Goal: Information Seeking & Learning: Find contact information

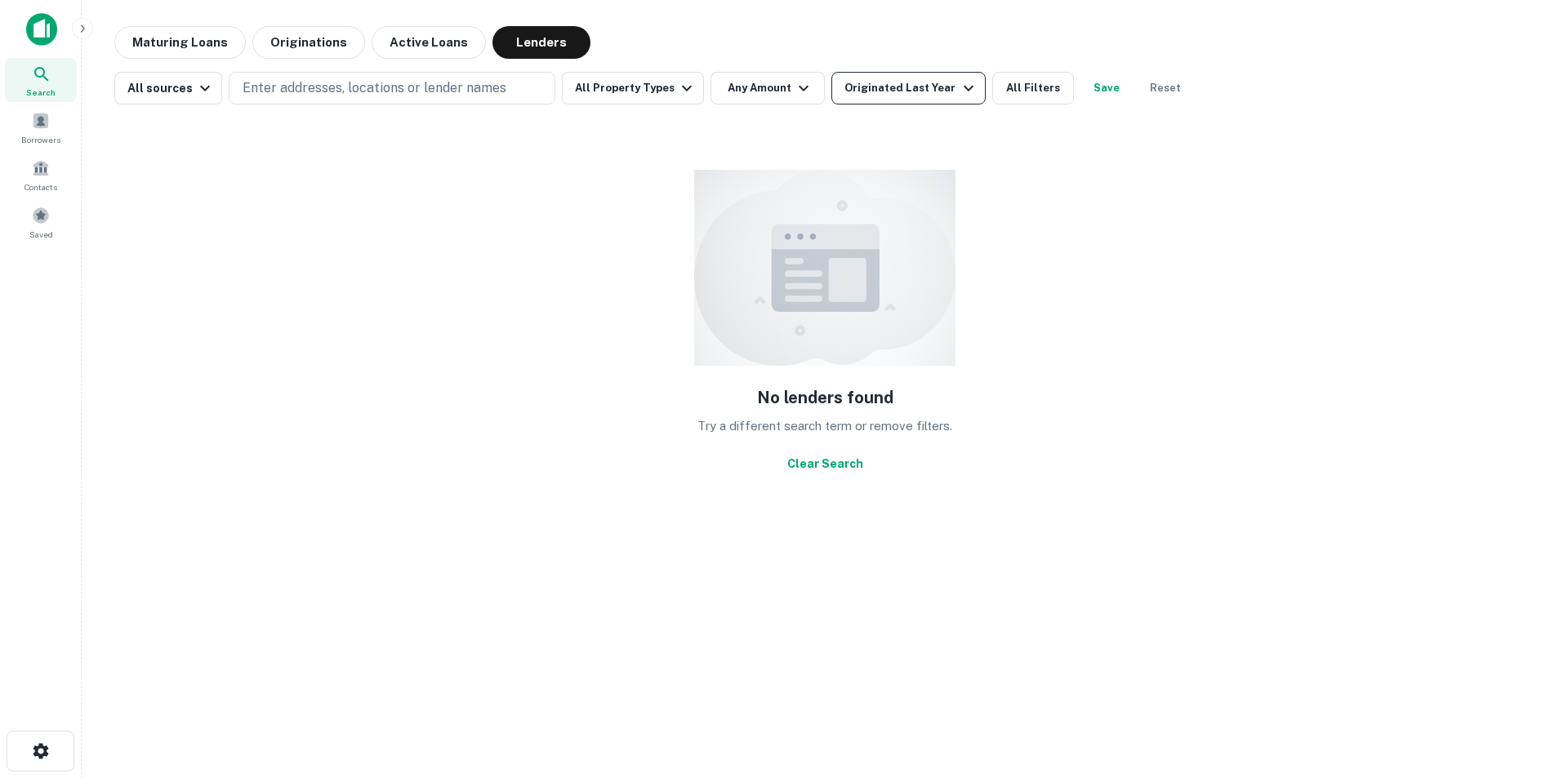
click at [871, 82] on div "Originated Last Year" at bounding box center [910, 88] width 133 height 20
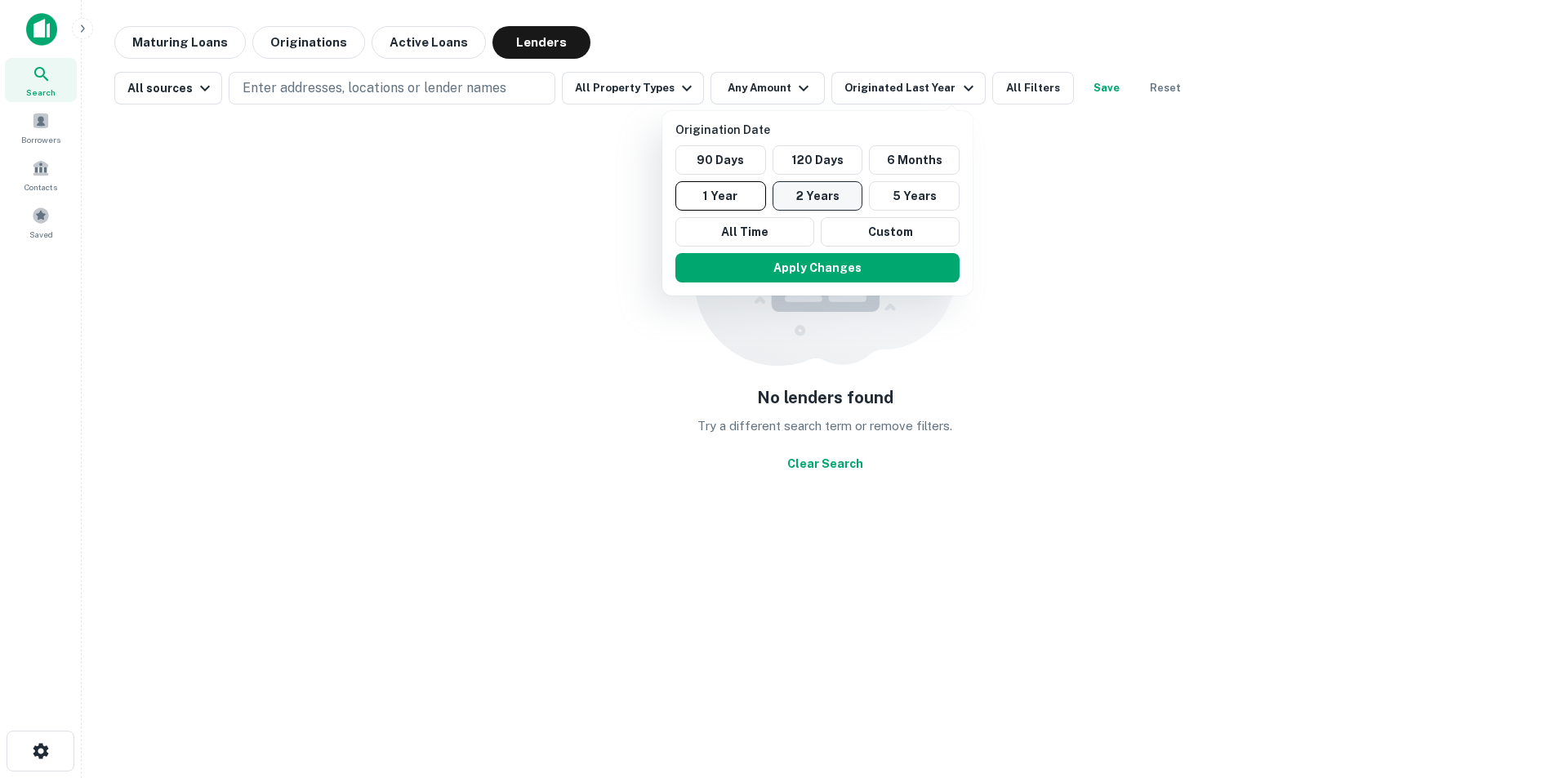
click at [803, 200] on button "2 Years" at bounding box center [818, 195] width 91 height 29
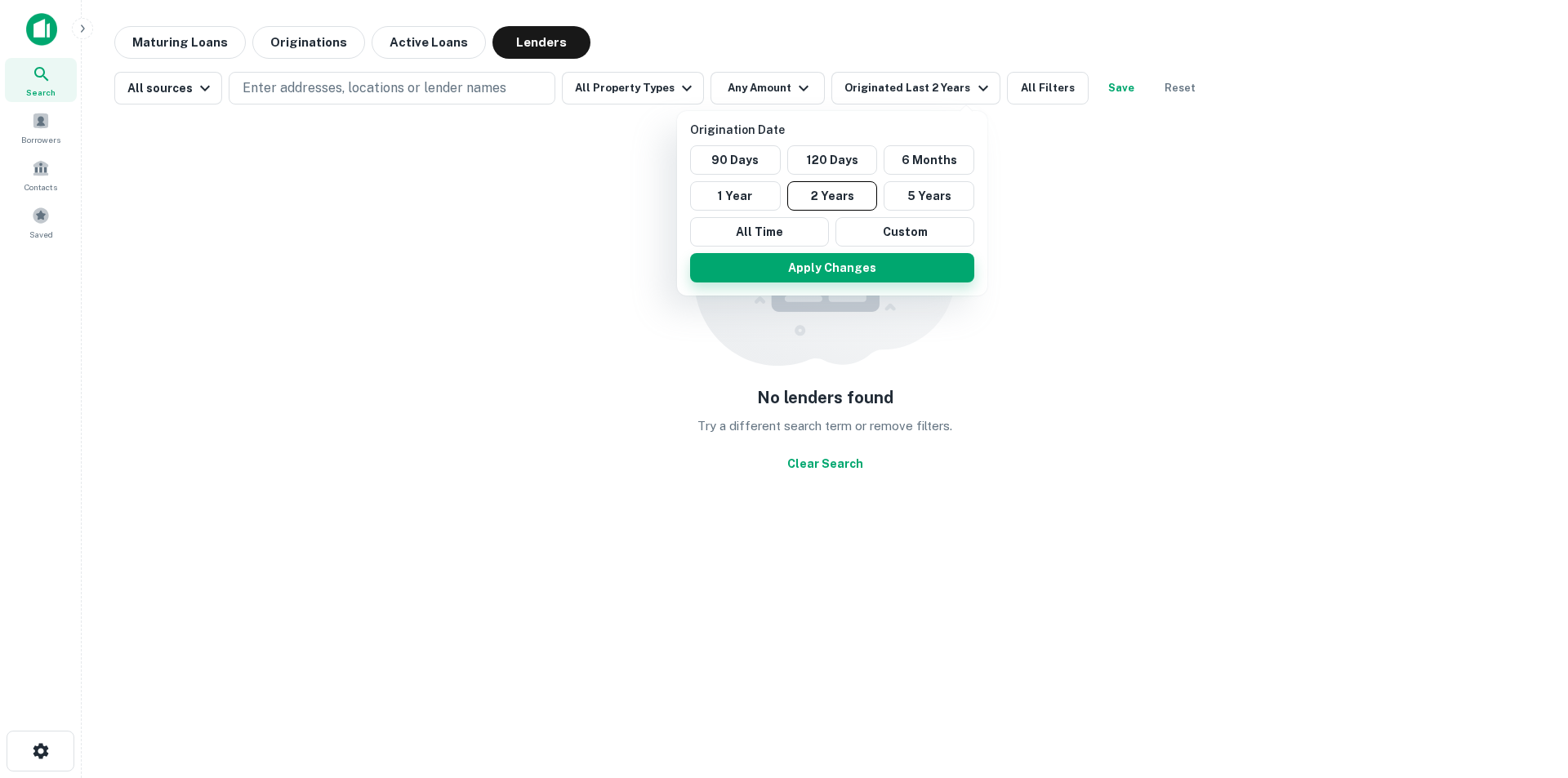
click at [825, 271] on button "Apply Changes" at bounding box center [831, 267] width 284 height 29
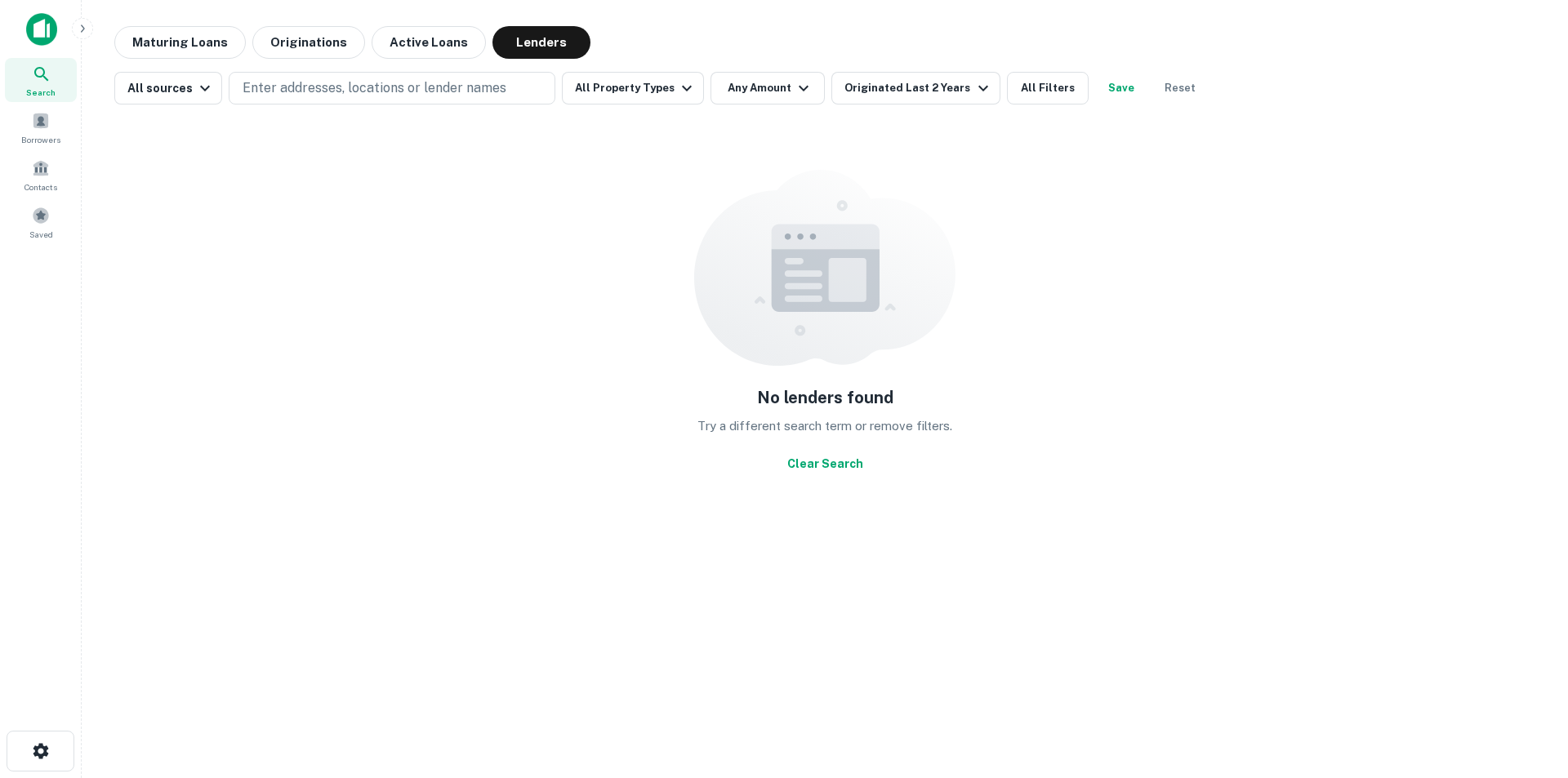
click at [338, 71] on div "All sources Enter addresses, locations or lender names All Property Types Any A…" at bounding box center [825, 81] width 1421 height 45
click at [337, 82] on p "Enter addresses, locations or lender names" at bounding box center [375, 88] width 264 height 20
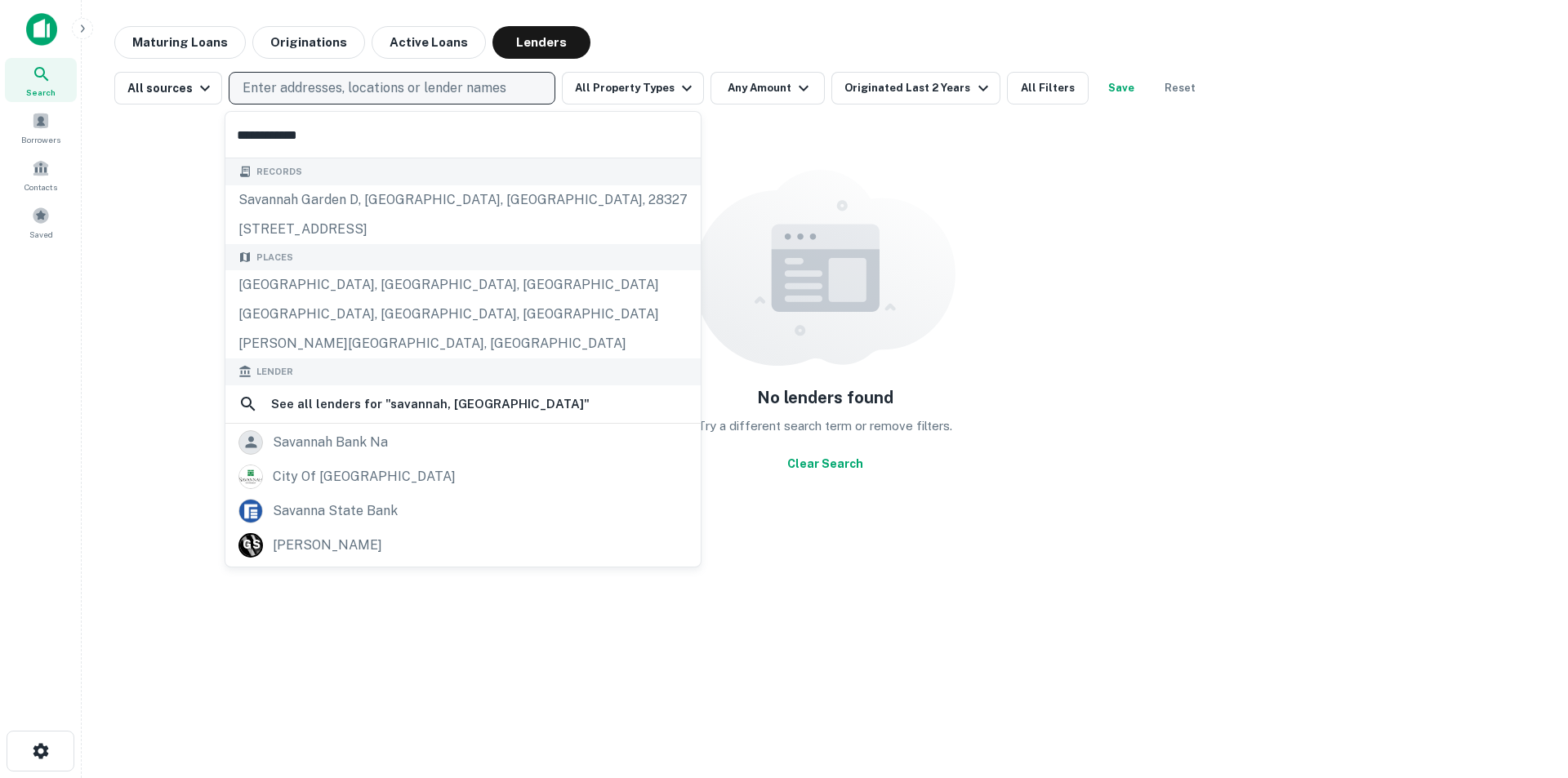
type input "**********"
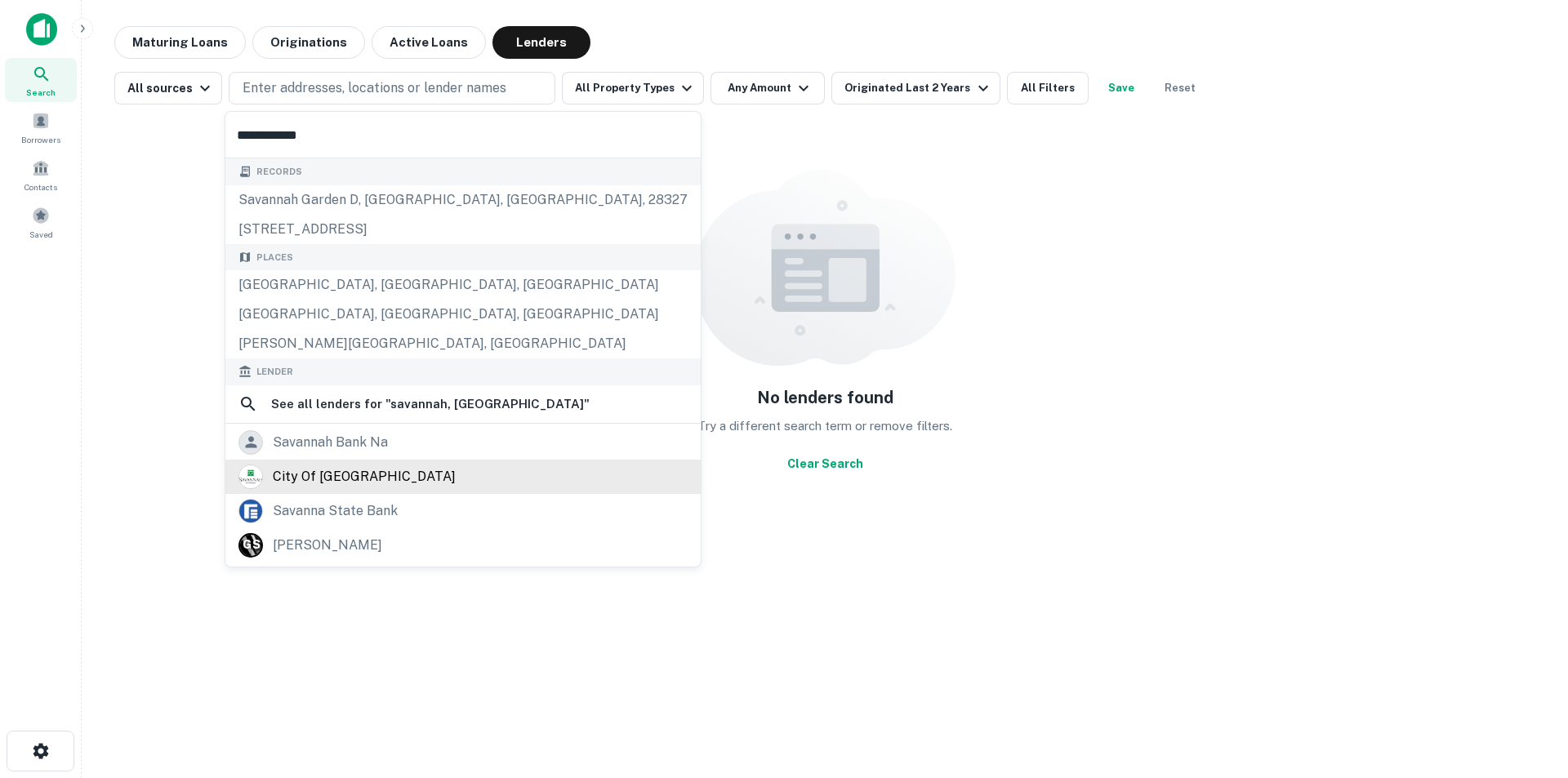
click at [342, 482] on div "city of [GEOGRAPHIC_DATA]" at bounding box center [364, 476] width 183 height 25
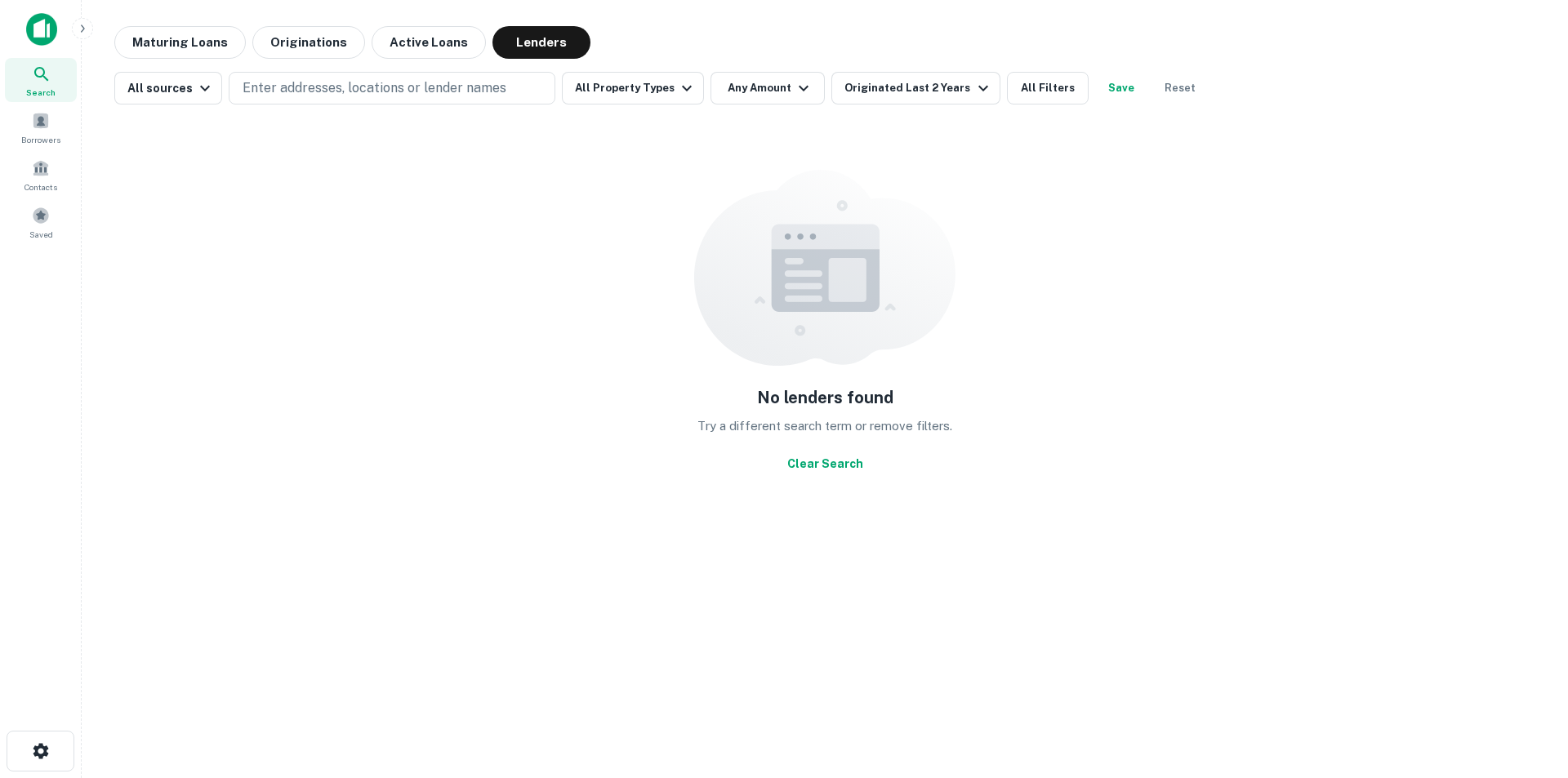
click at [45, 23] on img at bounding box center [42, 29] width 31 height 33
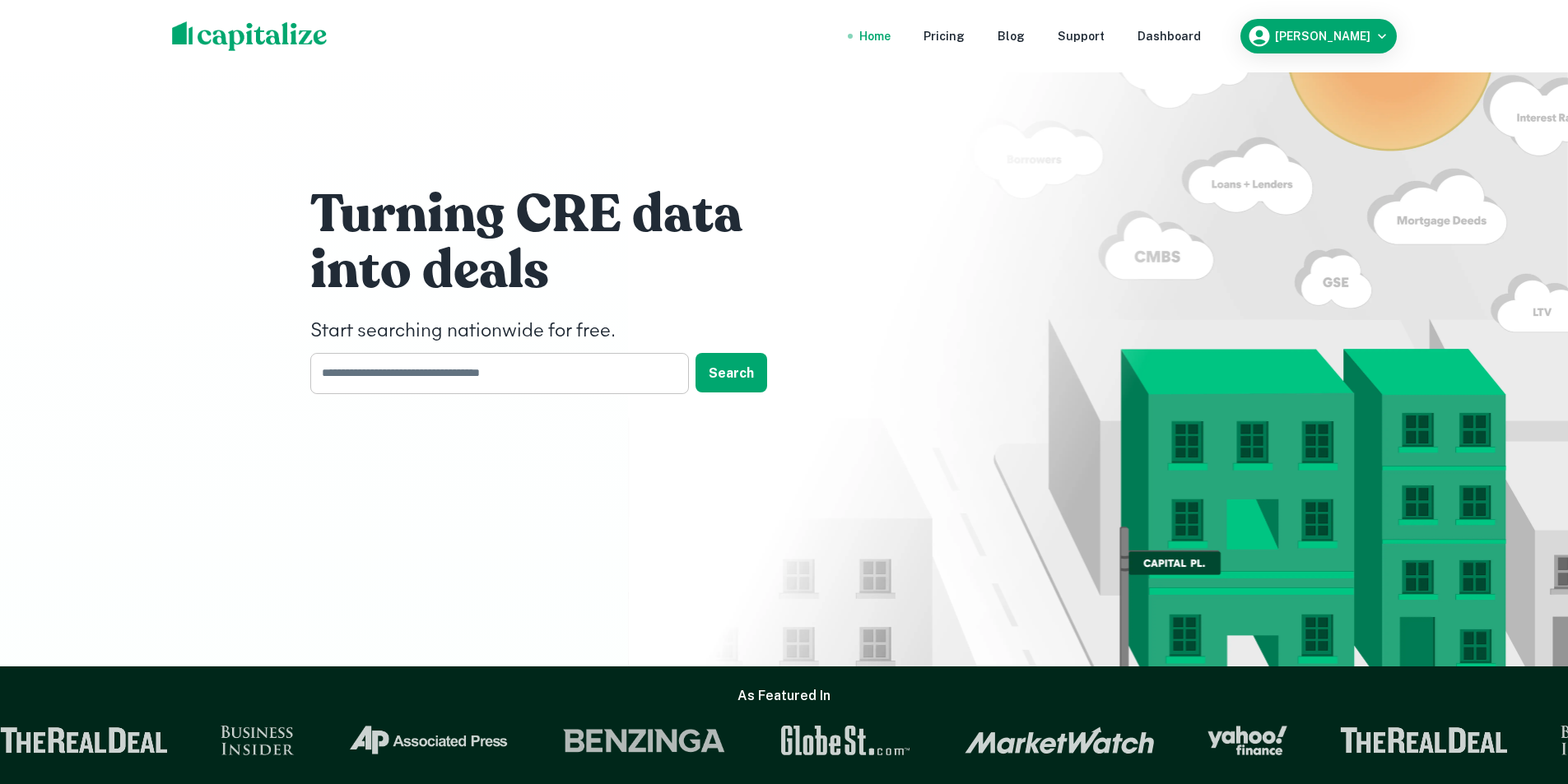
click at [535, 367] on input "text" at bounding box center [494, 373] width 367 height 40
click at [565, 376] on input "text" at bounding box center [494, 373] width 367 height 40
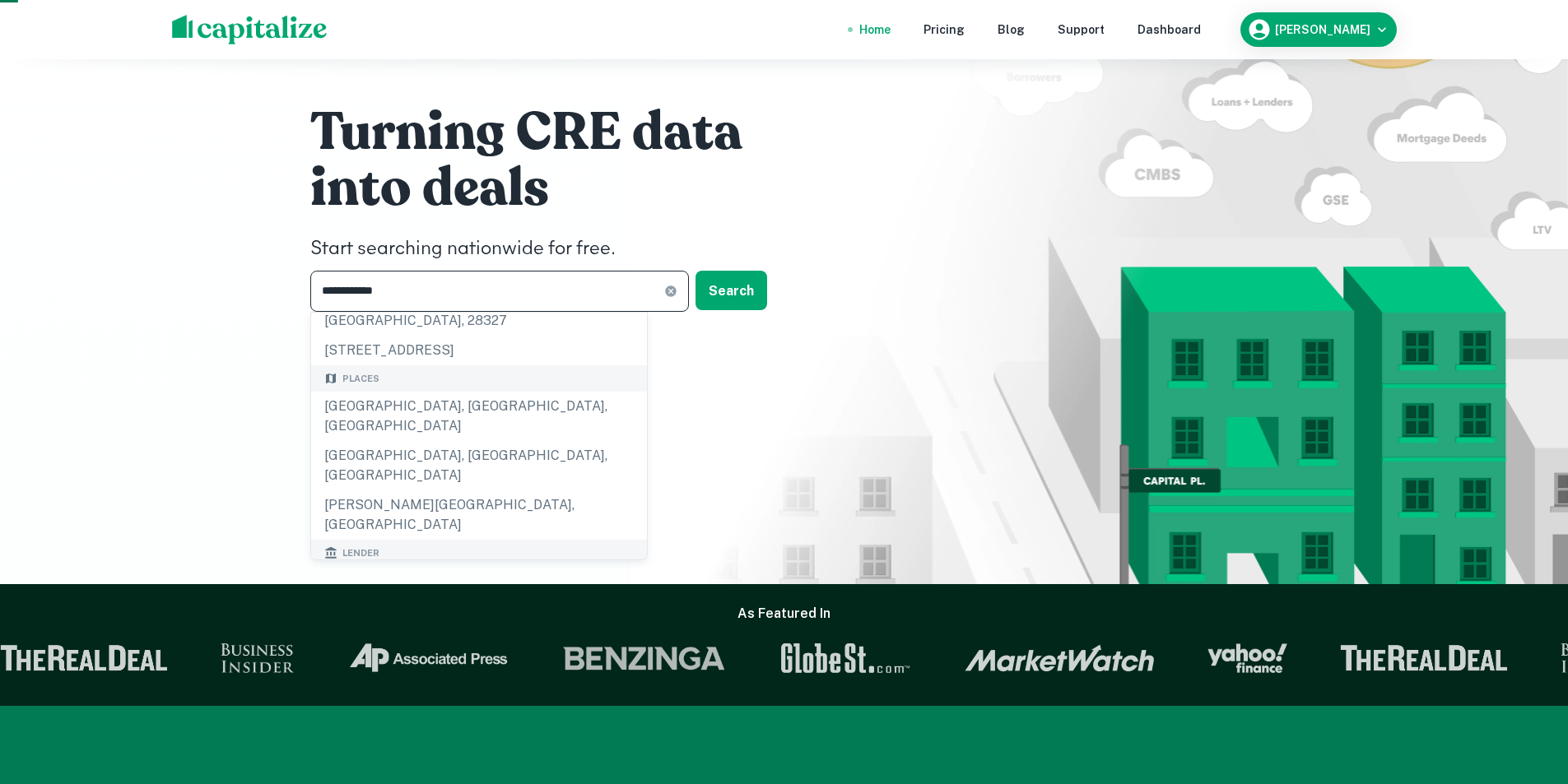
scroll to position [83, 0]
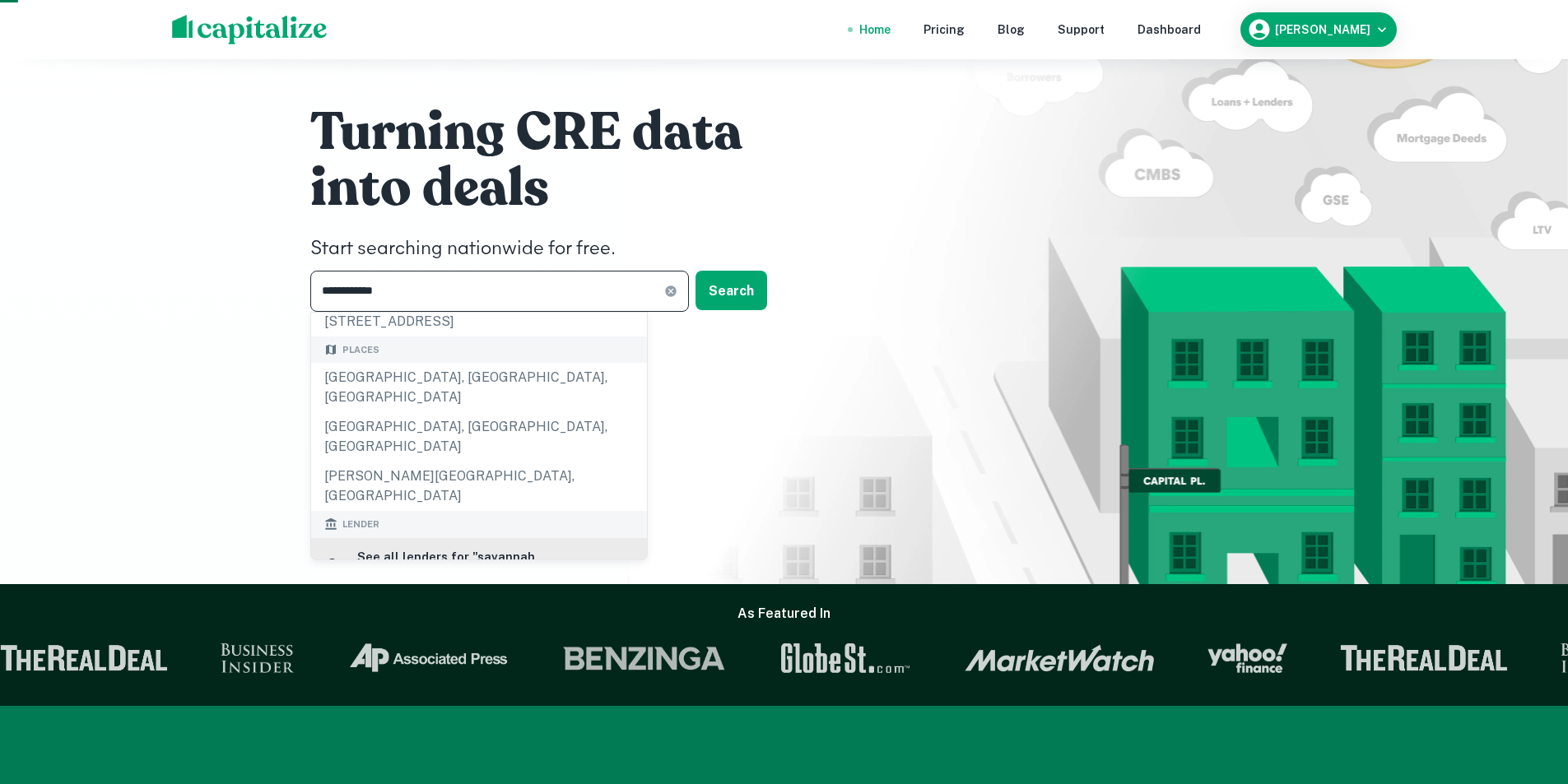
type input "**********"
click at [440, 547] on h6 "See all lenders for " savannah, [GEOGRAPHIC_DATA] "" at bounding box center [495, 566] width 277 height 39
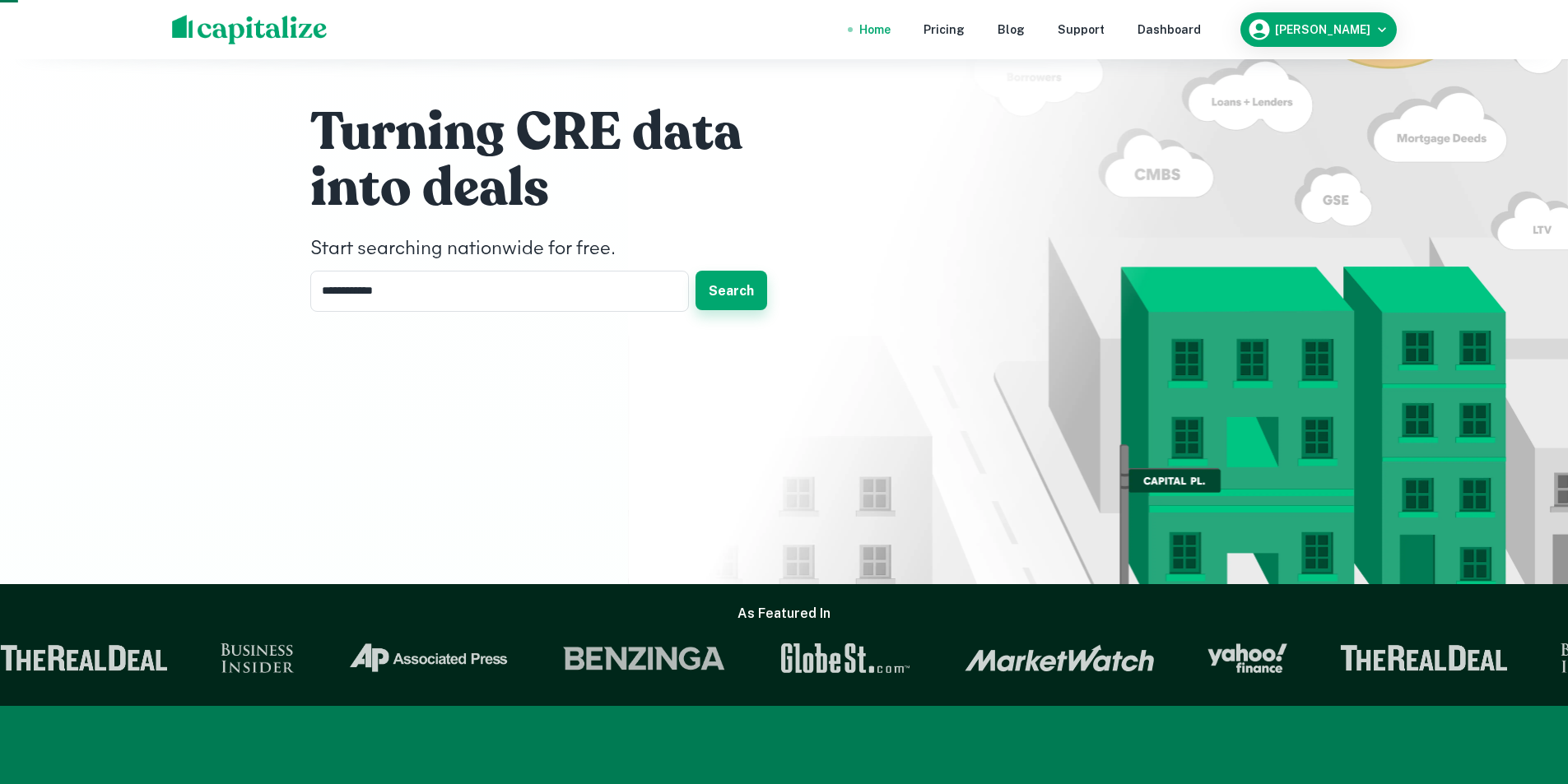
click at [732, 287] on button "Search" at bounding box center [730, 291] width 71 height 40
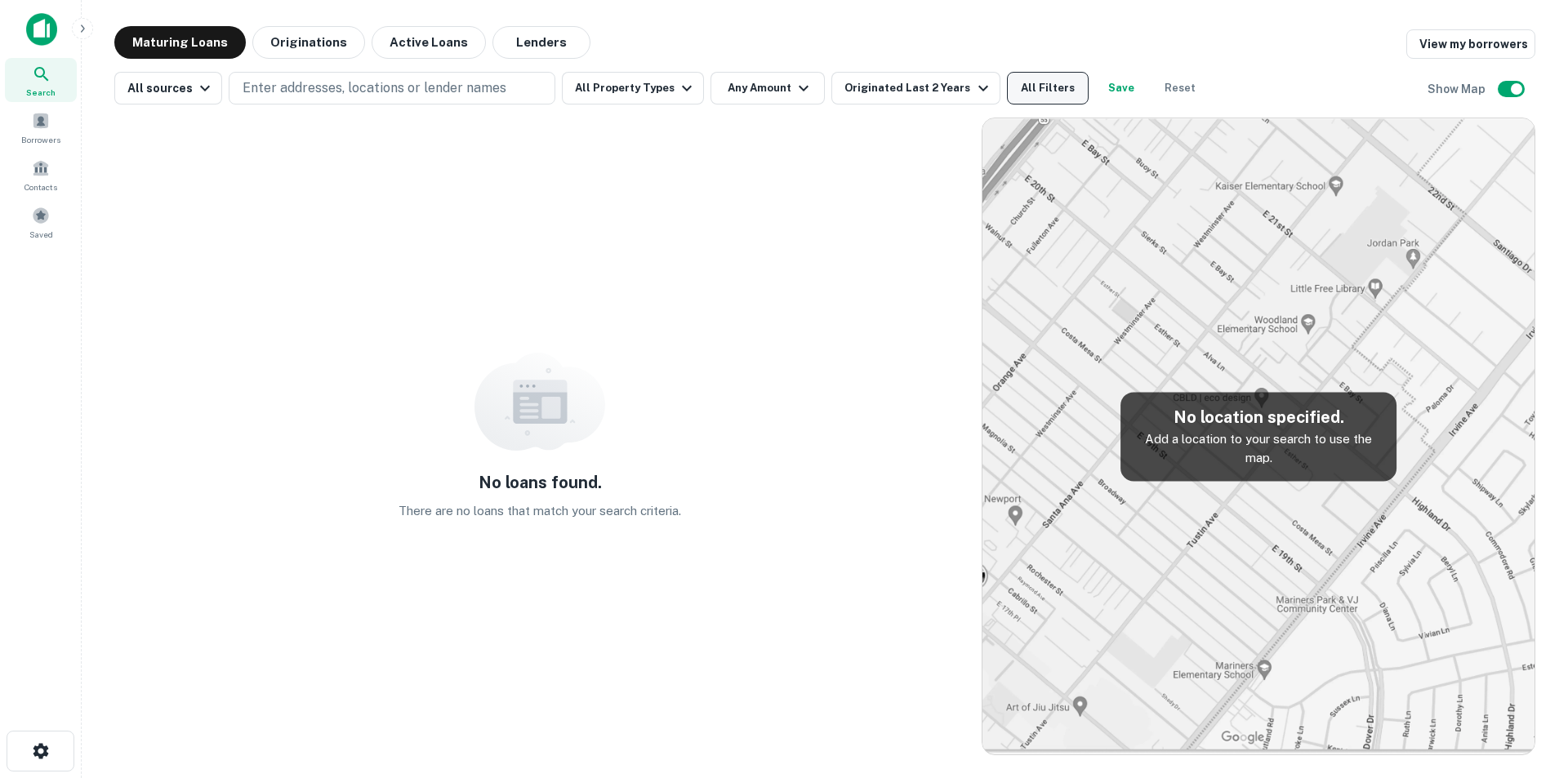
click at [1022, 84] on button "All Filters" at bounding box center [1047, 88] width 82 height 33
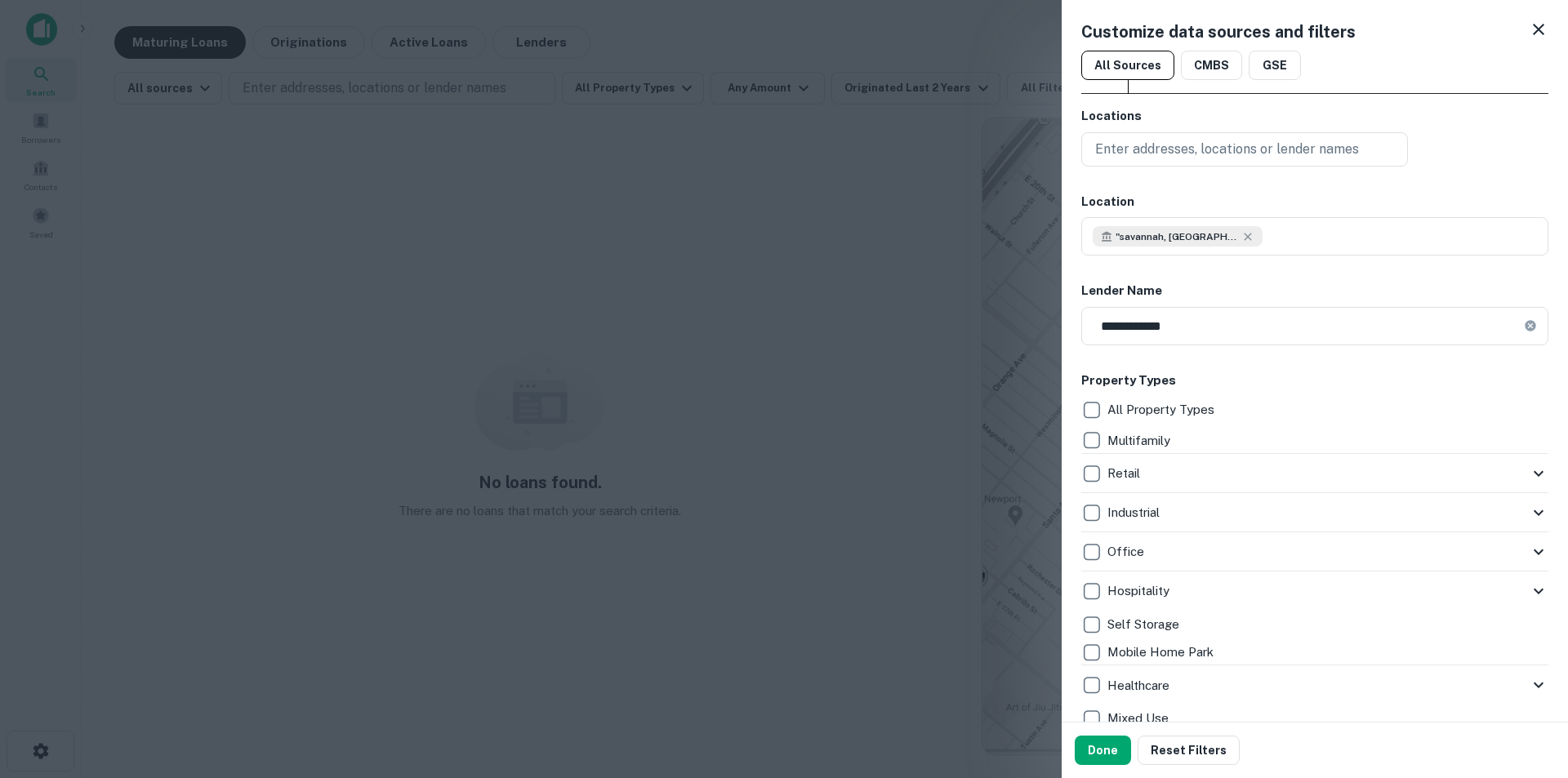
click at [1532, 33] on icon at bounding box center [1538, 29] width 20 height 20
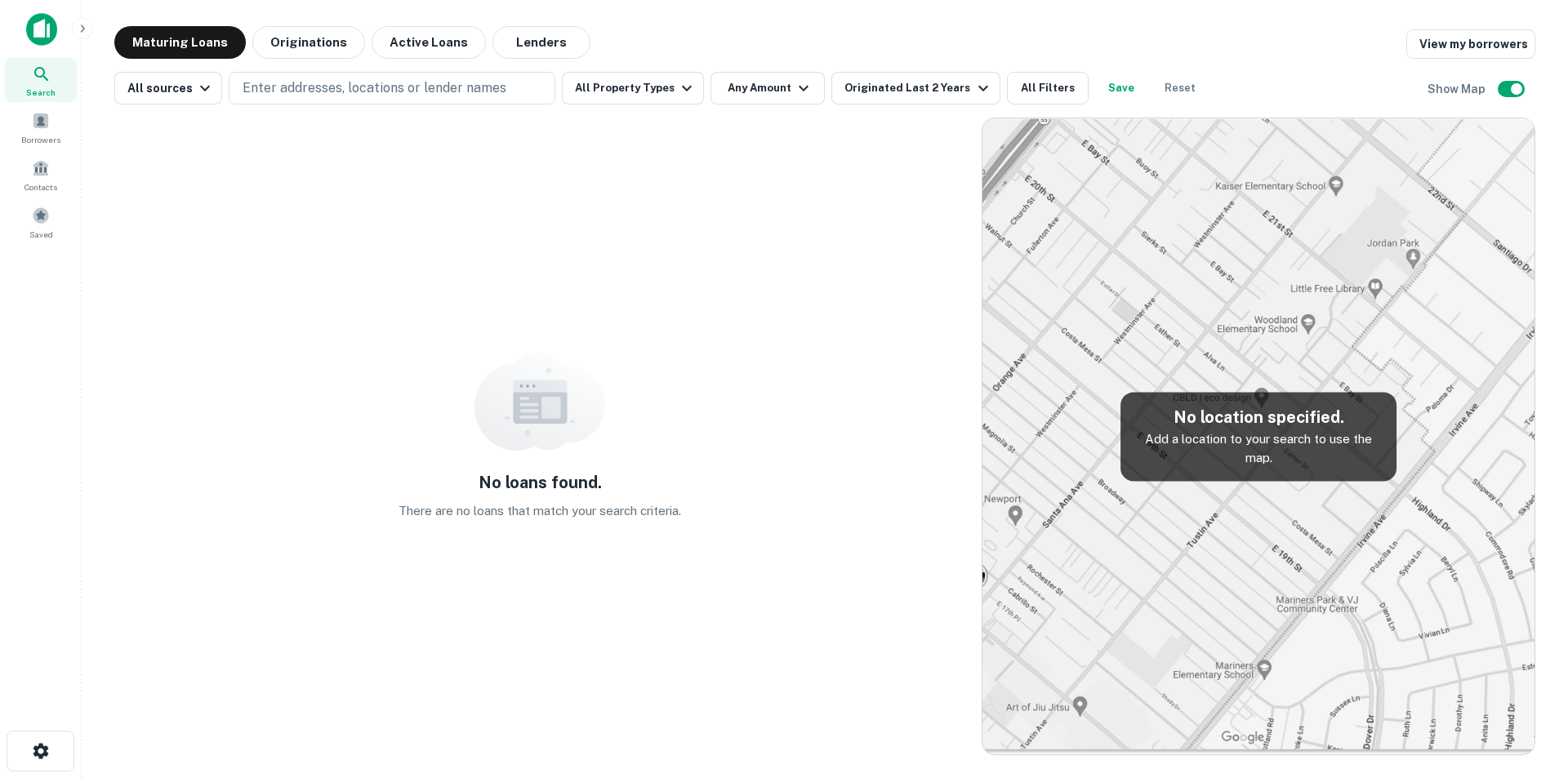
click at [32, 33] on img at bounding box center [42, 29] width 31 height 33
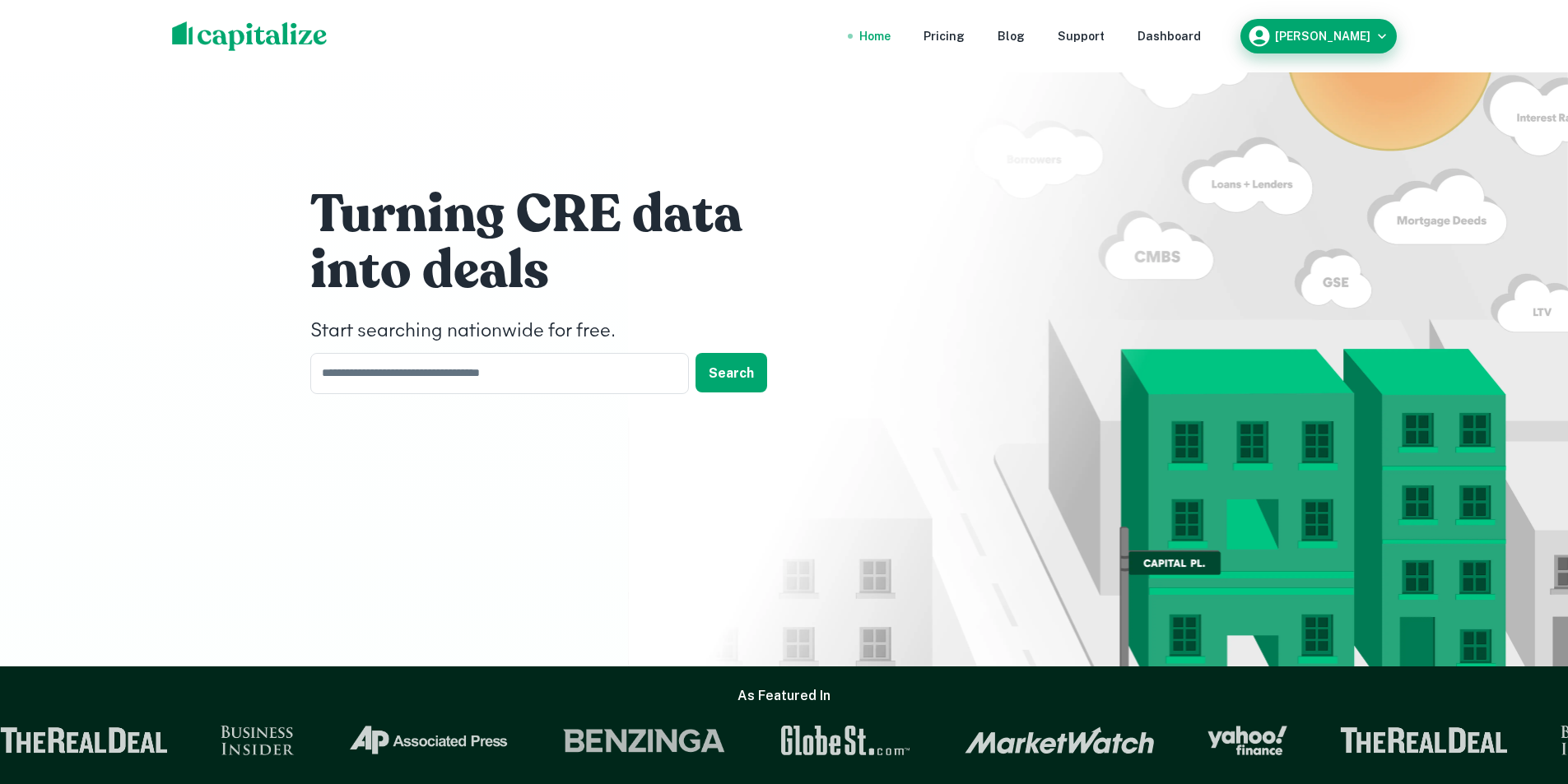
click at [1359, 35] on h6 "[PERSON_NAME]" at bounding box center [1323, 36] width 95 height 11
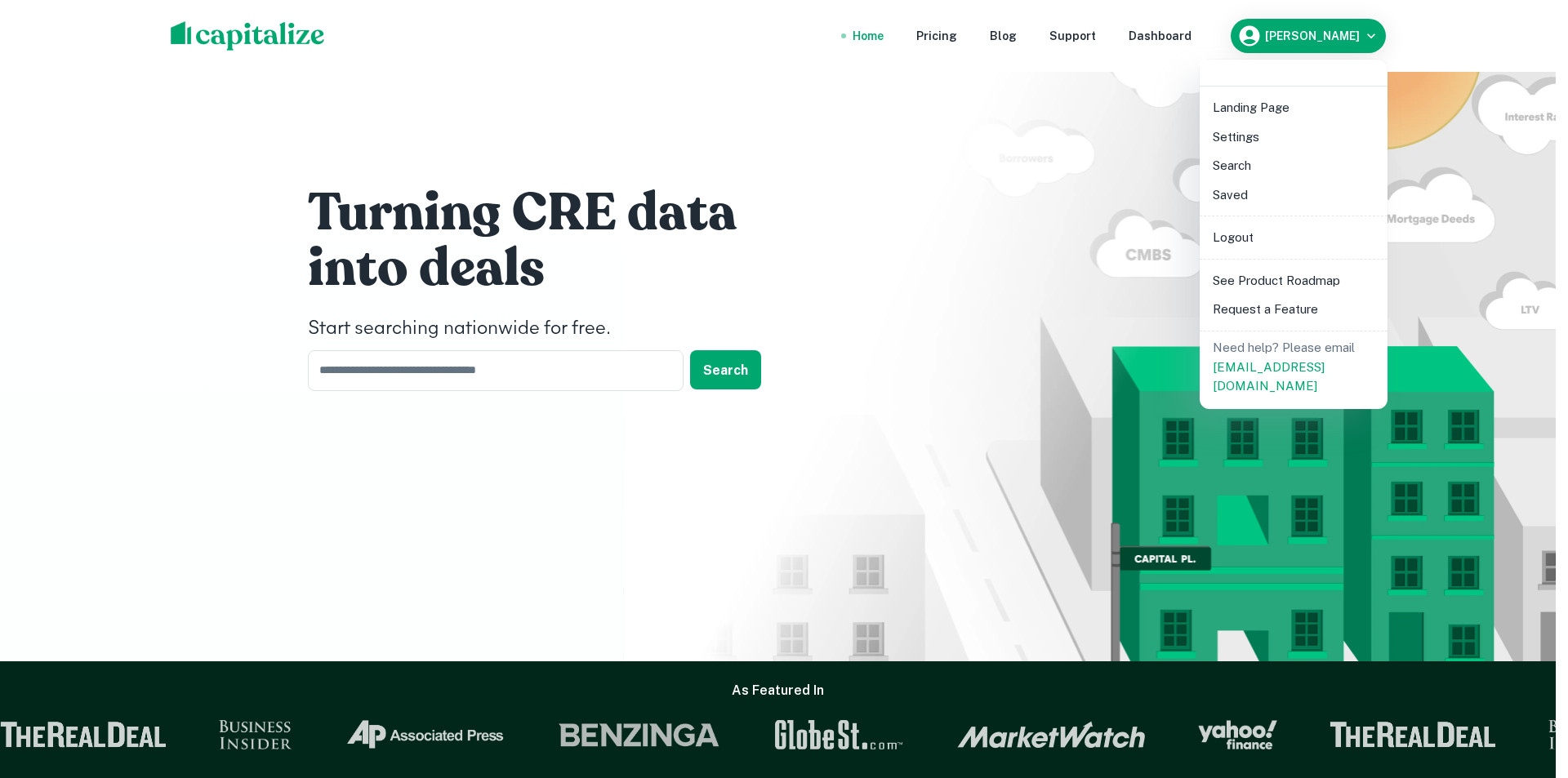
click at [1242, 167] on li "Search" at bounding box center [1293, 165] width 175 height 29
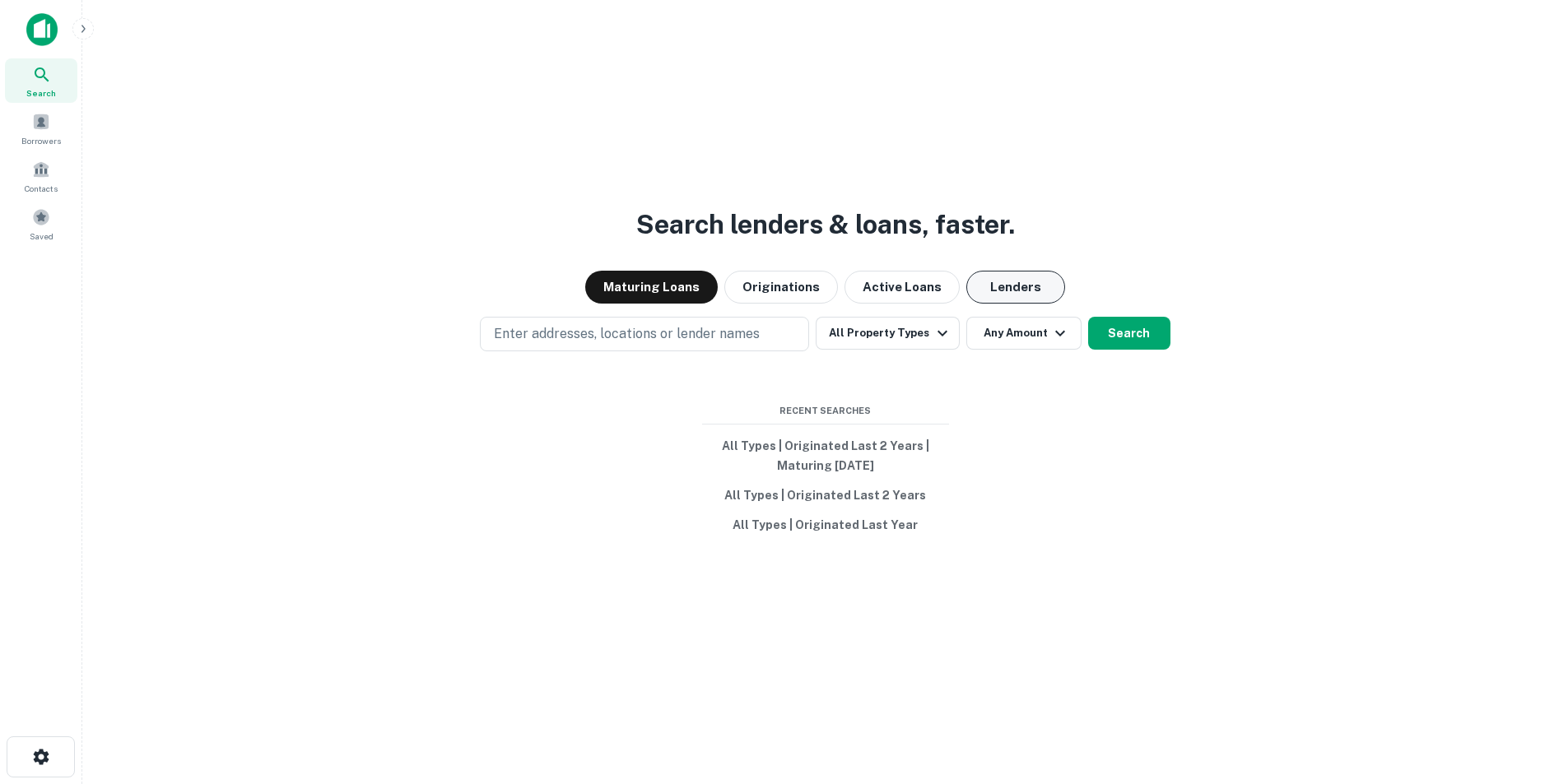
click at [1008, 294] on button "Lenders" at bounding box center [1016, 287] width 99 height 33
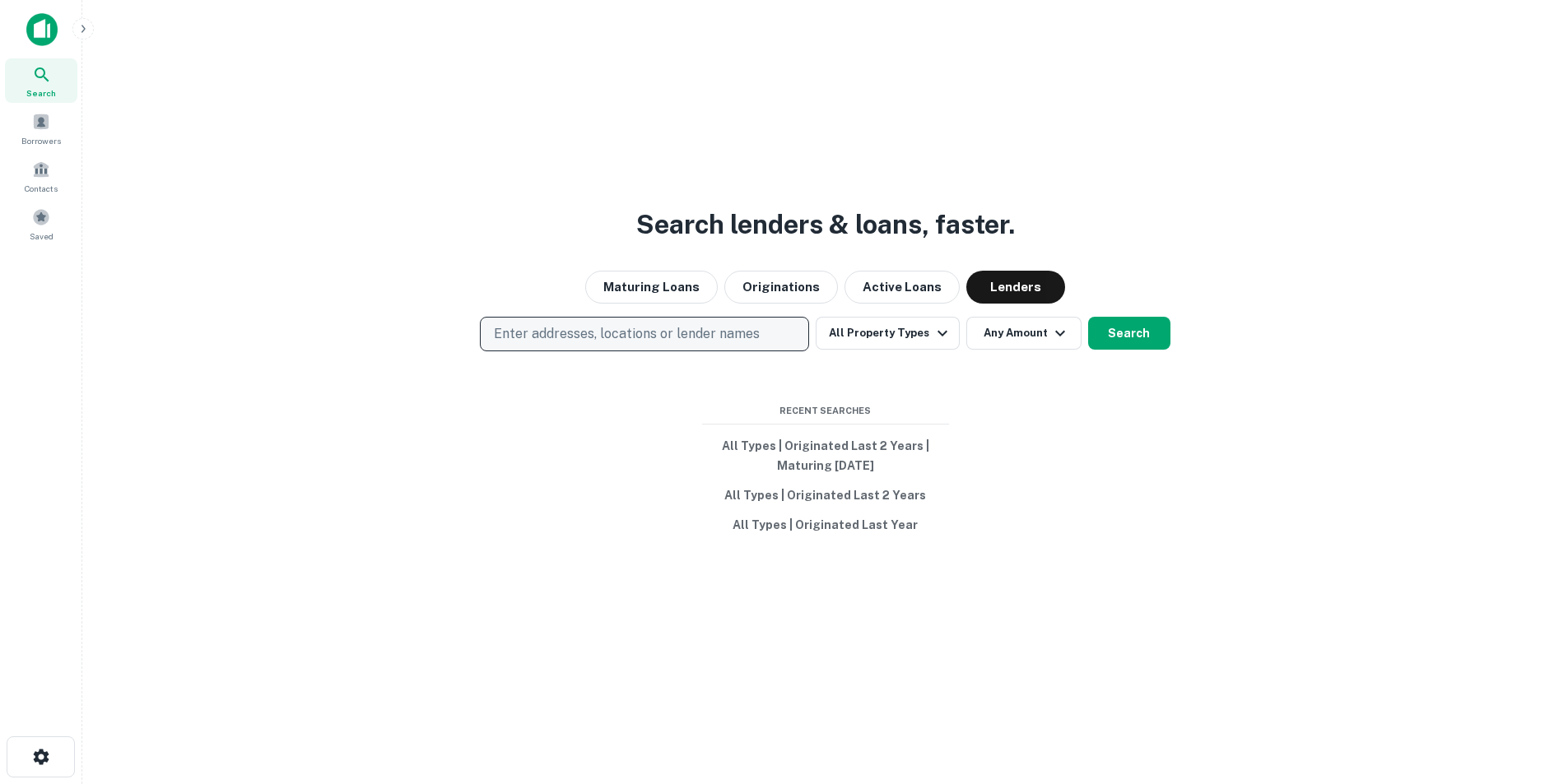
click at [668, 324] on p "Enter addresses, locations or lender names" at bounding box center [627, 334] width 266 height 20
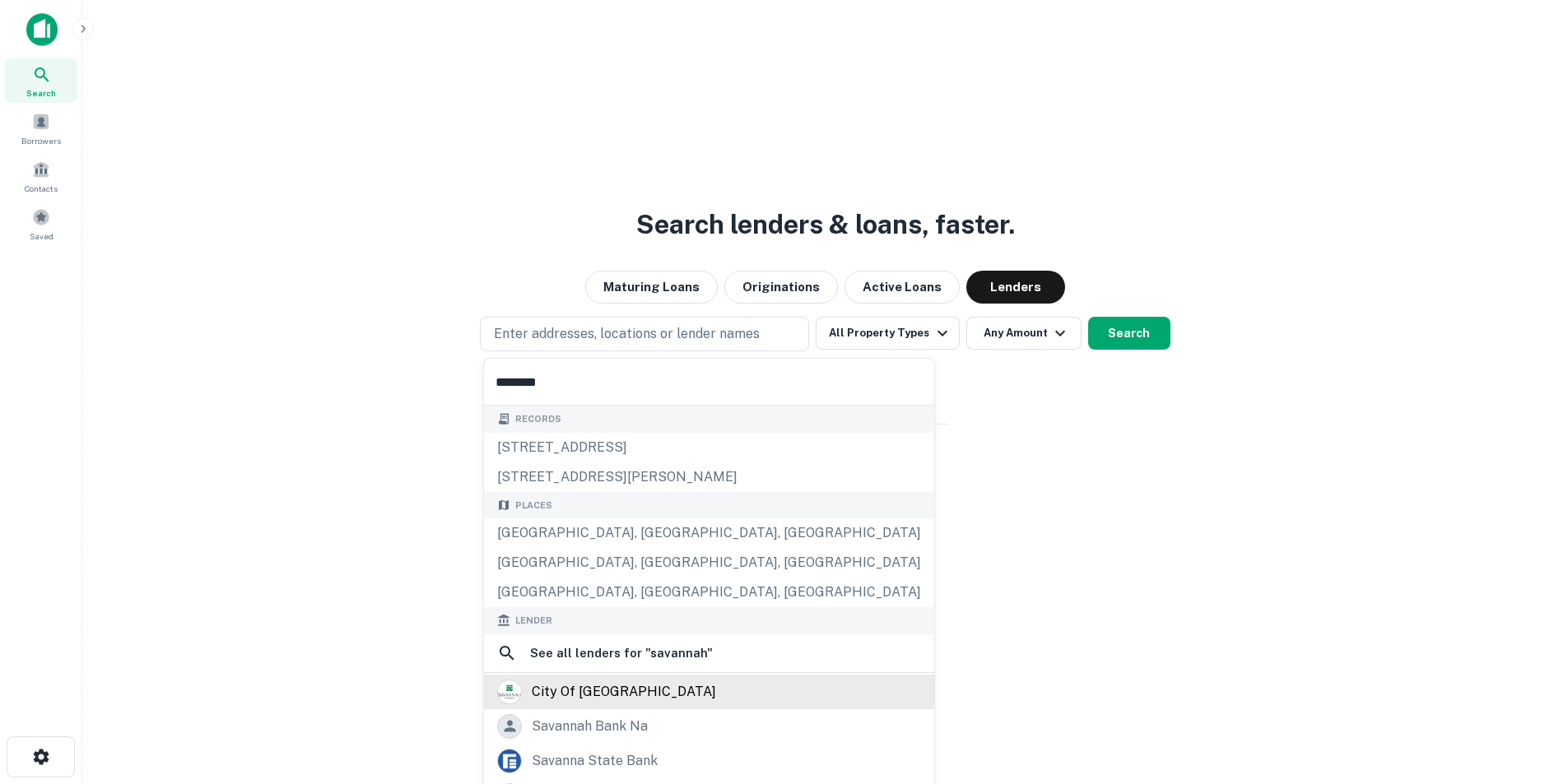
type input "********"
click at [579, 694] on div "city of [GEOGRAPHIC_DATA]" at bounding box center [624, 692] width 184 height 25
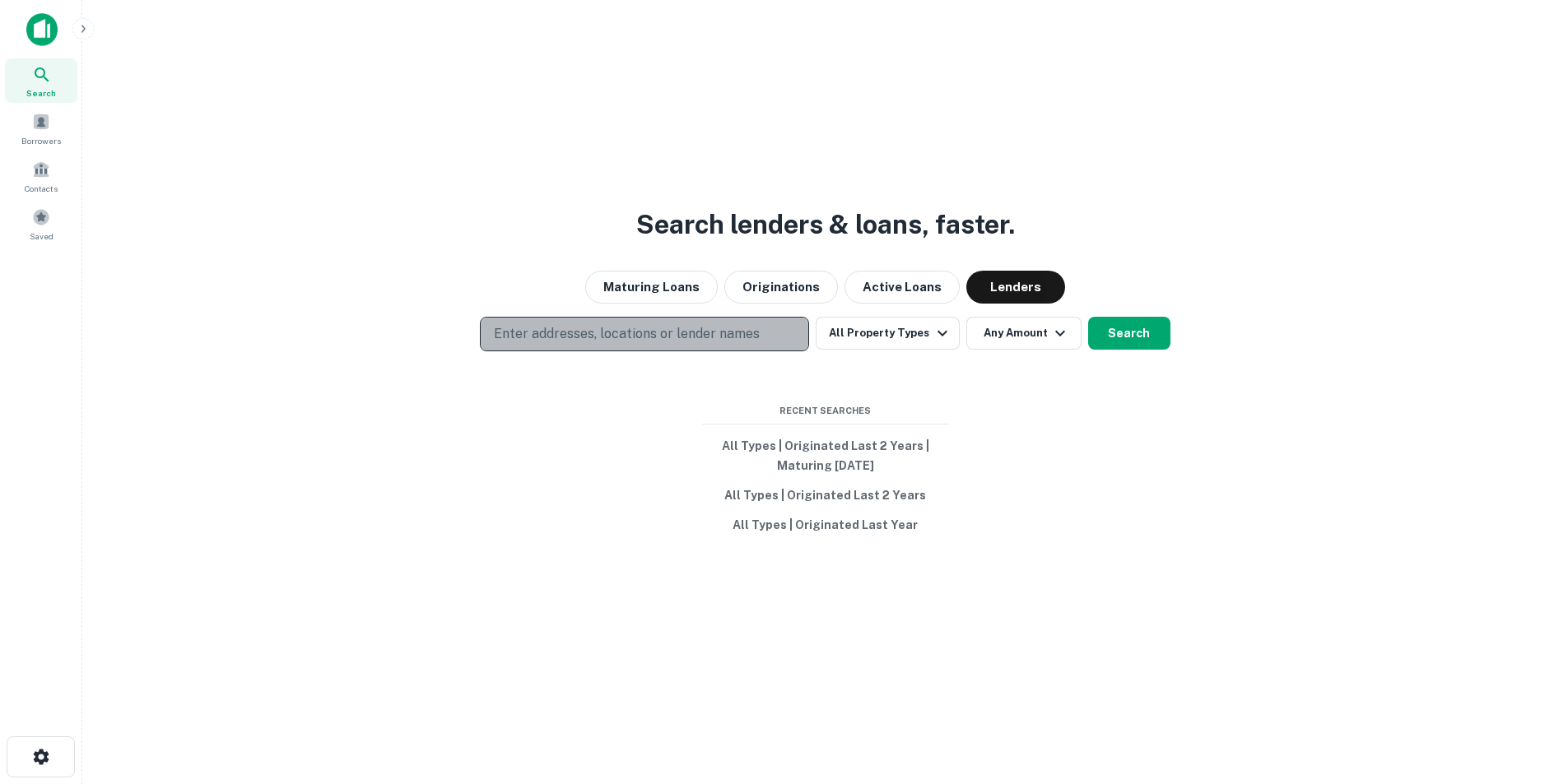
click at [659, 328] on p "Enter addresses, locations or lender names" at bounding box center [627, 334] width 266 height 20
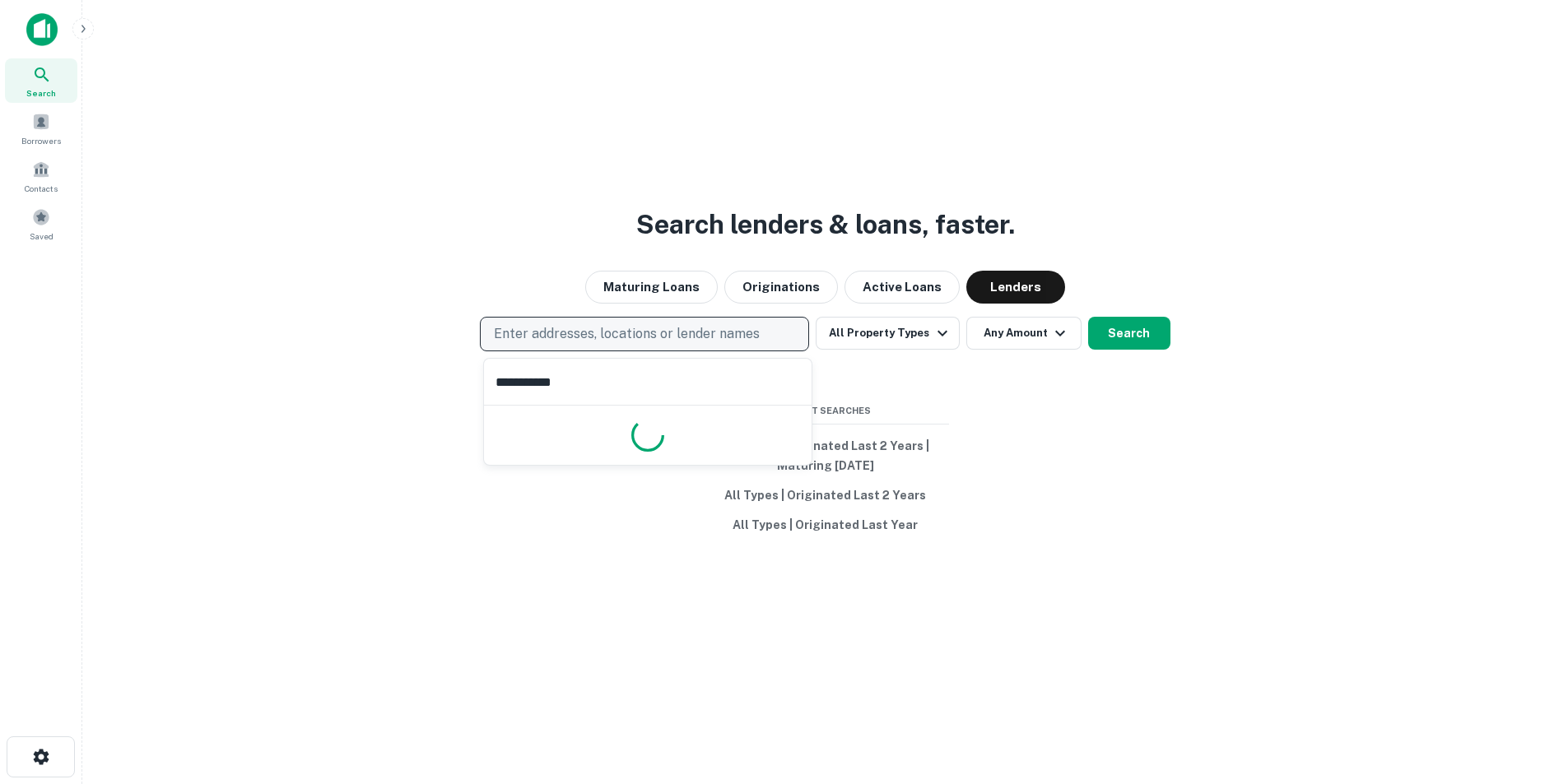
type input "**********"
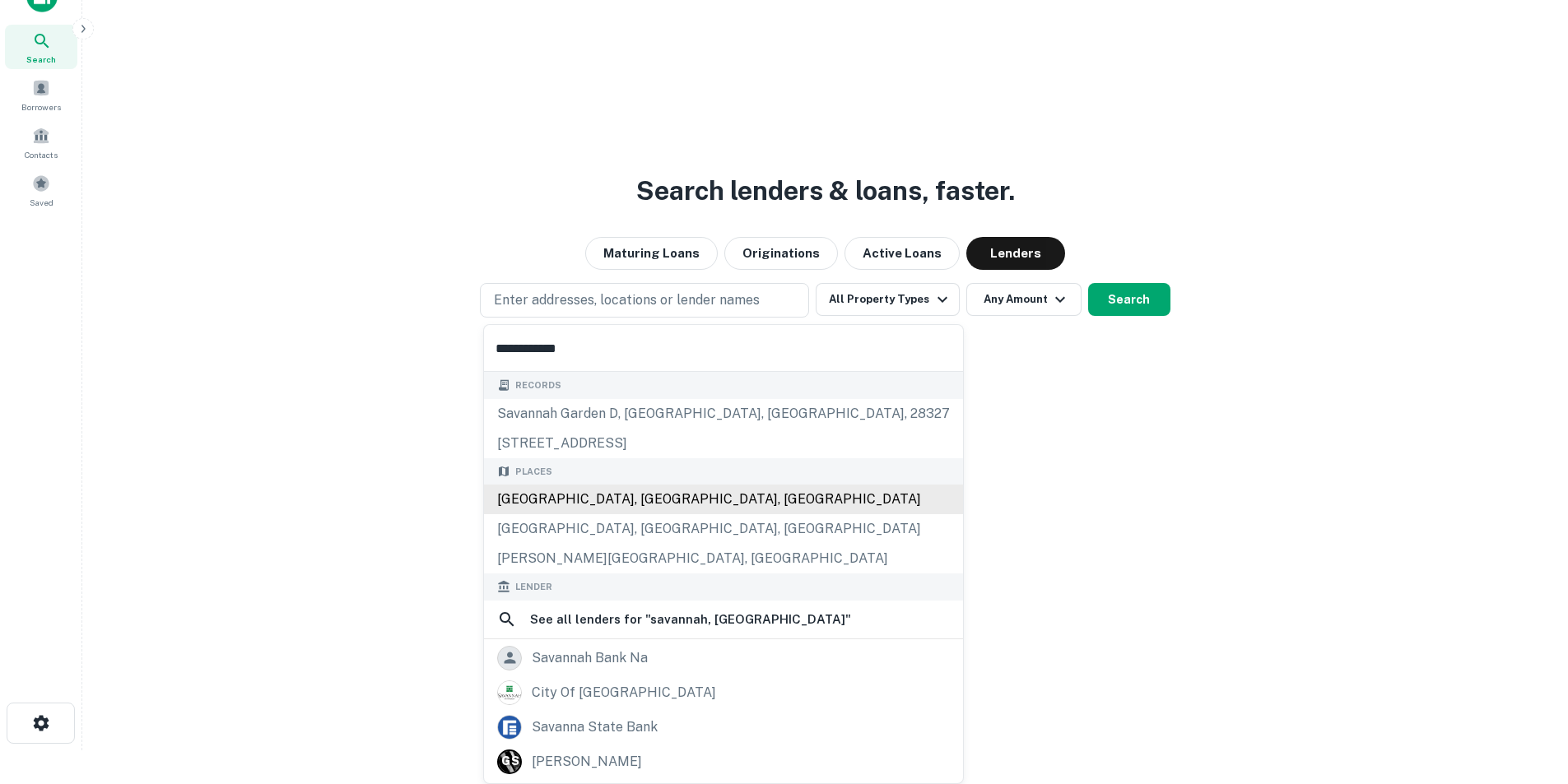
click at [571, 499] on div "[GEOGRAPHIC_DATA], [GEOGRAPHIC_DATA], [GEOGRAPHIC_DATA]" at bounding box center [724, 499] width 479 height 29
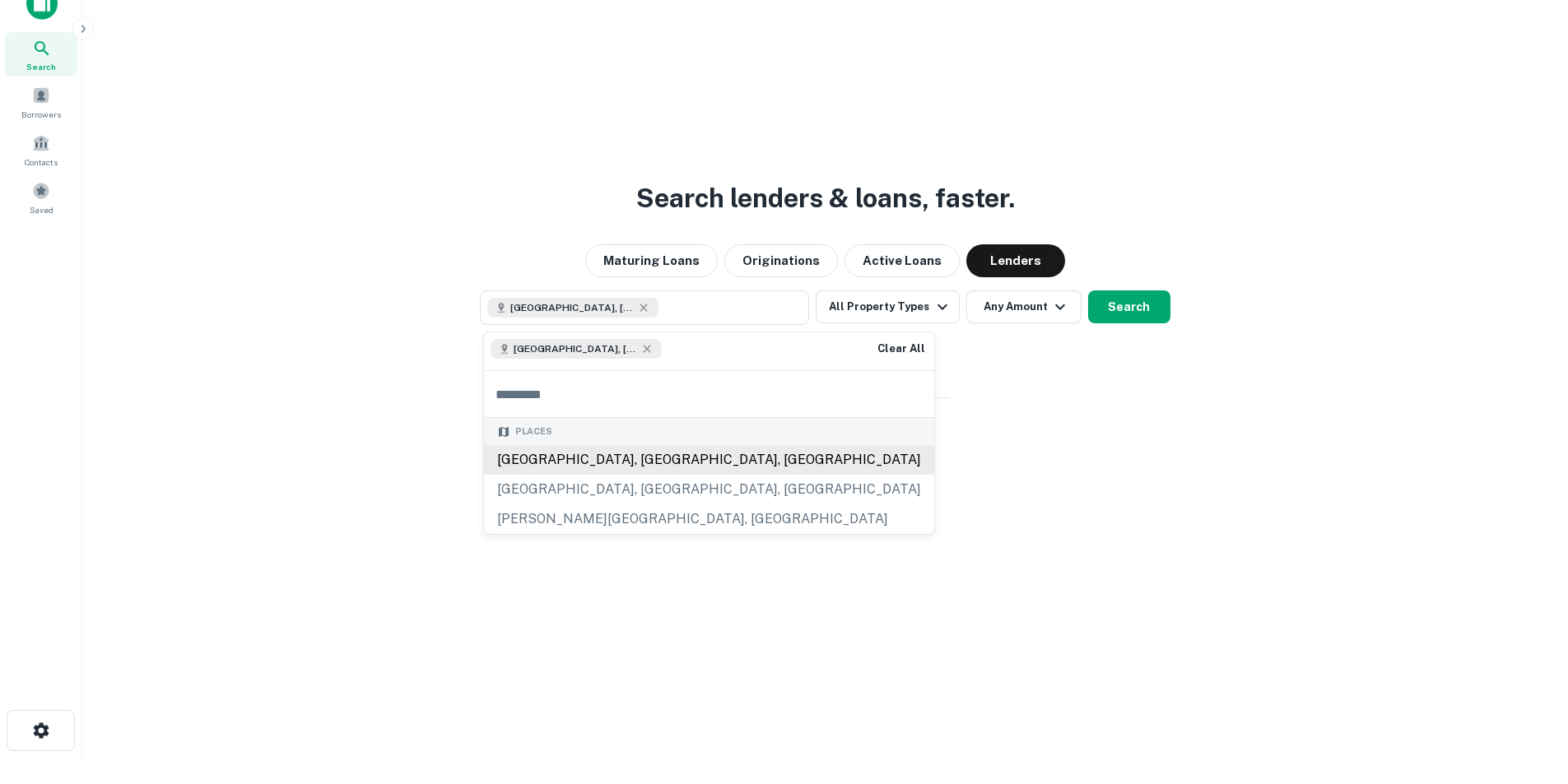
scroll to position [27, 0]
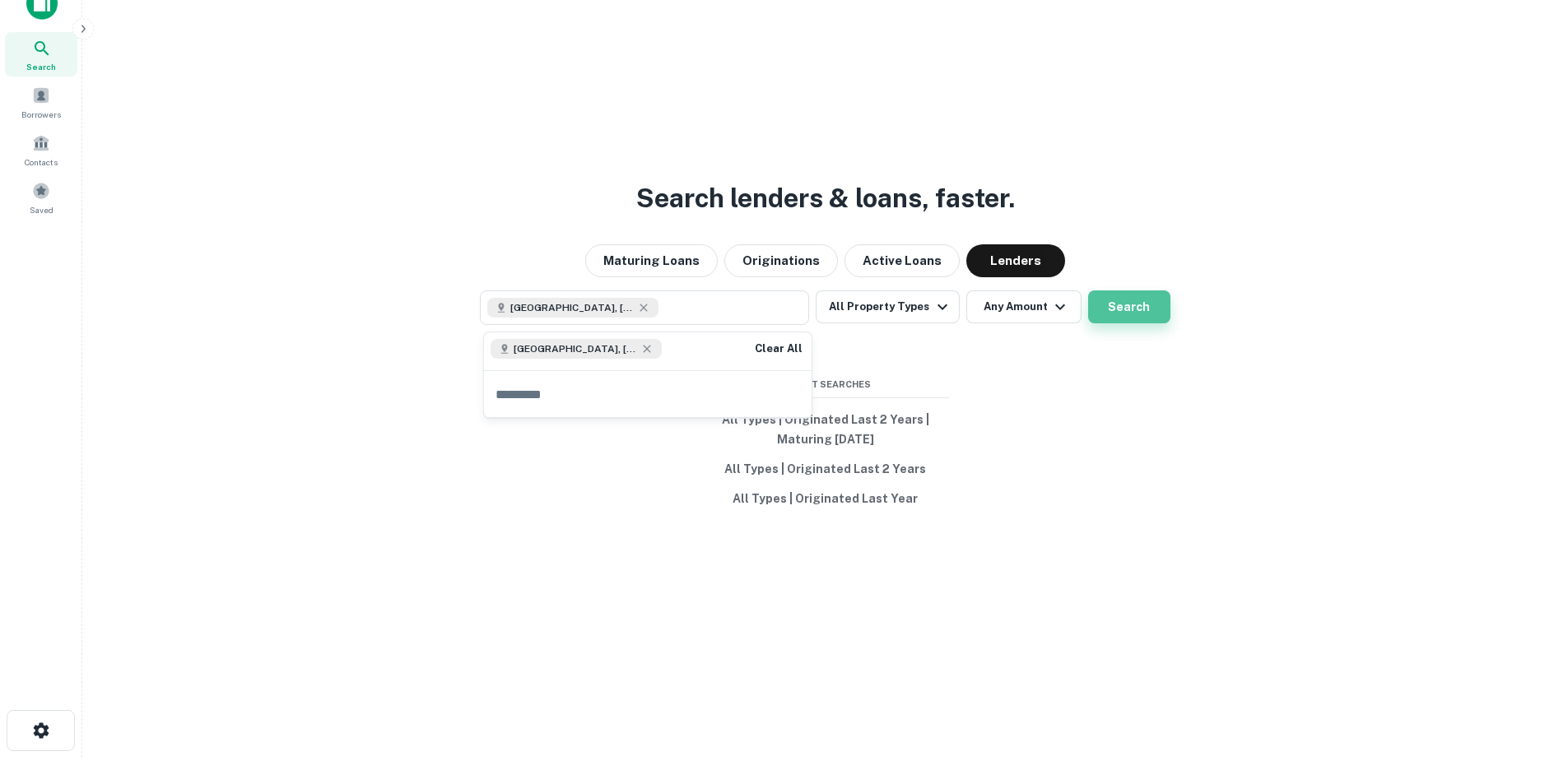
click at [1108, 303] on button "Search" at bounding box center [1129, 307] width 83 height 33
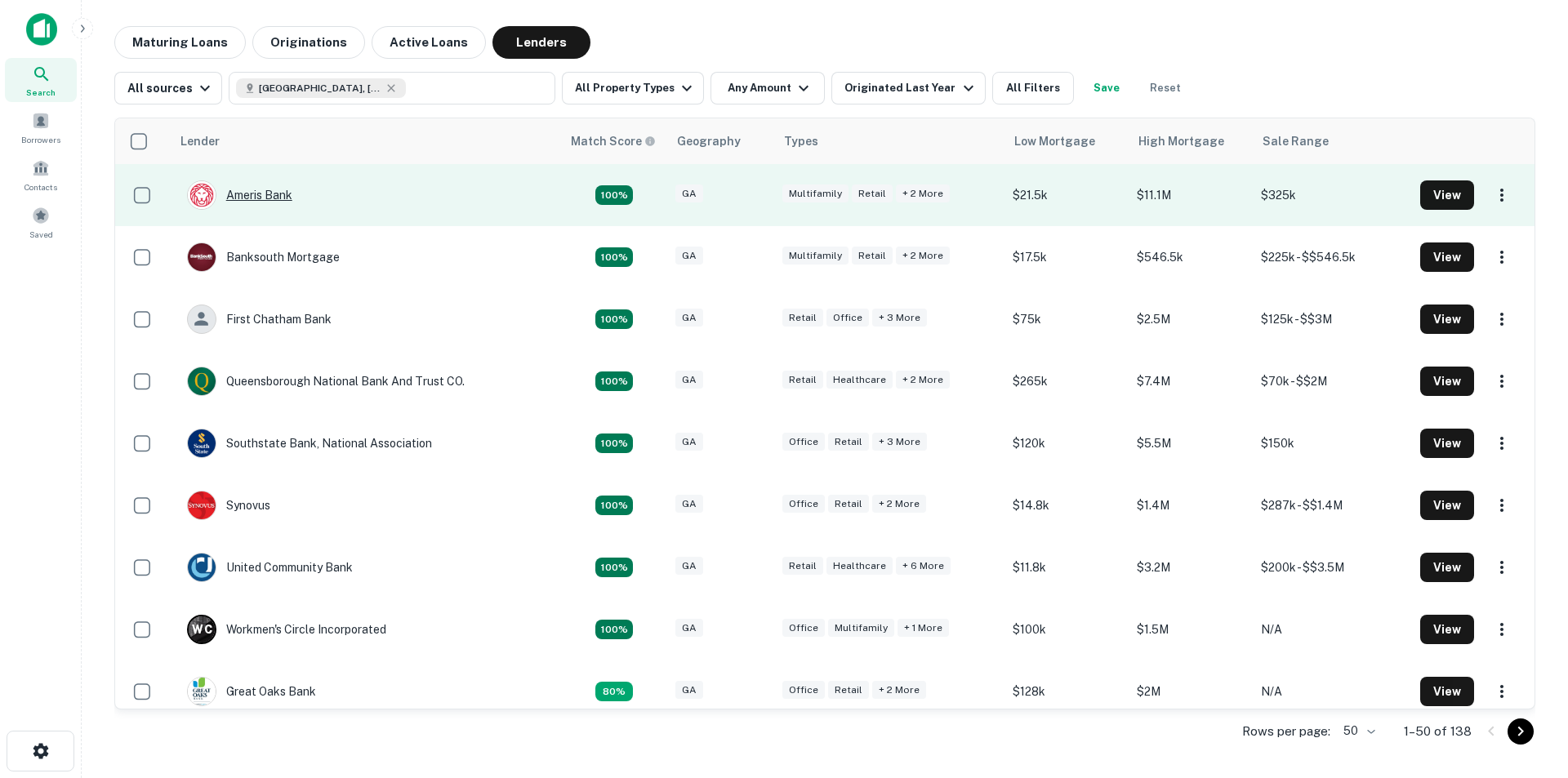
click at [276, 197] on div "Ameris Bank" at bounding box center [240, 194] width 106 height 29
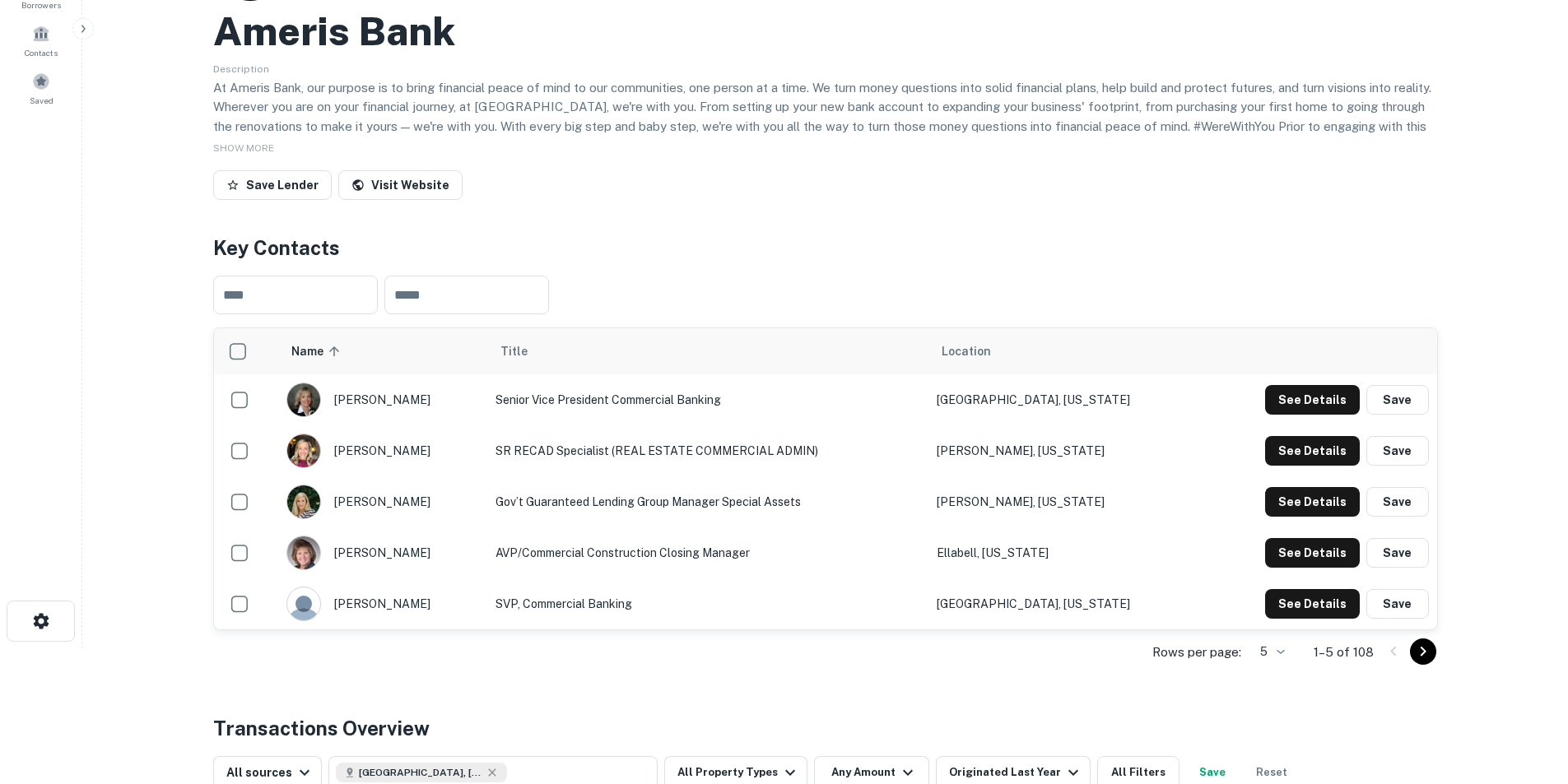
scroll to position [164, 0]
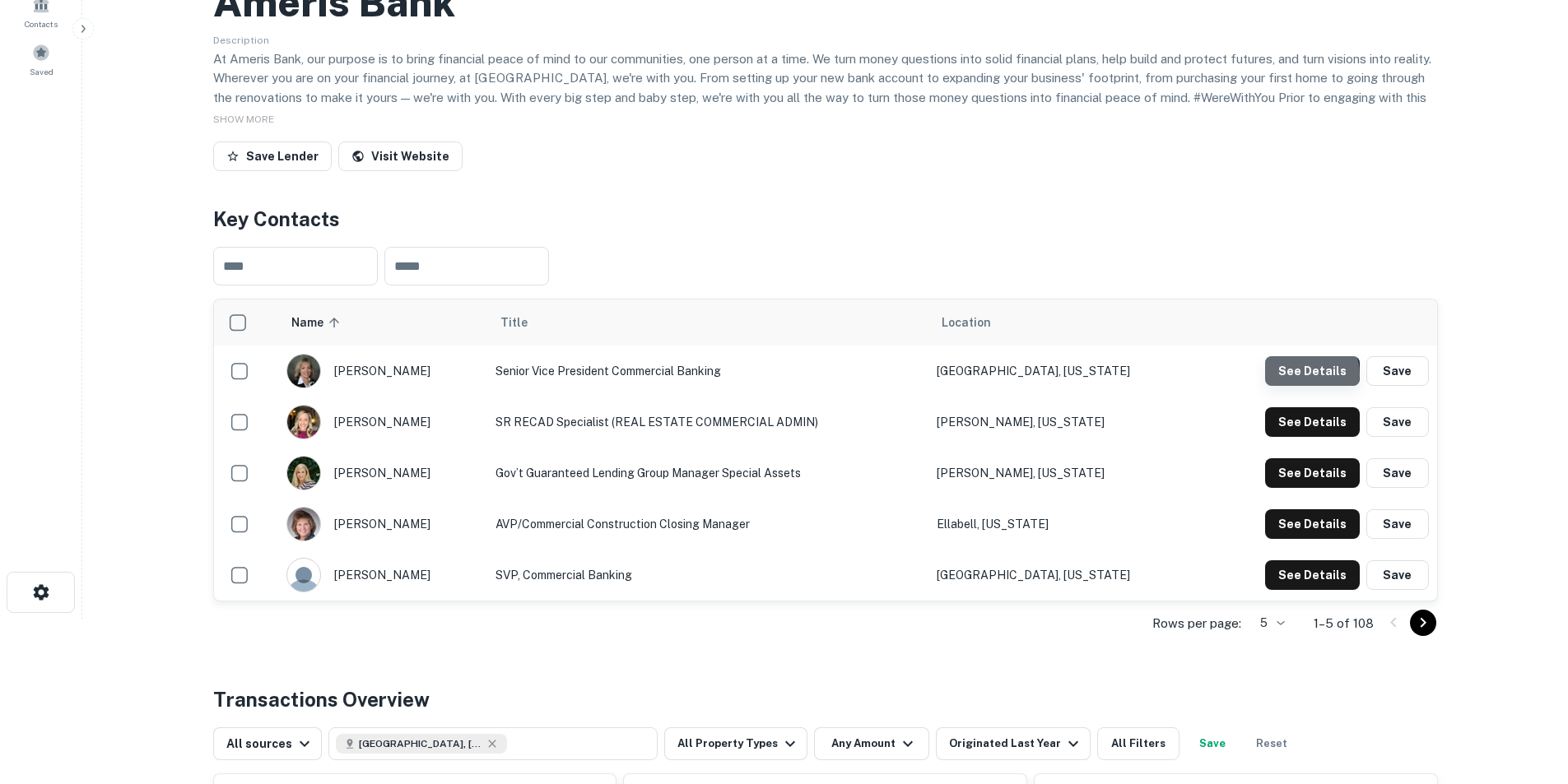
click at [1306, 375] on button "See Details" at bounding box center [1312, 371] width 95 height 29
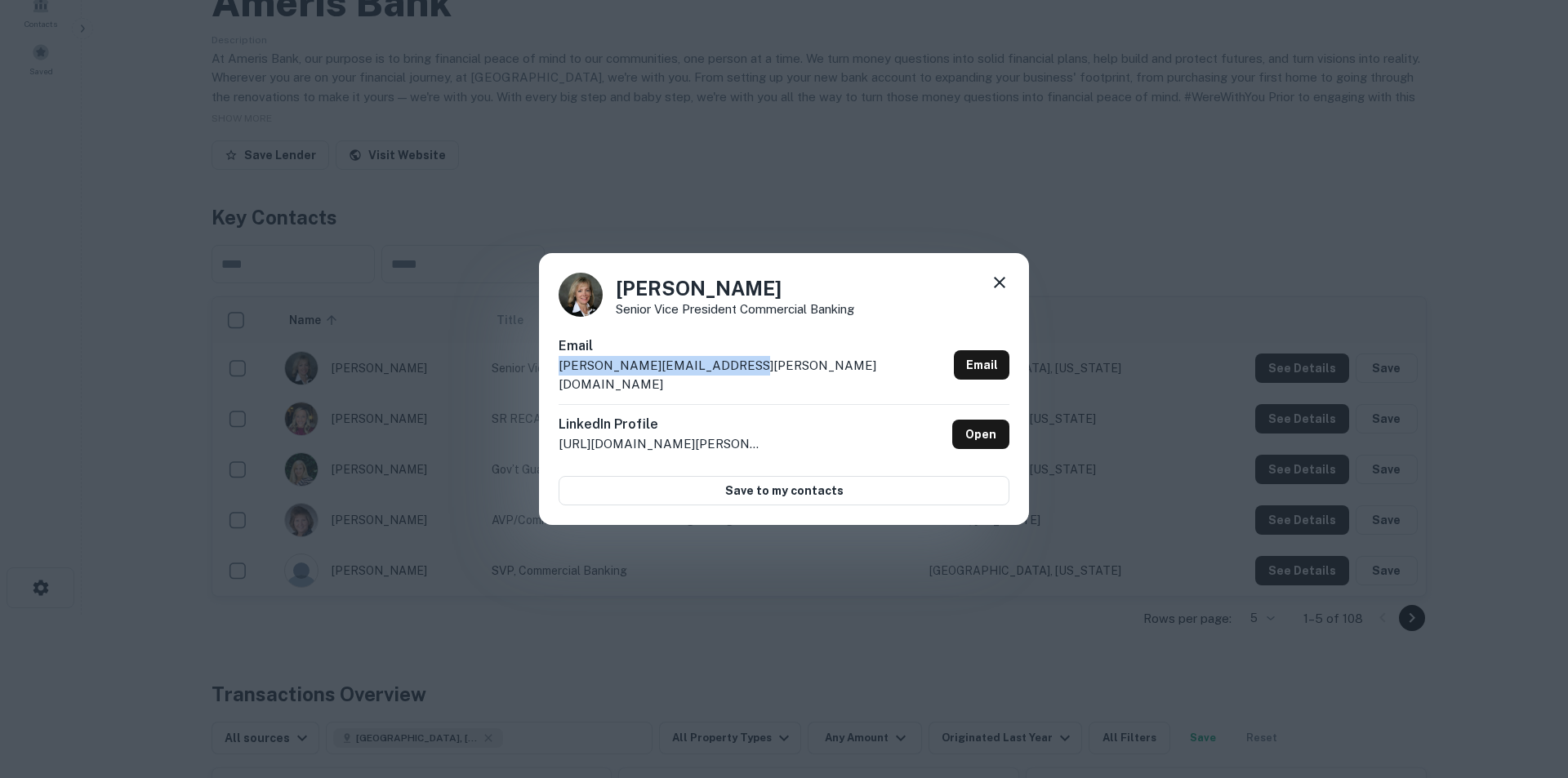
drag, startPoint x: 749, startPoint y: 373, endPoint x: 561, endPoint y: 387, distance: 188.5
click at [561, 387] on div "Email [PERSON_NAME][EMAIL_ADDRESS][PERSON_NAME][DOMAIN_NAME] Email" at bounding box center [784, 371] width 451 height 68
drag, startPoint x: 574, startPoint y: 378, endPoint x: 645, endPoint y: 387, distance: 71.6
click at [645, 387] on div "Email [PERSON_NAME][EMAIL_ADDRESS][PERSON_NAME][DOMAIN_NAME] Email" at bounding box center [784, 371] width 451 height 68
click at [742, 379] on div "Email [PERSON_NAME][EMAIL_ADDRESS][PERSON_NAME][DOMAIN_NAME] Email" at bounding box center [784, 371] width 451 height 68
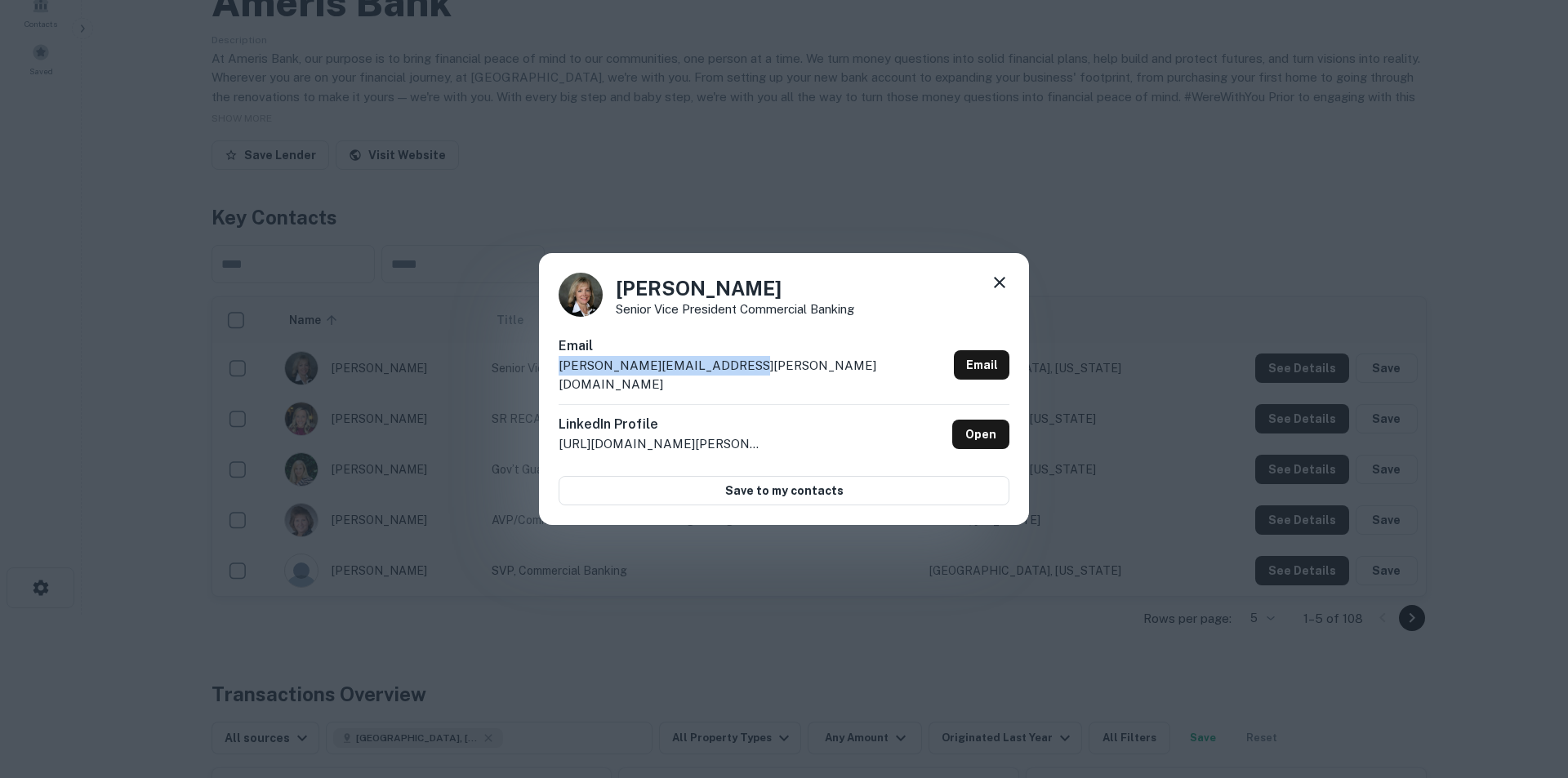
drag, startPoint x: 739, startPoint y: 379, endPoint x: 558, endPoint y: 384, distance: 181.1
click at [558, 384] on div "[PERSON_NAME] Senior Vice President Commercial Banking Email [PERSON_NAME][EMAI…" at bounding box center [783, 389] width 490 height 273
drag, startPoint x: 564, startPoint y: 381, endPoint x: 641, endPoint y: 389, distance: 77.4
click at [642, 389] on div "Email [PERSON_NAME][EMAIL_ADDRESS][PERSON_NAME][DOMAIN_NAME] Email" at bounding box center [784, 371] width 451 height 68
drag, startPoint x: 558, startPoint y: 378, endPoint x: 738, endPoint y: 370, distance: 180.2
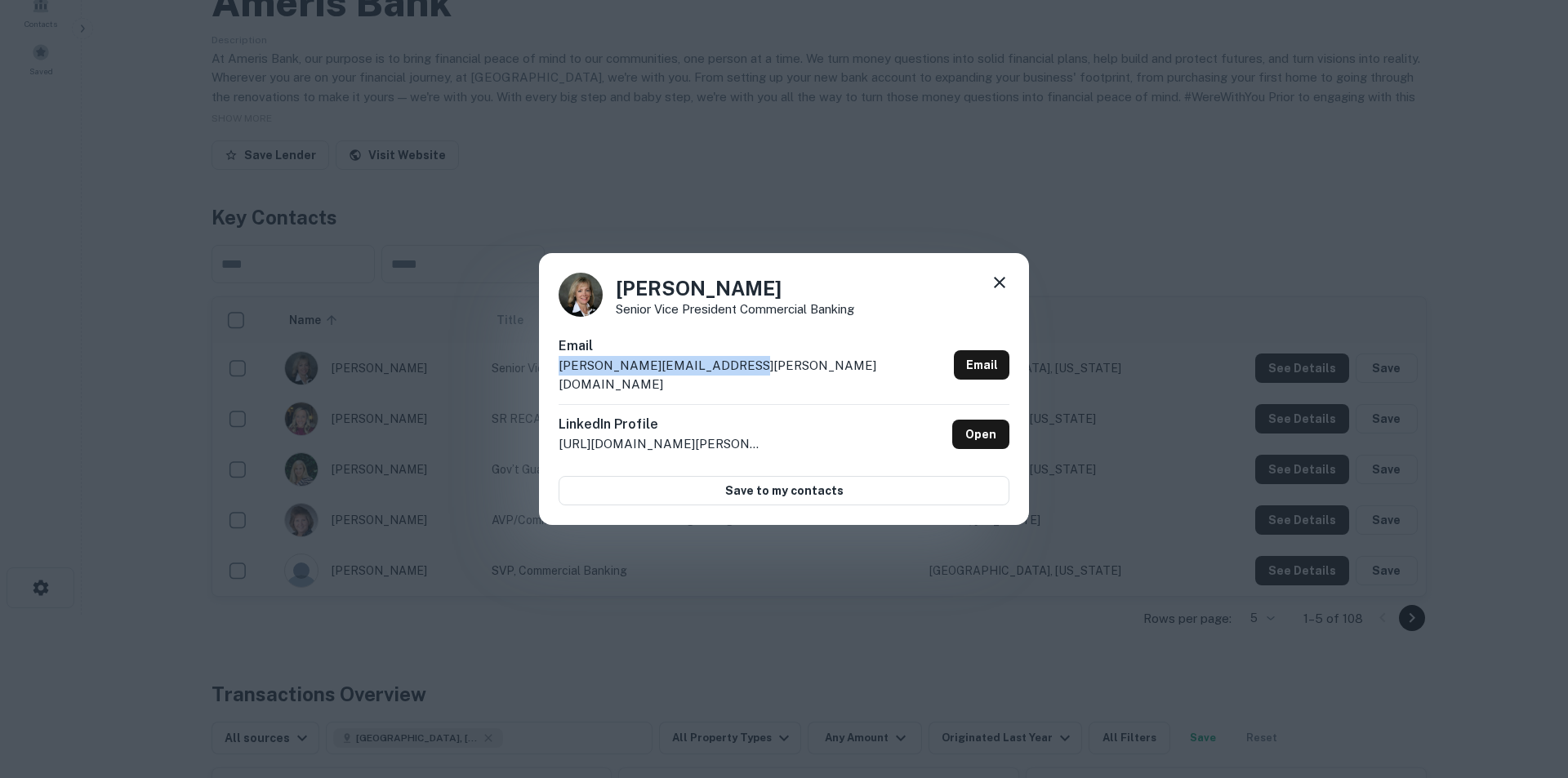
click at [738, 370] on div "[PERSON_NAME] Senior Vice President Commercial Banking Email [PERSON_NAME][EMAI…" at bounding box center [783, 389] width 490 height 273
copy p "[PERSON_NAME][EMAIL_ADDRESS][PERSON_NAME][DOMAIN_NAME]"
click at [1000, 289] on icon at bounding box center [999, 282] width 11 height 11
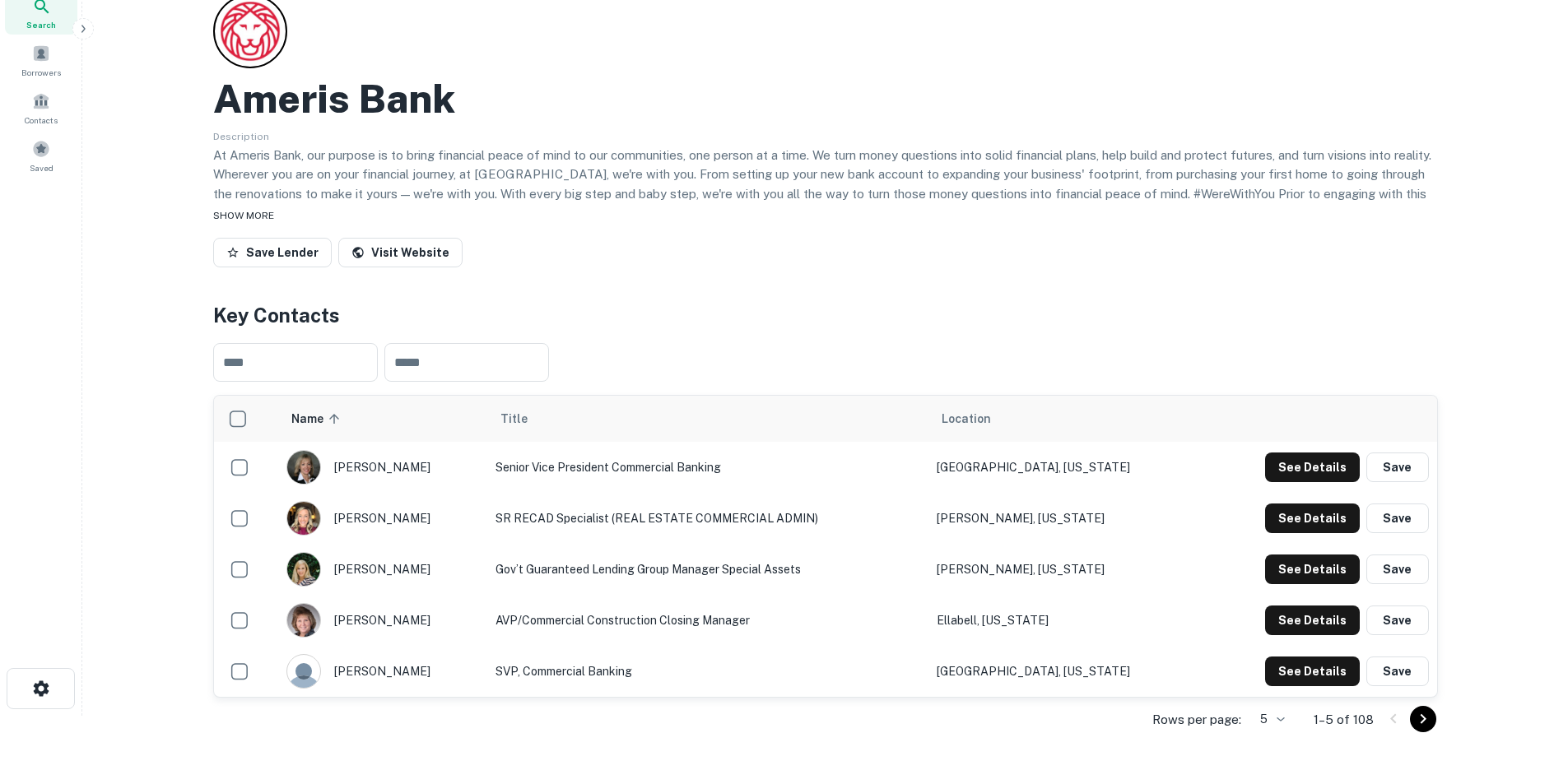
scroll to position [0, 0]
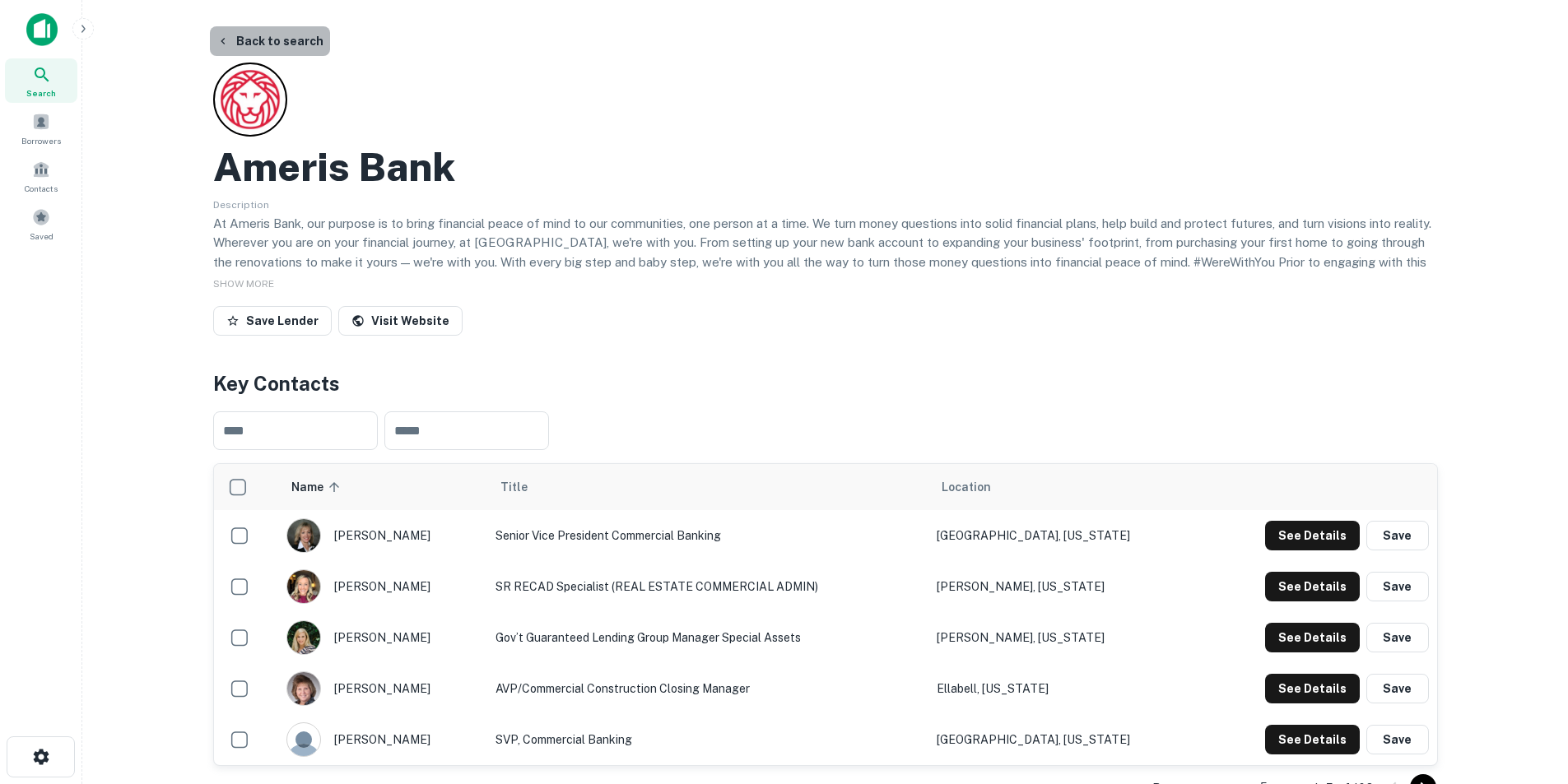
click at [271, 34] on button "Back to search" at bounding box center [270, 41] width 120 height 29
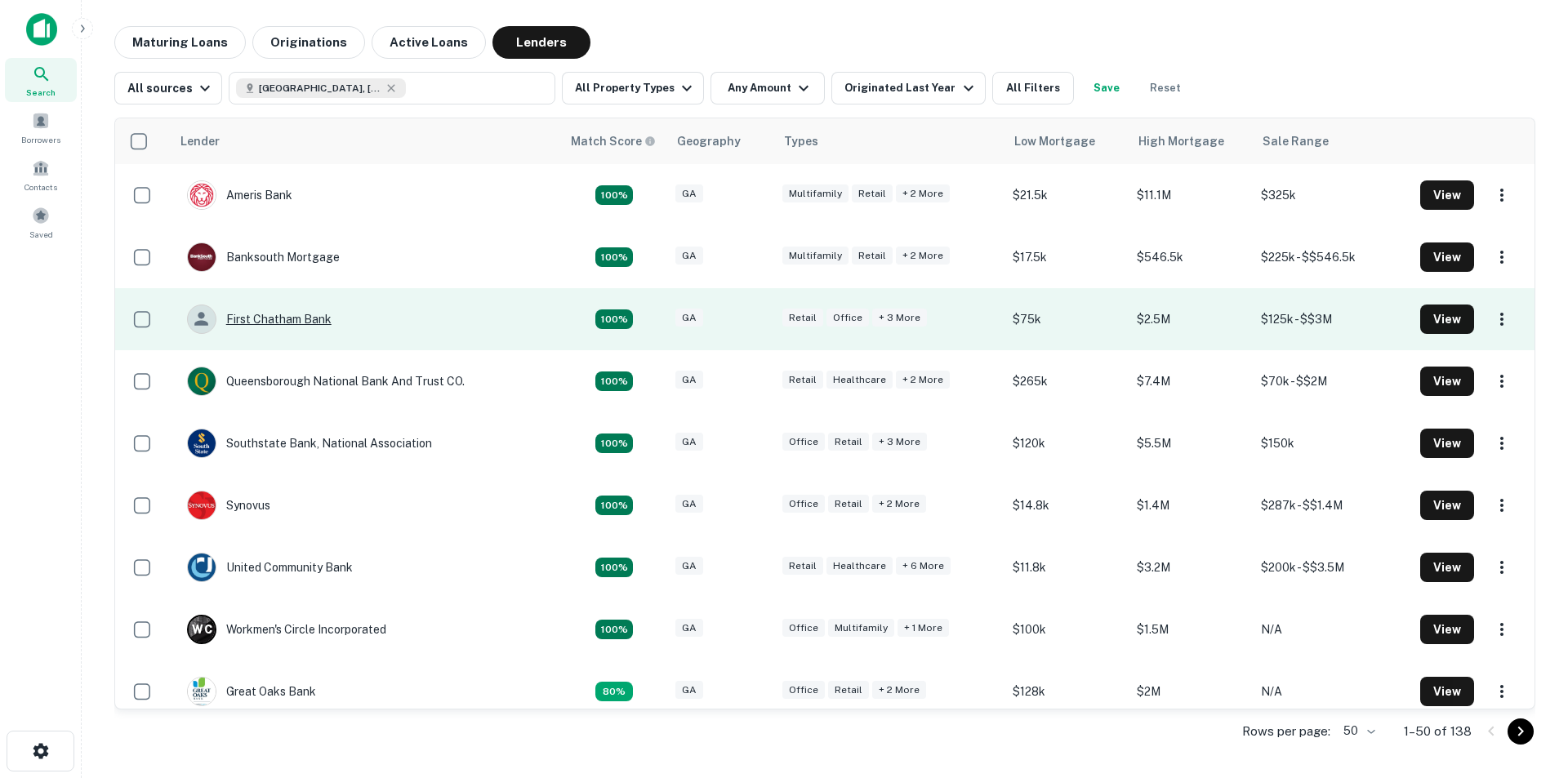
click at [264, 319] on div "First Chatham Bank" at bounding box center [259, 319] width 144 height 29
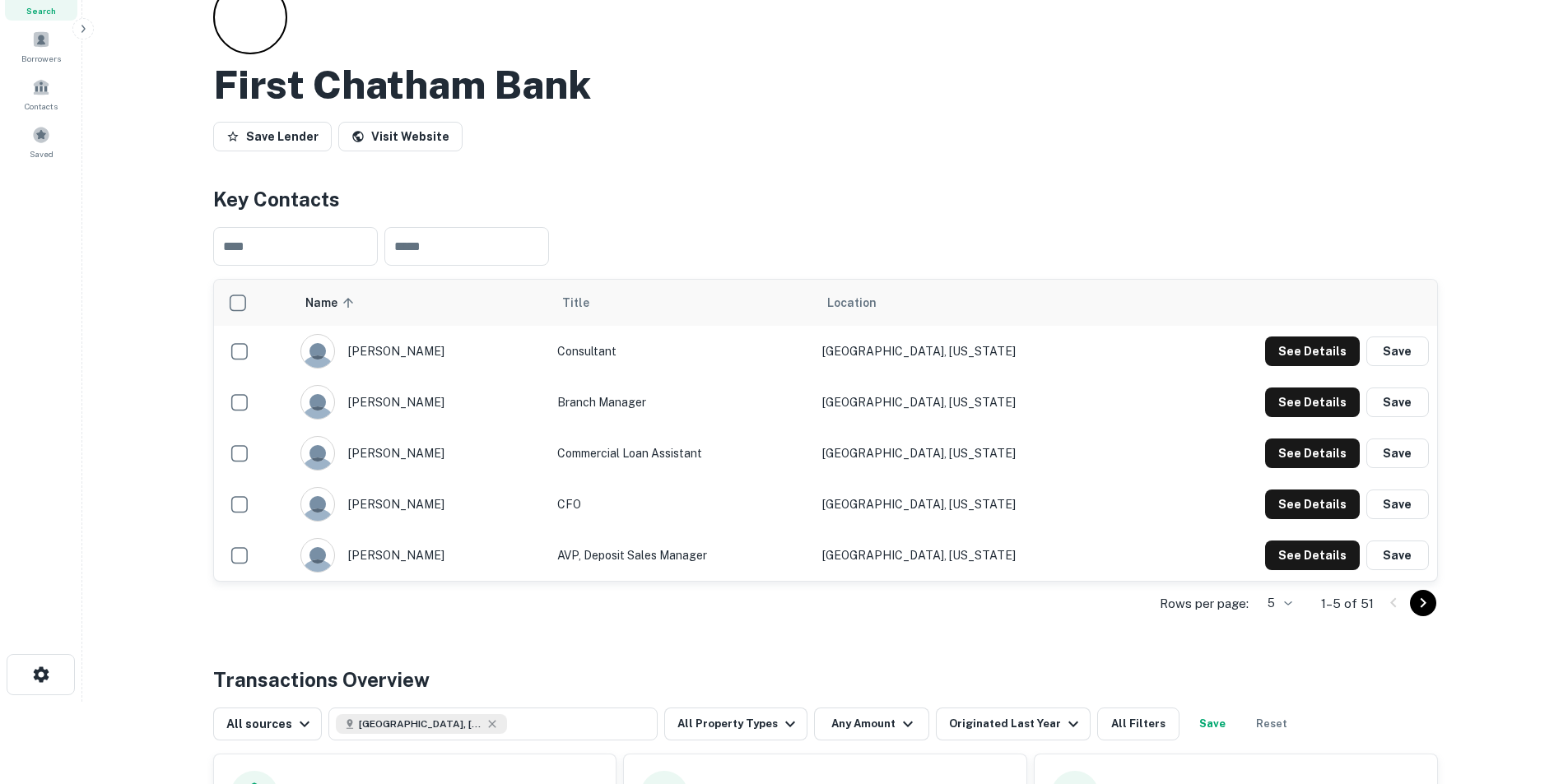
scroll to position [164, 0]
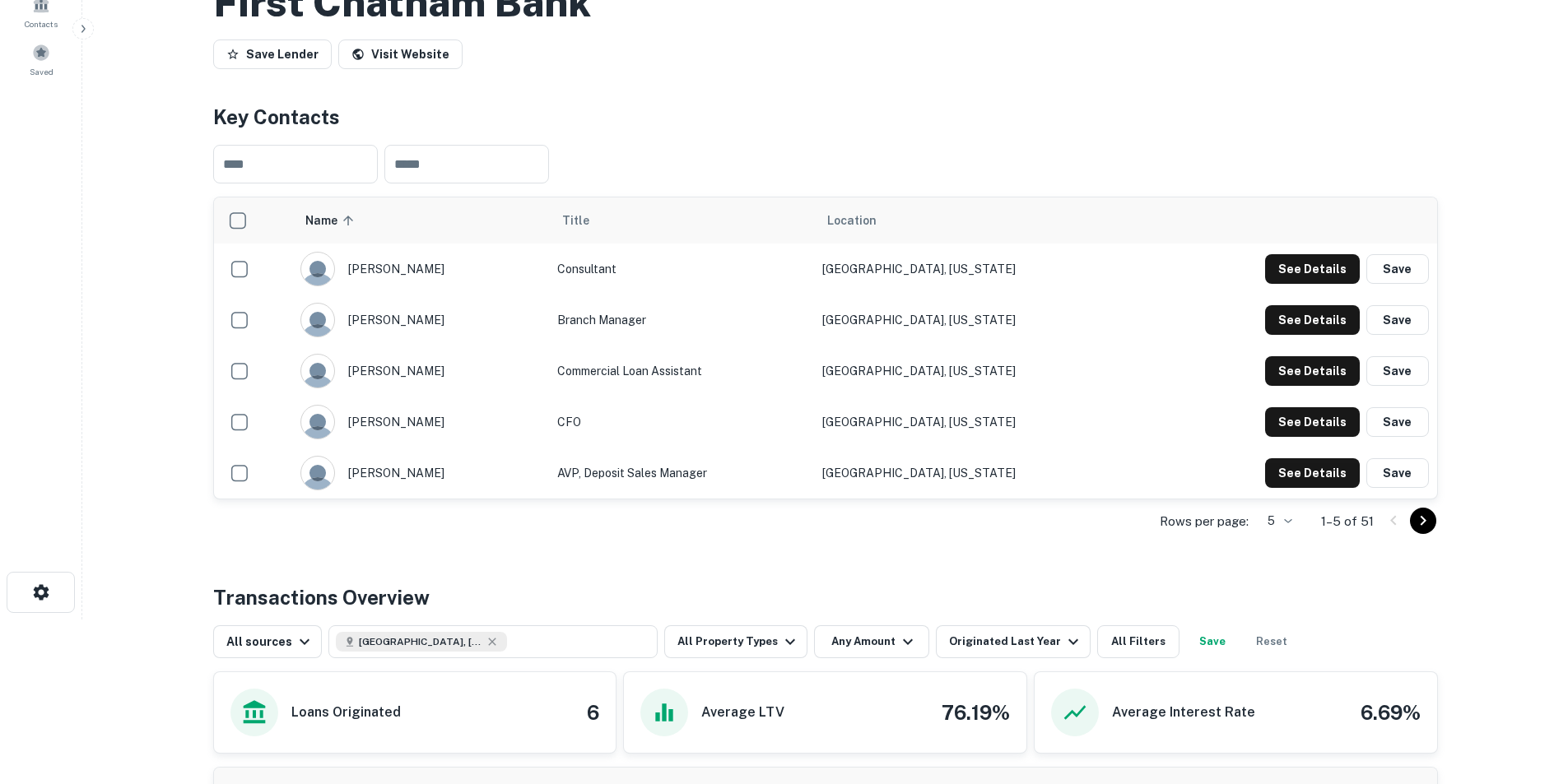
click at [1420, 512] on icon "Go to next page" at bounding box center [1423, 520] width 20 height 20
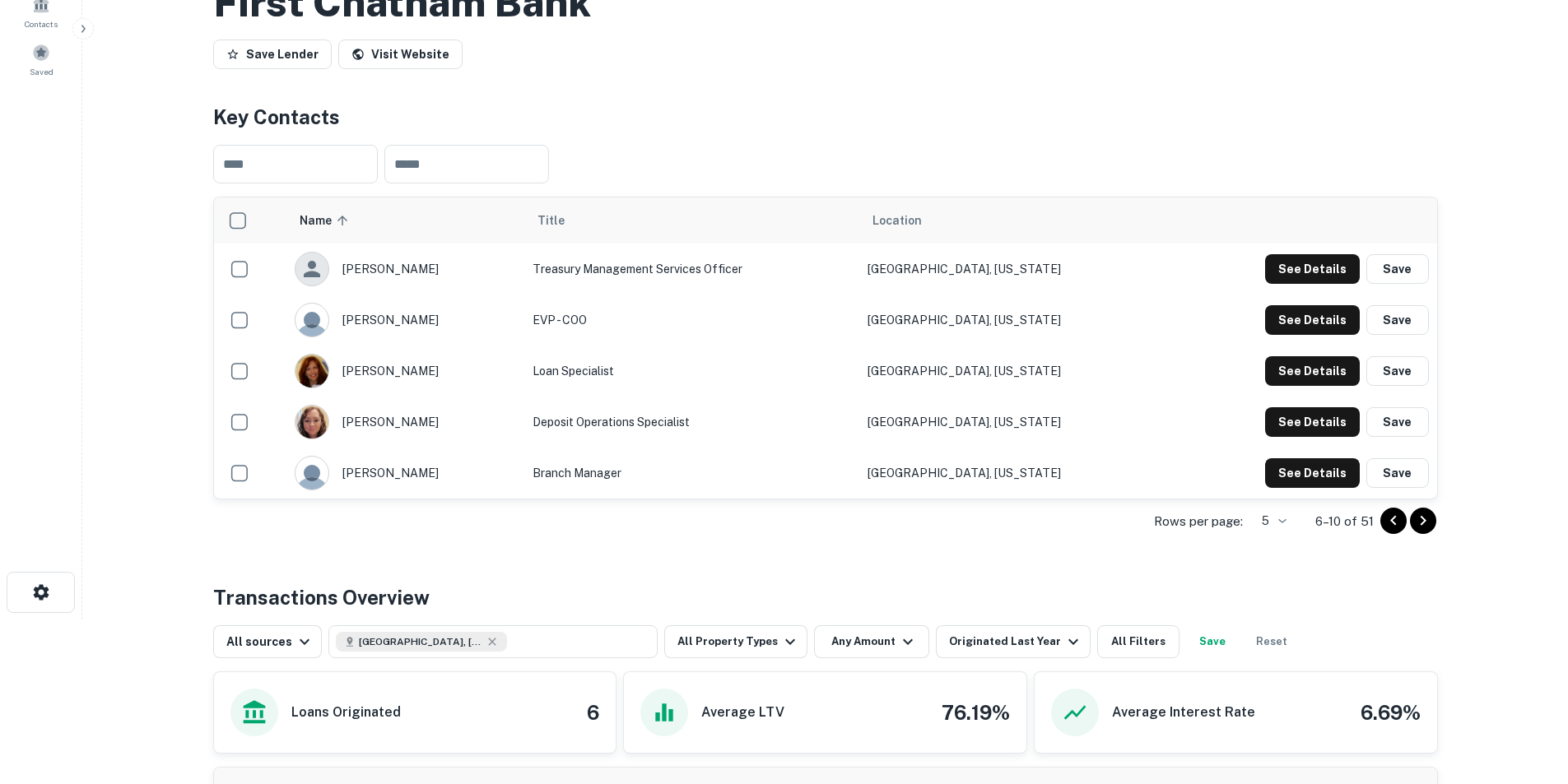
click at [1422, 519] on icon "Go to next page" at bounding box center [1423, 520] width 20 height 20
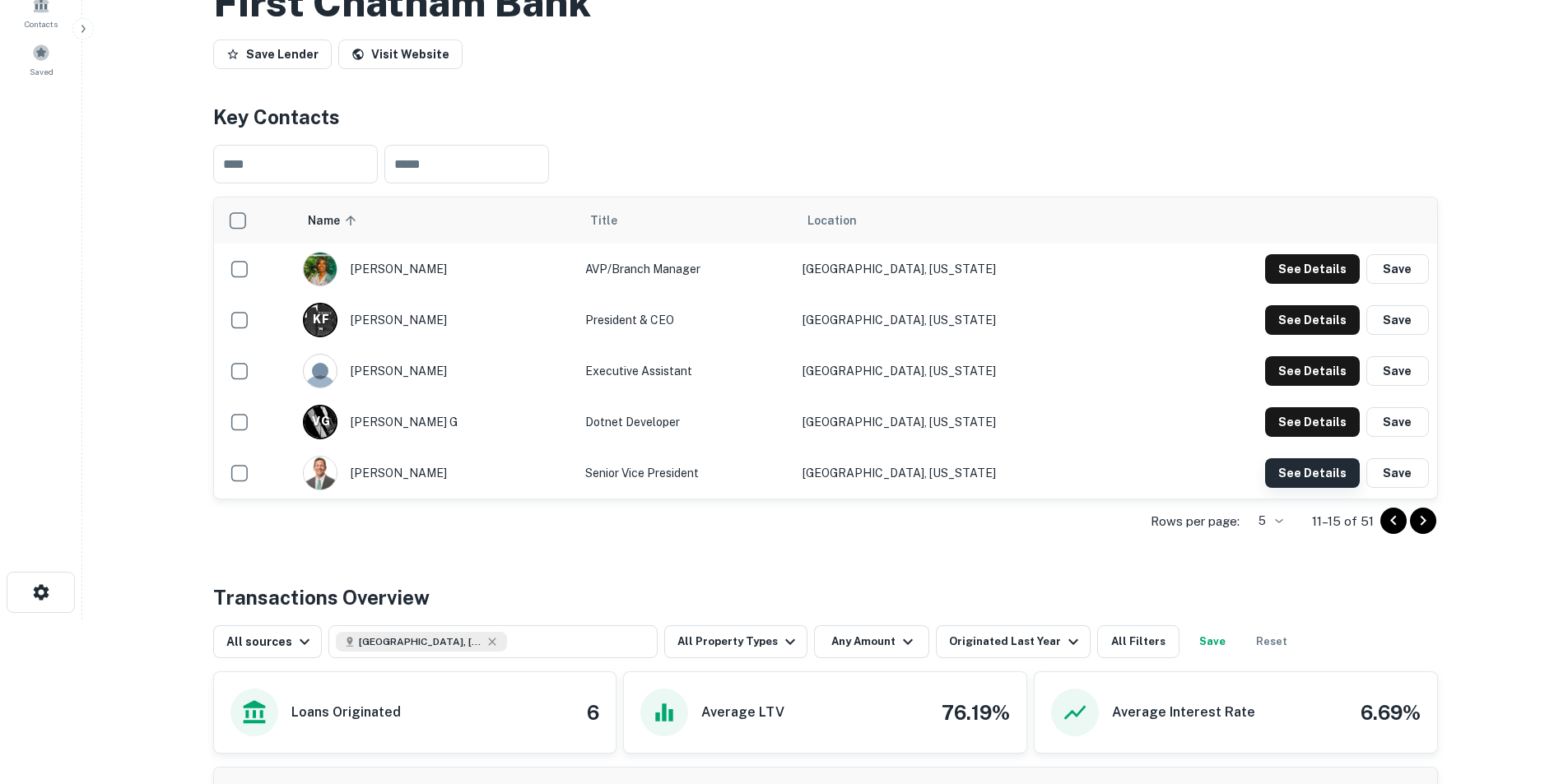
click at [1315, 470] on button "See Details" at bounding box center [1312, 472] width 95 height 29
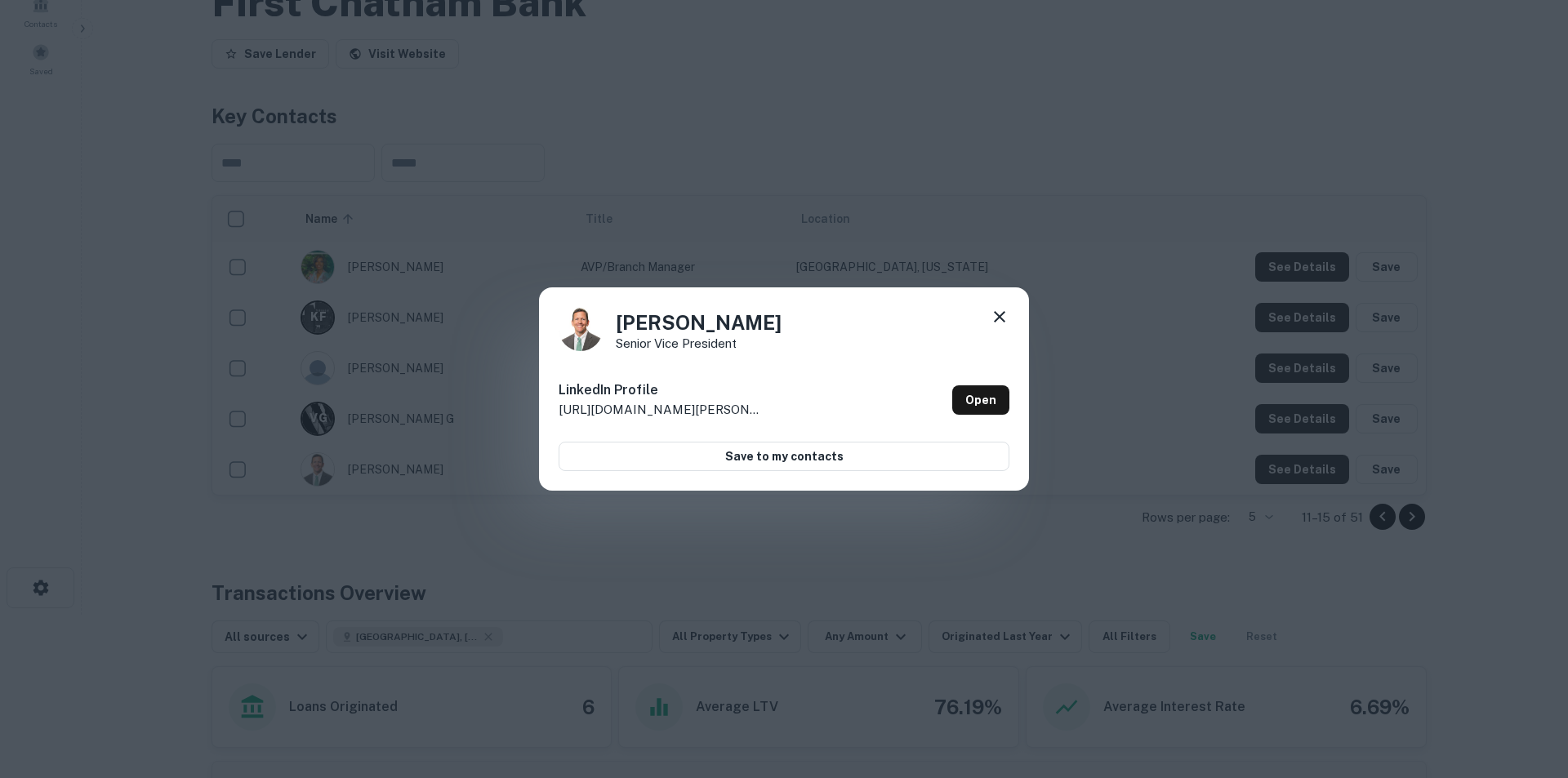
click at [999, 319] on icon at bounding box center [999, 316] width 20 height 20
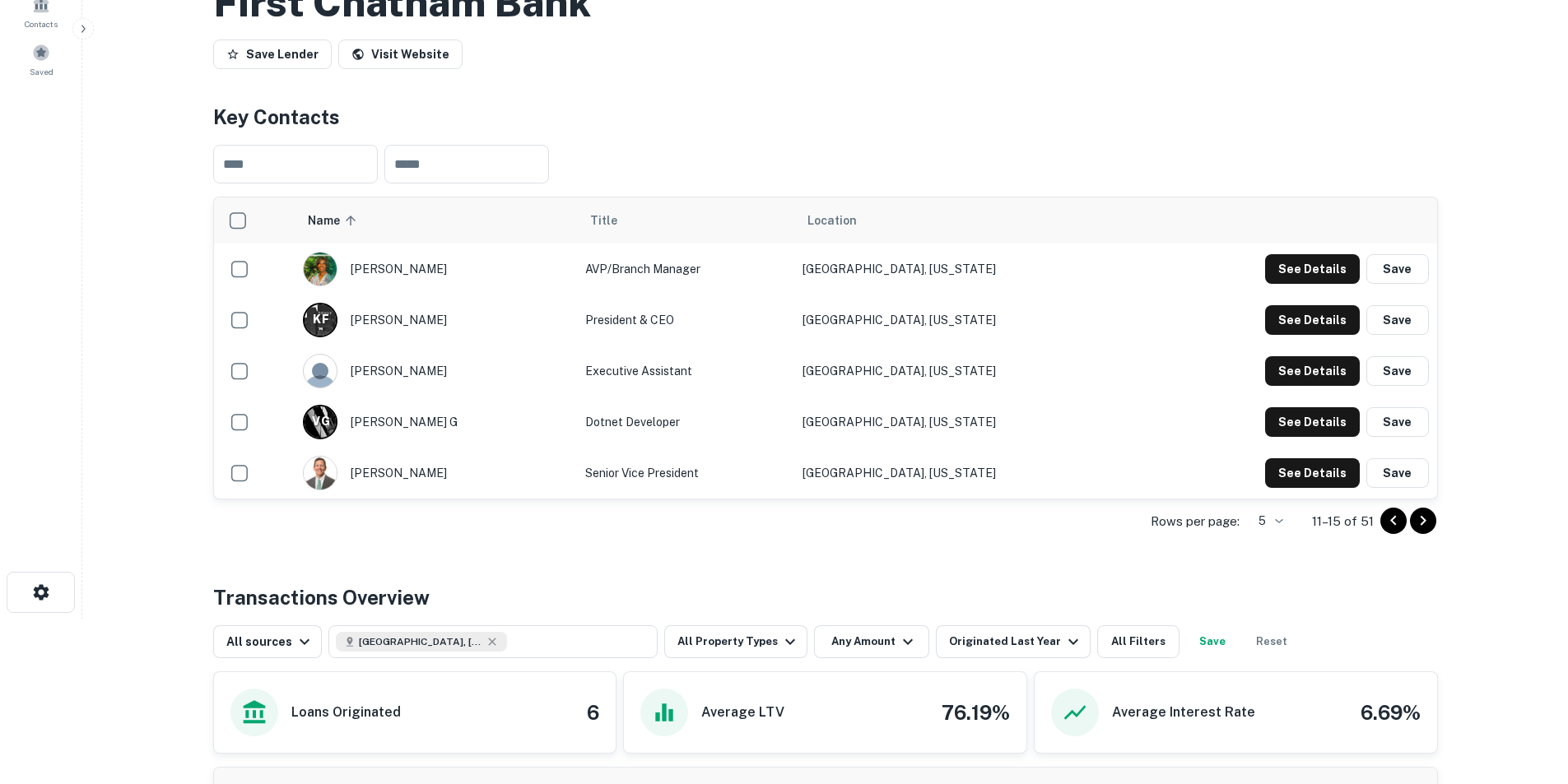
click at [1419, 522] on icon "Go to next page" at bounding box center [1423, 520] width 20 height 20
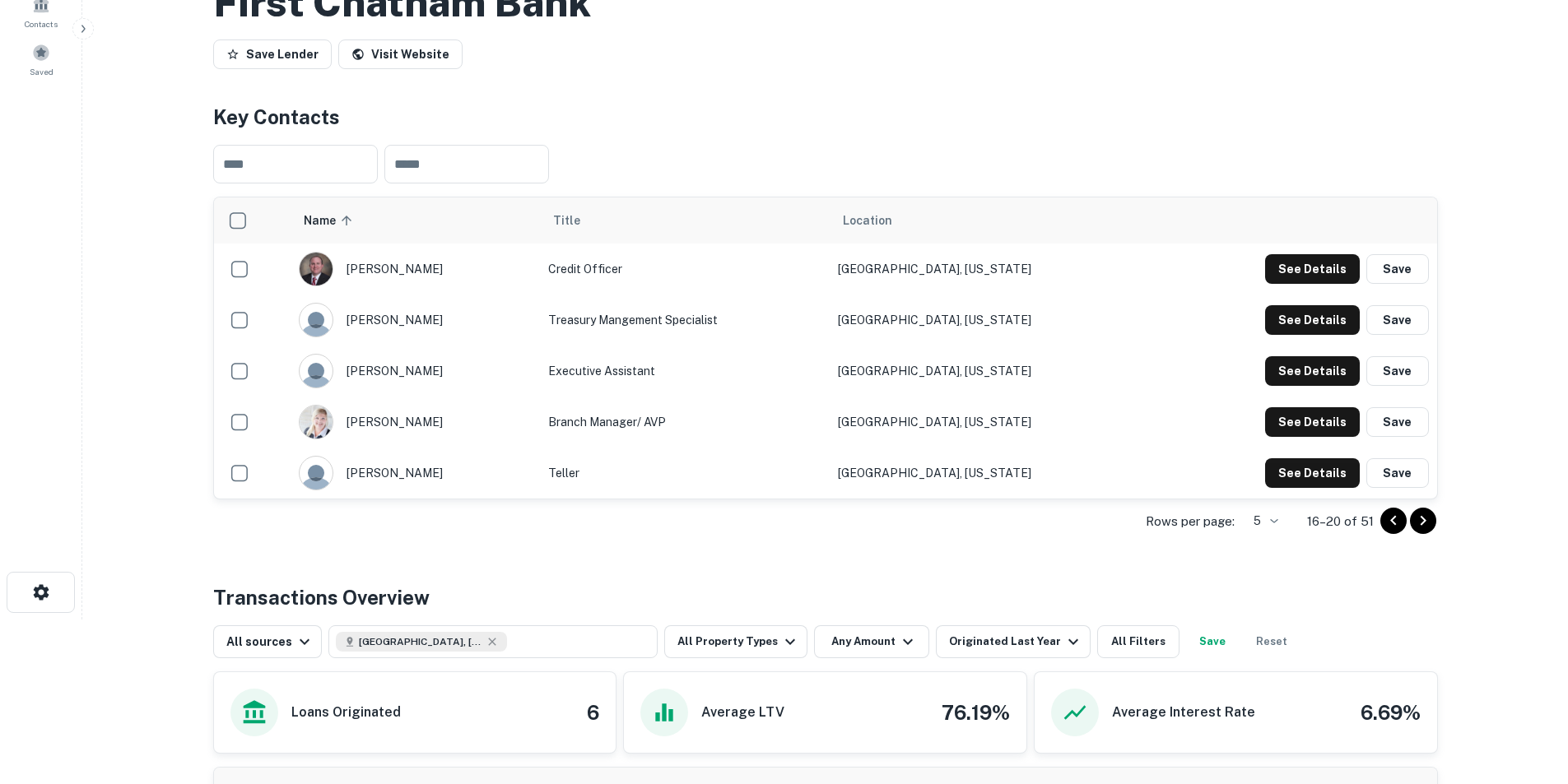
click at [1419, 522] on icon "Go to next page" at bounding box center [1423, 520] width 20 height 20
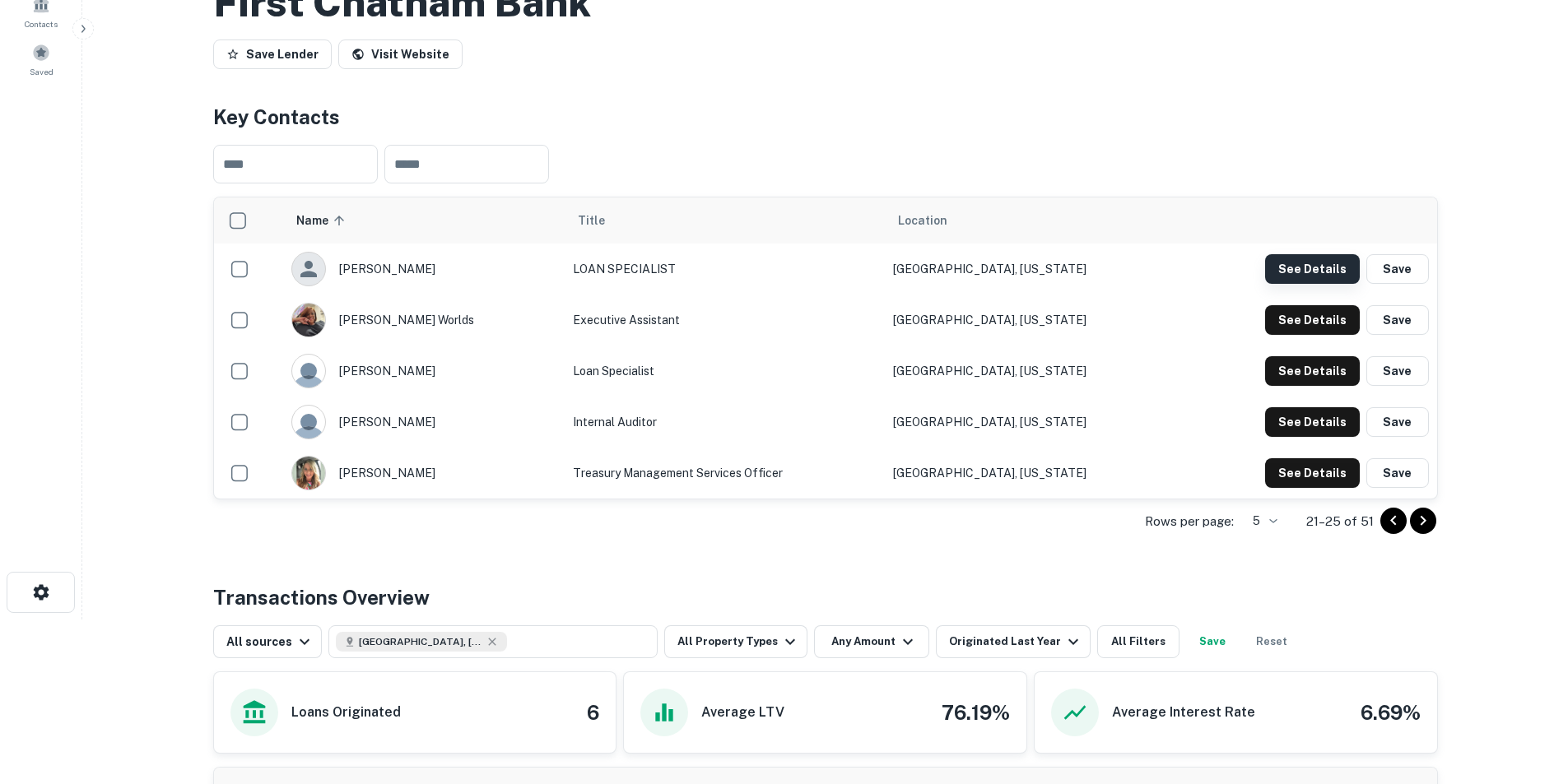
click at [1302, 267] on button "See Details" at bounding box center [1312, 268] width 95 height 29
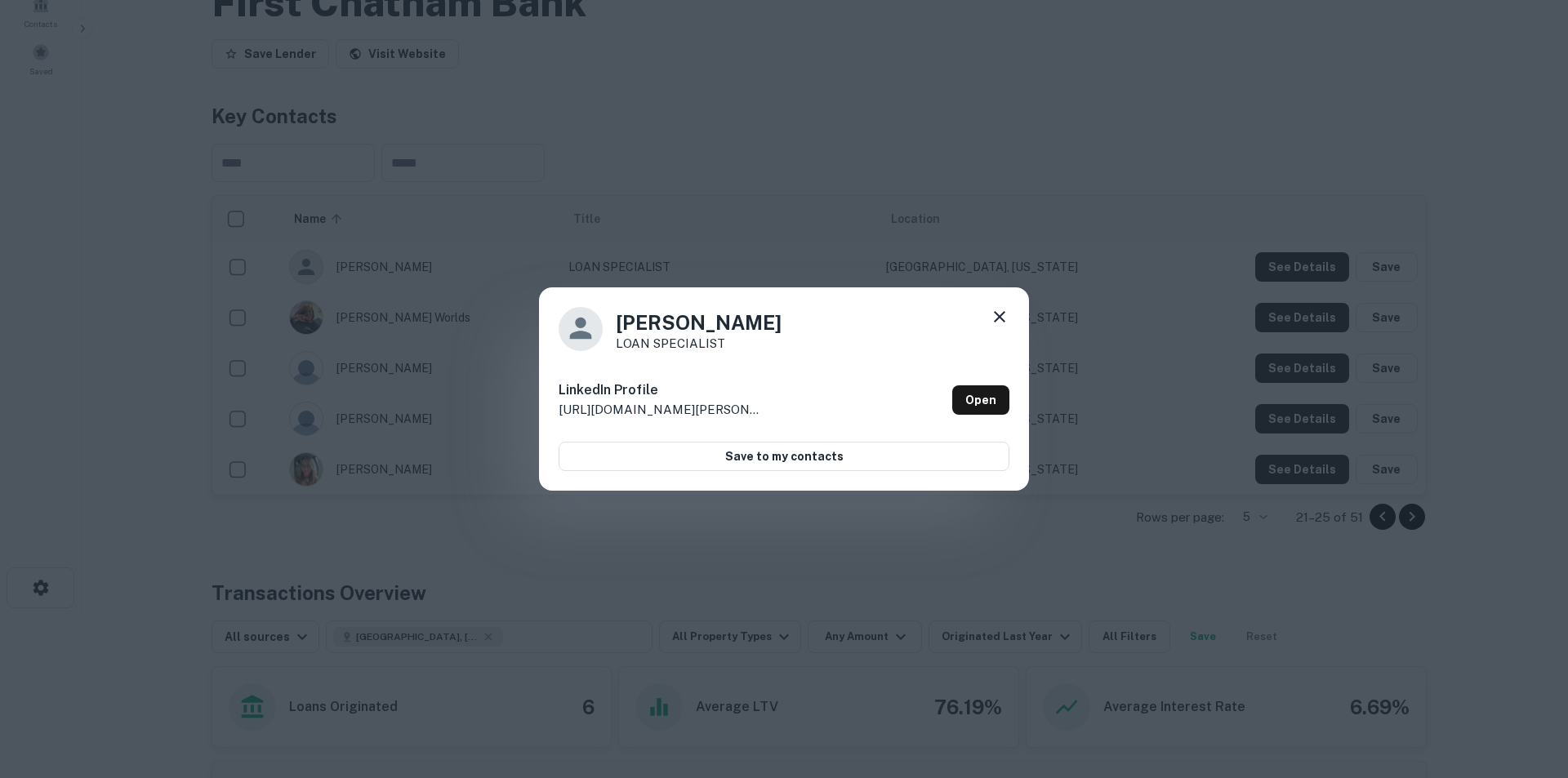
click at [1001, 312] on icon at bounding box center [999, 316] width 20 height 20
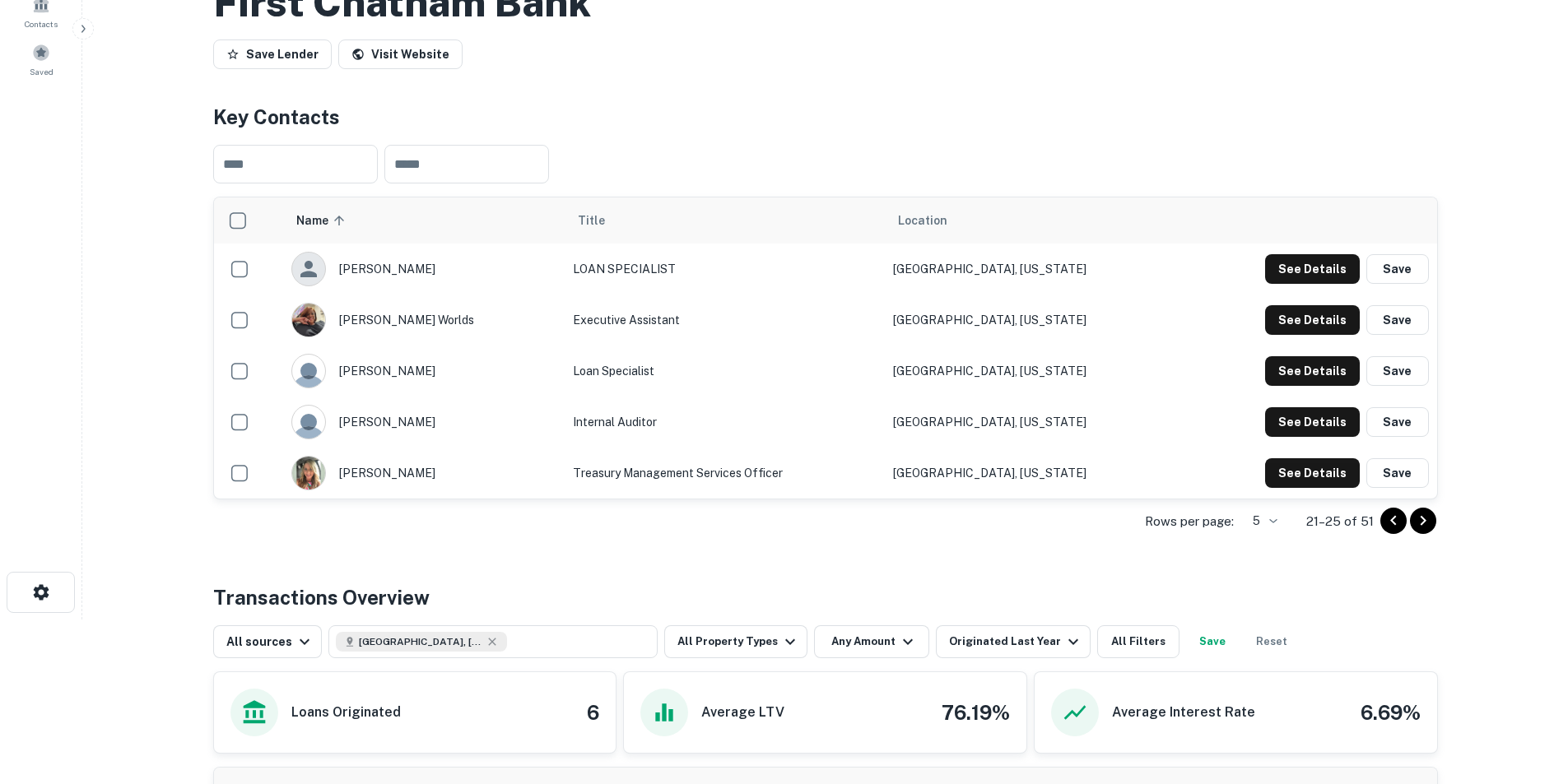
click at [1421, 521] on icon "Go to next page" at bounding box center [1423, 520] width 20 height 20
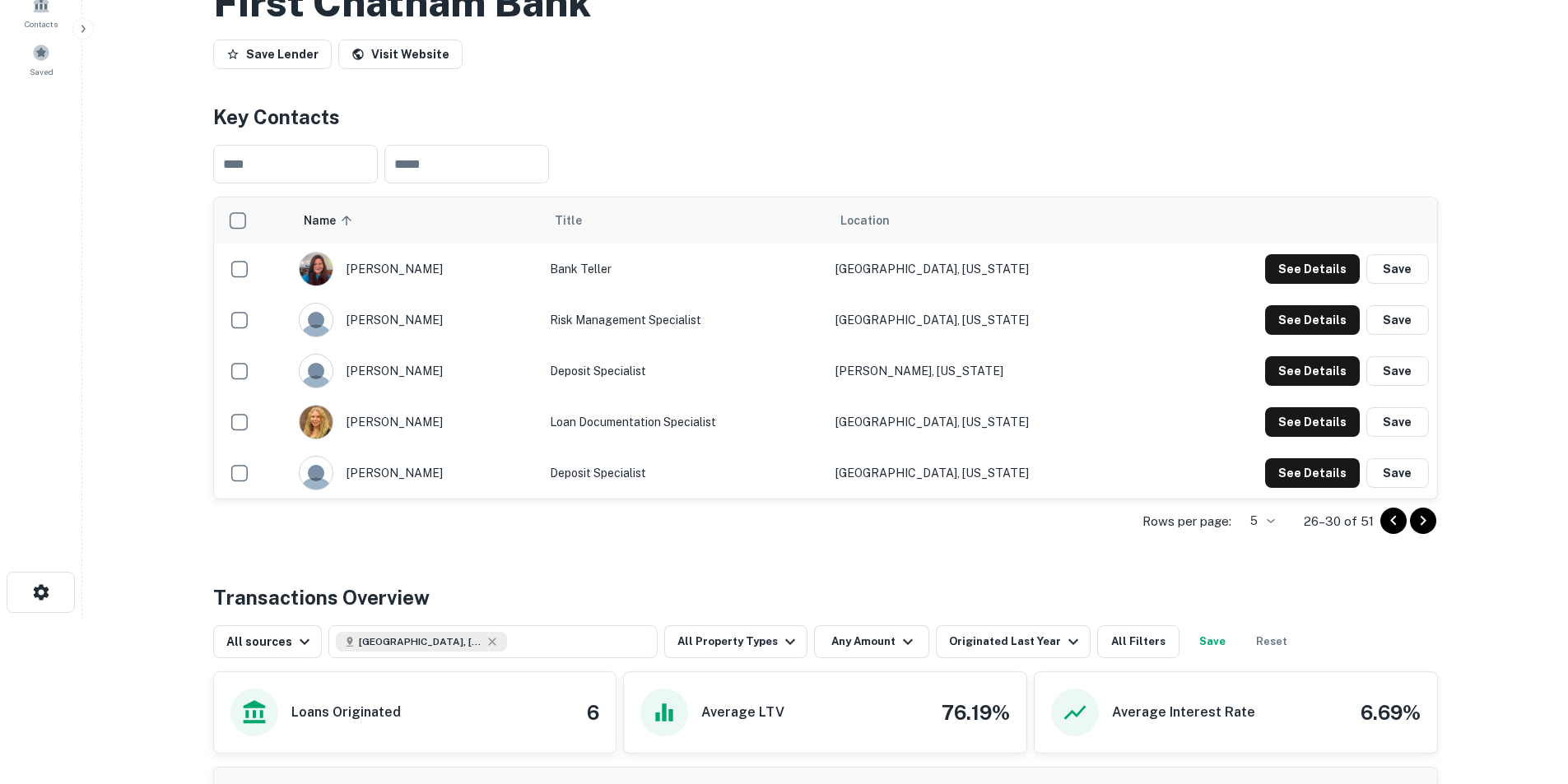
click at [1421, 521] on icon "Go to next page" at bounding box center [1423, 520] width 20 height 20
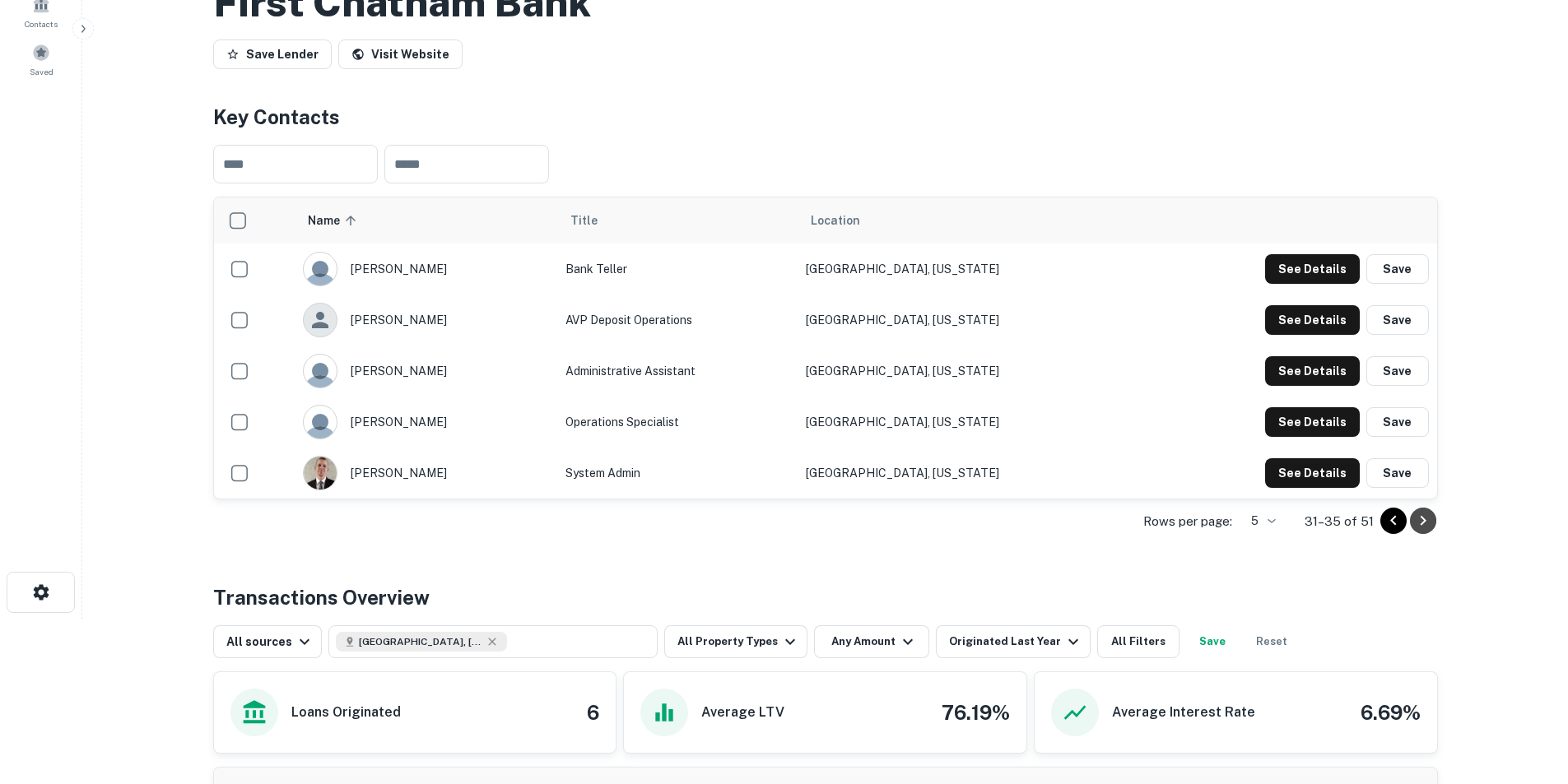
click at [1421, 521] on icon "Go to next page" at bounding box center [1423, 520] width 20 height 20
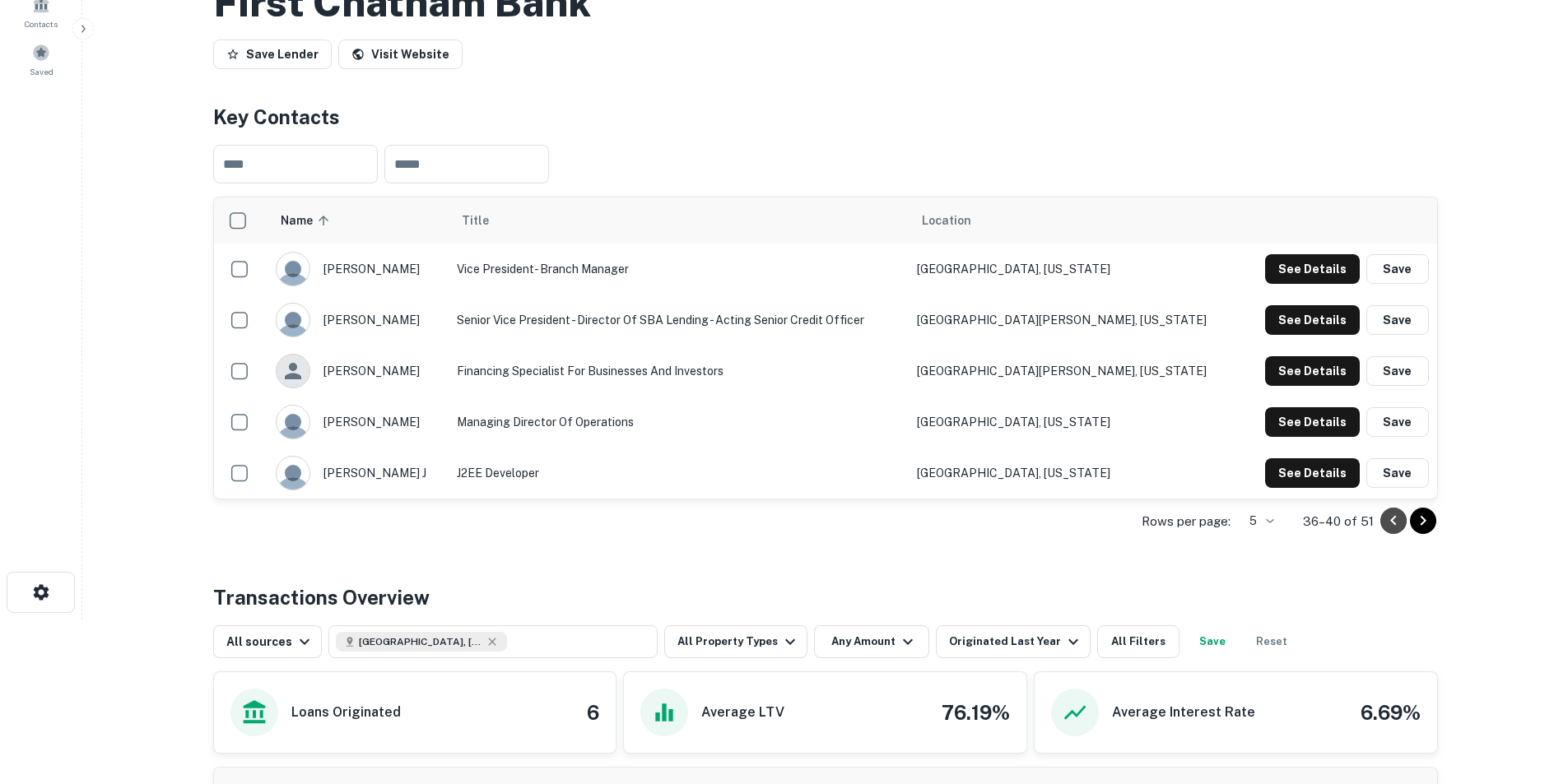
click at [1385, 519] on icon "Go to previous page" at bounding box center [1393, 520] width 20 height 20
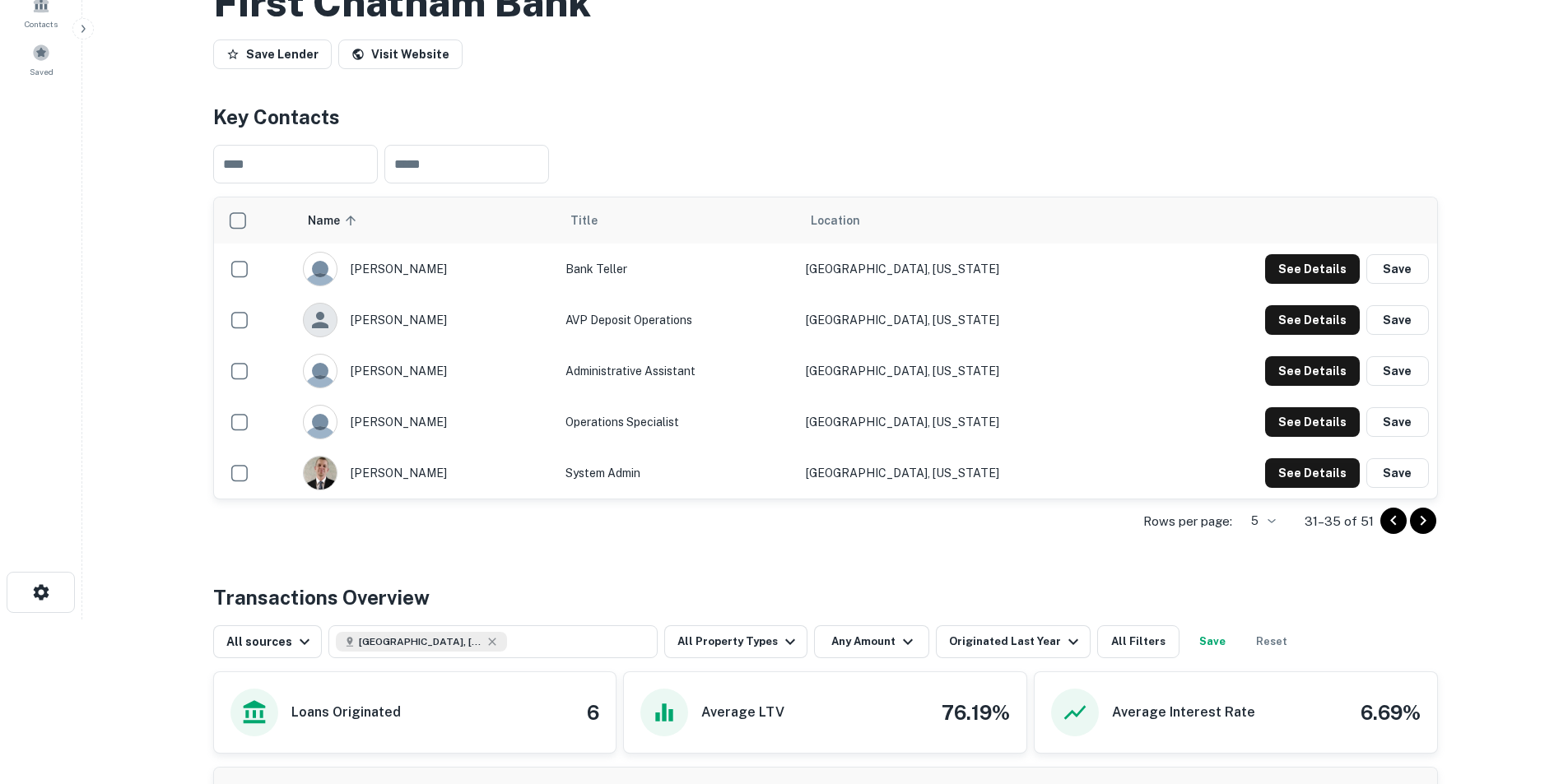
click at [1385, 519] on icon "Go to previous page" at bounding box center [1393, 520] width 20 height 20
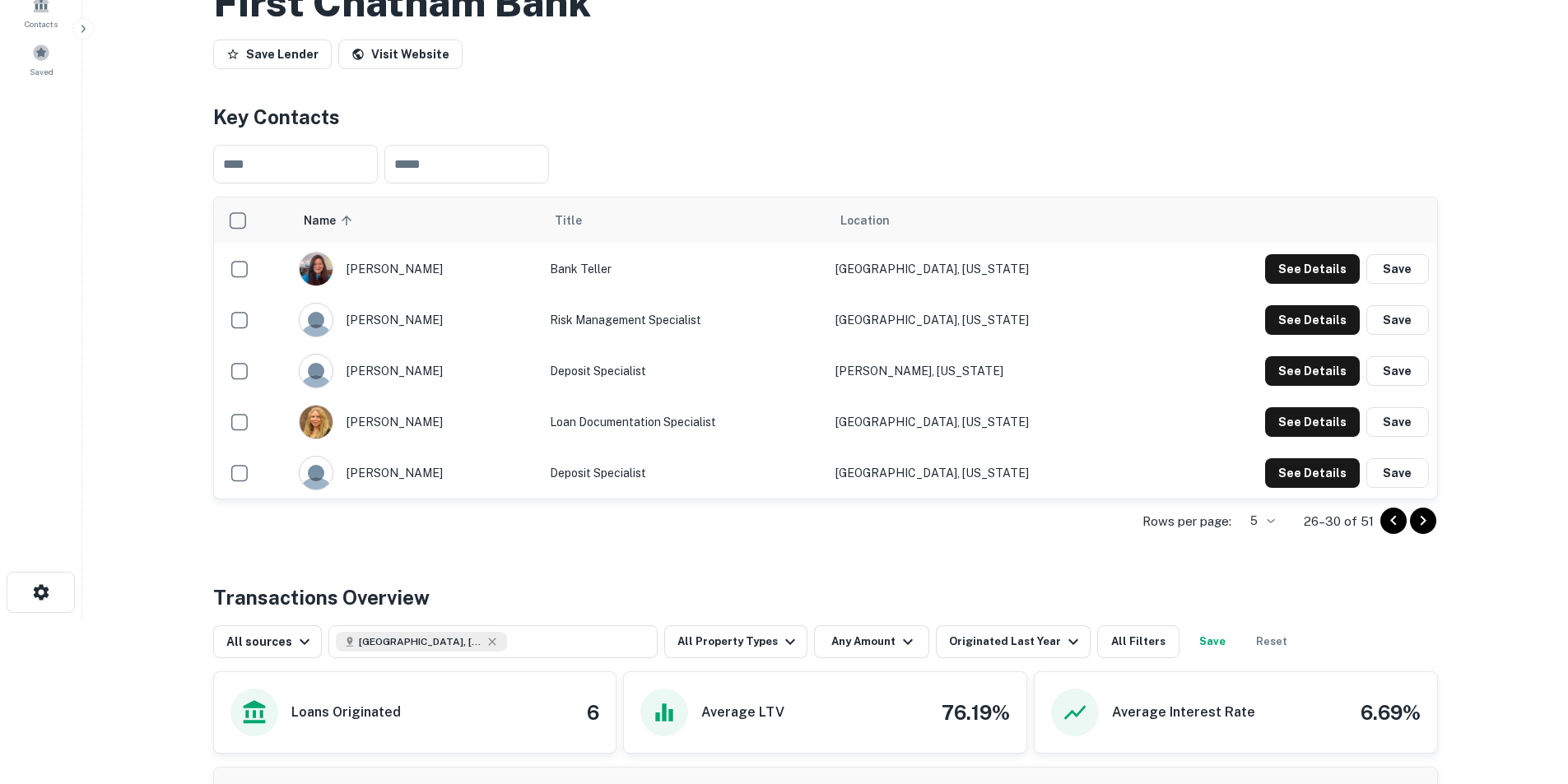
click at [1385, 519] on icon "Go to previous page" at bounding box center [1393, 520] width 20 height 20
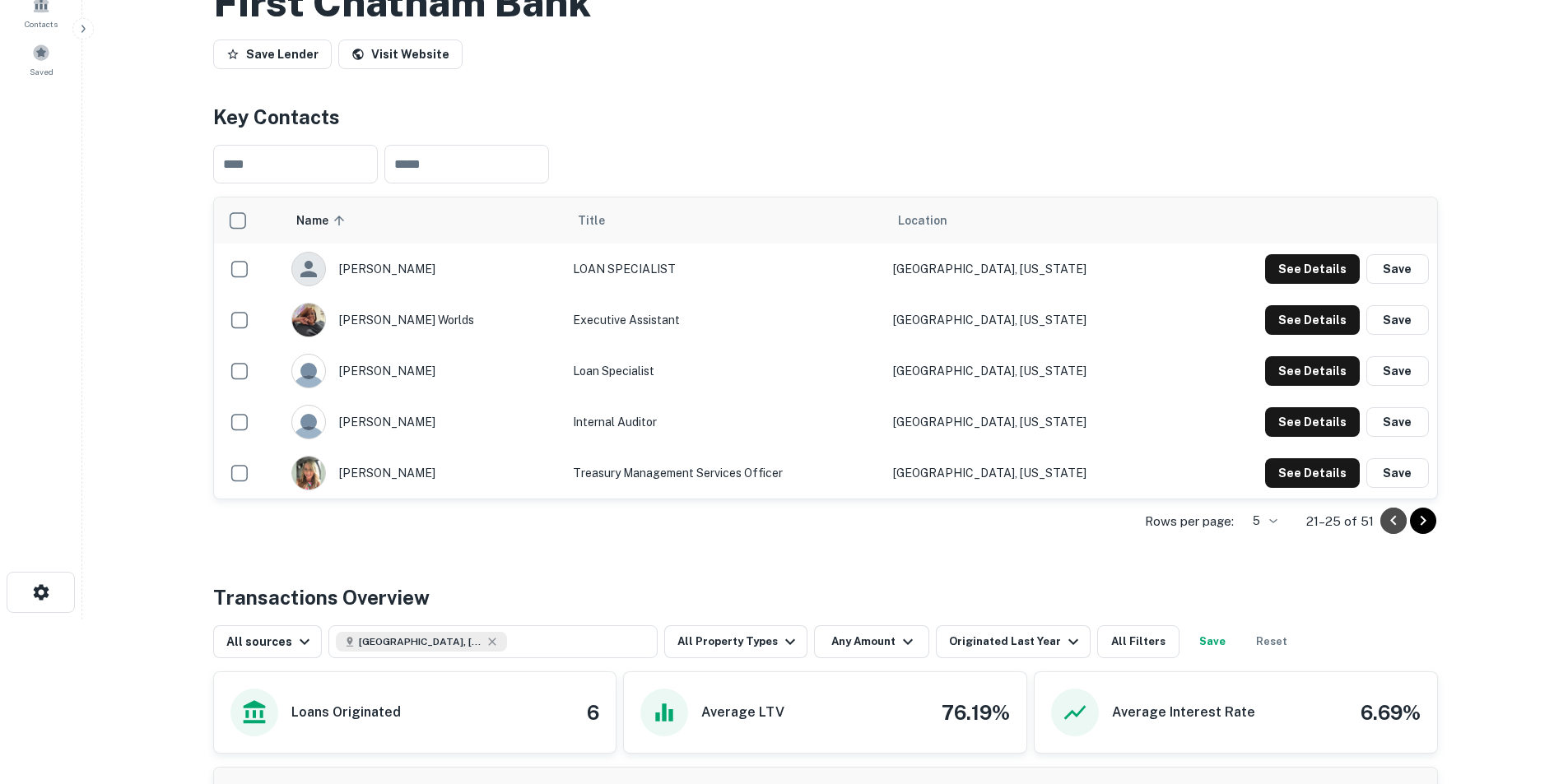
click at [1385, 519] on icon "Go to previous page" at bounding box center [1393, 520] width 20 height 20
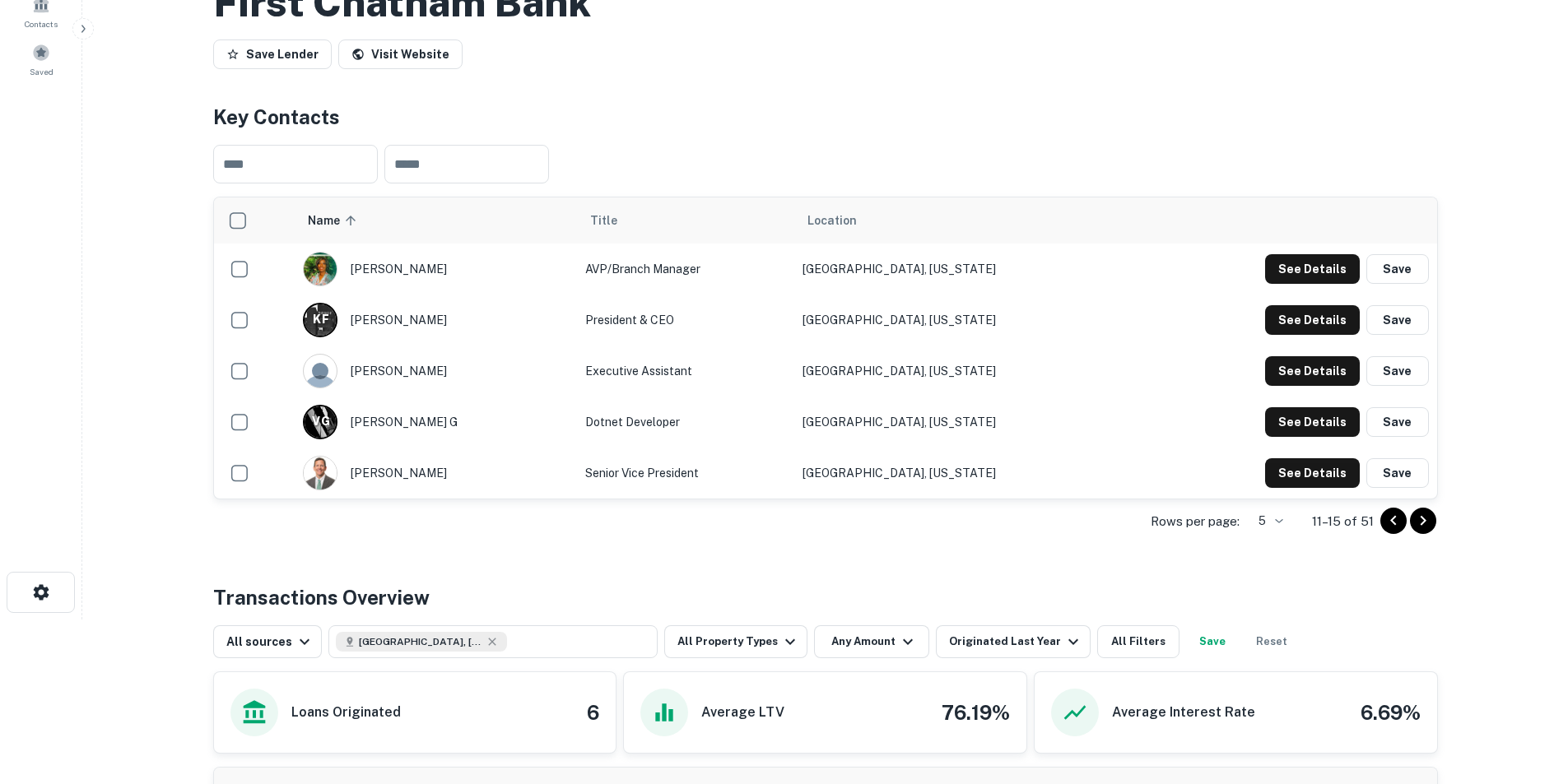
click at [1385, 519] on icon "Go to previous page" at bounding box center [1393, 520] width 20 height 20
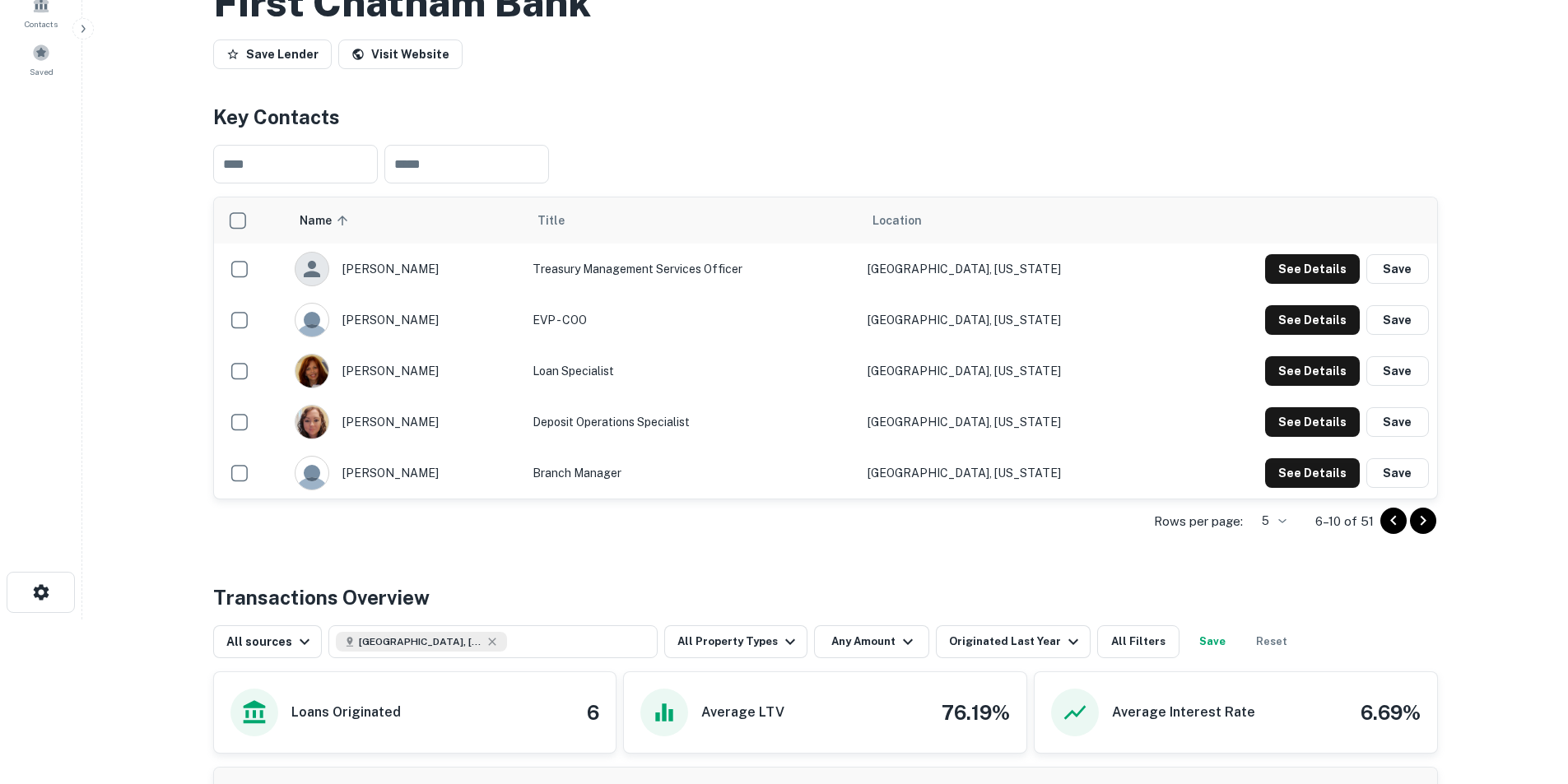
click at [1385, 519] on icon "Go to previous page" at bounding box center [1393, 520] width 20 height 20
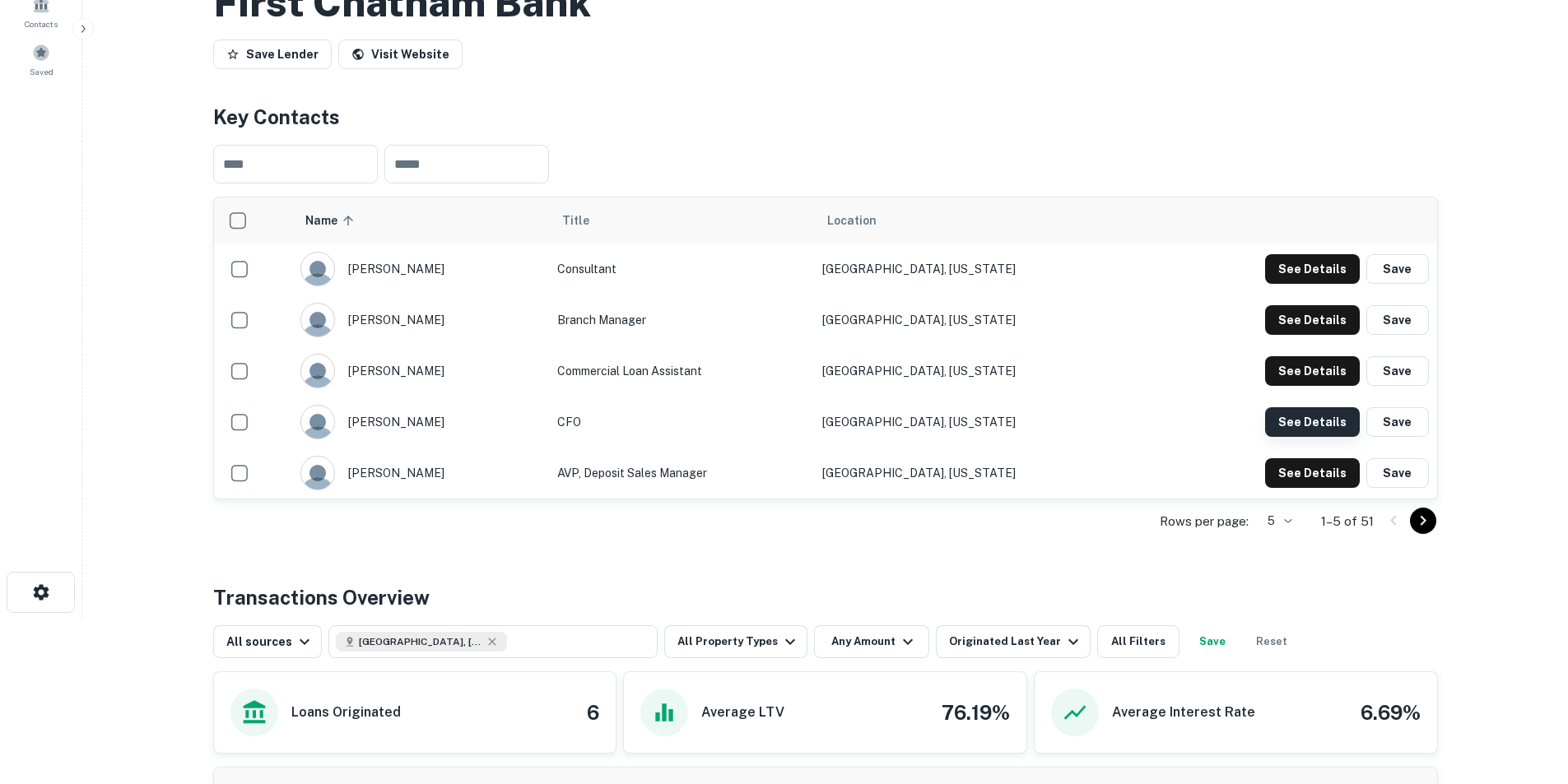
click at [1337, 420] on button "See Details" at bounding box center [1312, 421] width 95 height 29
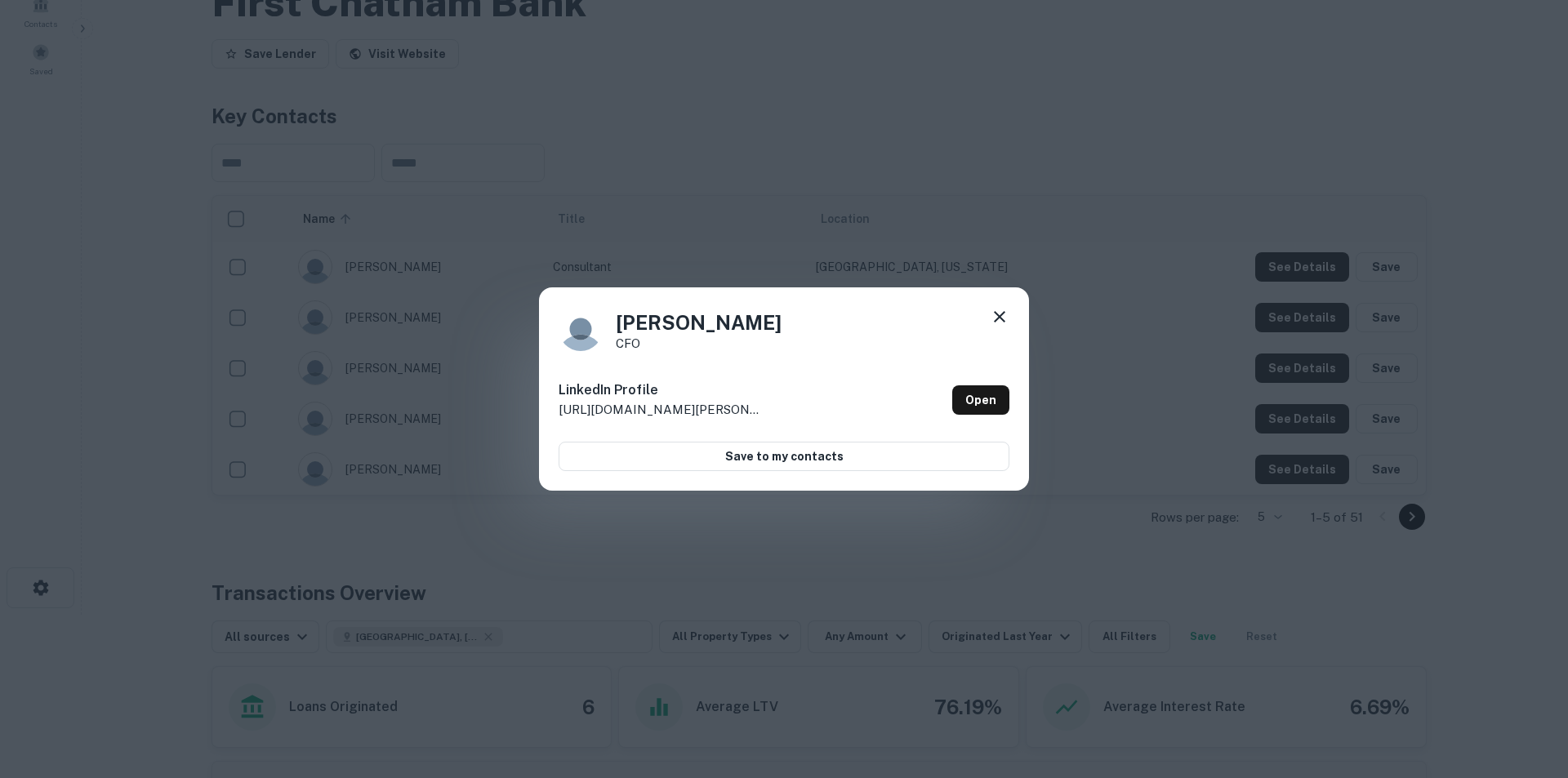
click at [1003, 318] on icon at bounding box center [999, 316] width 20 height 20
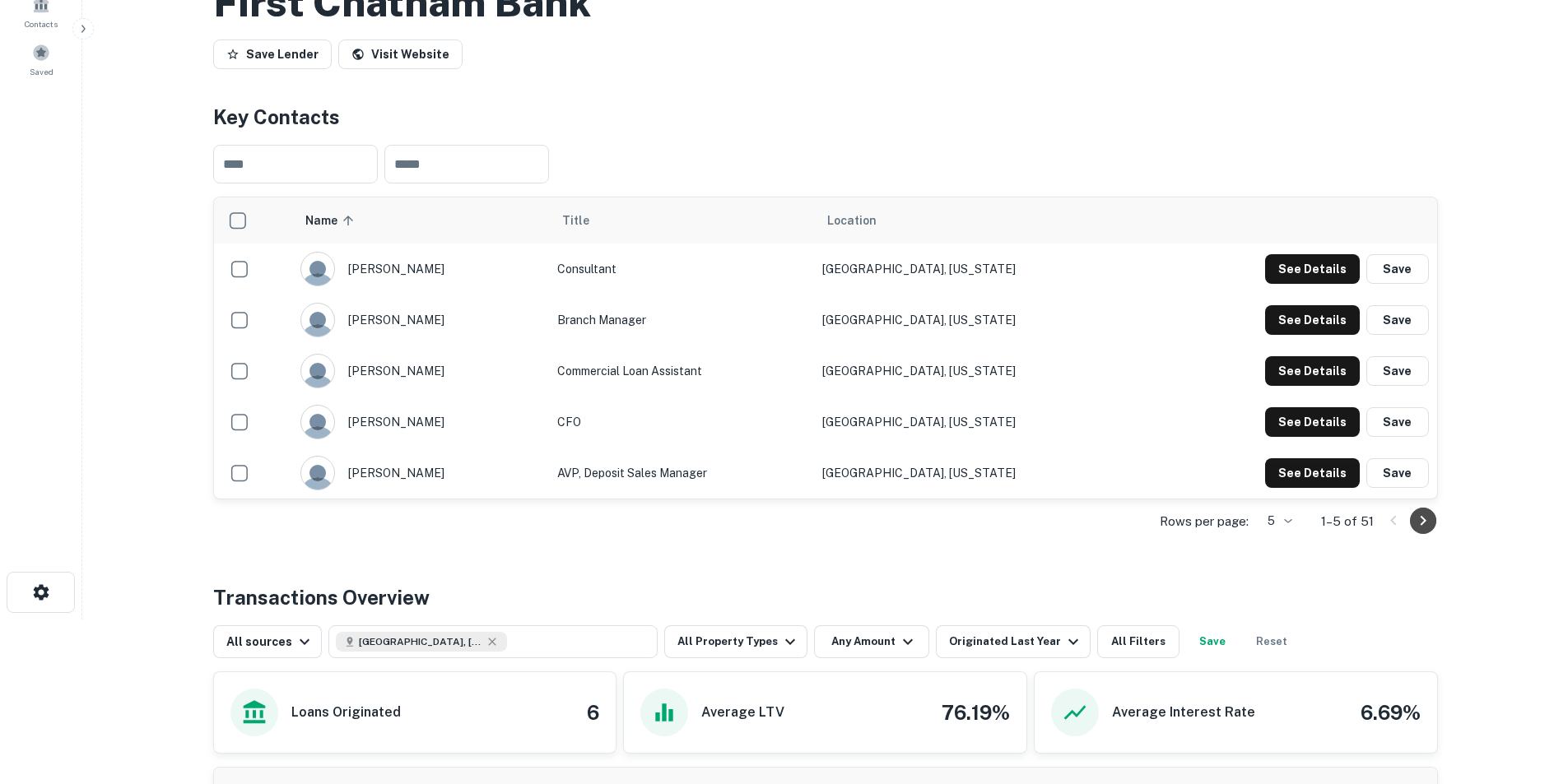
click at [1423, 523] on icon "Go to next page" at bounding box center [1423, 521] width 6 height 10
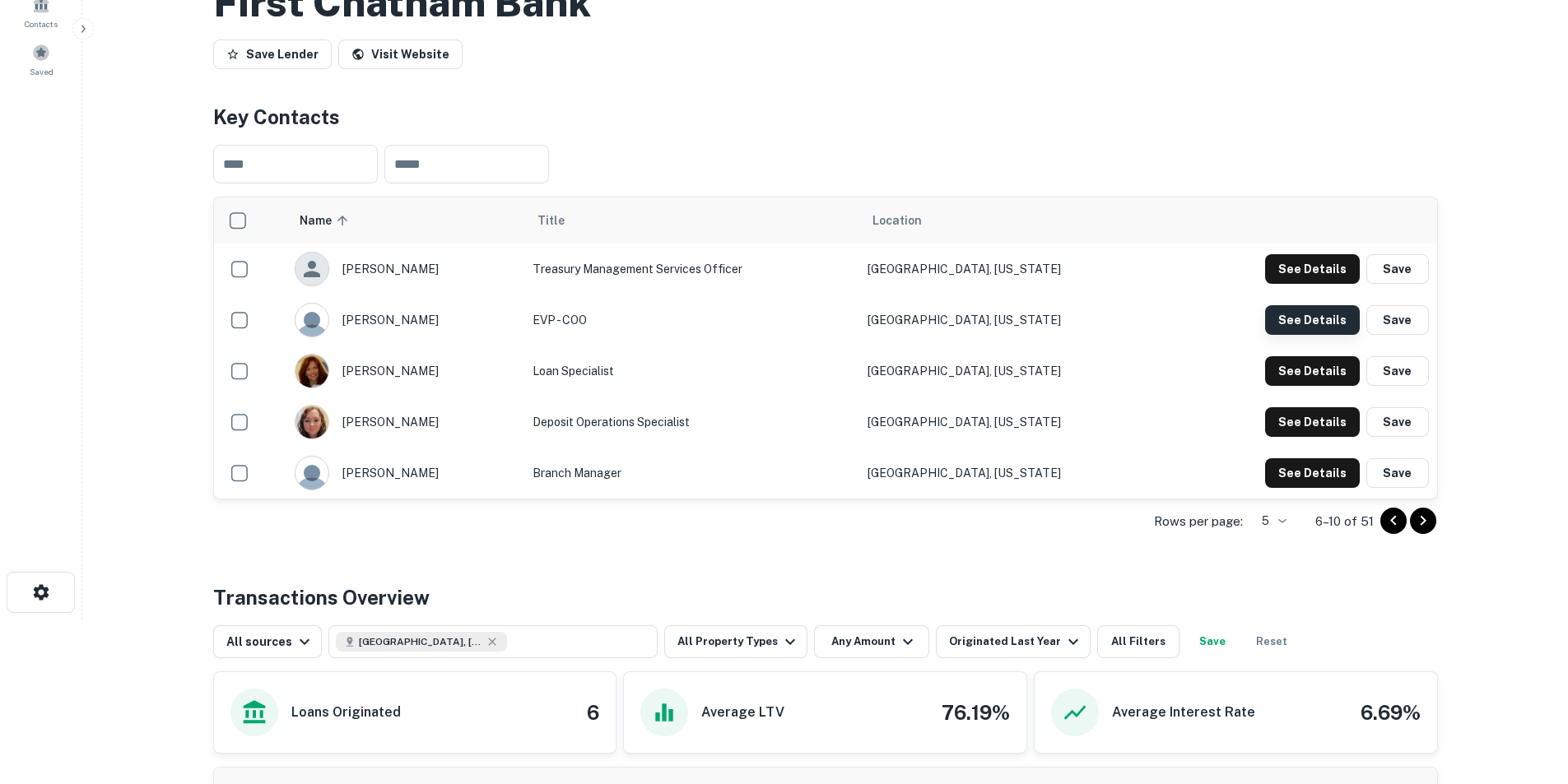
click at [1286, 319] on button "See Details" at bounding box center [1312, 319] width 95 height 29
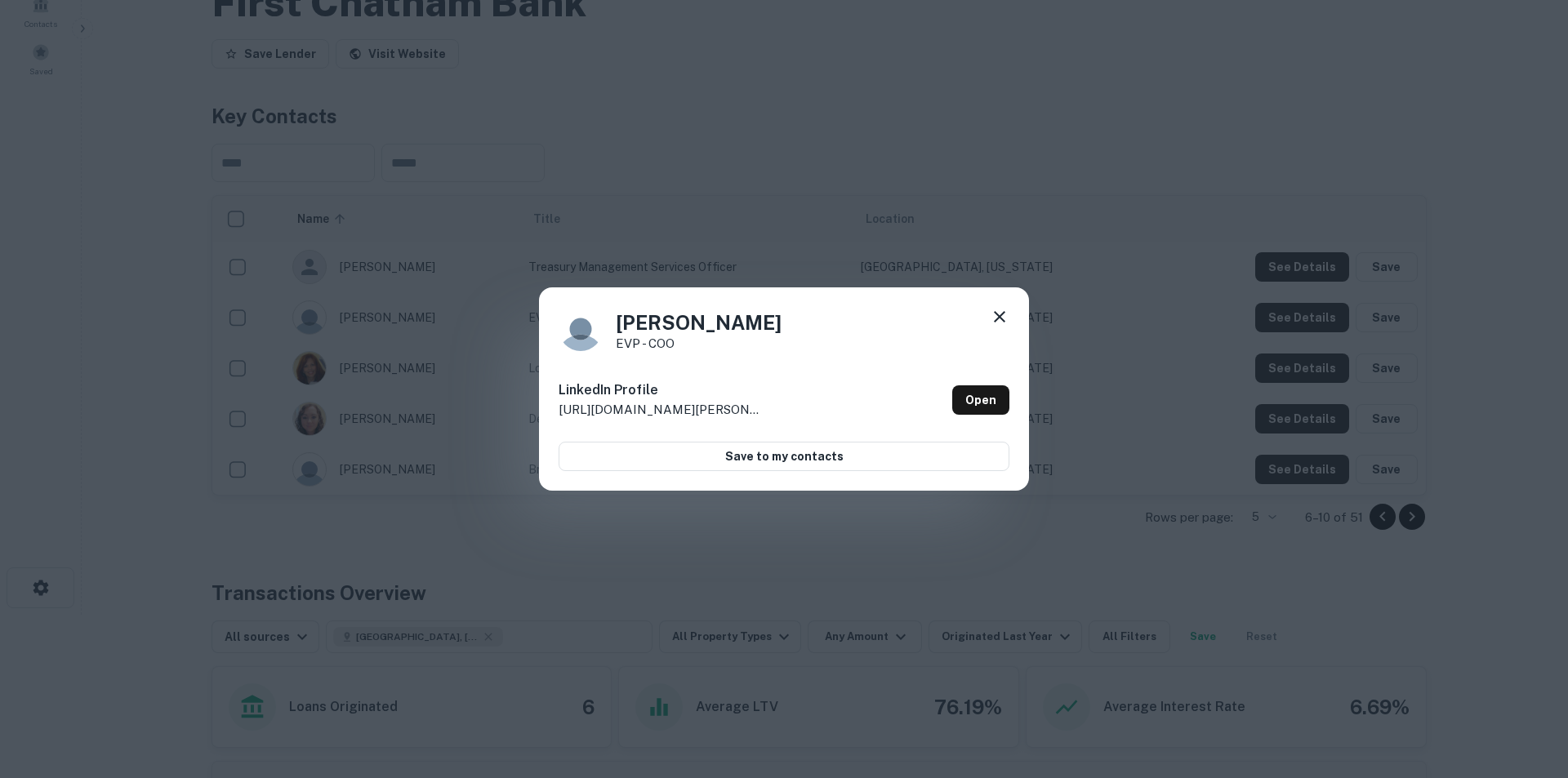
click at [1002, 316] on icon at bounding box center [999, 316] width 20 height 20
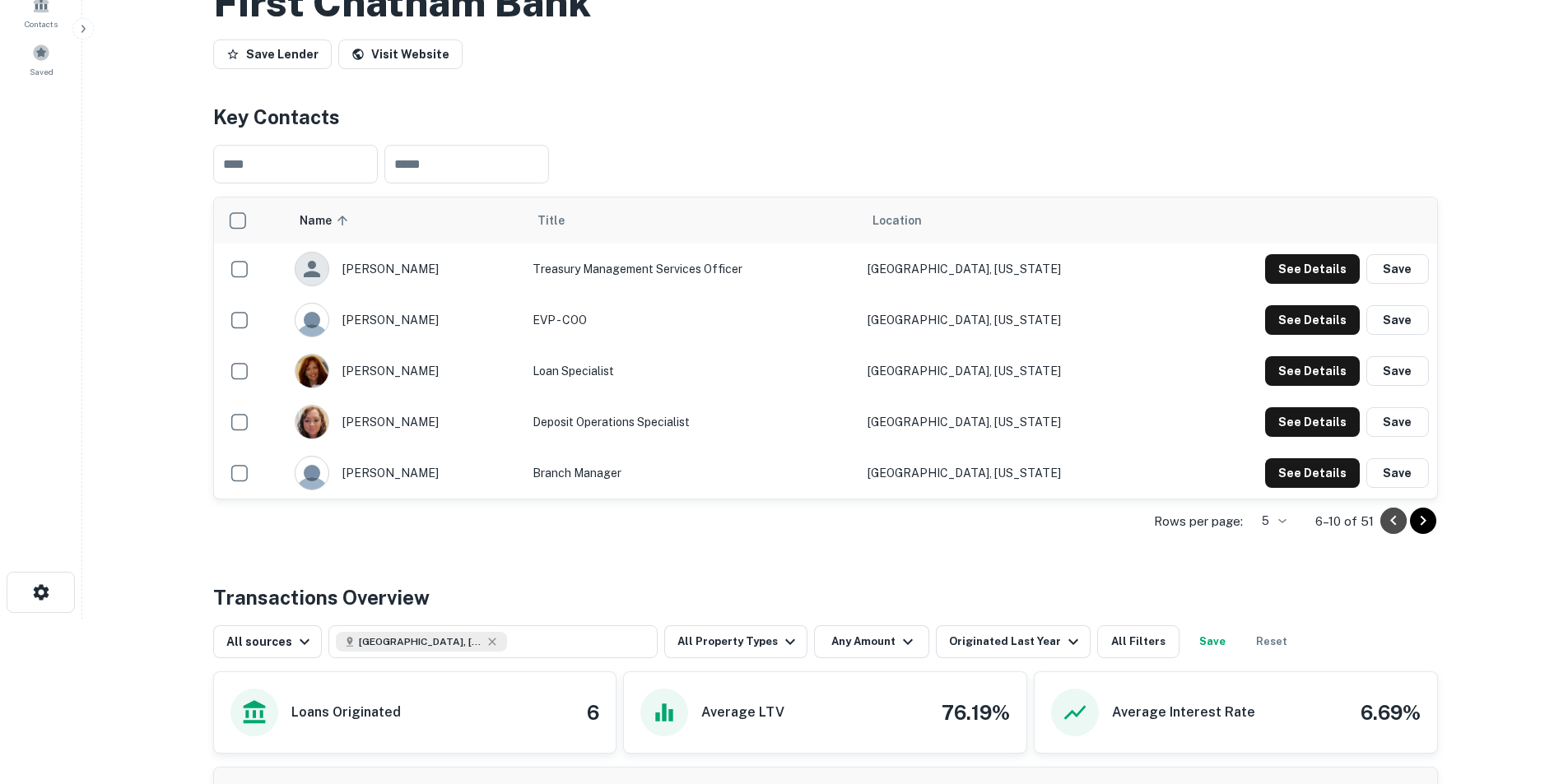
click at [1394, 527] on icon "Go to previous page" at bounding box center [1393, 520] width 20 height 20
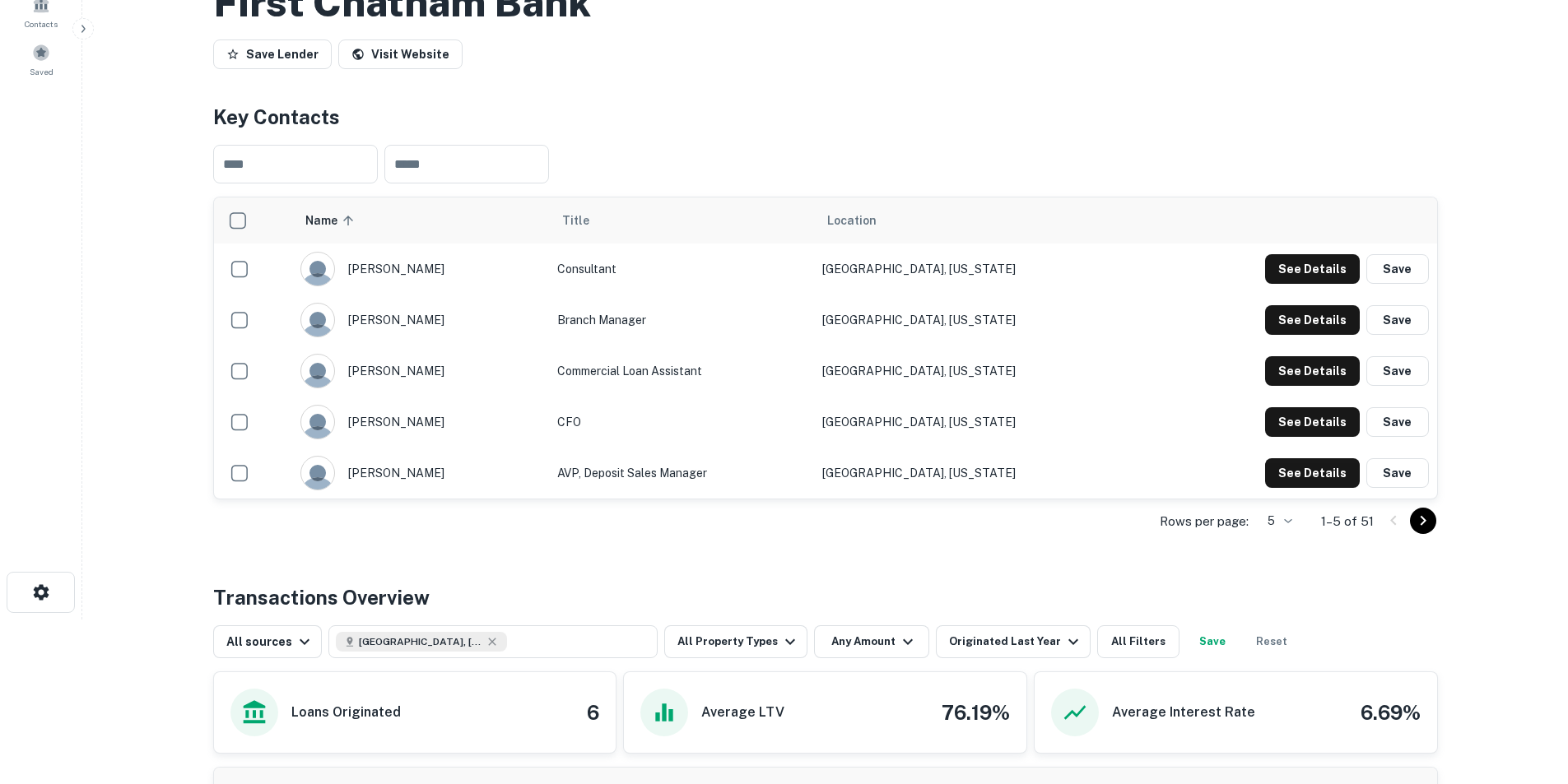
click at [1422, 519] on icon "Go to next page" at bounding box center [1423, 520] width 20 height 20
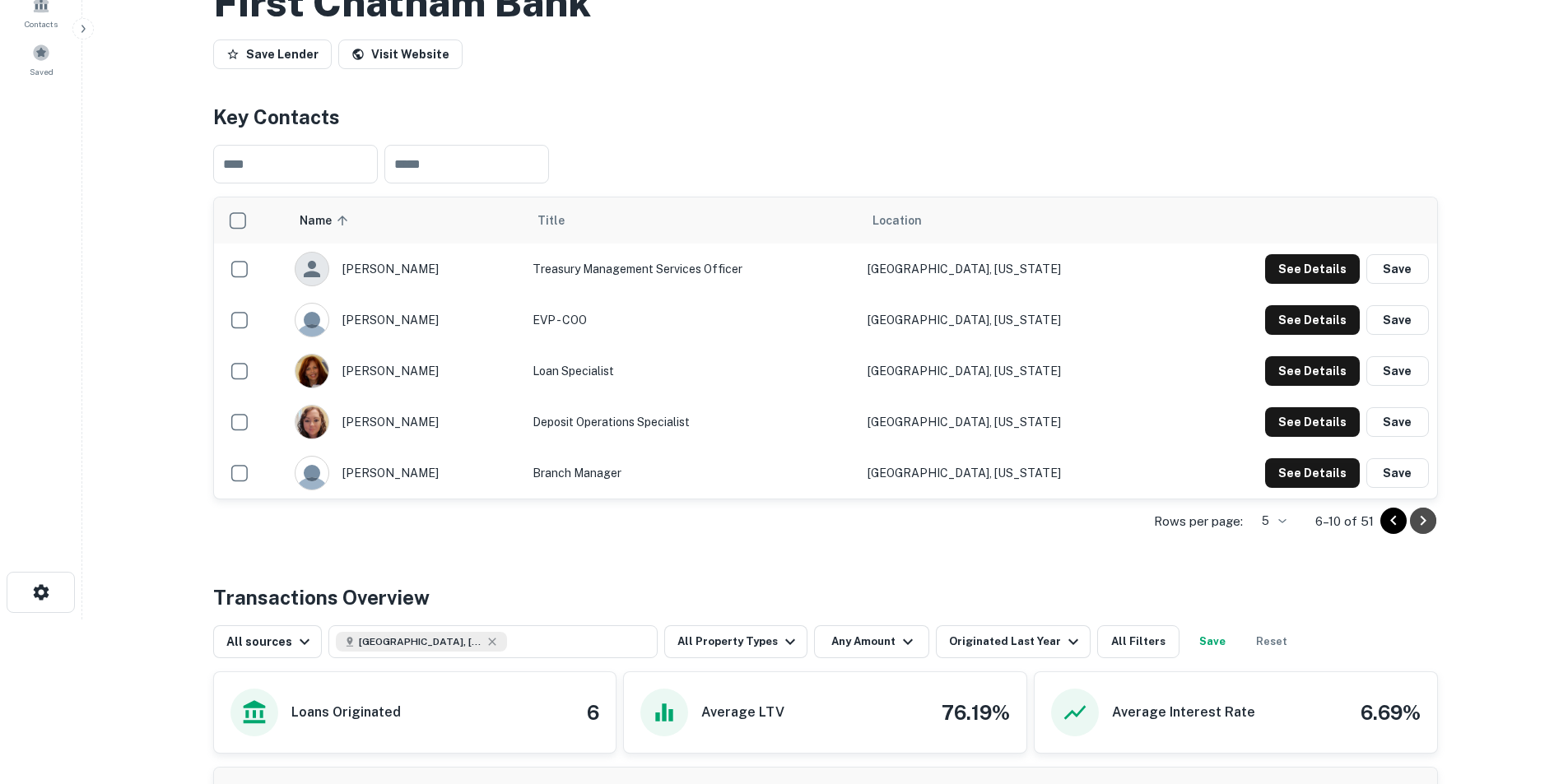
click at [1422, 519] on icon "Go to next page" at bounding box center [1423, 520] width 20 height 20
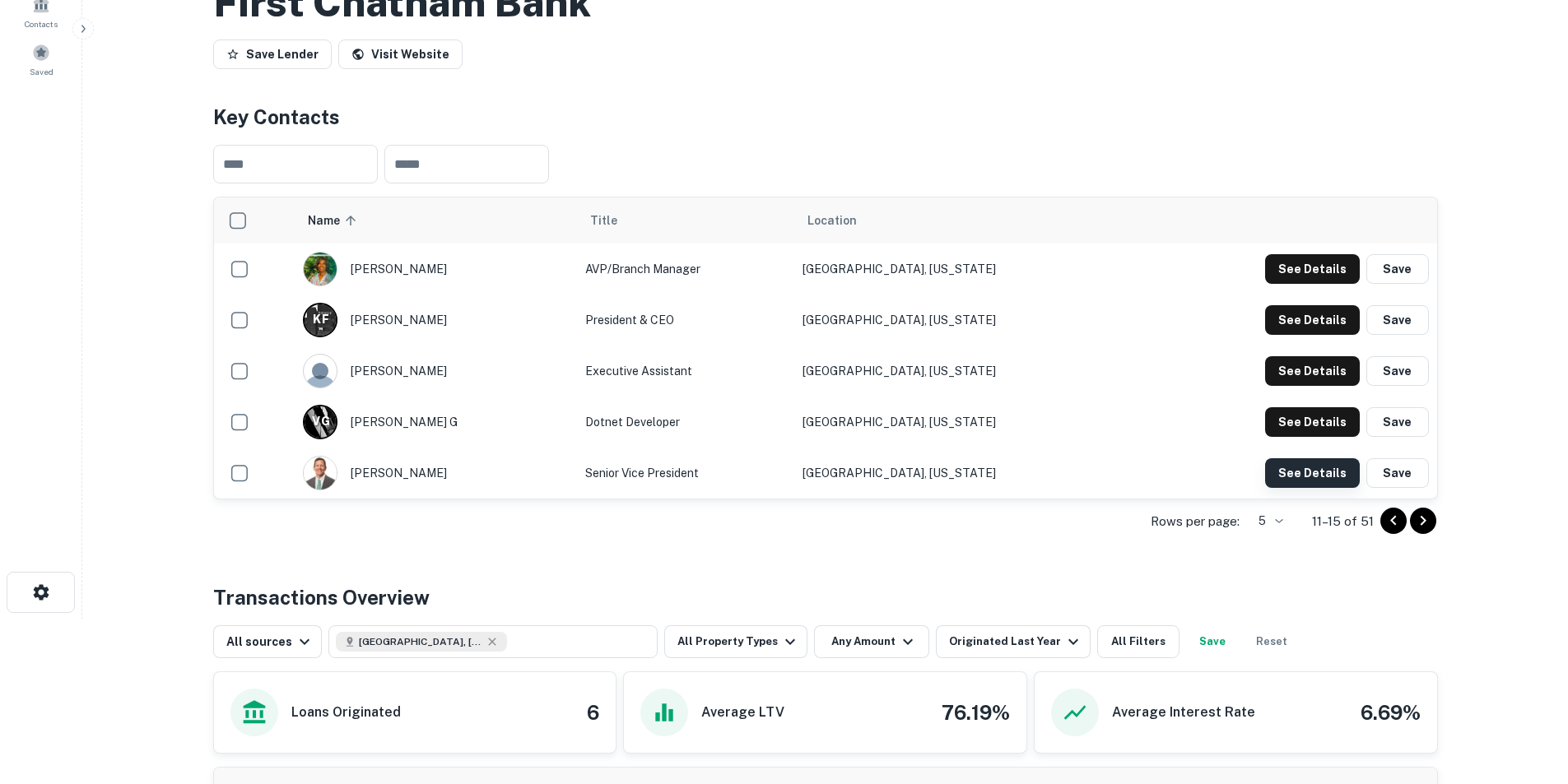
click at [1309, 471] on button "See Details" at bounding box center [1312, 472] width 95 height 29
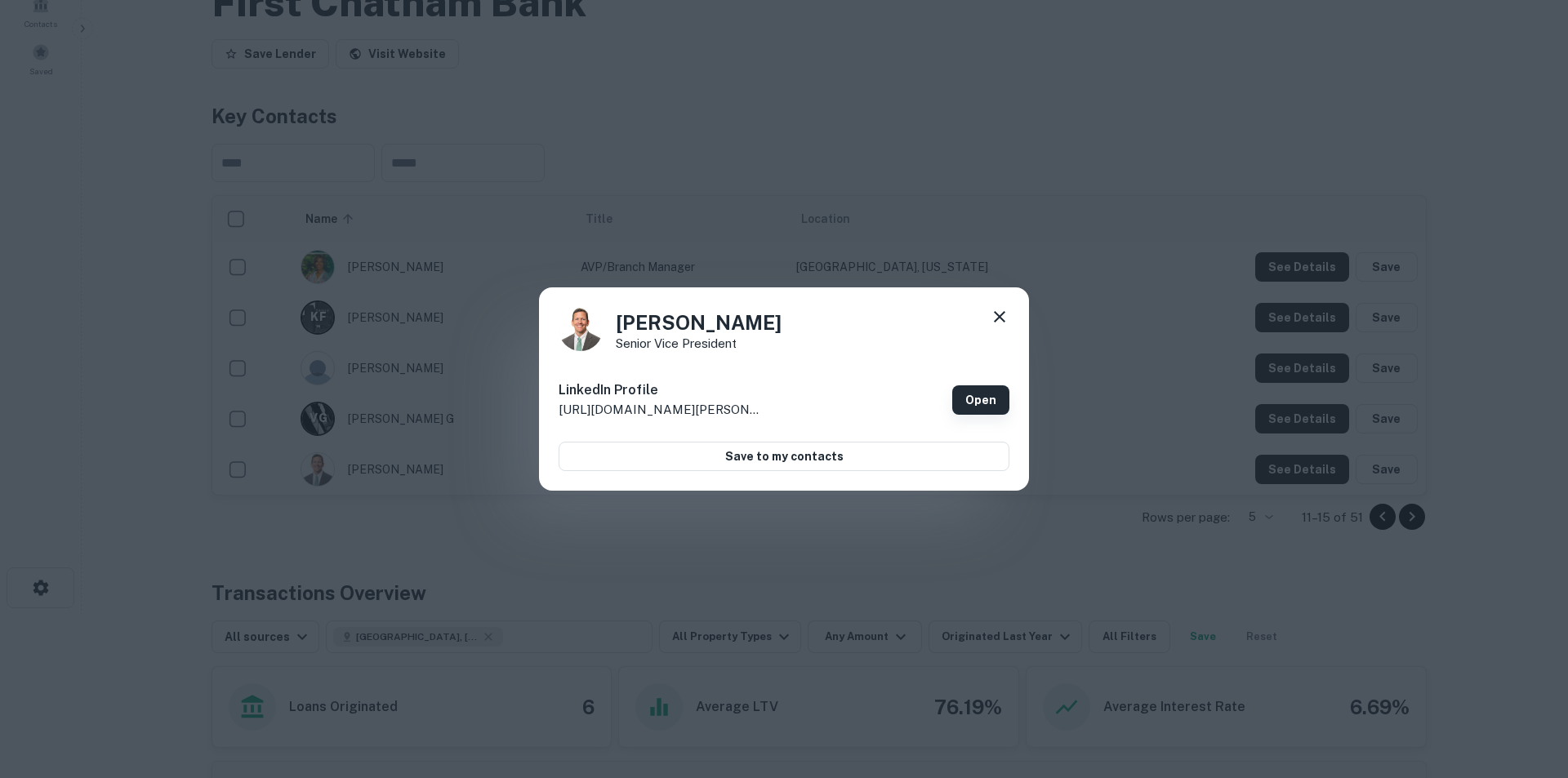
click at [974, 400] on link "Open" at bounding box center [980, 400] width 58 height 29
click at [485, 167] on div "[PERSON_NAME] Senior Vice President LinkedIn Profile [URL][DOMAIN_NAME][PERSON_…" at bounding box center [784, 389] width 1568 height 778
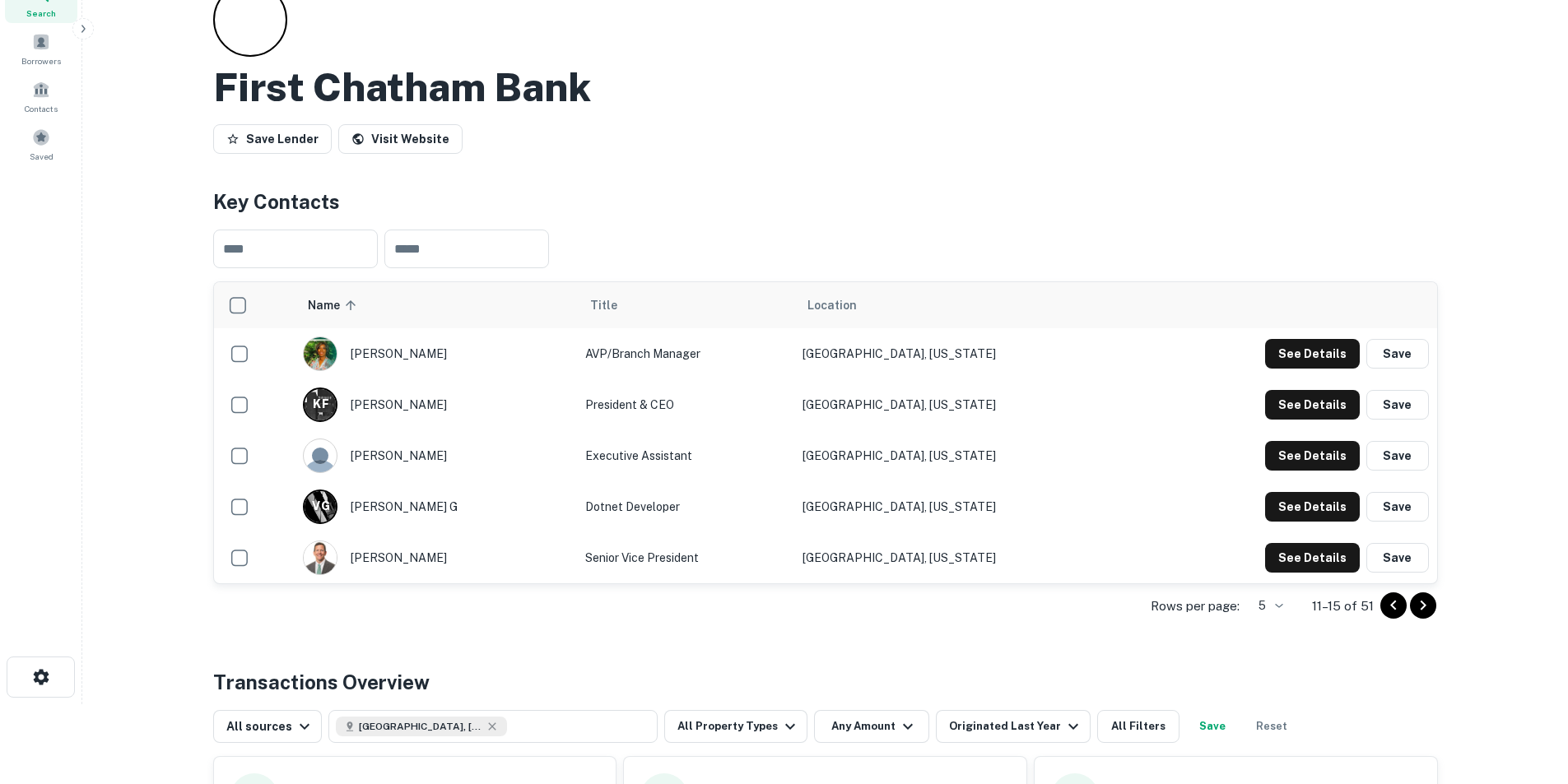
scroll to position [0, 0]
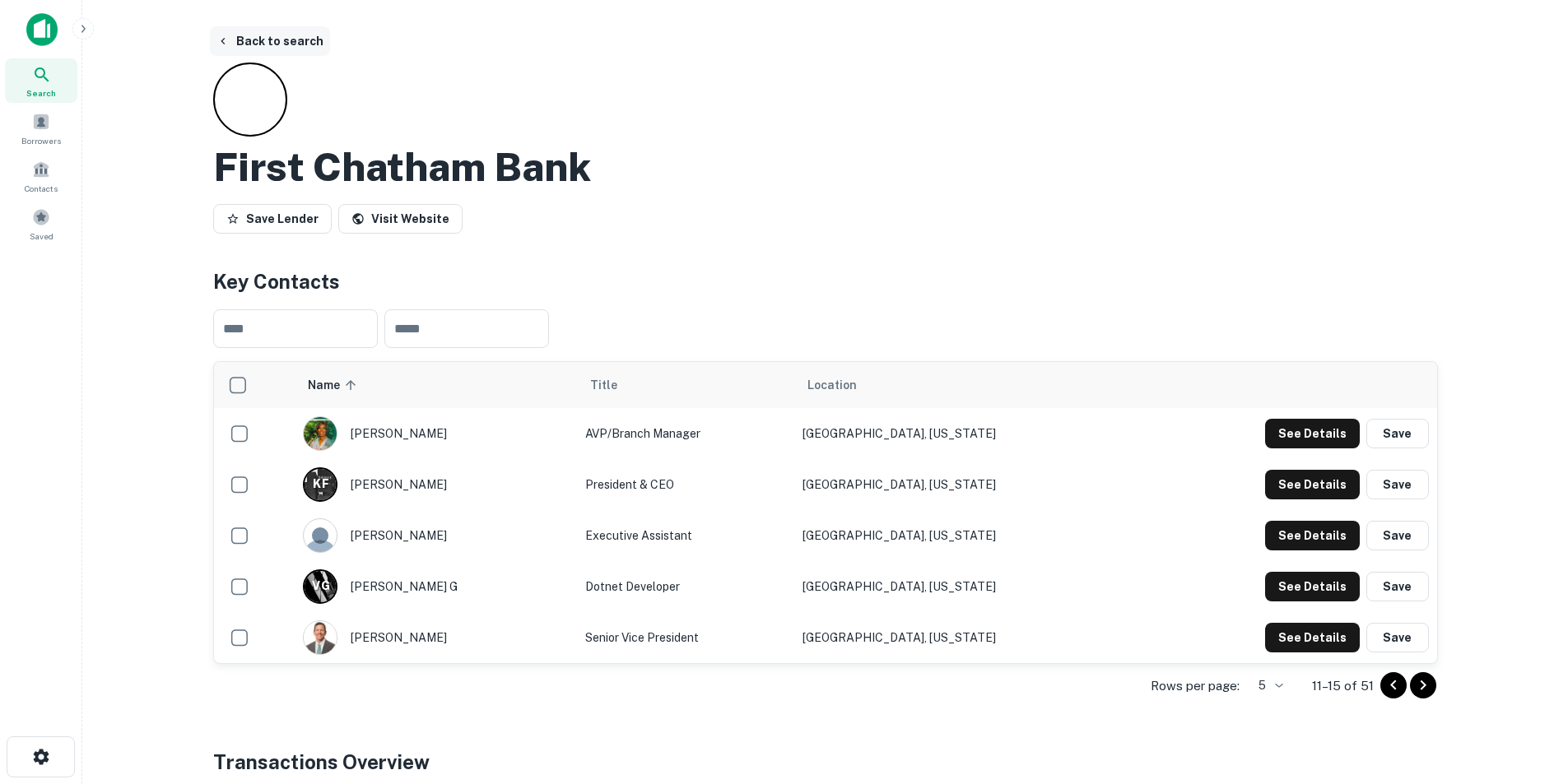
click at [266, 31] on button "Back to search" at bounding box center [270, 41] width 120 height 29
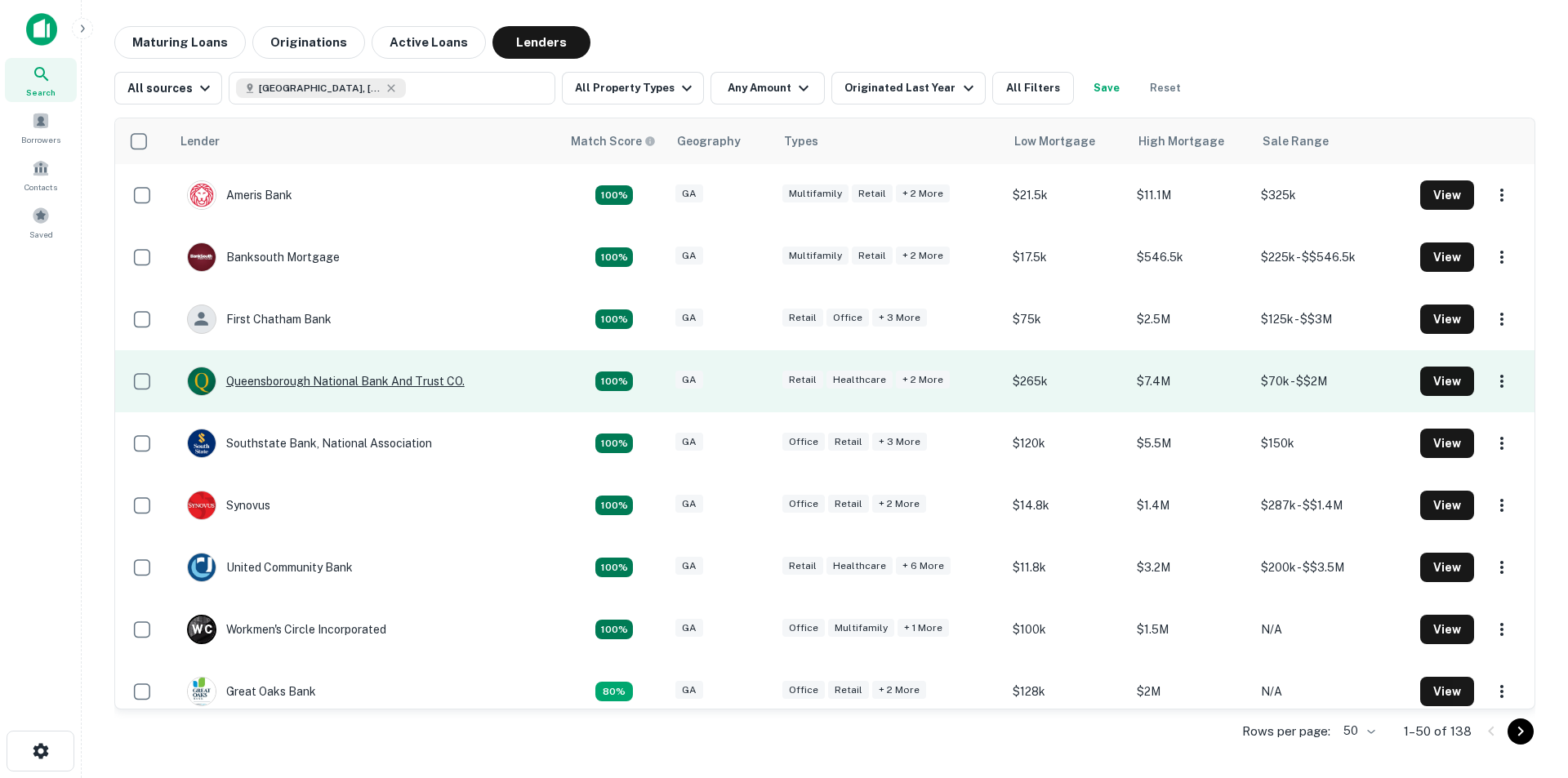
click at [338, 383] on div "Queensborough National Bank And Trust CO." at bounding box center [325, 381] width 277 height 29
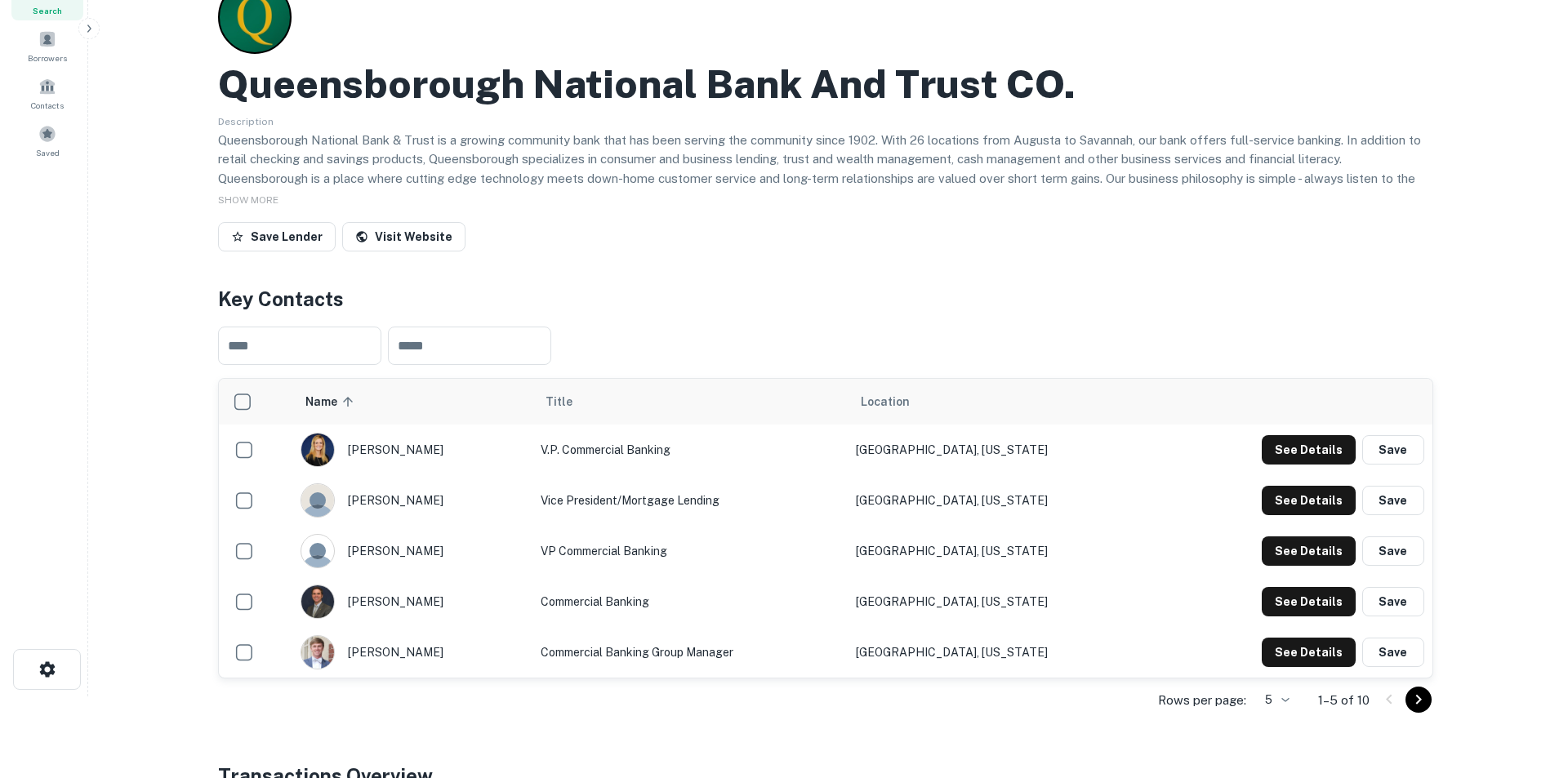
scroll to position [163, 0]
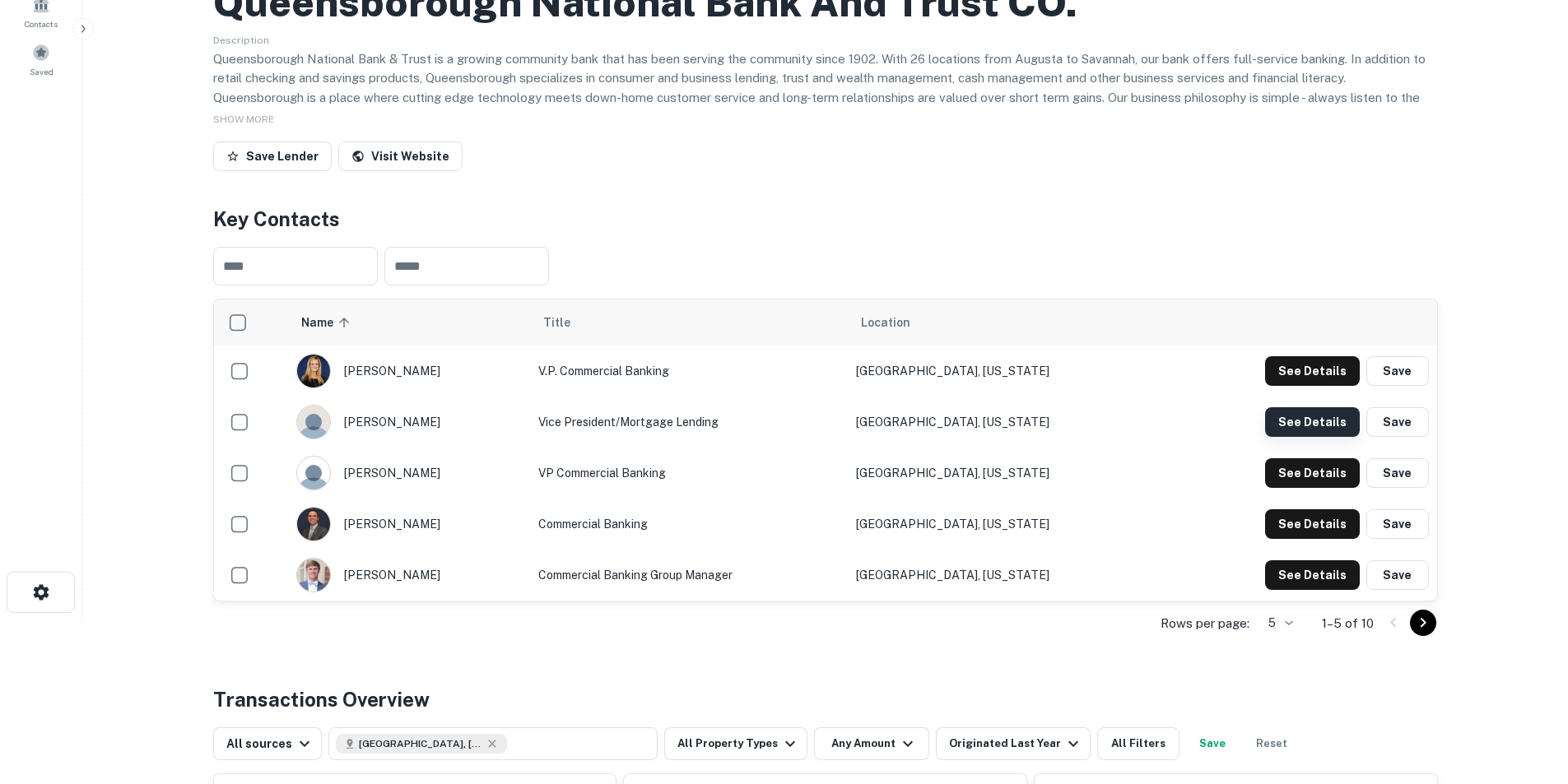
click at [1306, 425] on button "See Details" at bounding box center [1312, 421] width 95 height 29
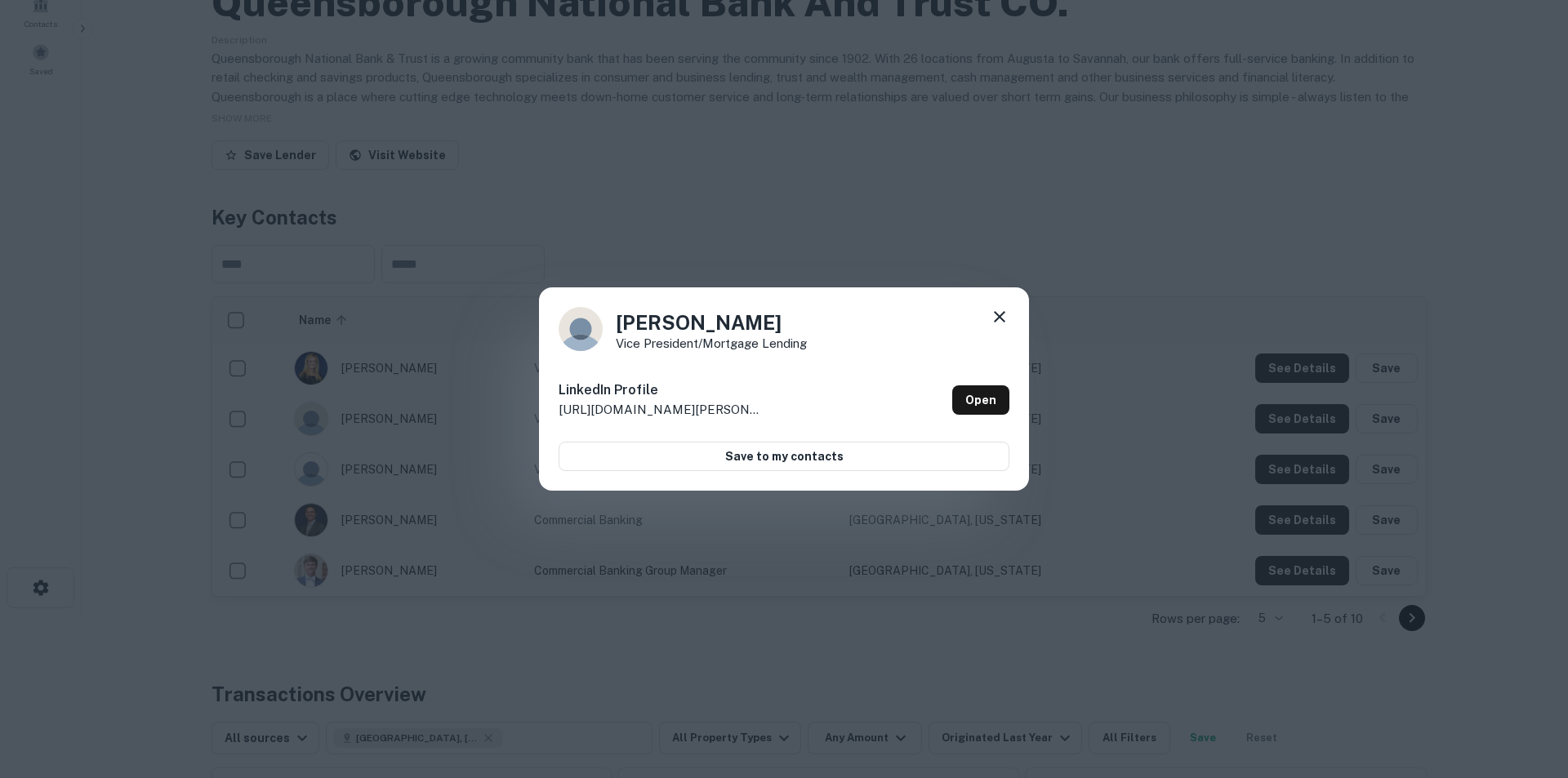
click at [991, 321] on icon at bounding box center [999, 316] width 20 height 20
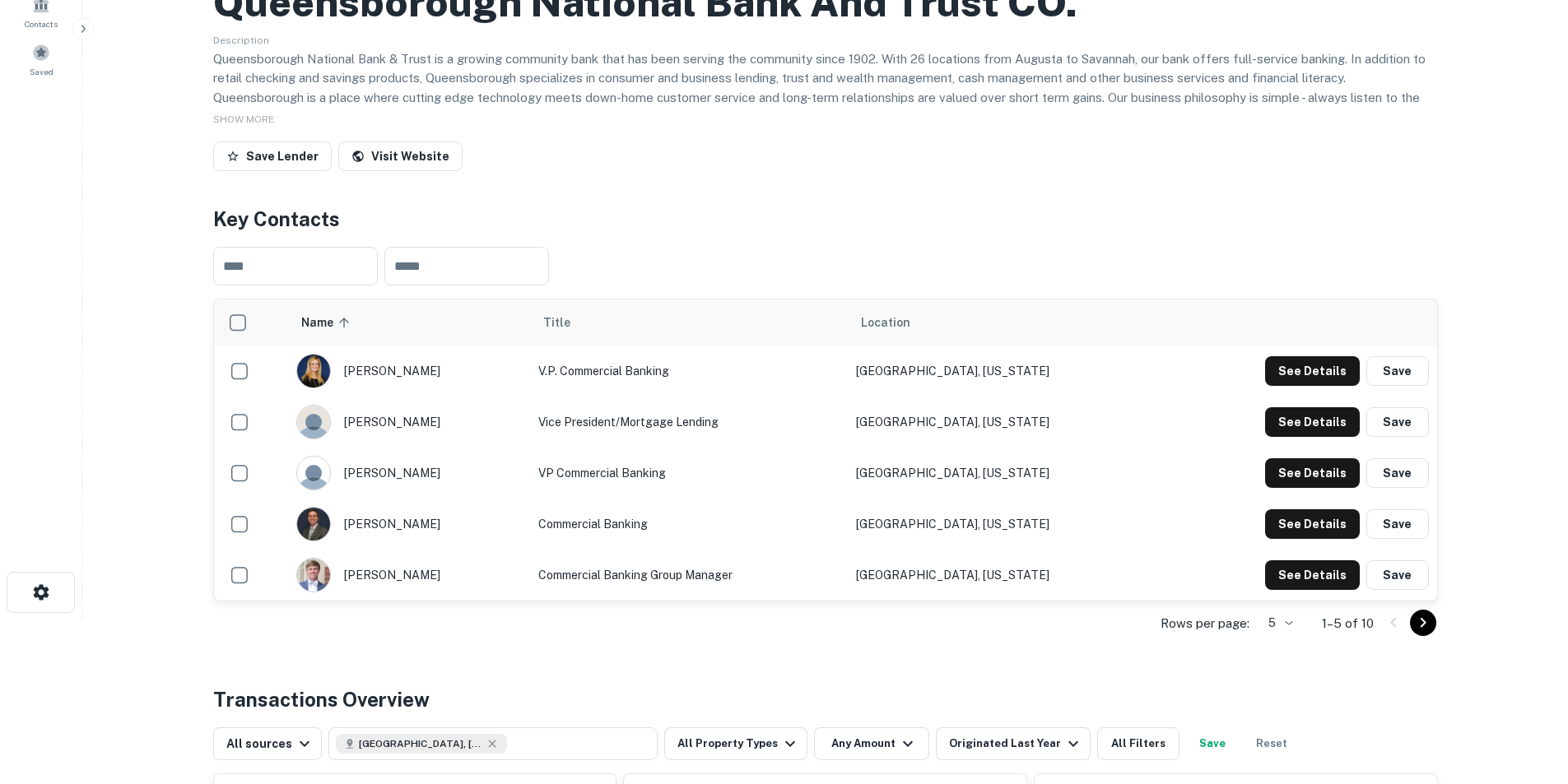
click at [1418, 616] on icon "Go to next page" at bounding box center [1423, 622] width 20 height 20
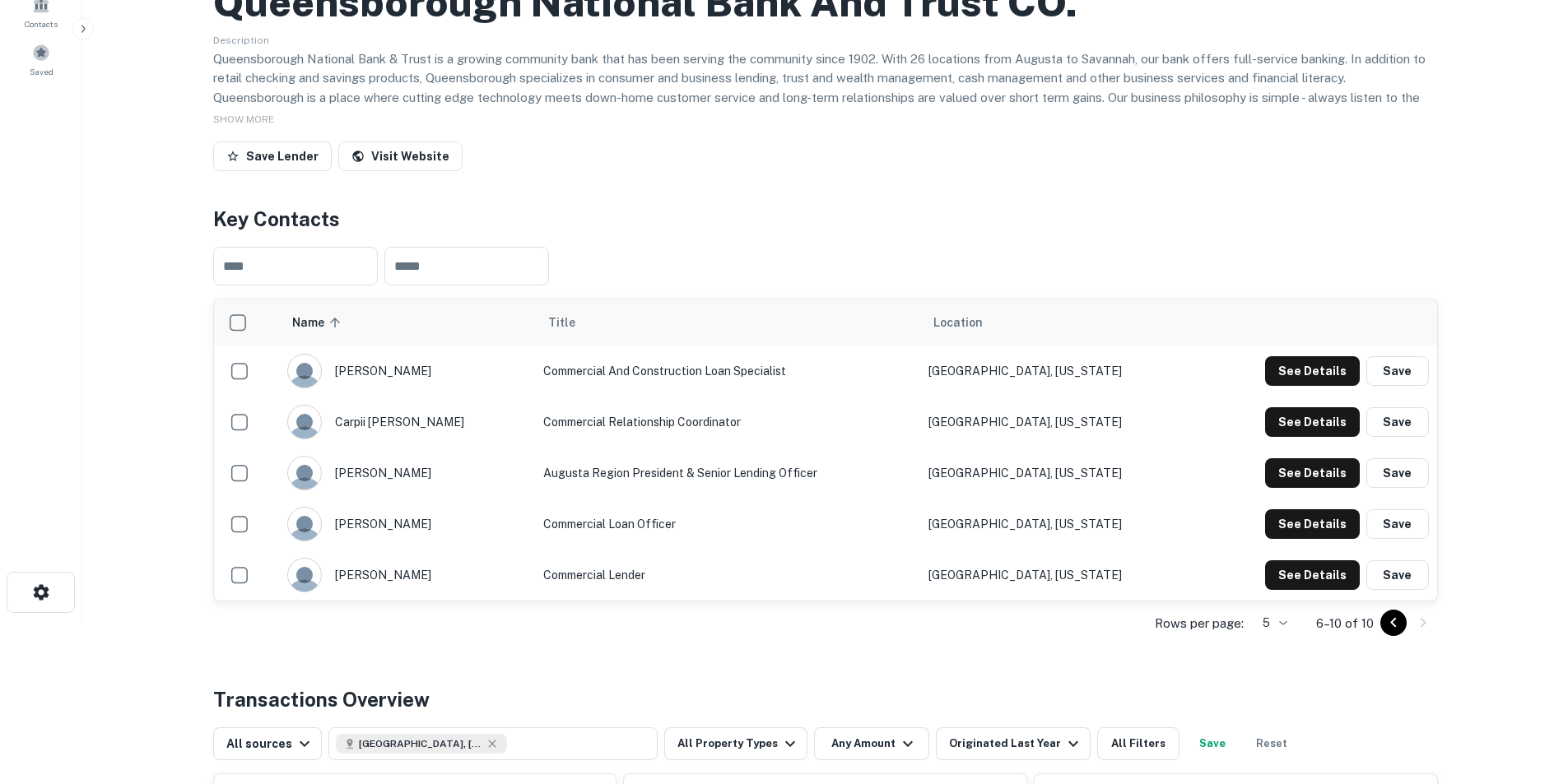
click at [1382, 617] on button "Go to previous page" at bounding box center [1393, 622] width 27 height 27
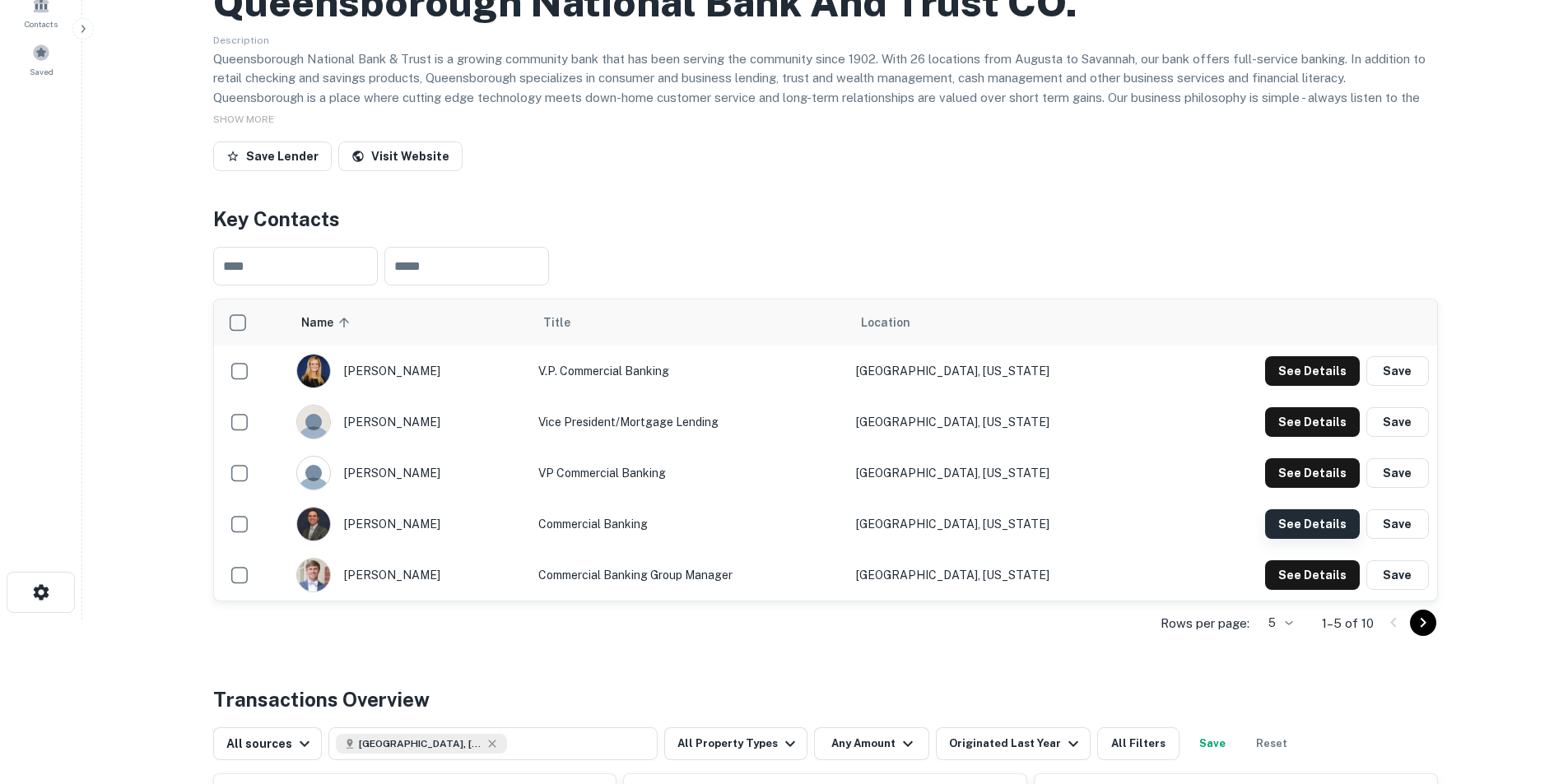
click at [1302, 525] on button "See Details" at bounding box center [1312, 524] width 95 height 29
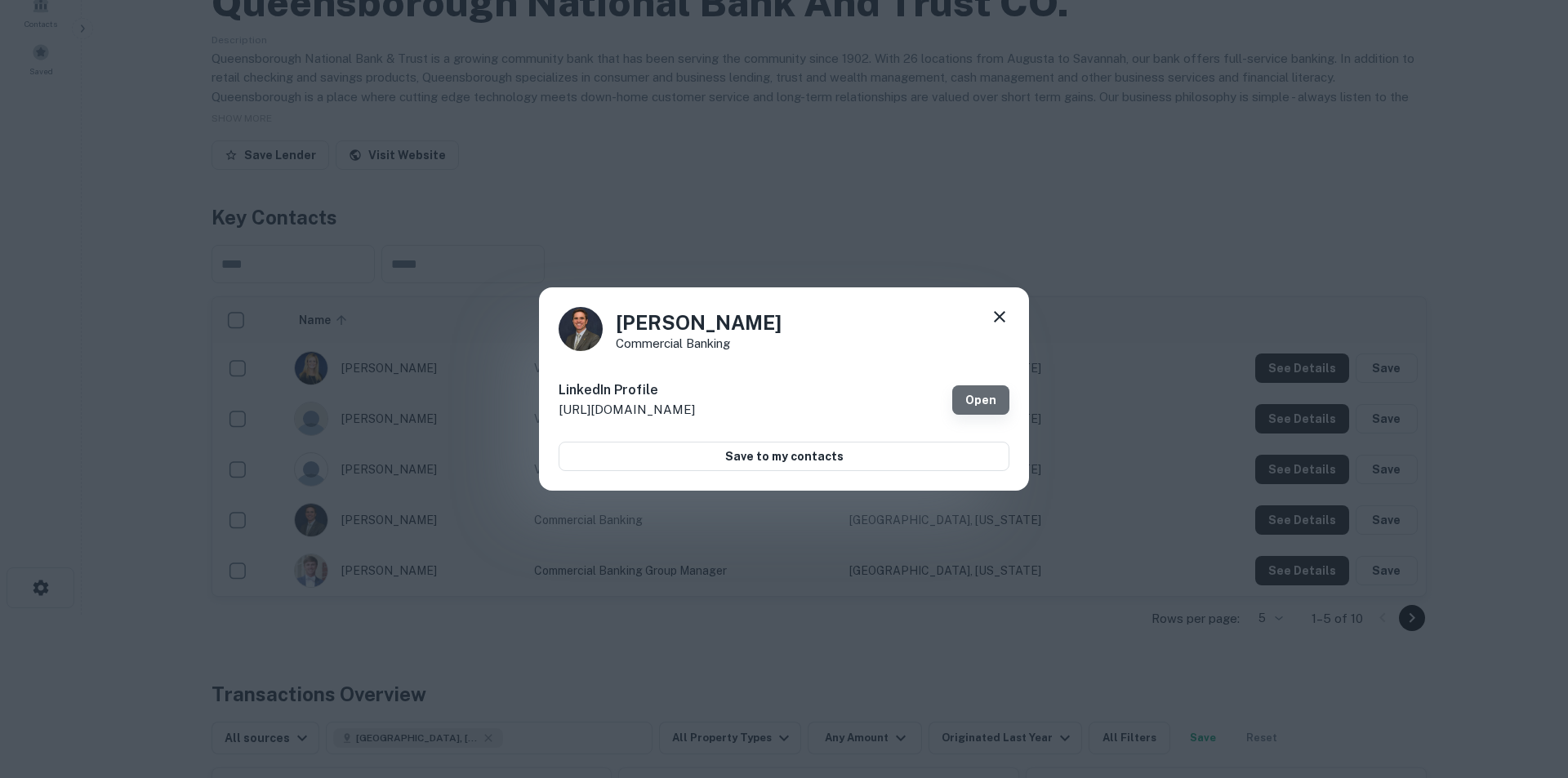
click at [984, 407] on link "Open" at bounding box center [980, 400] width 58 height 29
click at [999, 313] on icon at bounding box center [999, 316] width 20 height 20
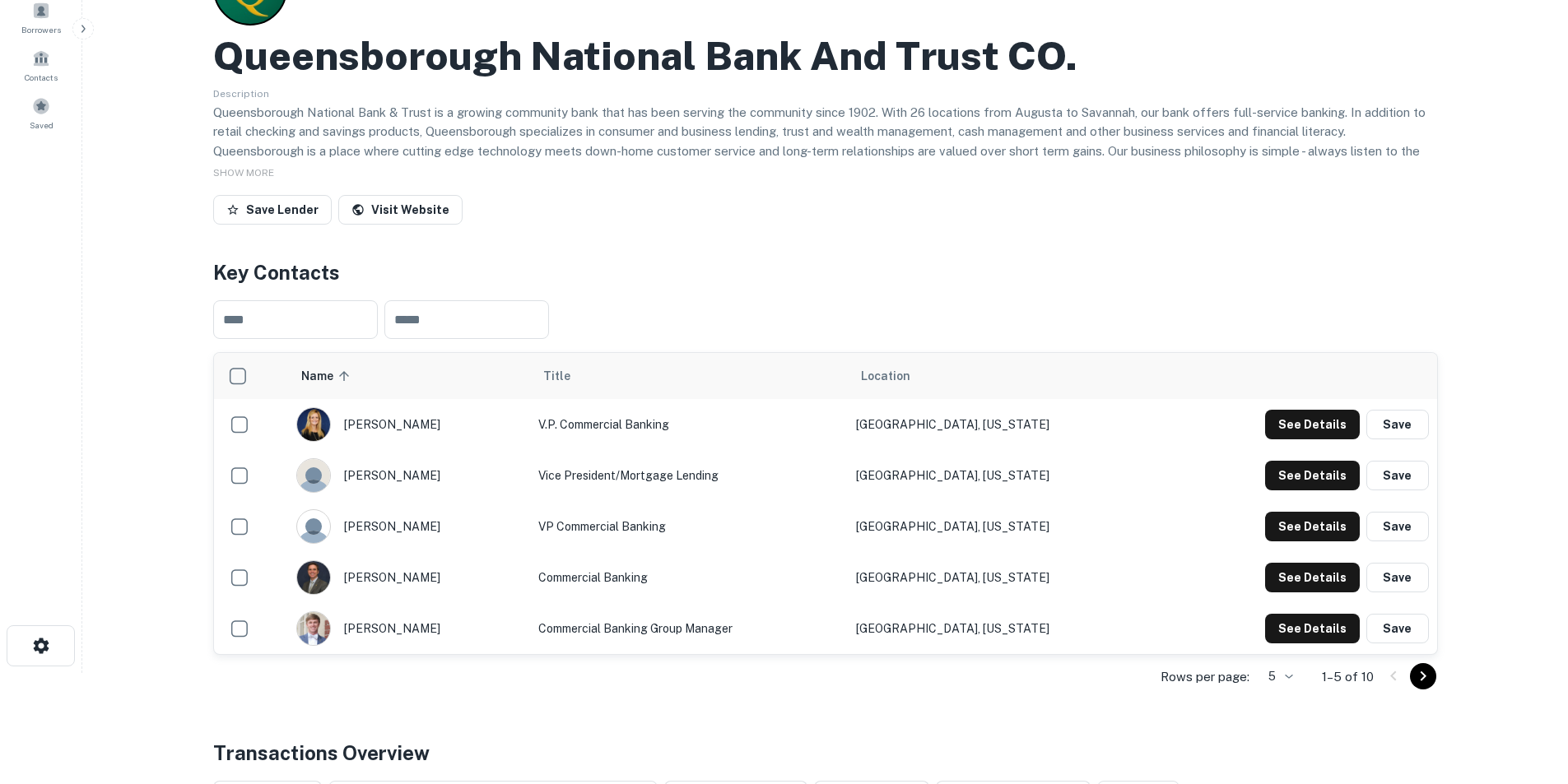
scroll to position [0, 0]
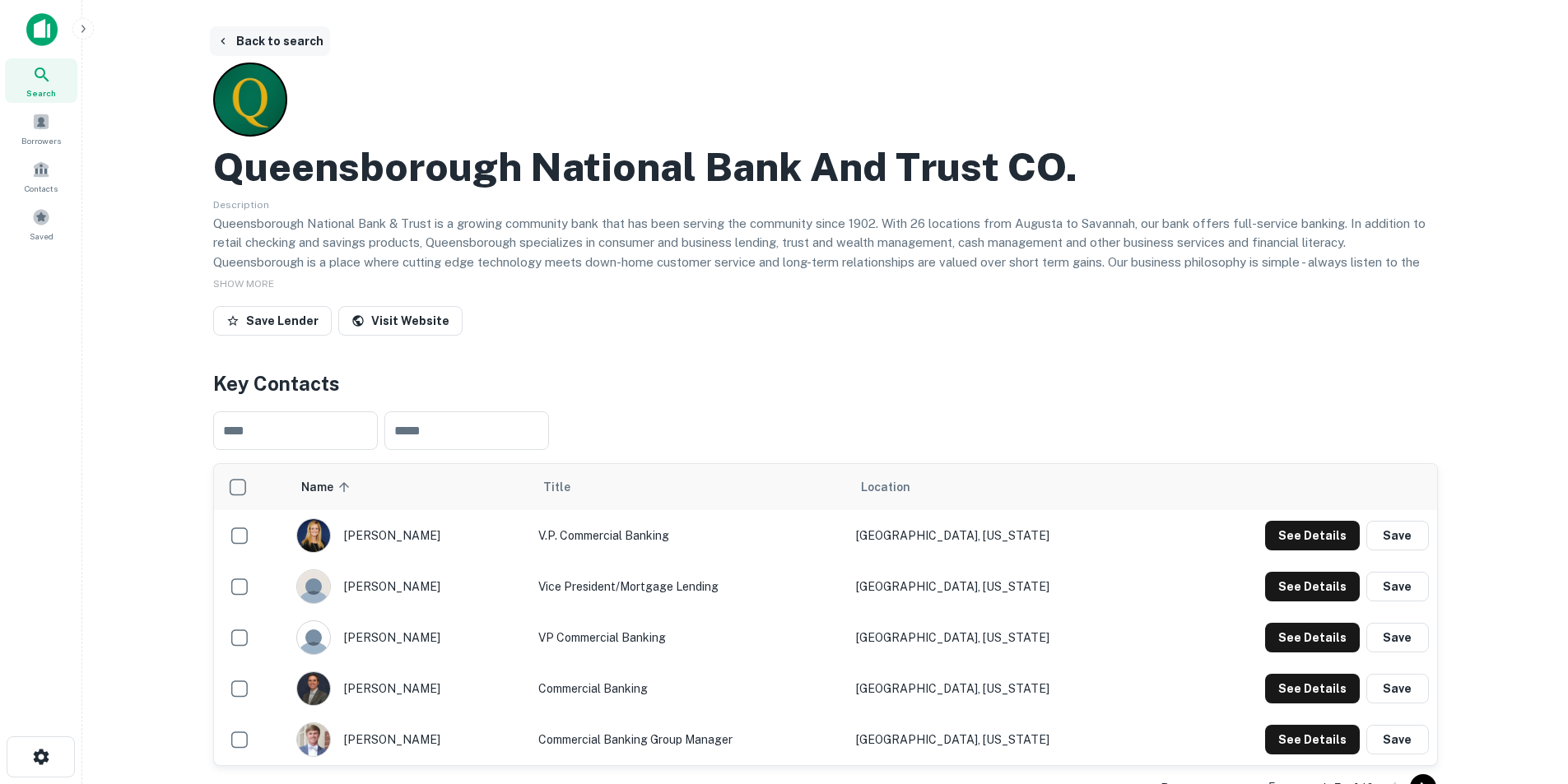
click at [300, 39] on button "Back to search" at bounding box center [270, 41] width 120 height 29
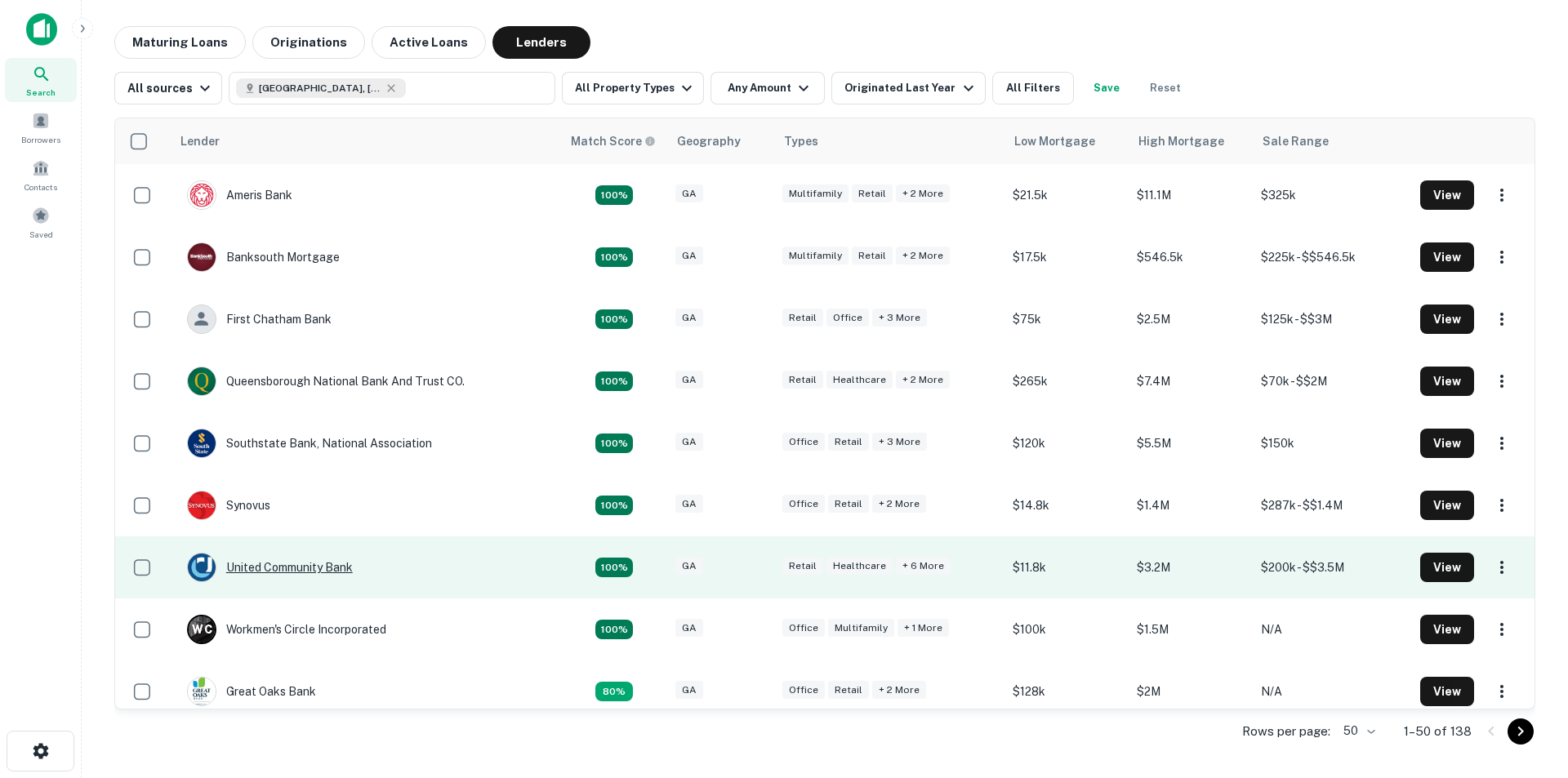
click at [265, 560] on div "United Community Bank" at bounding box center [270, 567] width 166 height 29
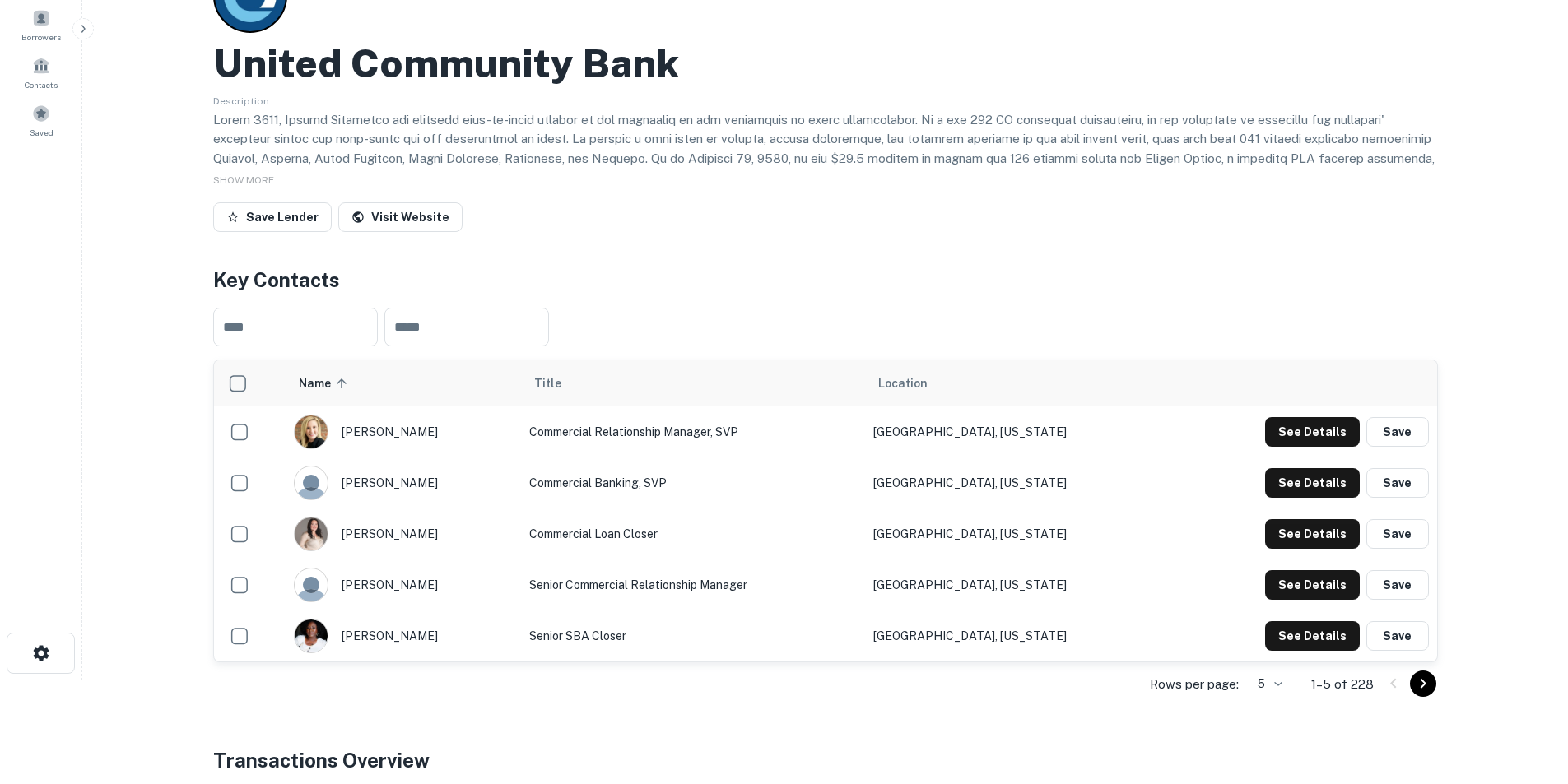
scroll to position [164, 0]
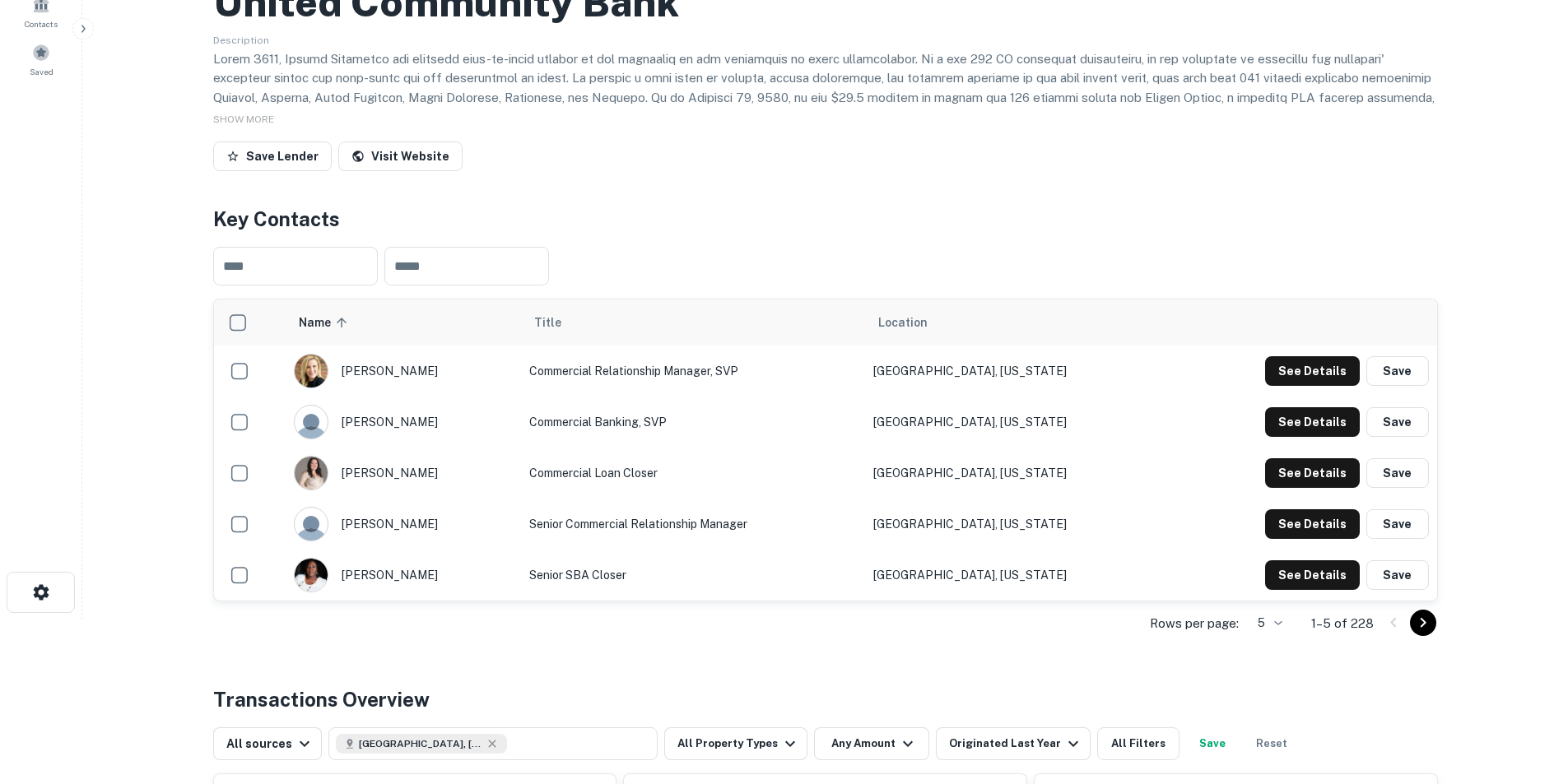
click at [1422, 621] on icon "Go to next page" at bounding box center [1423, 622] width 20 height 20
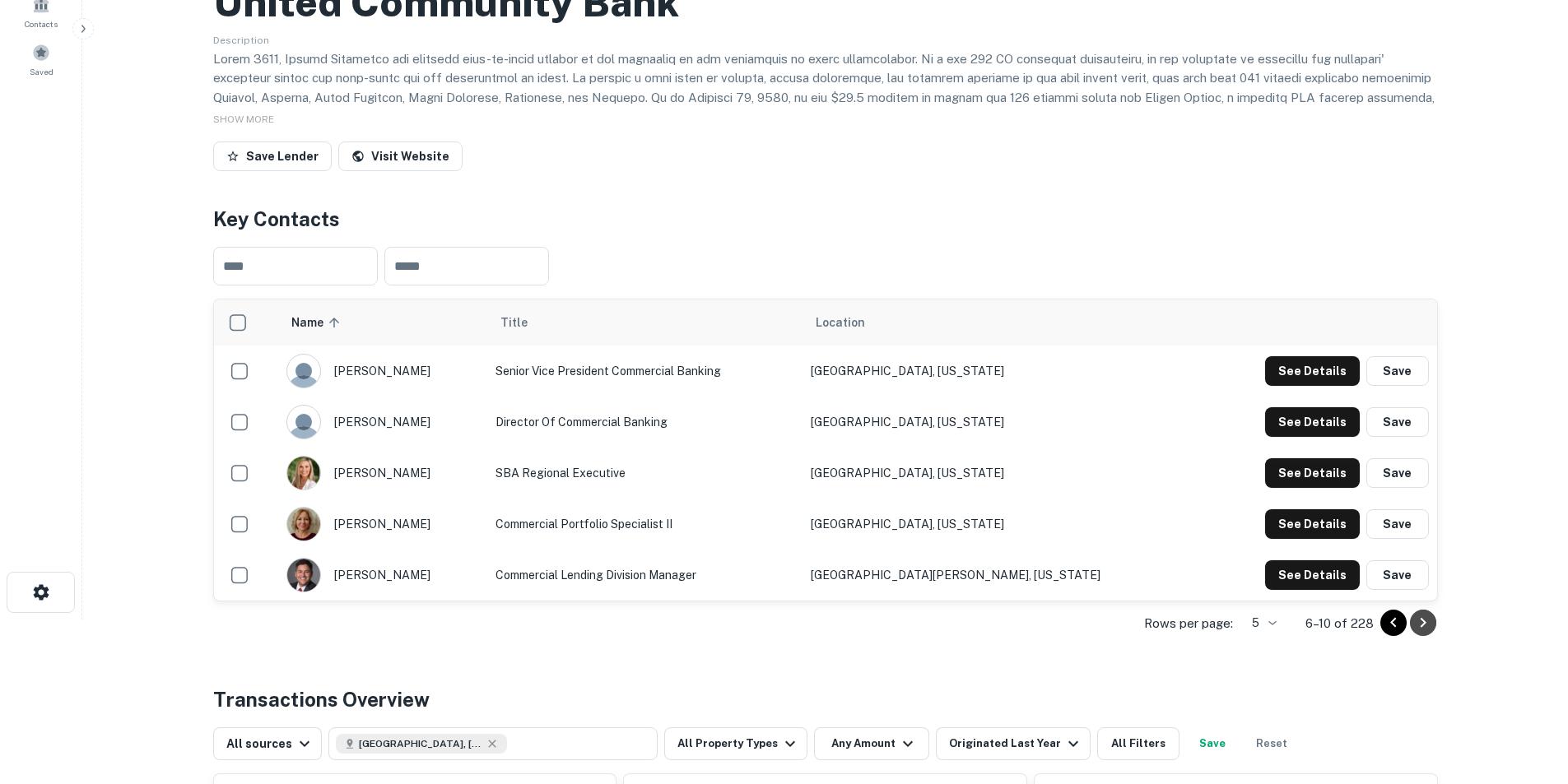
click at [1416, 619] on icon "Go to next page" at bounding box center [1423, 622] width 20 height 20
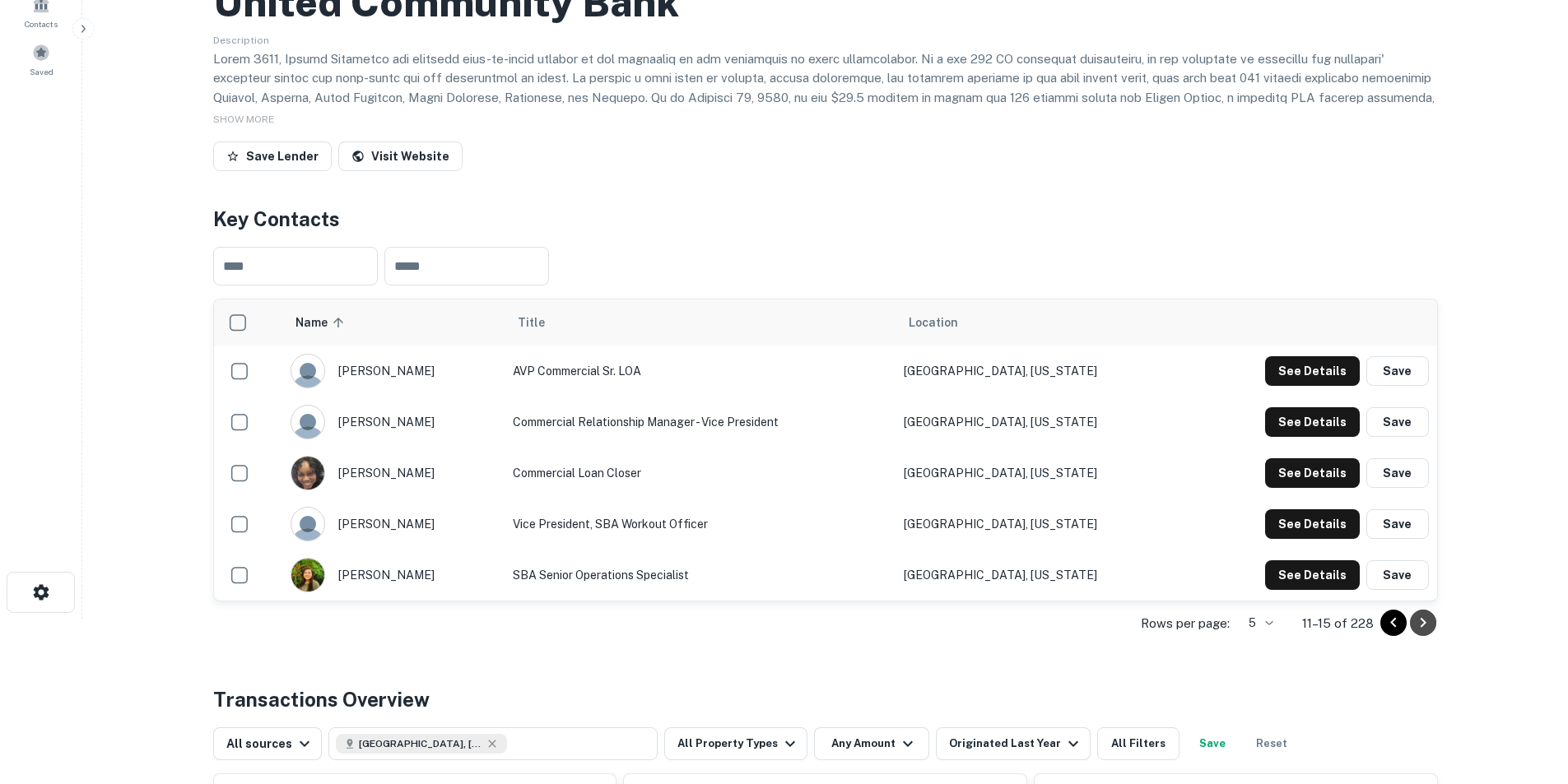
click at [1428, 626] on icon "Go to next page" at bounding box center [1423, 622] width 20 height 20
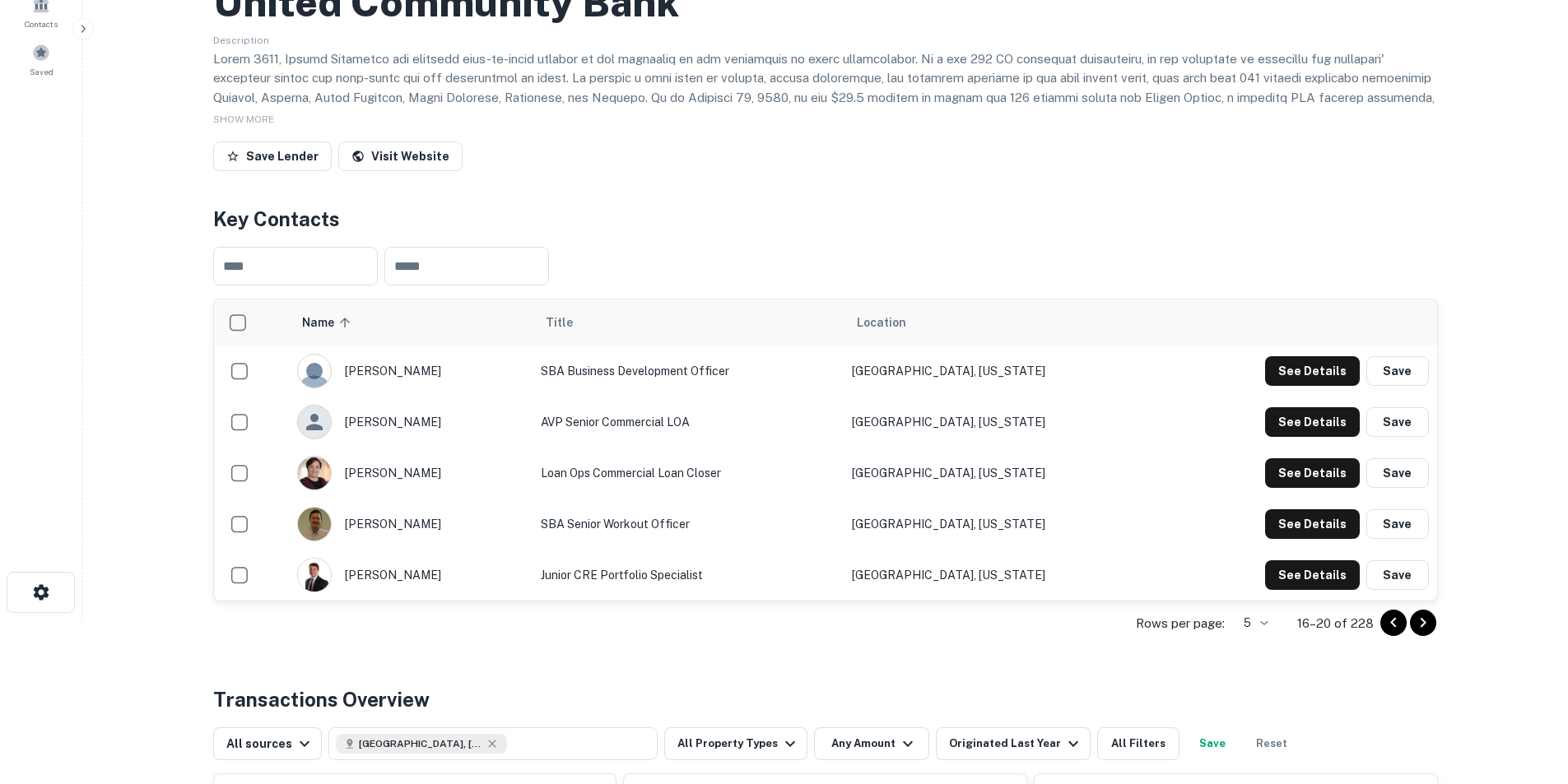
click at [1428, 626] on icon "Go to next page" at bounding box center [1423, 622] width 20 height 20
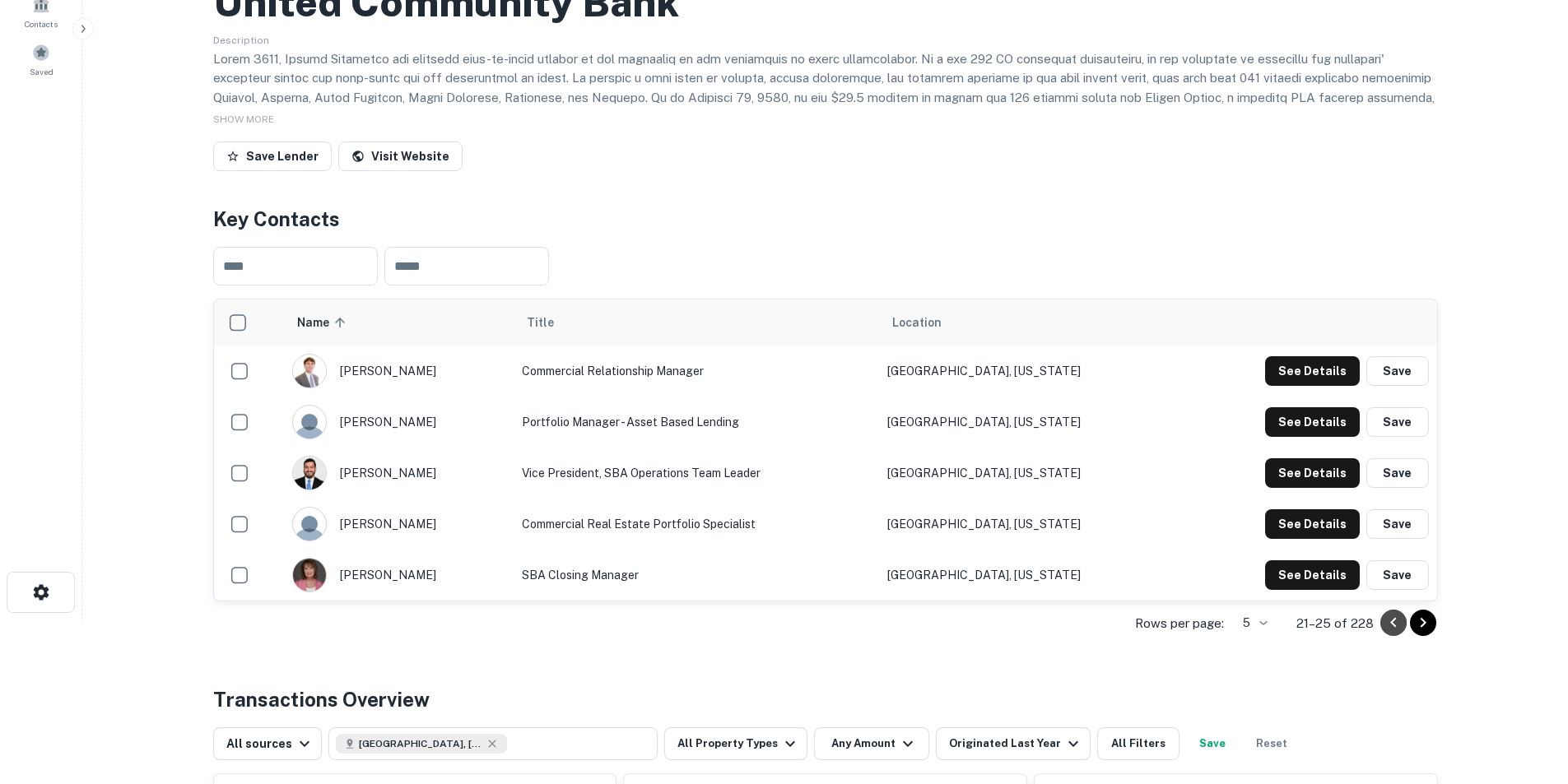
click at [1396, 628] on icon "Go to previous page" at bounding box center [1393, 622] width 20 height 20
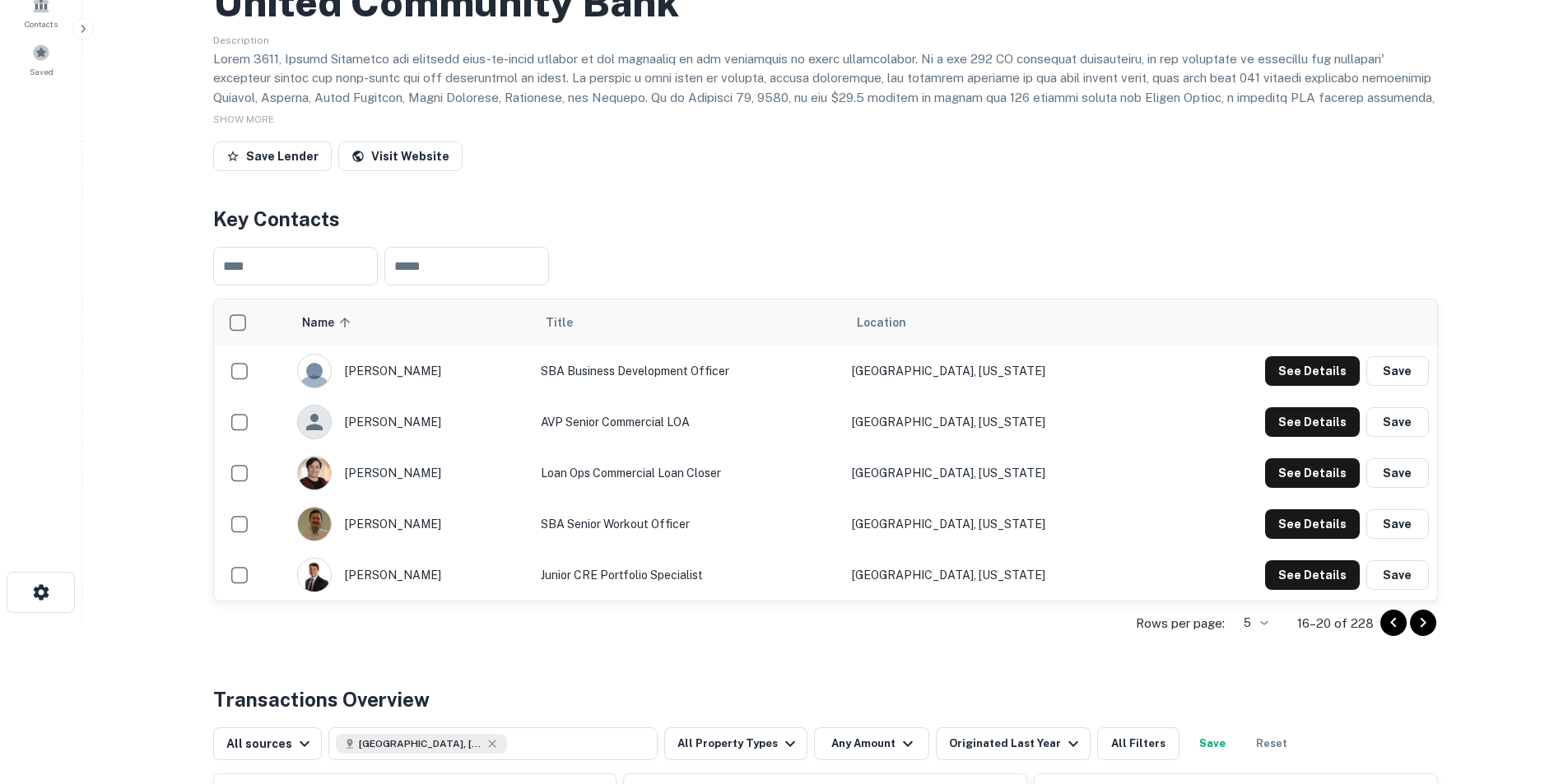
click at [1424, 623] on icon "Go to next page" at bounding box center [1423, 622] width 6 height 10
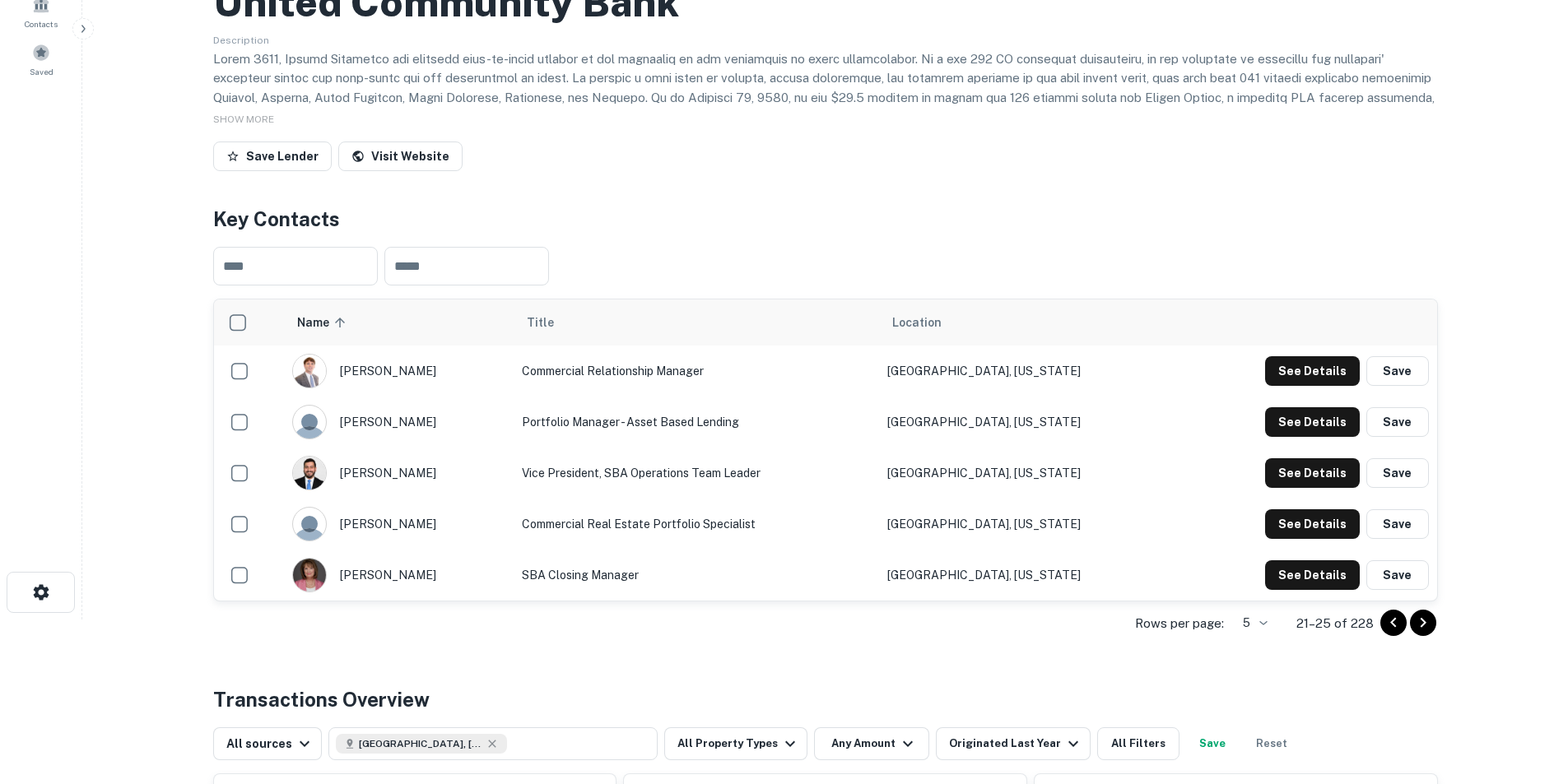
click at [1424, 623] on icon "Go to next page" at bounding box center [1423, 622] width 6 height 10
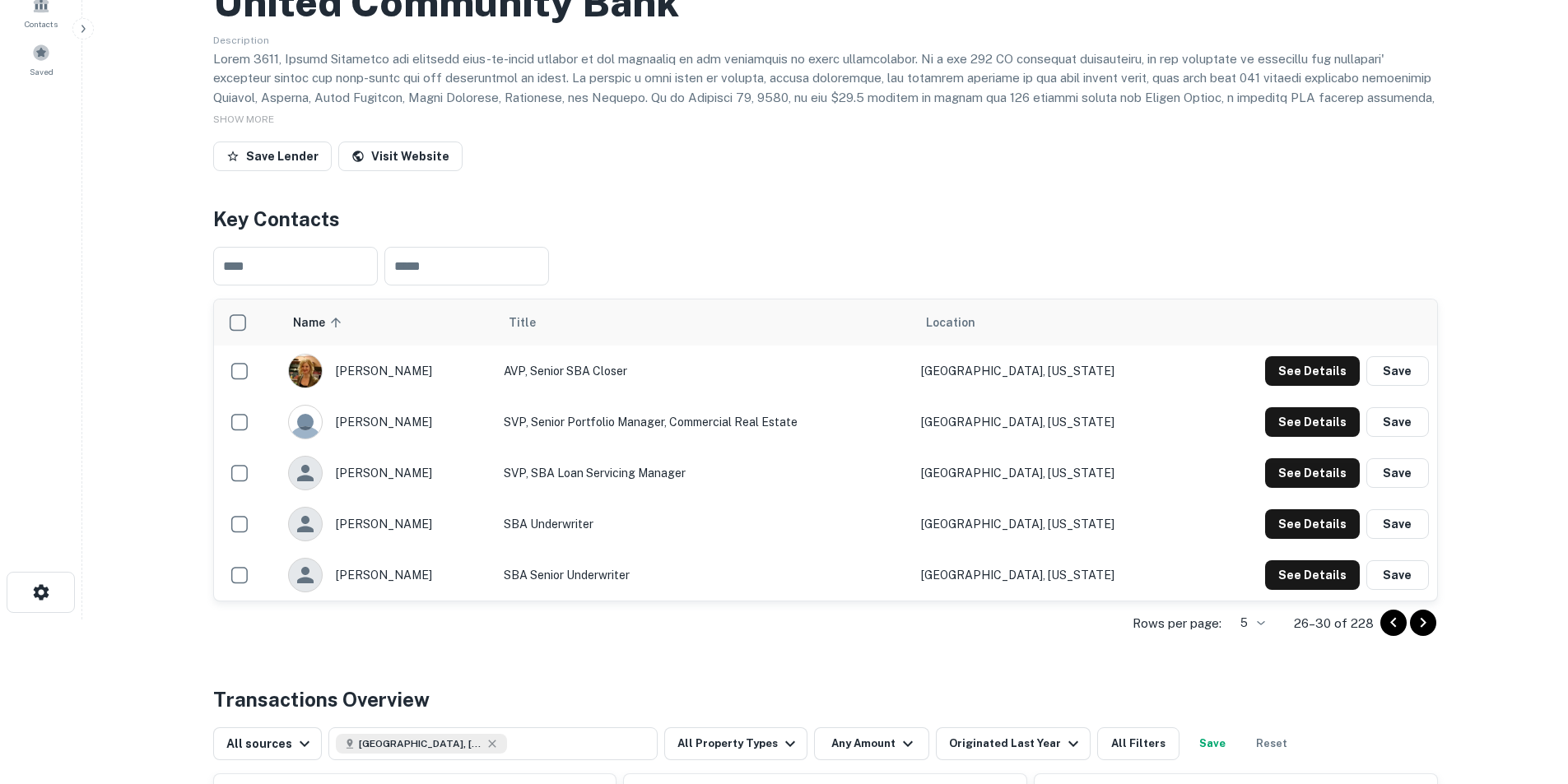
click at [1424, 623] on icon "Go to next page" at bounding box center [1423, 622] width 6 height 10
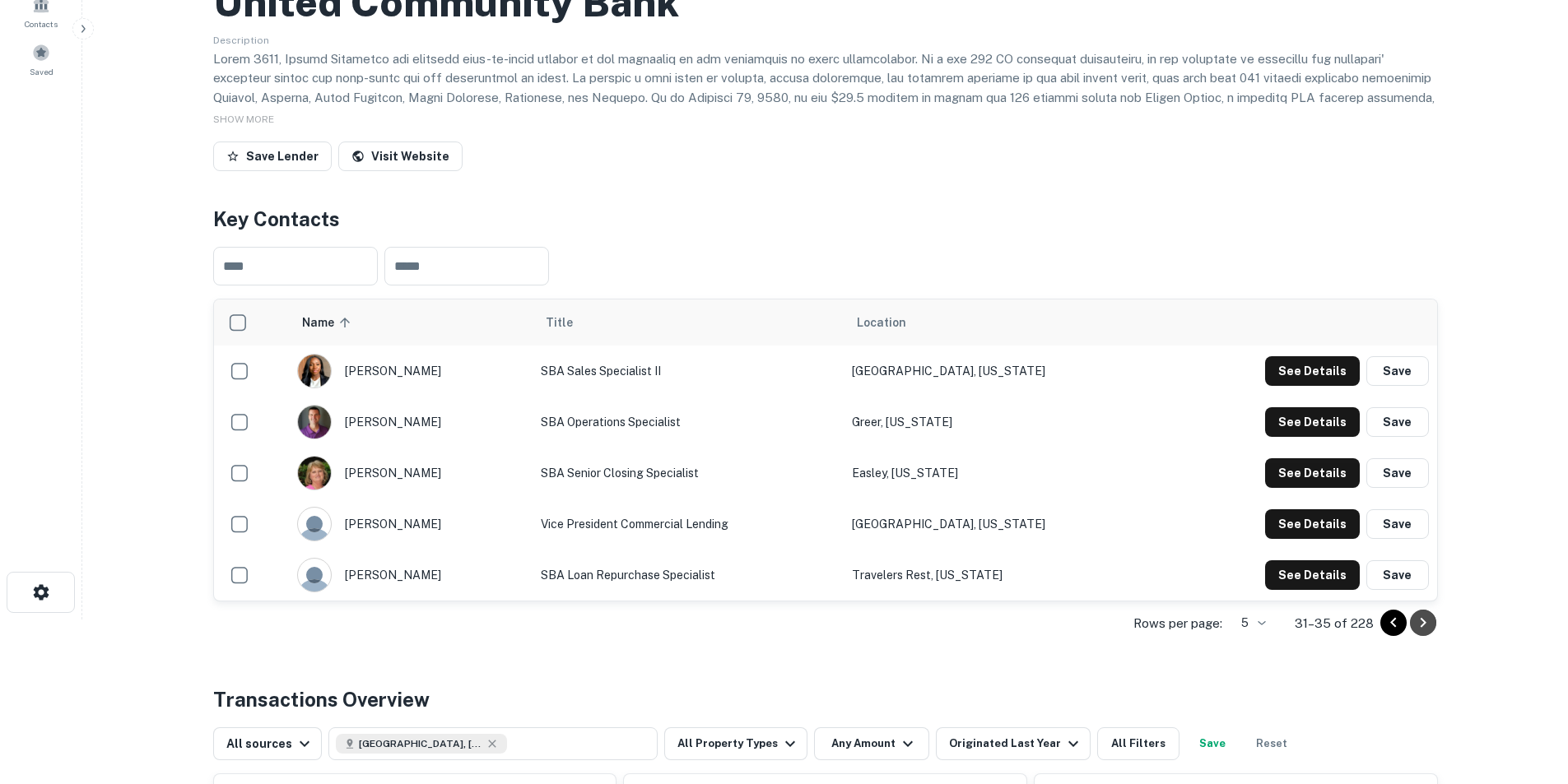
click at [1423, 624] on icon "Go to next page" at bounding box center [1423, 622] width 6 height 10
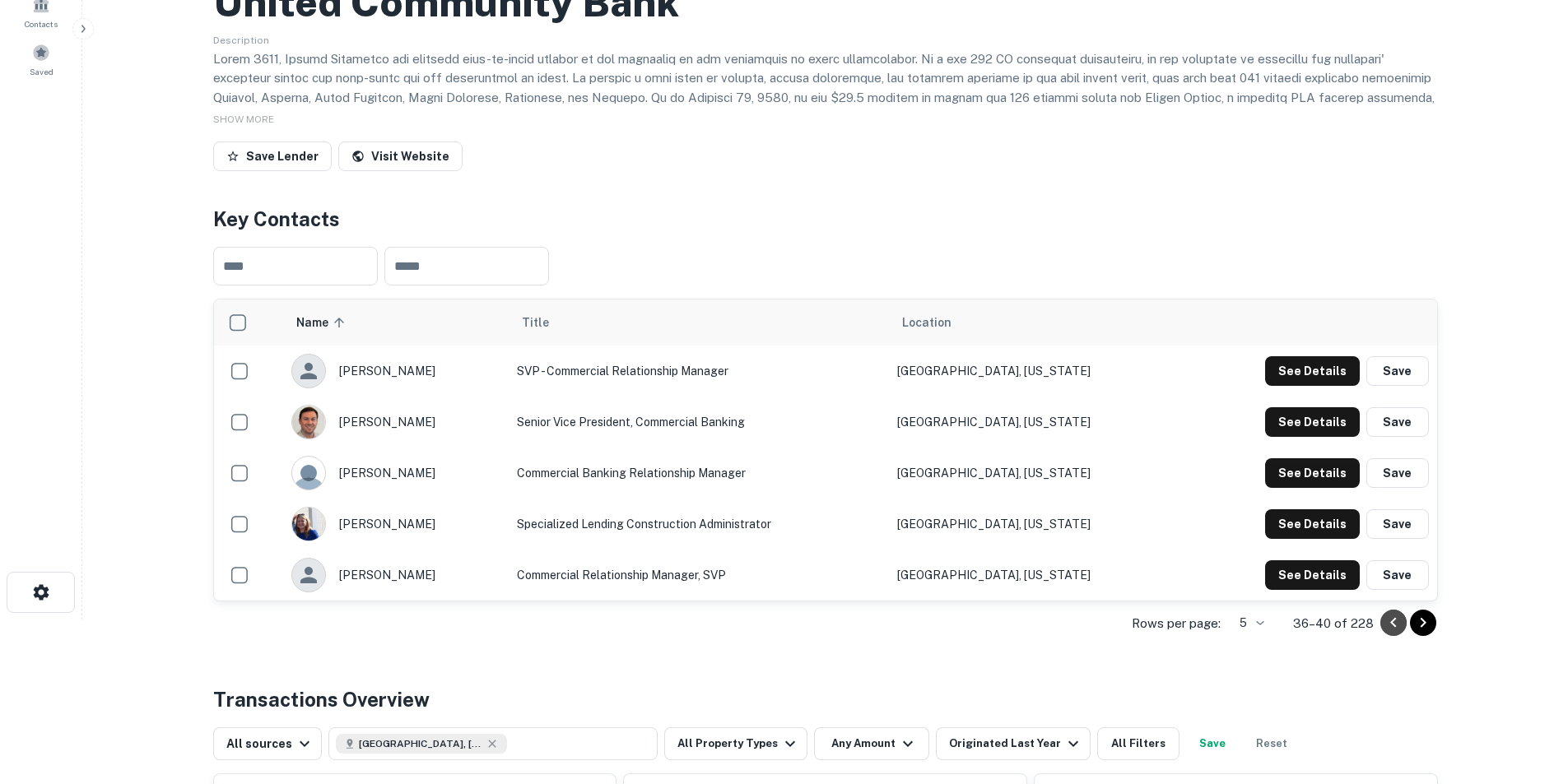
click at [1390, 627] on icon "Go to previous page" at bounding box center [1393, 622] width 20 height 20
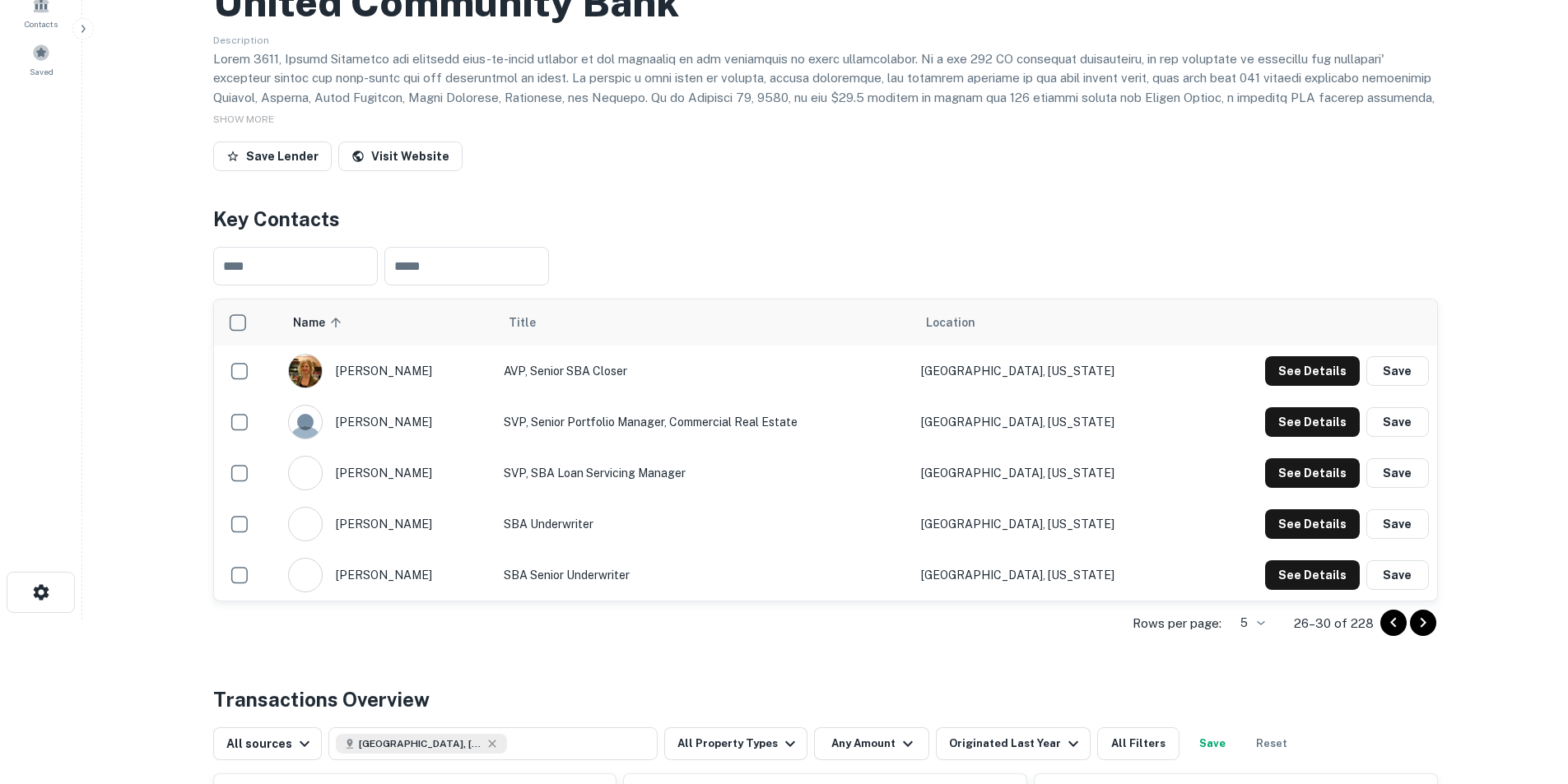
click at [1390, 627] on icon "Go to previous page" at bounding box center [1393, 622] width 20 height 20
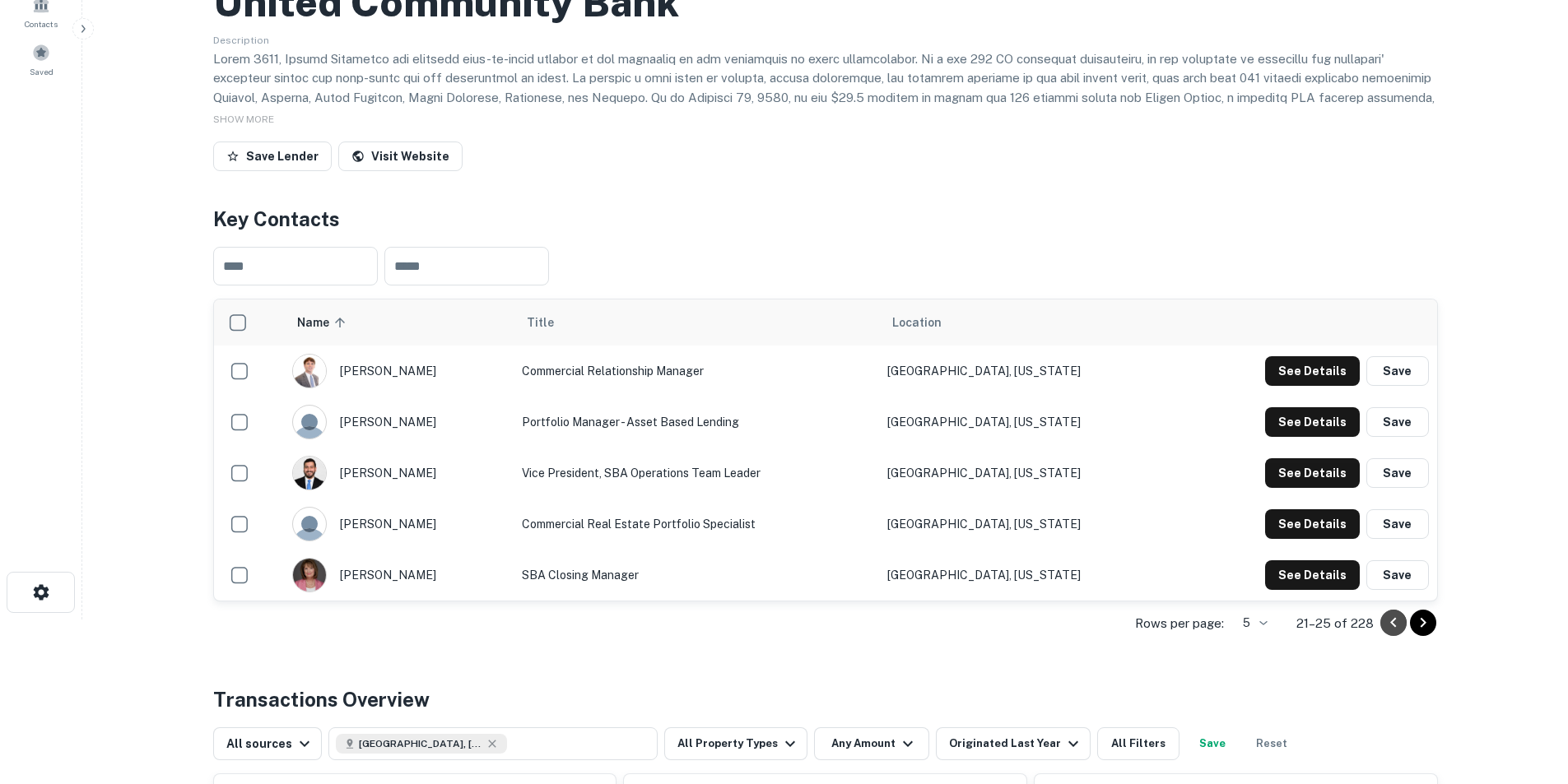
click at [1390, 627] on icon "Go to previous page" at bounding box center [1393, 622] width 20 height 20
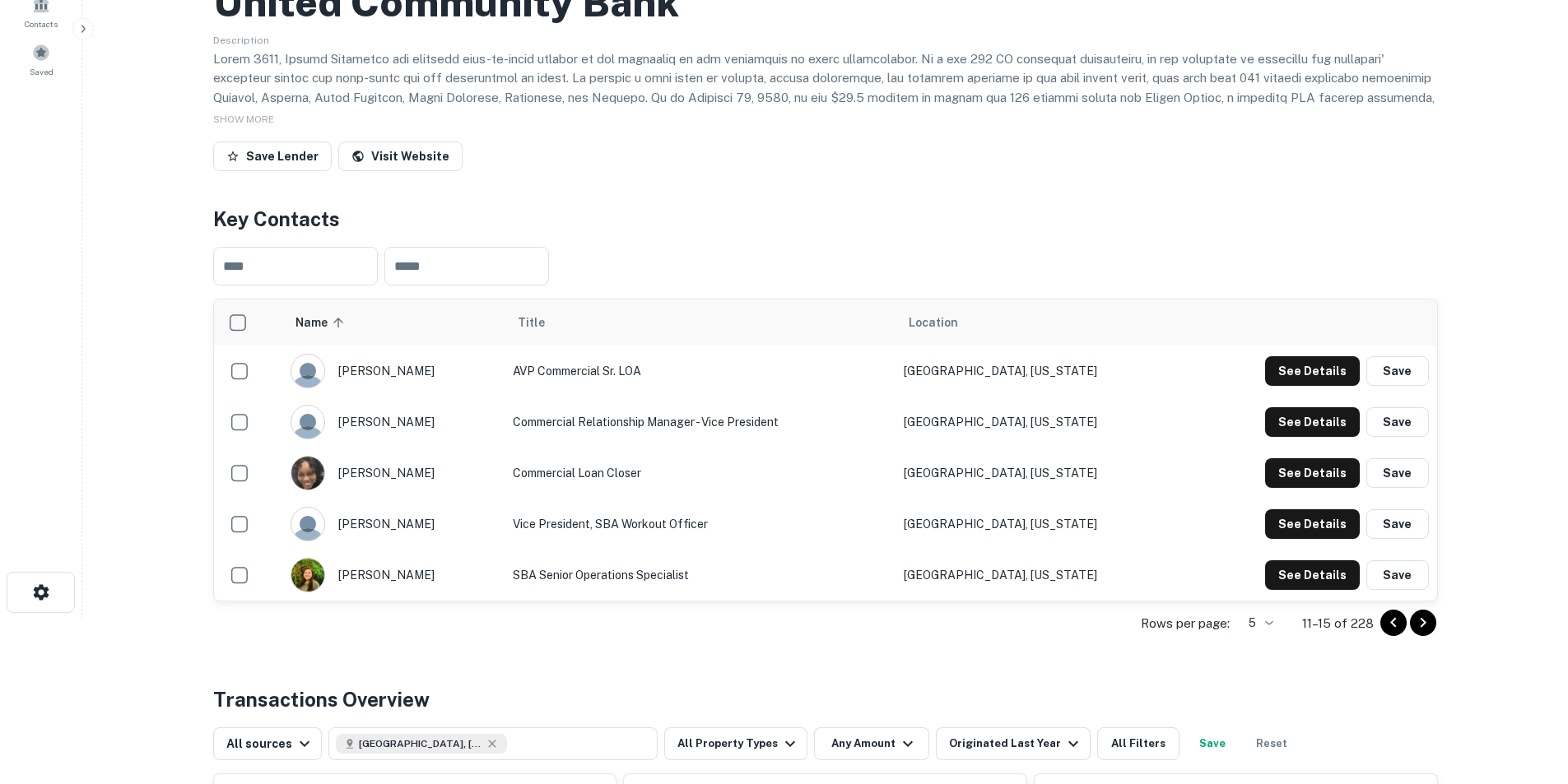
click at [1390, 627] on icon "Go to previous page" at bounding box center [1393, 622] width 20 height 20
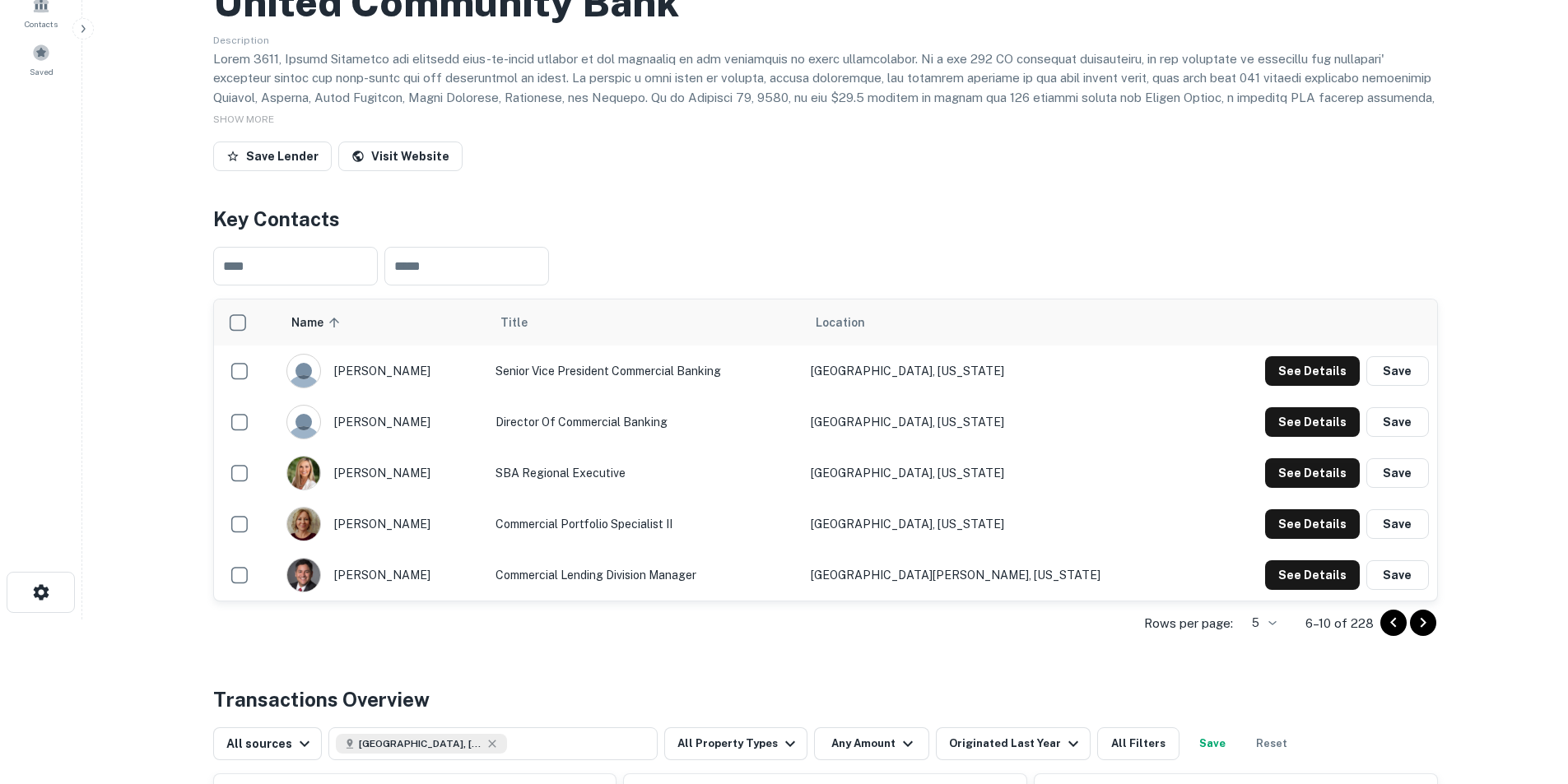
click at [1390, 627] on icon "Go to previous page" at bounding box center [1393, 622] width 20 height 20
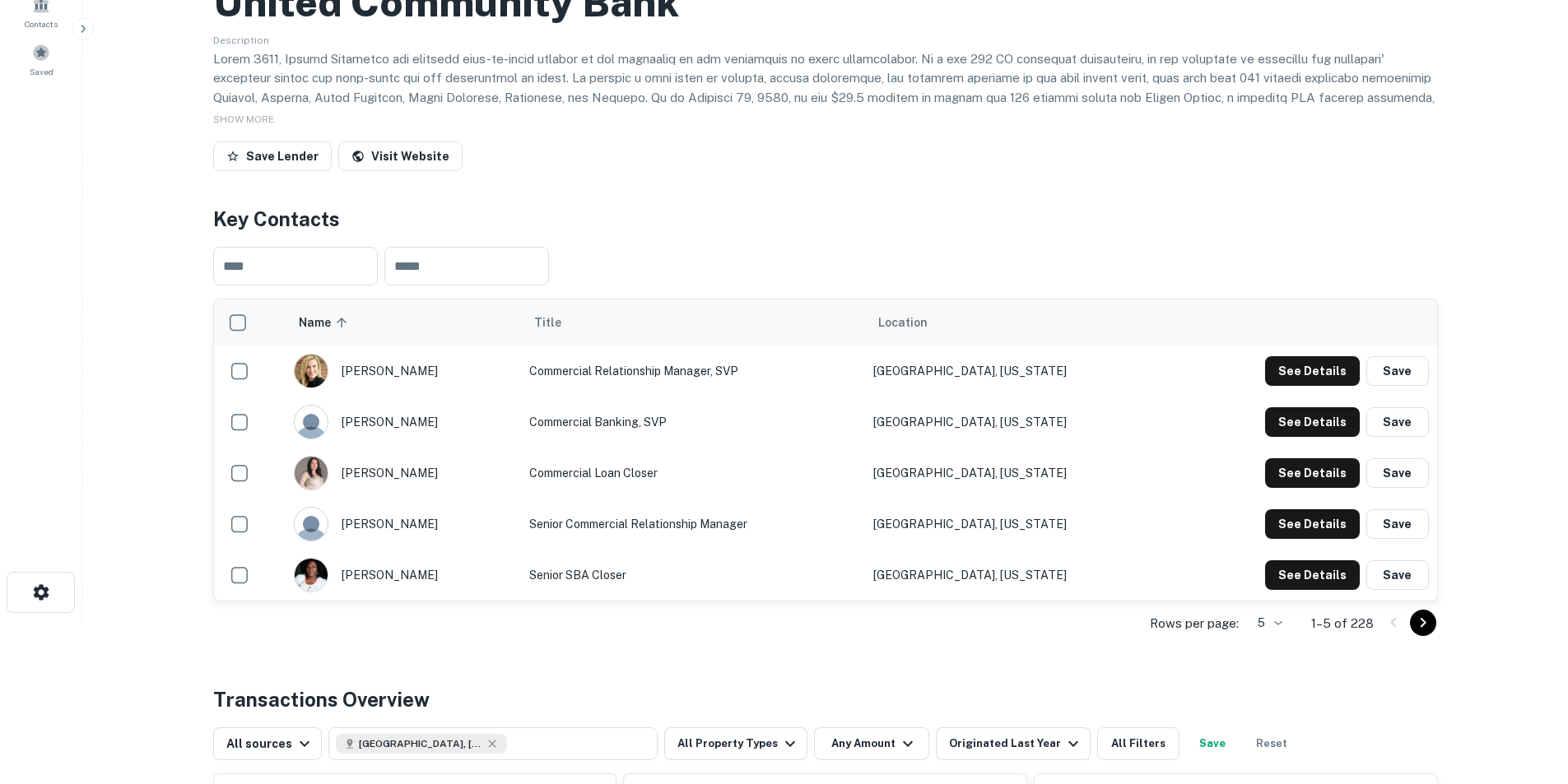
click at [1419, 622] on icon "Go to next page" at bounding box center [1423, 622] width 20 height 20
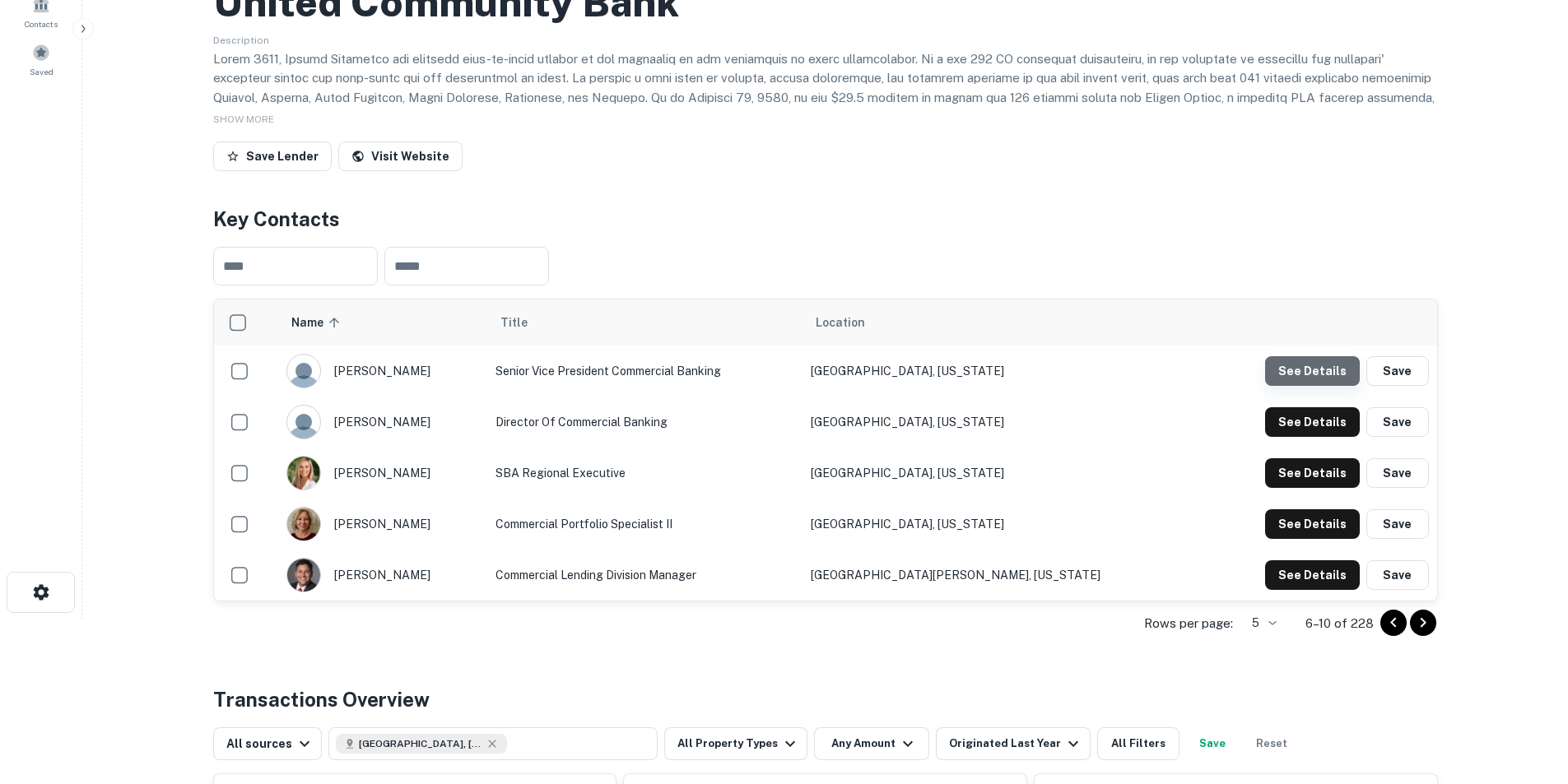
click at [1322, 378] on button "See Details" at bounding box center [1312, 371] width 95 height 29
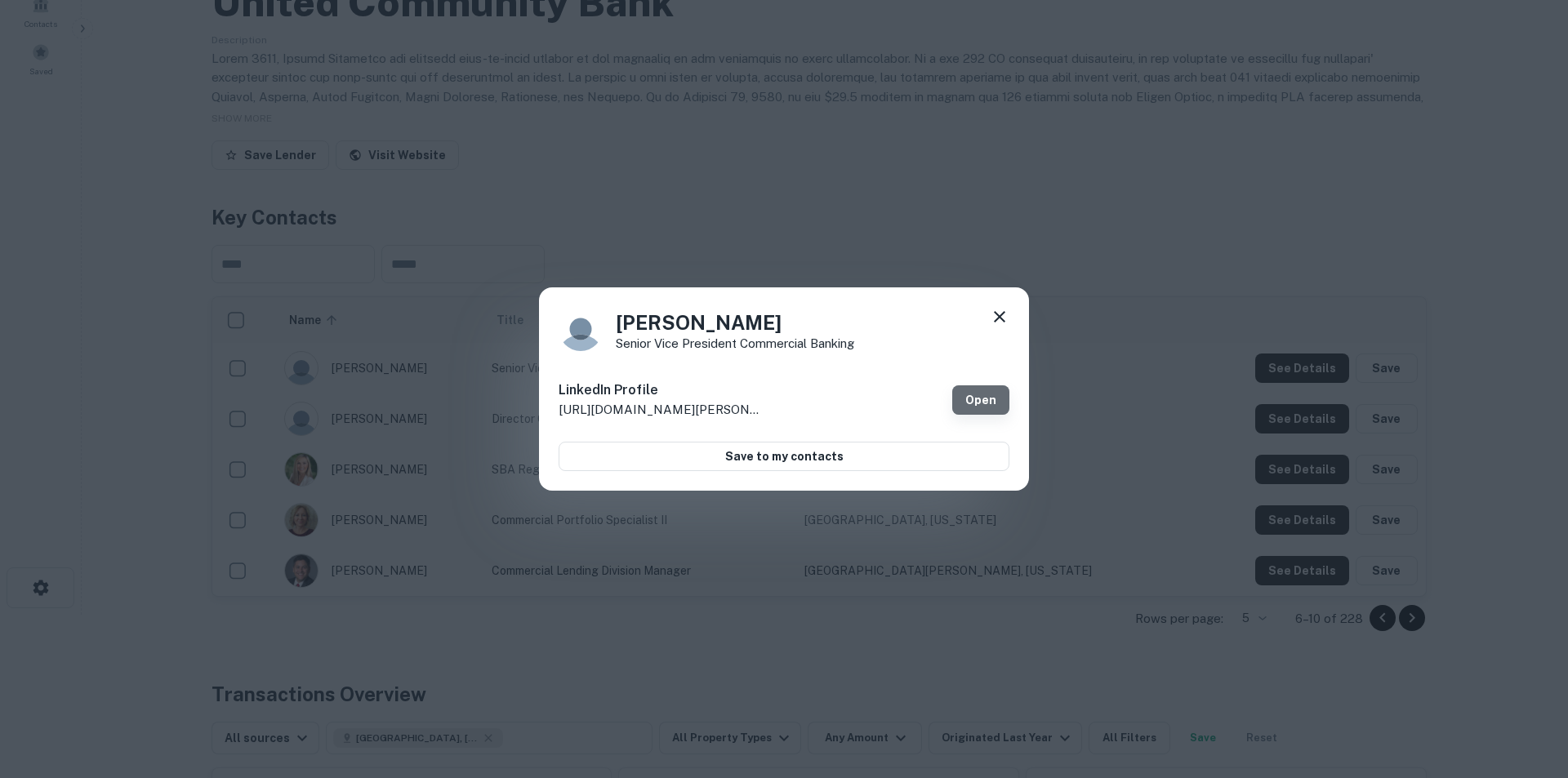
click at [969, 400] on link "Open" at bounding box center [980, 400] width 58 height 29
click at [801, 215] on div "[PERSON_NAME] Senior Vice President Commercial Banking LinkedIn Profile [URL][D…" at bounding box center [784, 389] width 1568 height 778
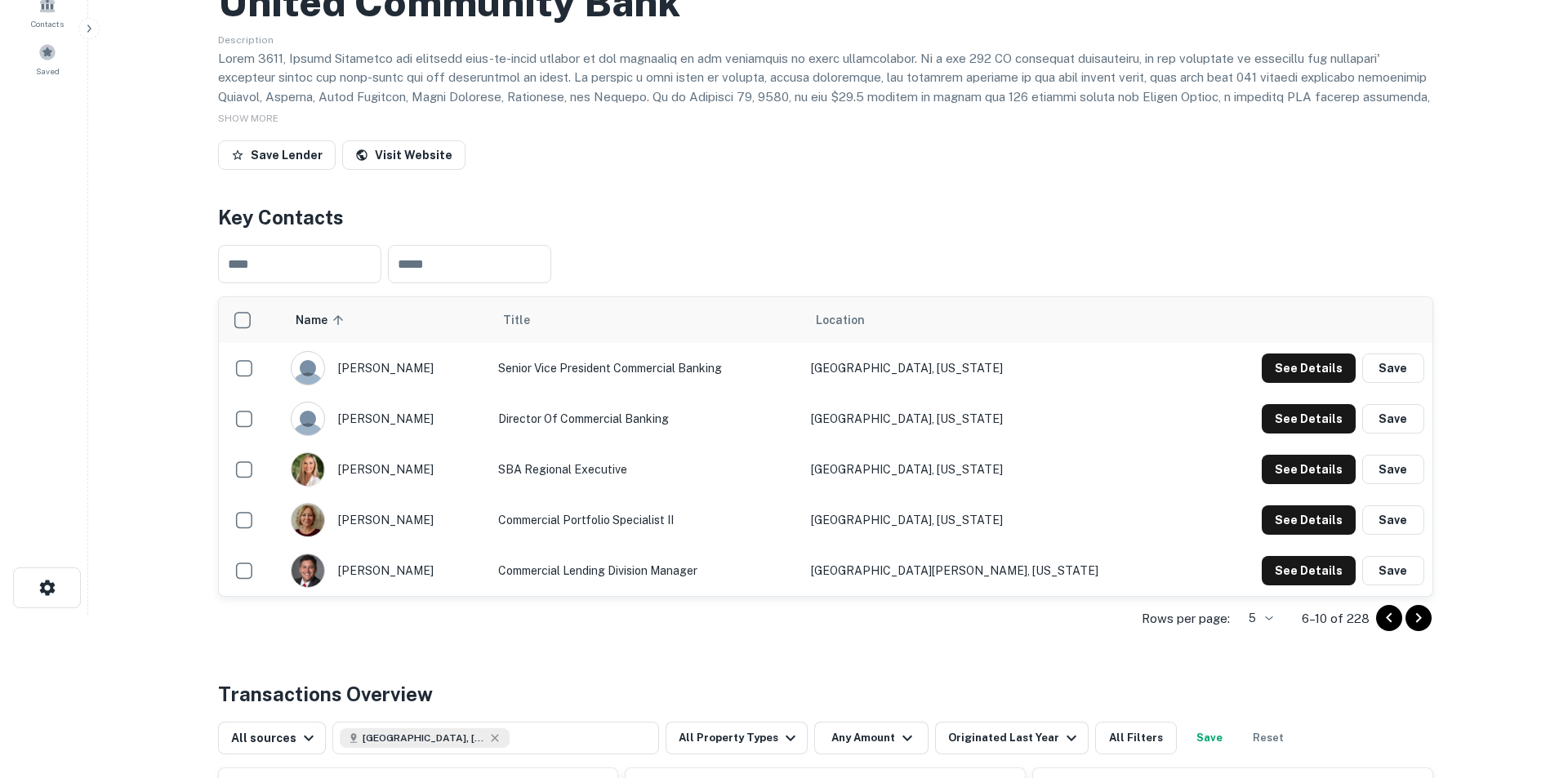
scroll to position [0, 0]
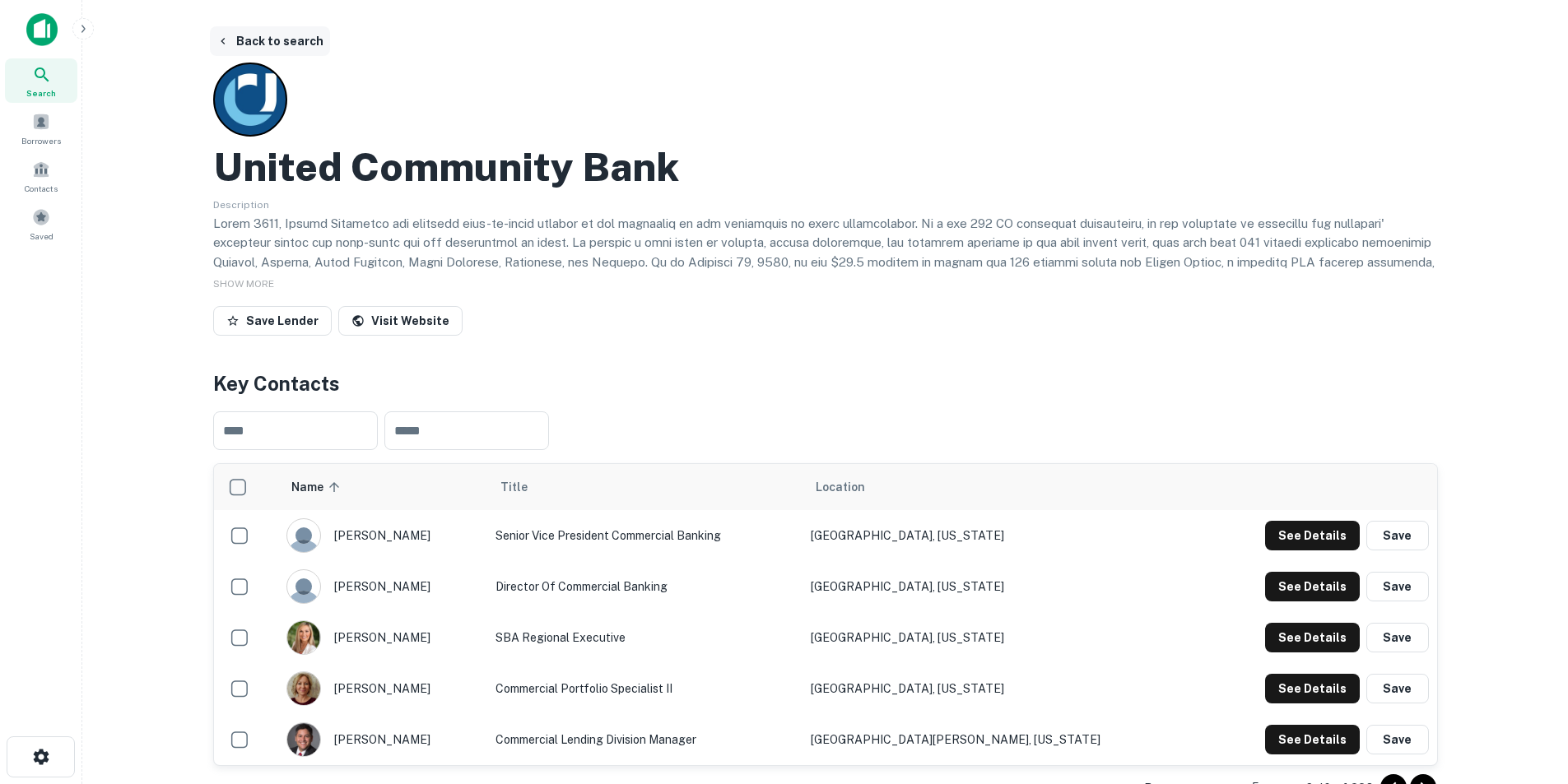
click at [253, 37] on button "Back to search" at bounding box center [270, 41] width 120 height 29
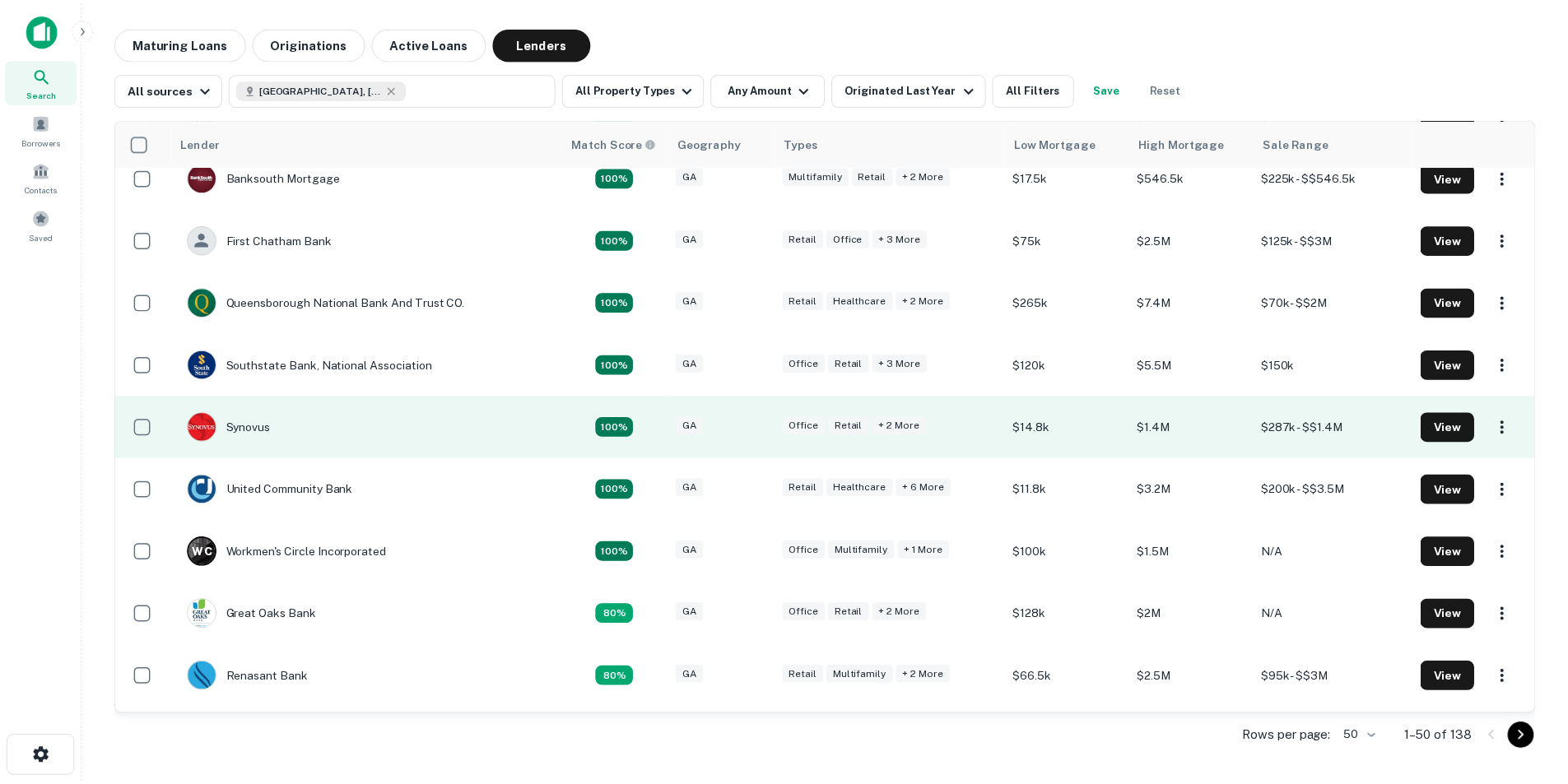
scroll to position [164, 0]
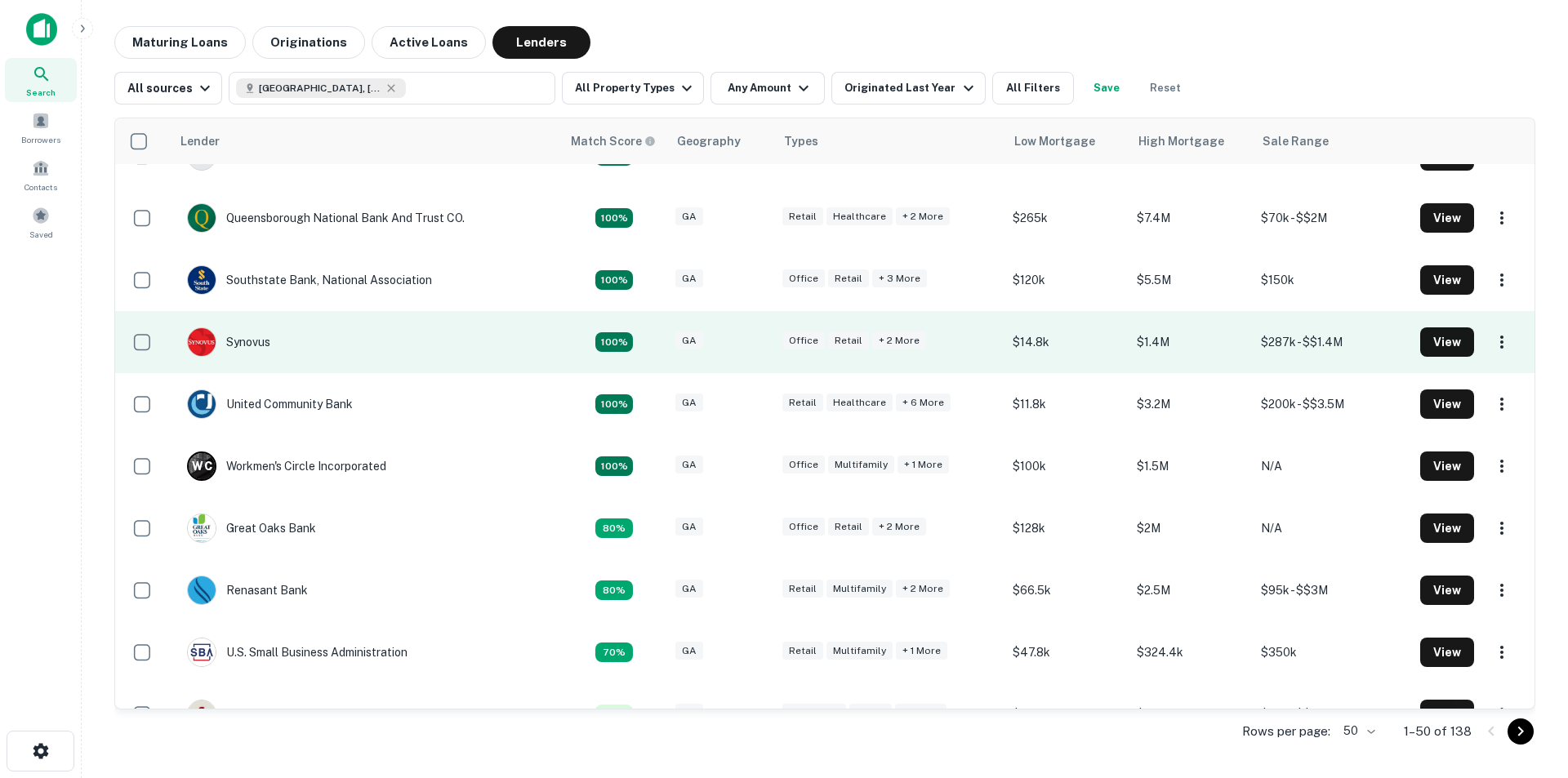
click at [267, 525] on div "Great Oaks Bank" at bounding box center [251, 527] width 129 height 29
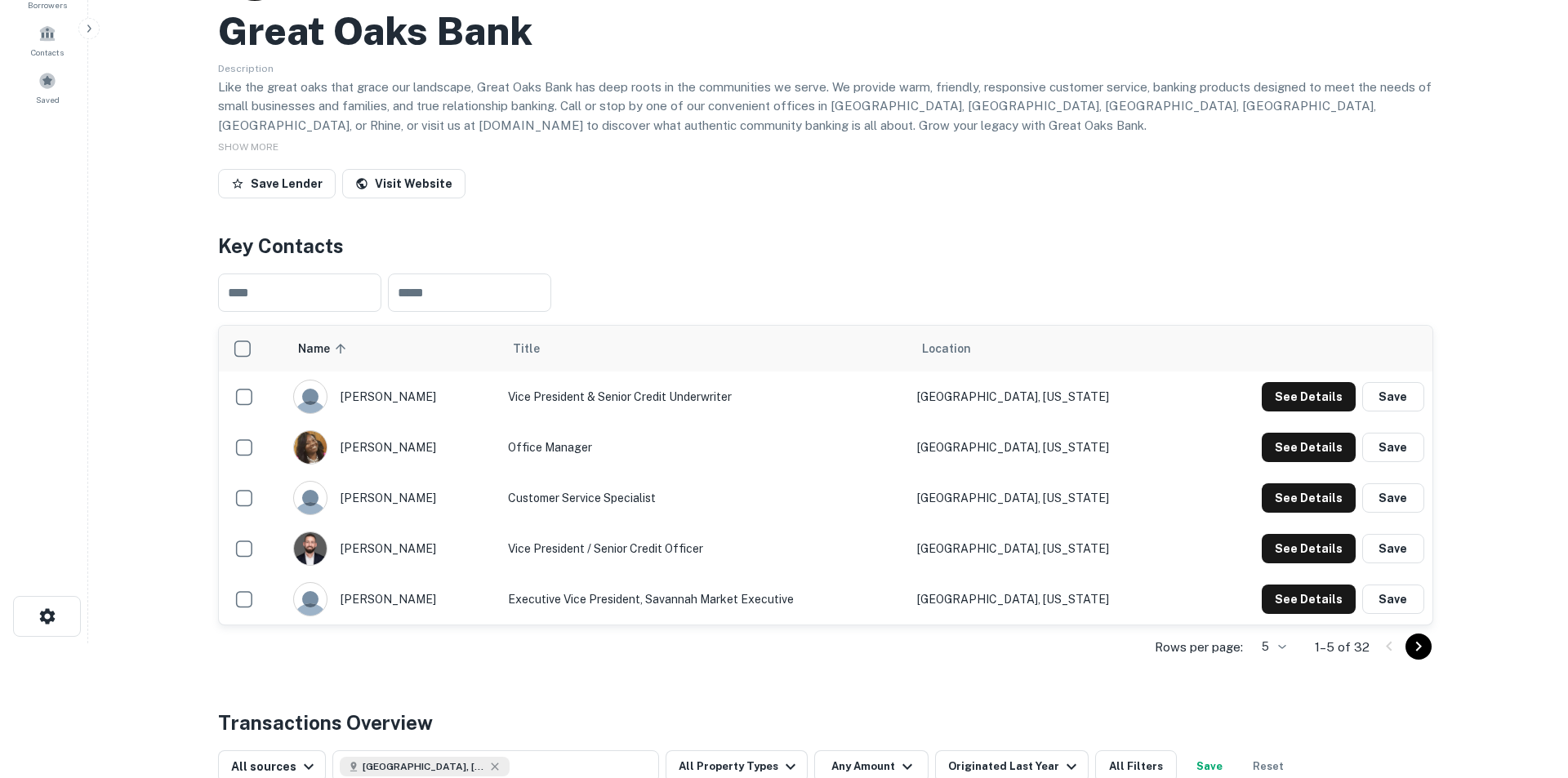
scroll to position [163, 0]
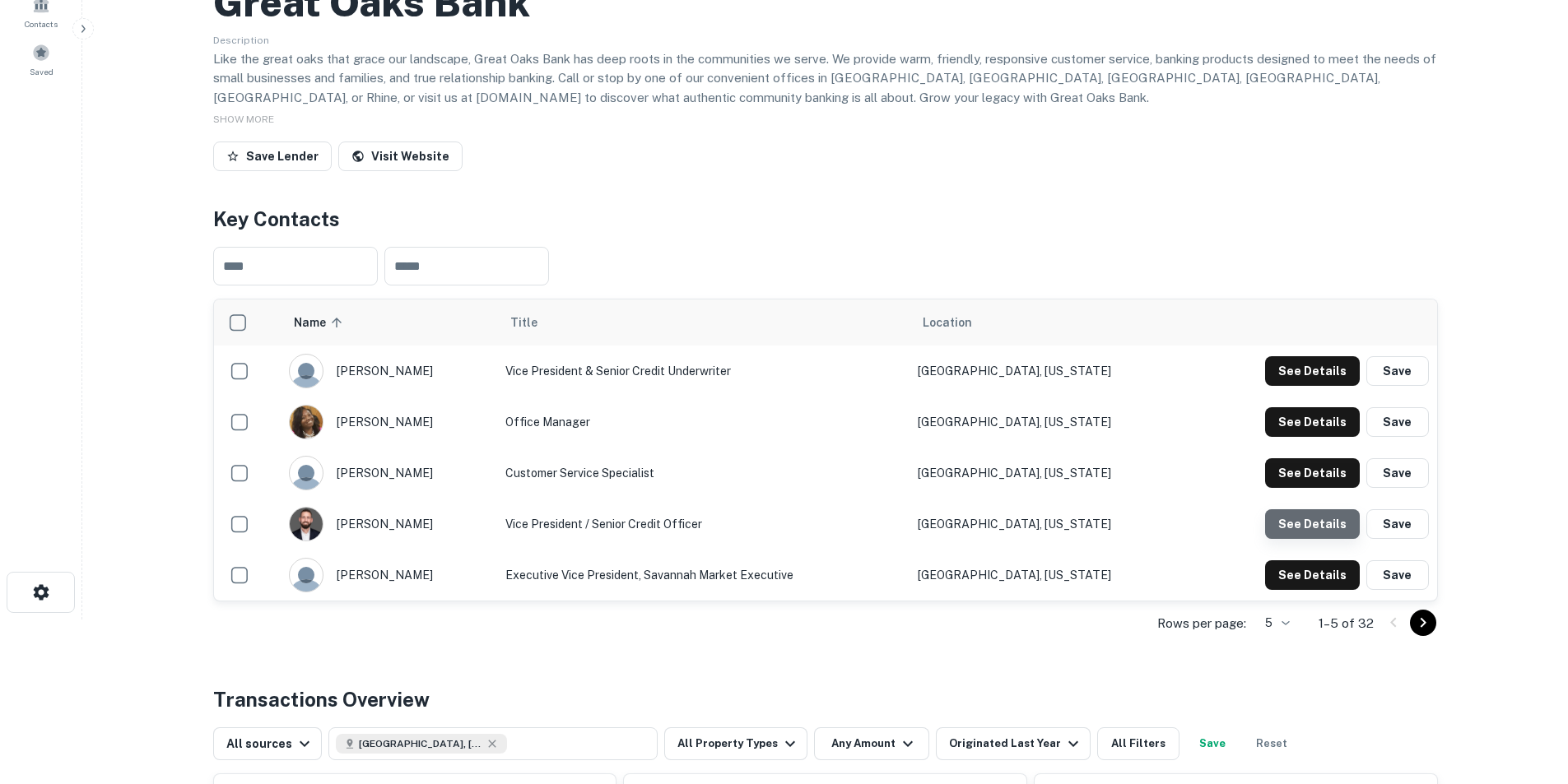
click at [1323, 523] on button "See Details" at bounding box center [1312, 524] width 95 height 29
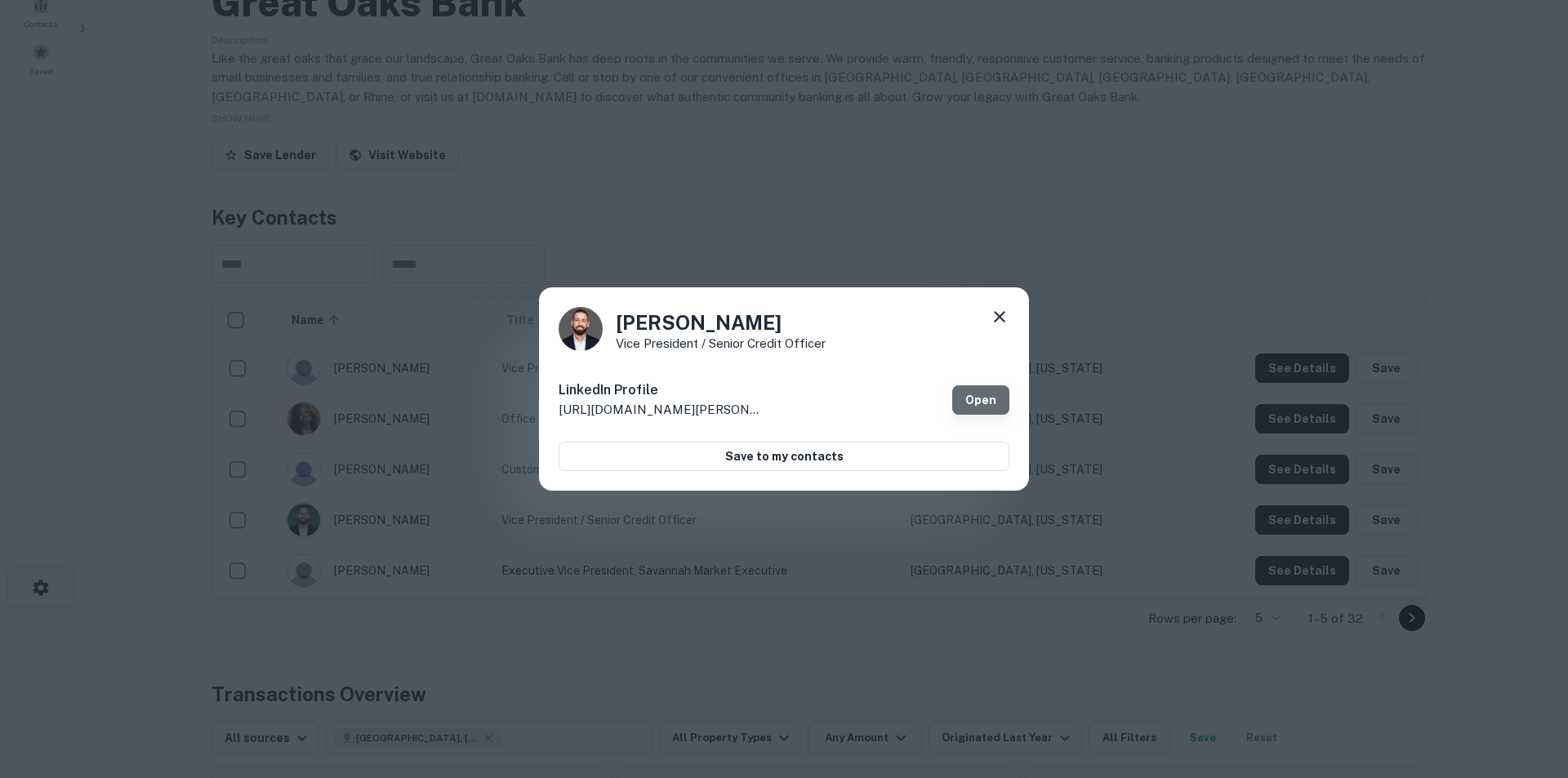
click at [977, 393] on link "Open" at bounding box center [980, 400] width 58 height 29
click at [994, 314] on icon at bounding box center [999, 316] width 20 height 20
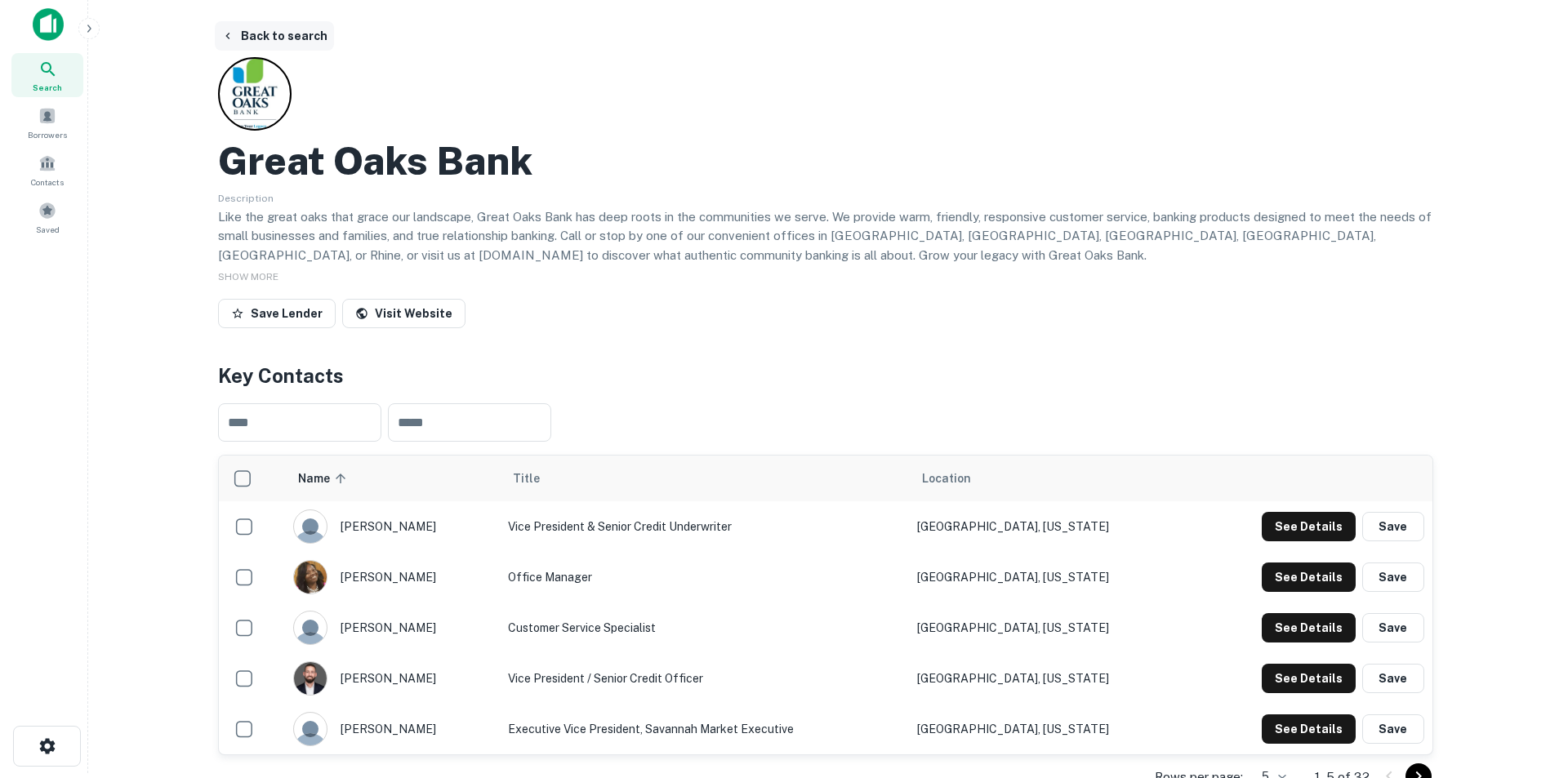
scroll to position [0, 0]
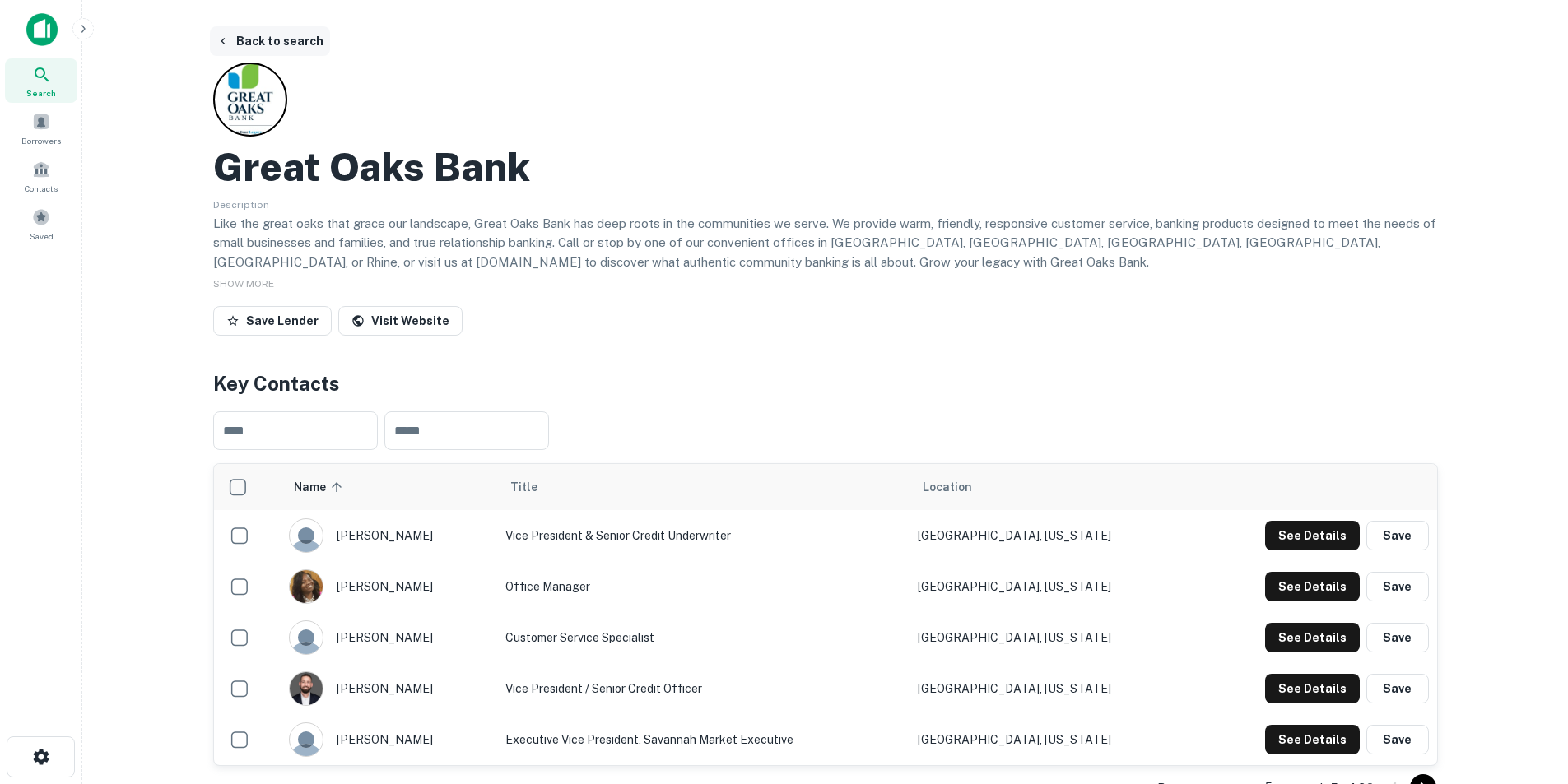
click at [291, 38] on button "Back to search" at bounding box center [270, 41] width 120 height 29
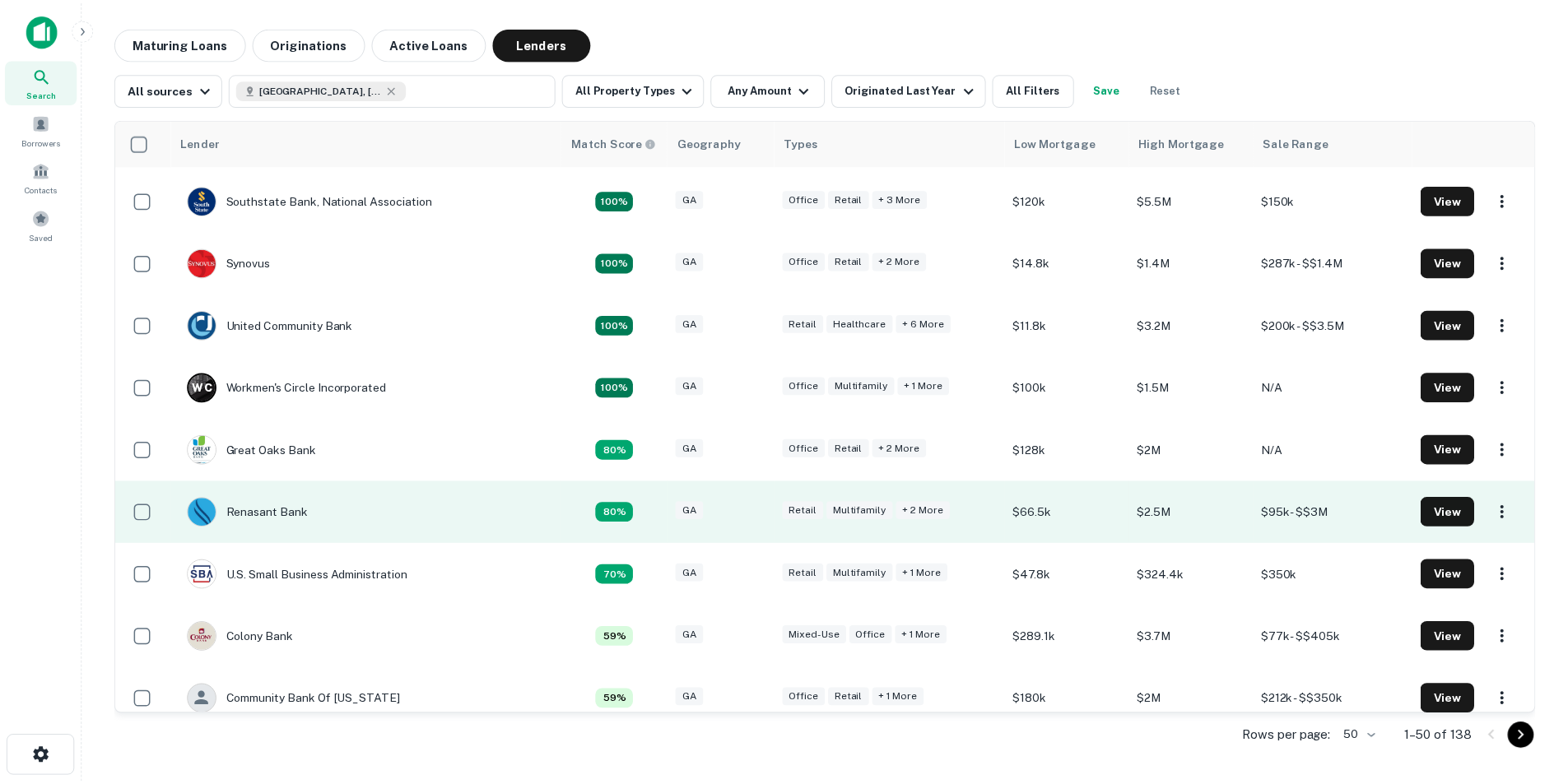
scroll to position [329, 0]
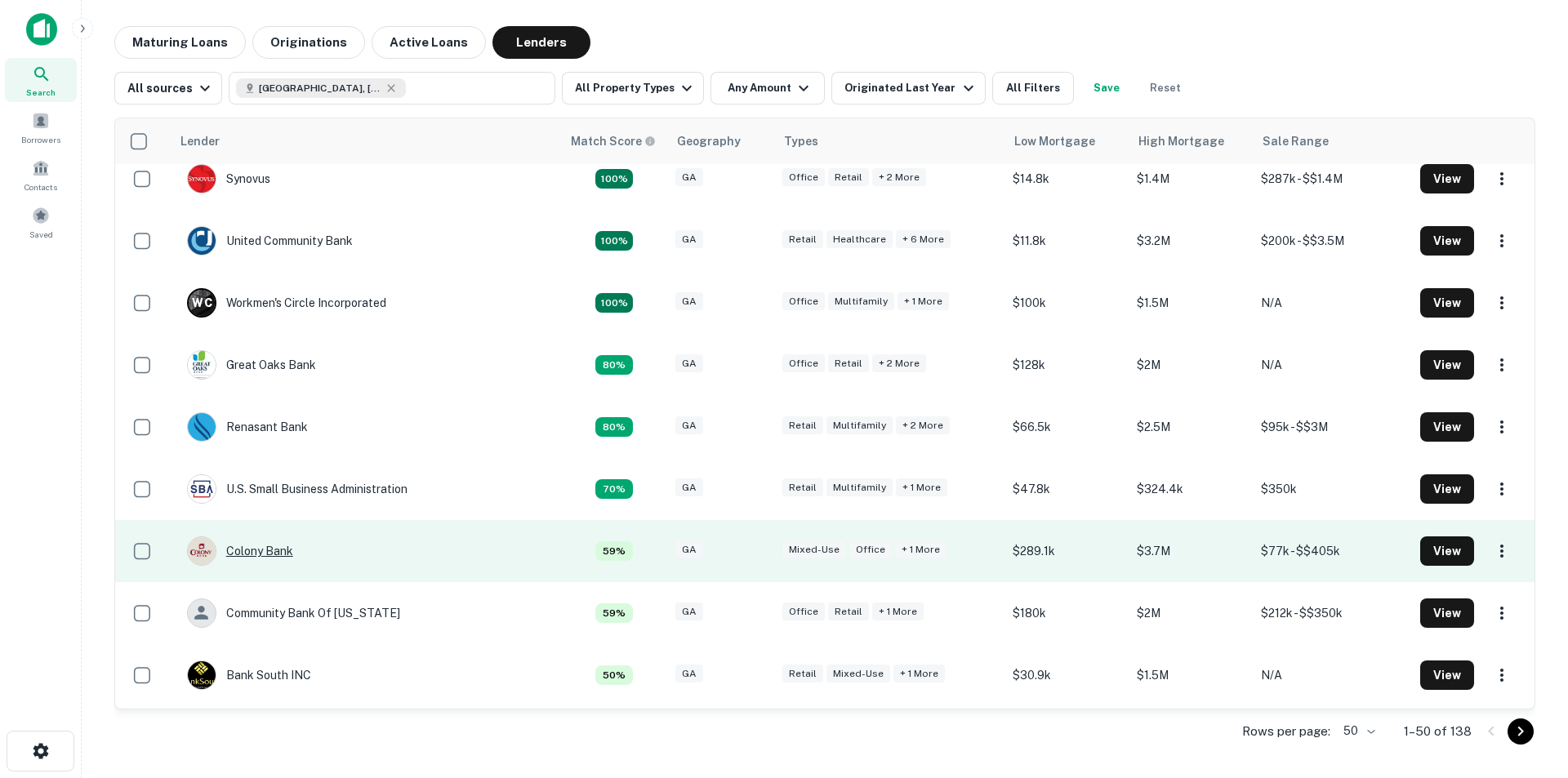
click at [252, 551] on div "Colony Bank" at bounding box center [240, 551] width 107 height 29
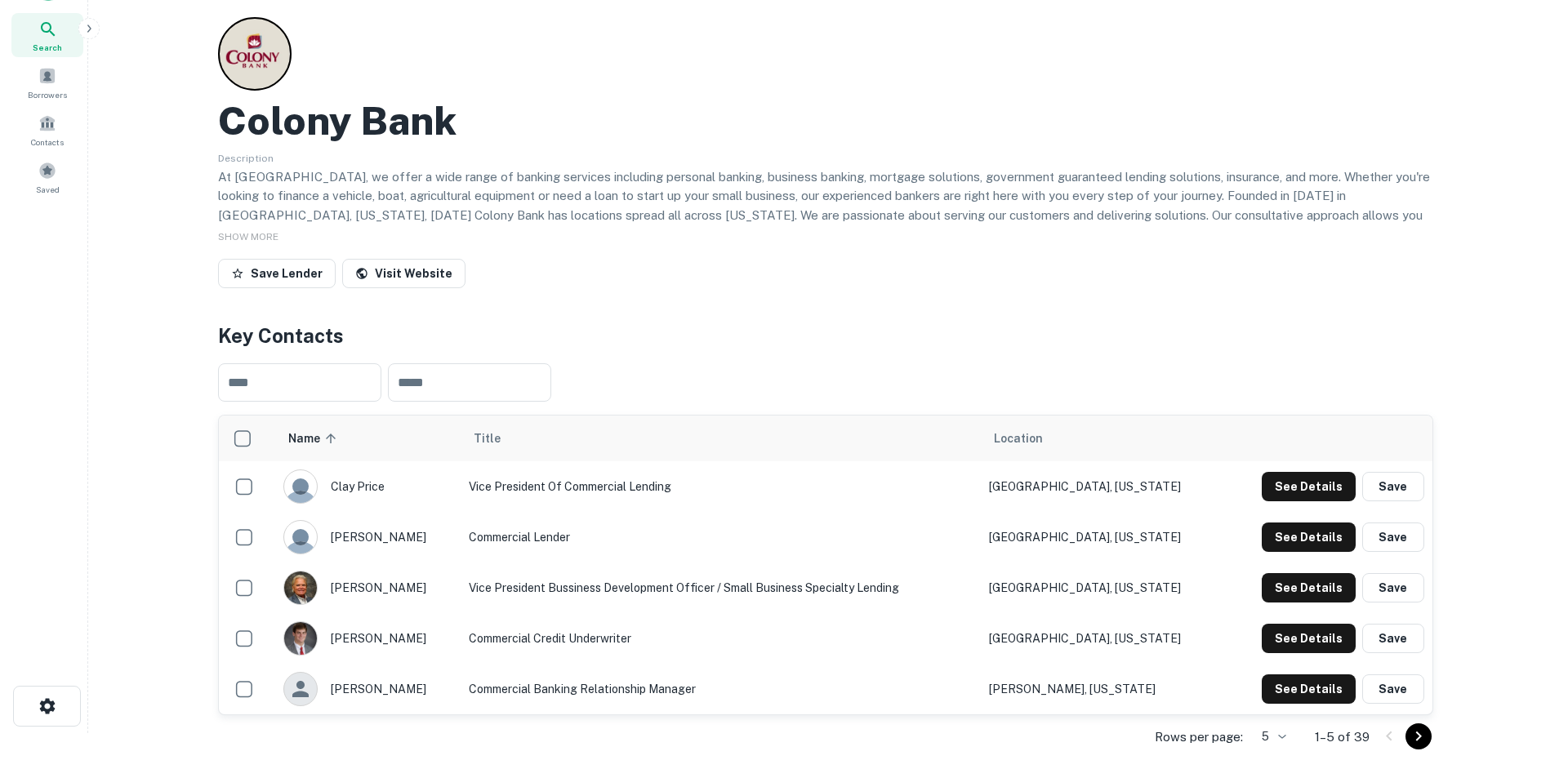
scroll to position [82, 0]
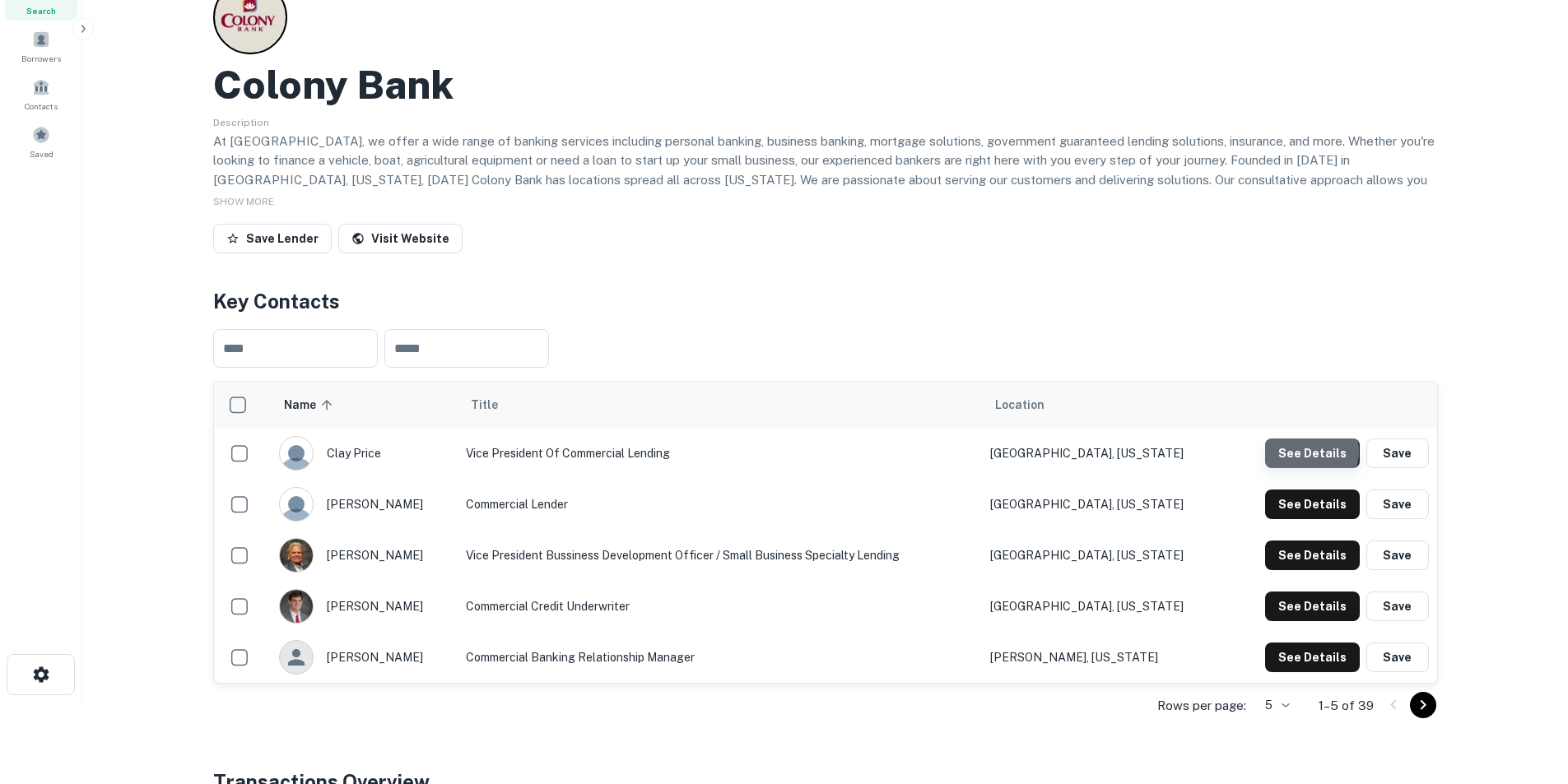
click at [1306, 451] on button "See Details" at bounding box center [1312, 452] width 95 height 29
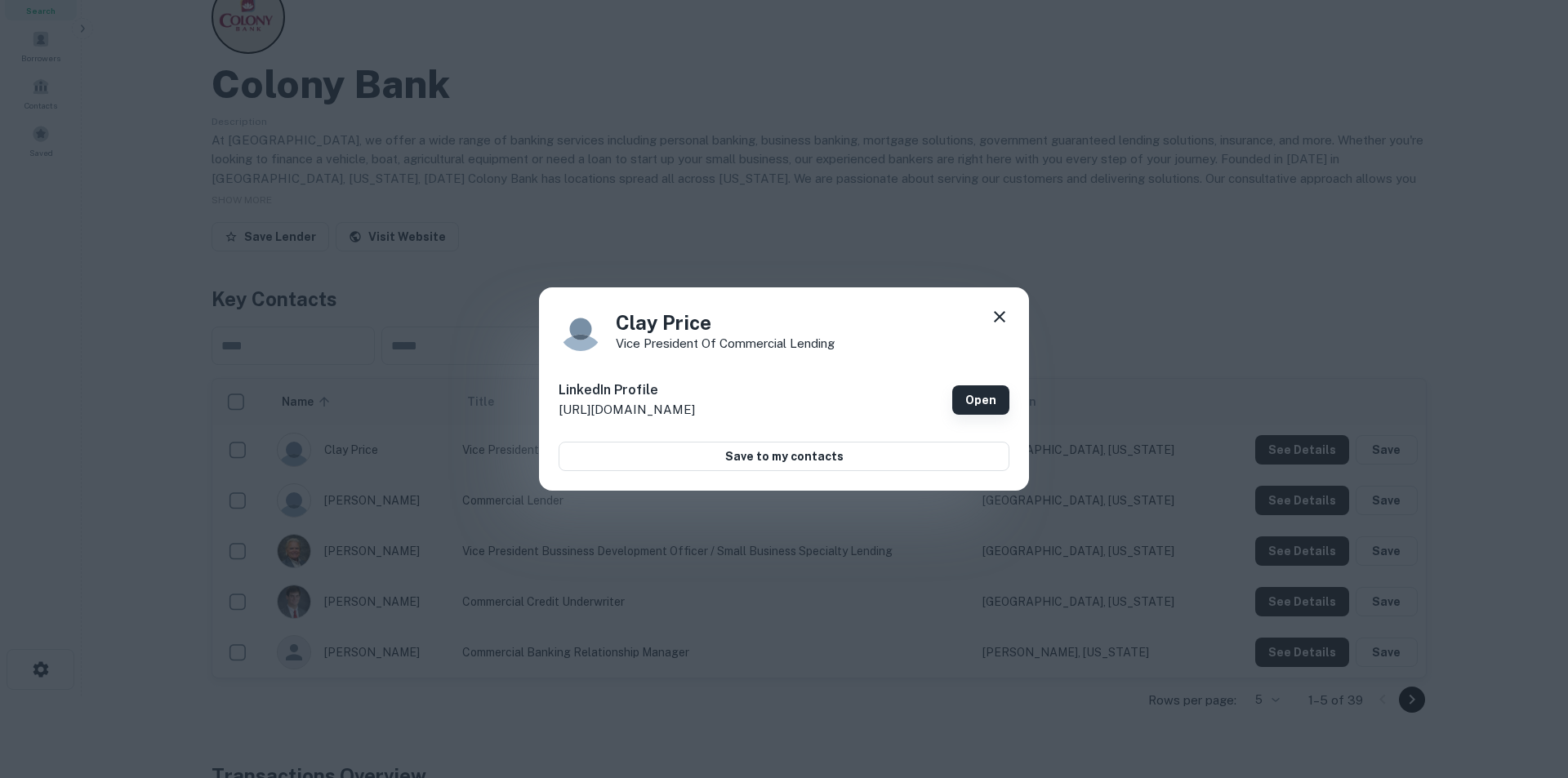
click at [993, 398] on link "Open" at bounding box center [980, 400] width 58 height 29
click at [993, 319] on icon at bounding box center [999, 316] width 20 height 20
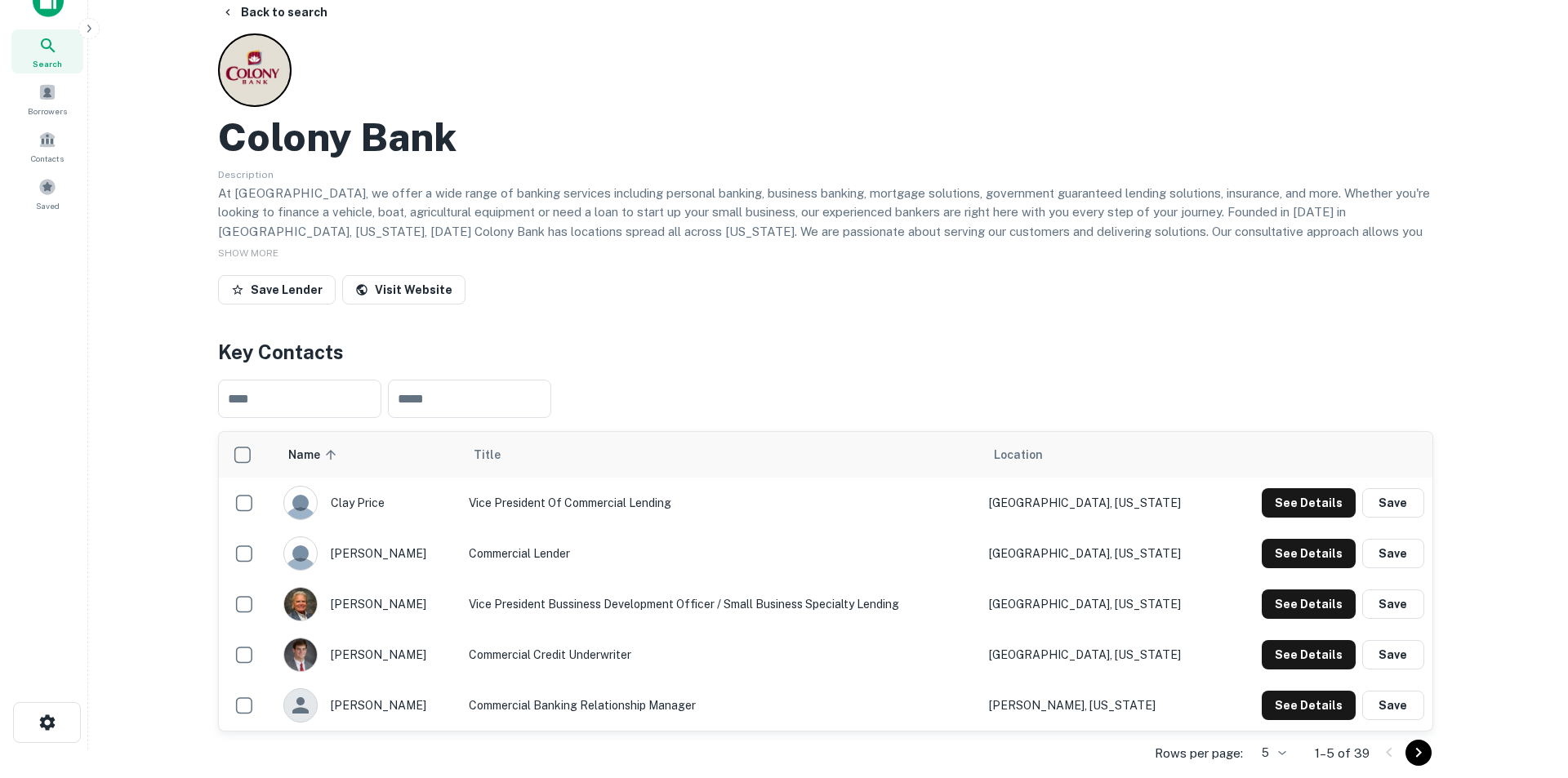
scroll to position [0, 0]
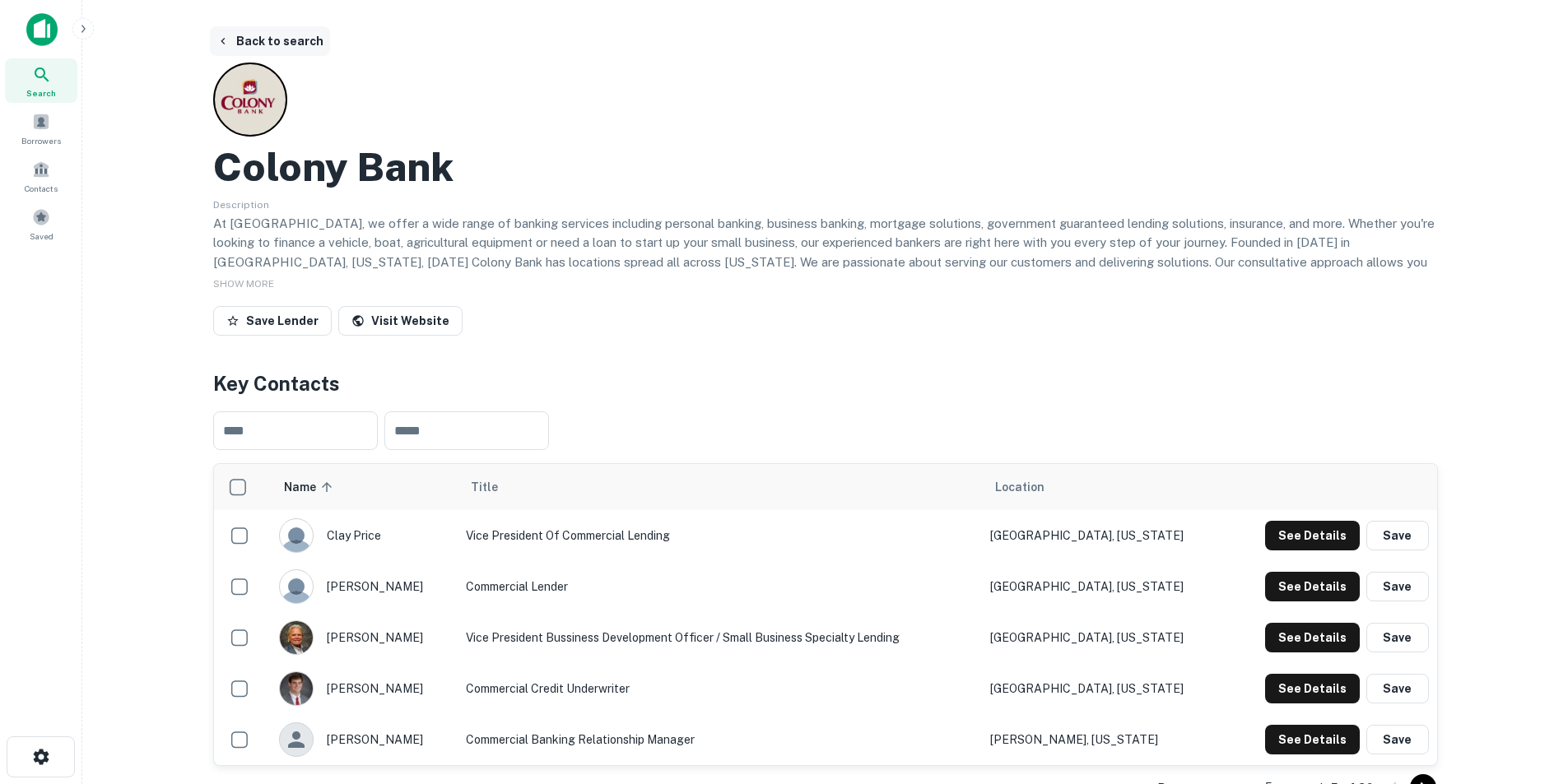
click at [270, 47] on button "Back to search" at bounding box center [270, 41] width 120 height 29
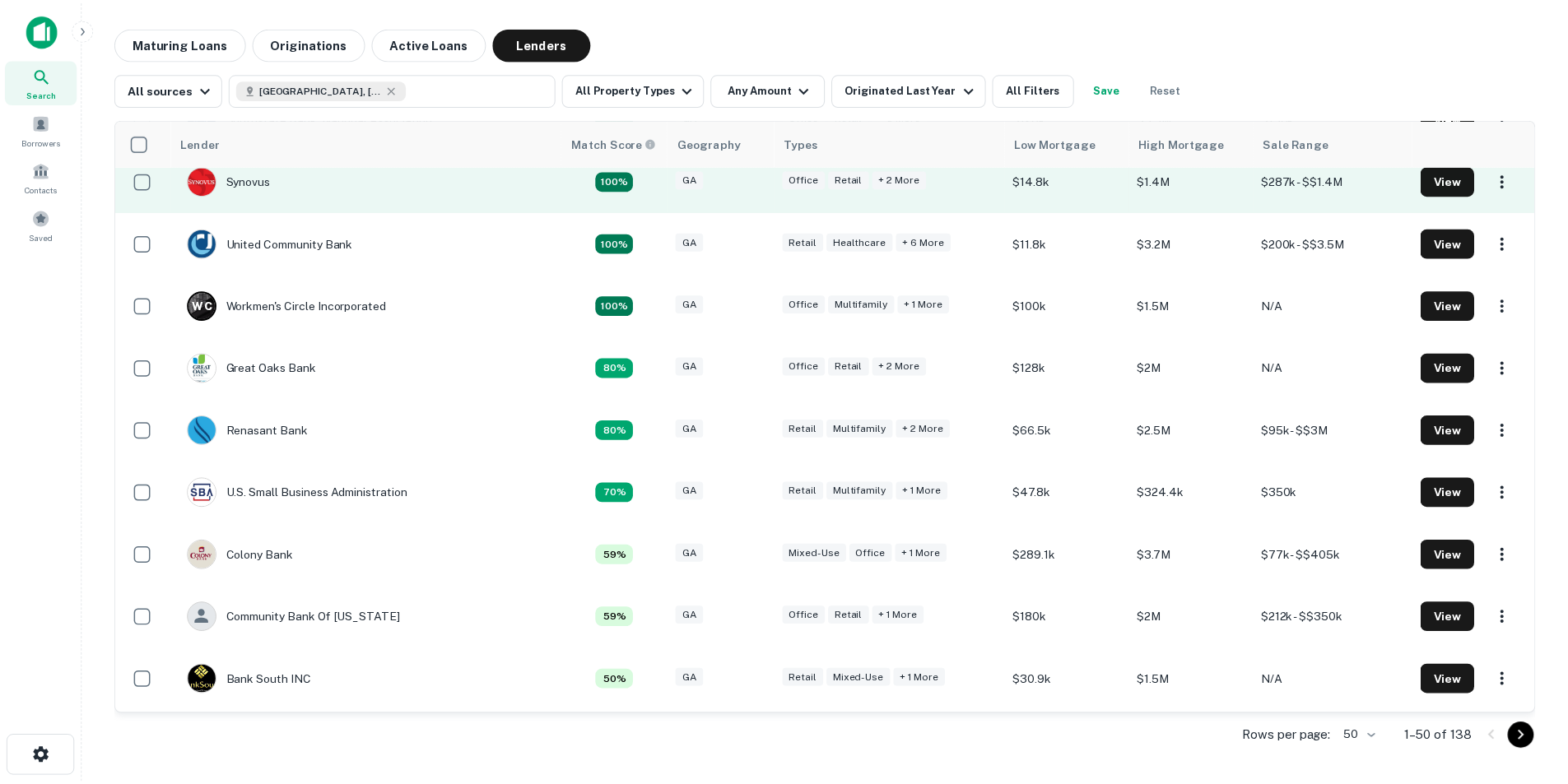
scroll to position [411, 0]
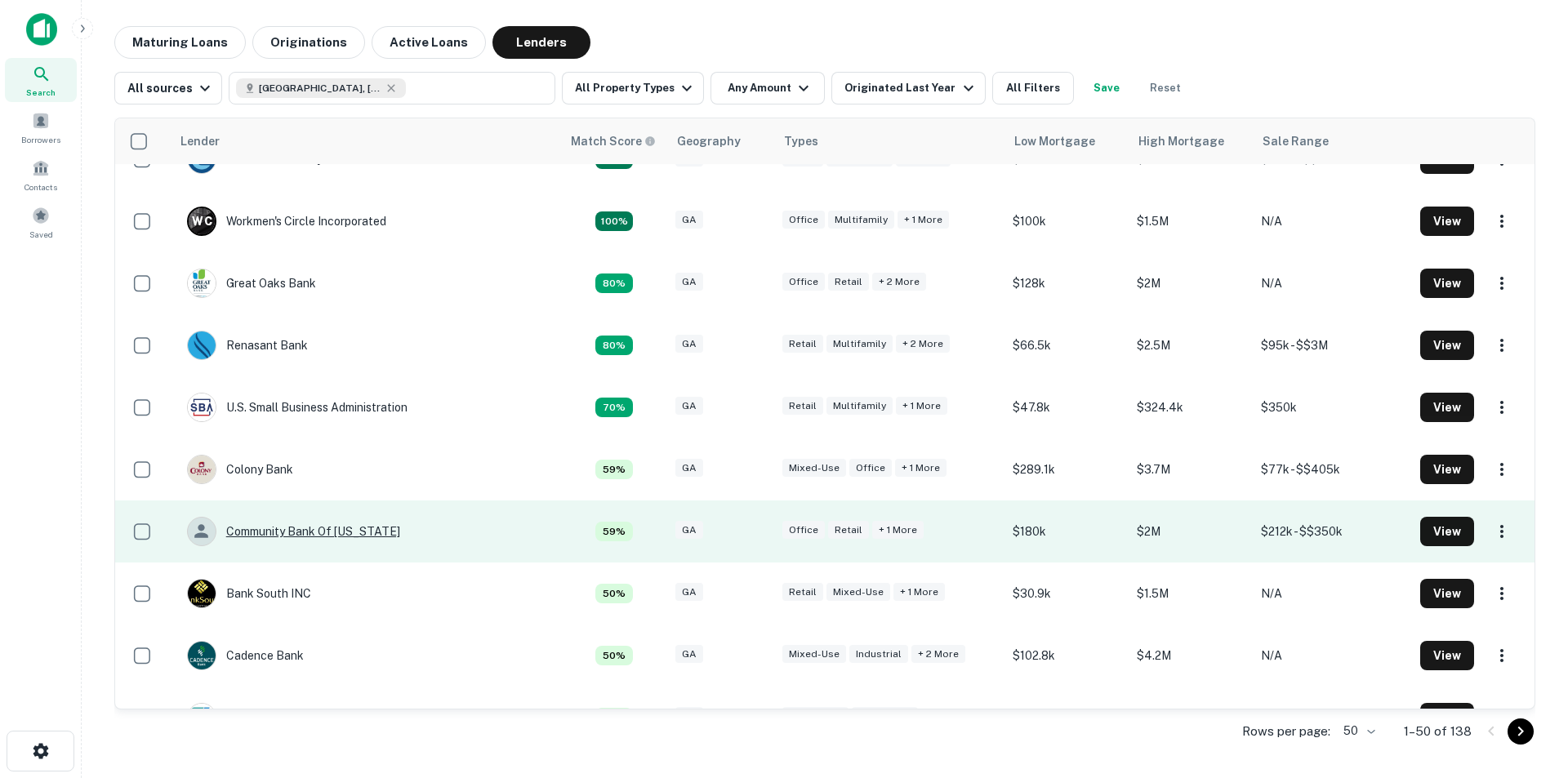
click at [327, 531] on div "Community Bank Of [US_STATE]" at bounding box center [293, 531] width 213 height 29
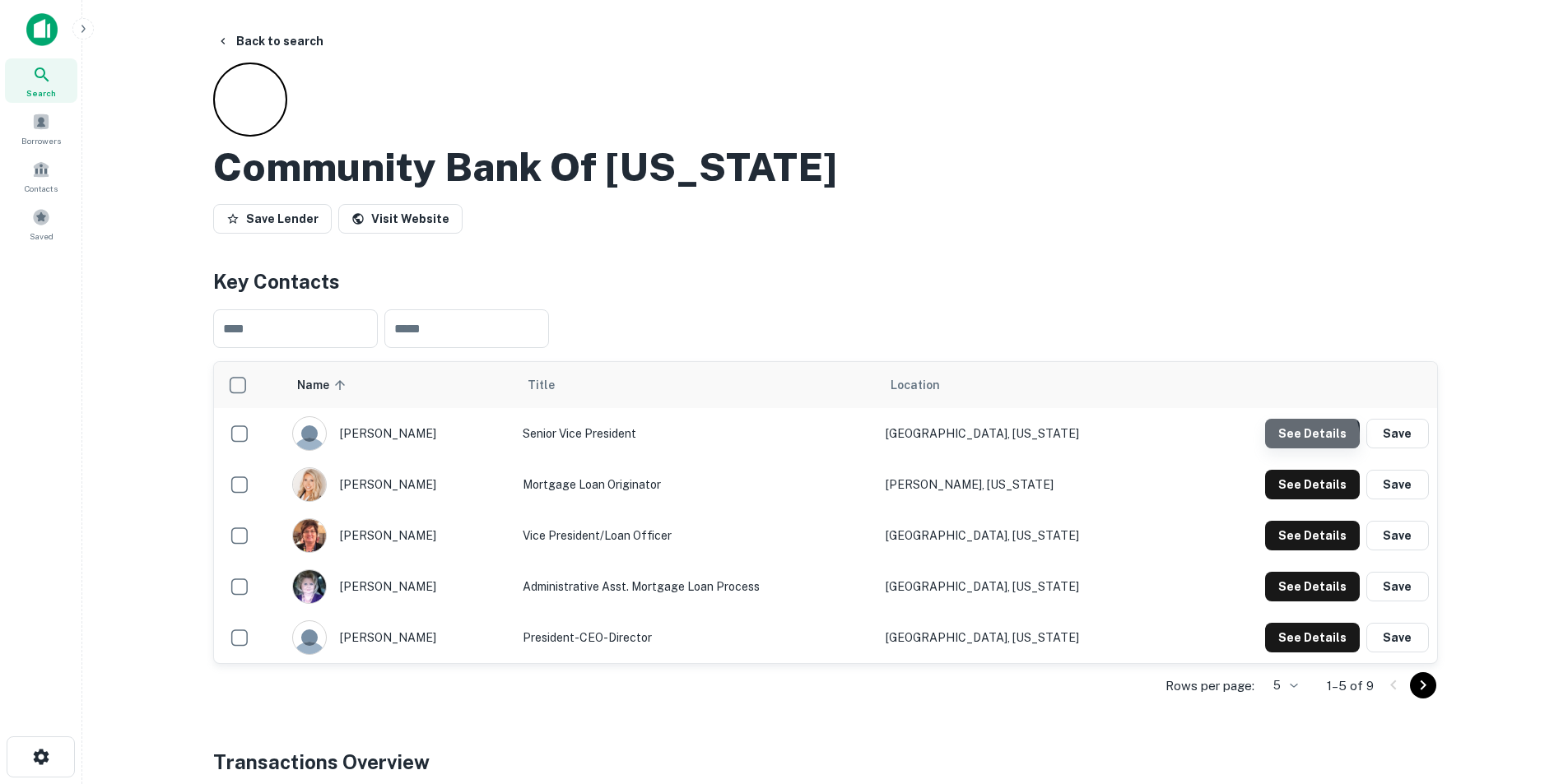
click at [1310, 437] on button "See Details" at bounding box center [1312, 433] width 95 height 29
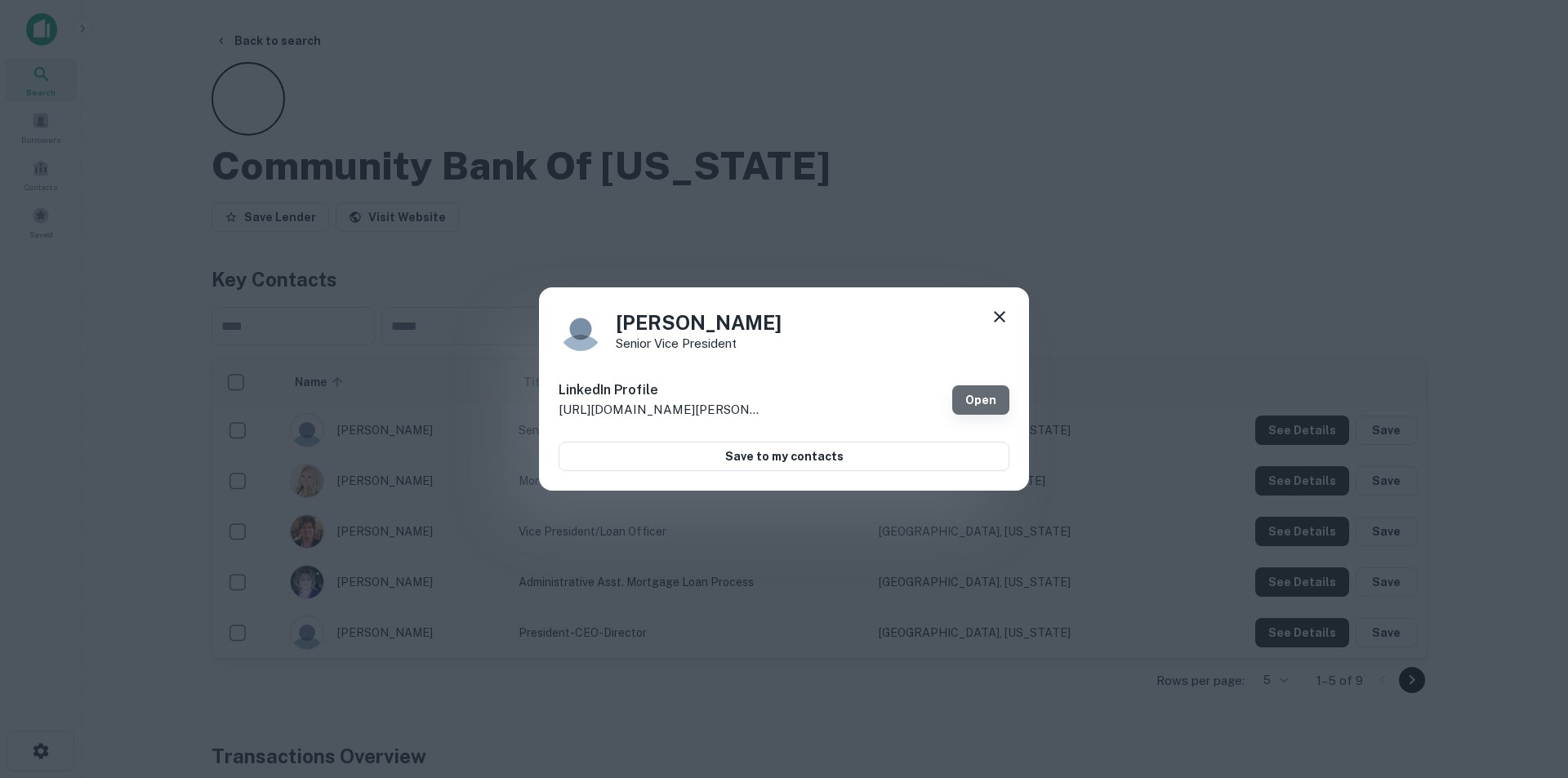
click at [980, 402] on link "Open" at bounding box center [980, 400] width 58 height 29
click at [997, 318] on icon at bounding box center [999, 316] width 20 height 20
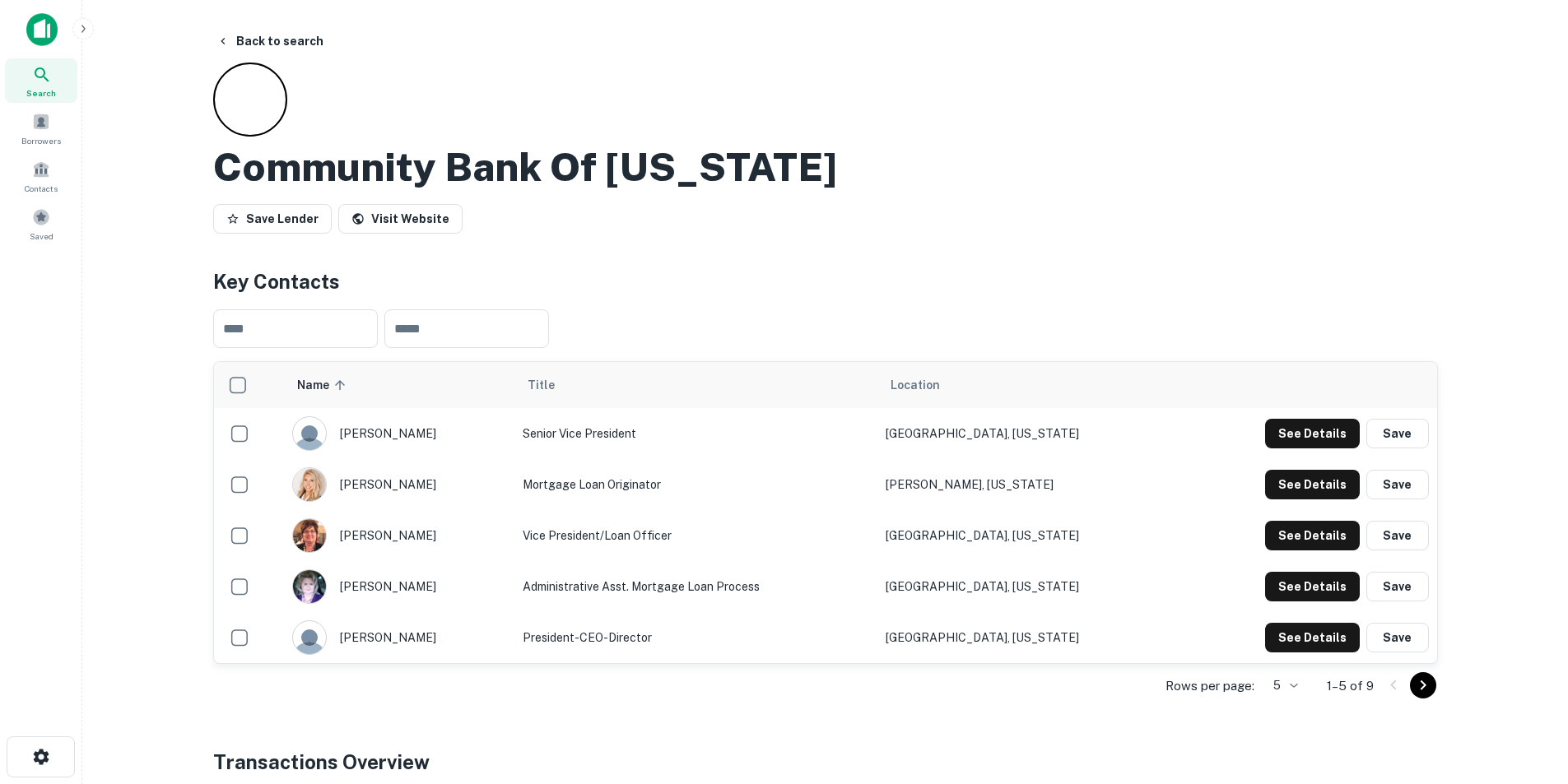
scroll to position [83, 0]
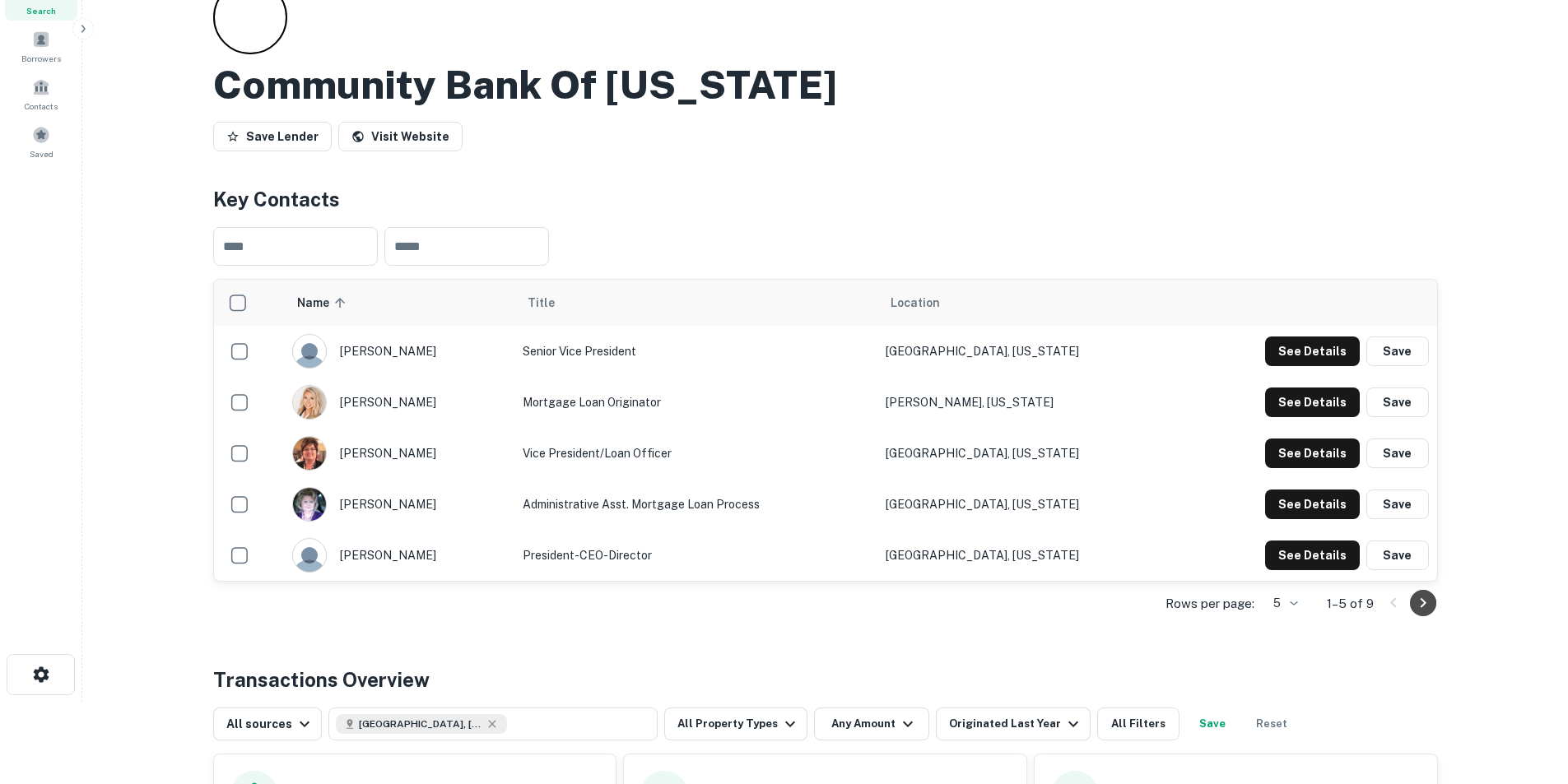
click at [1423, 609] on icon "Go to next page" at bounding box center [1423, 602] width 20 height 20
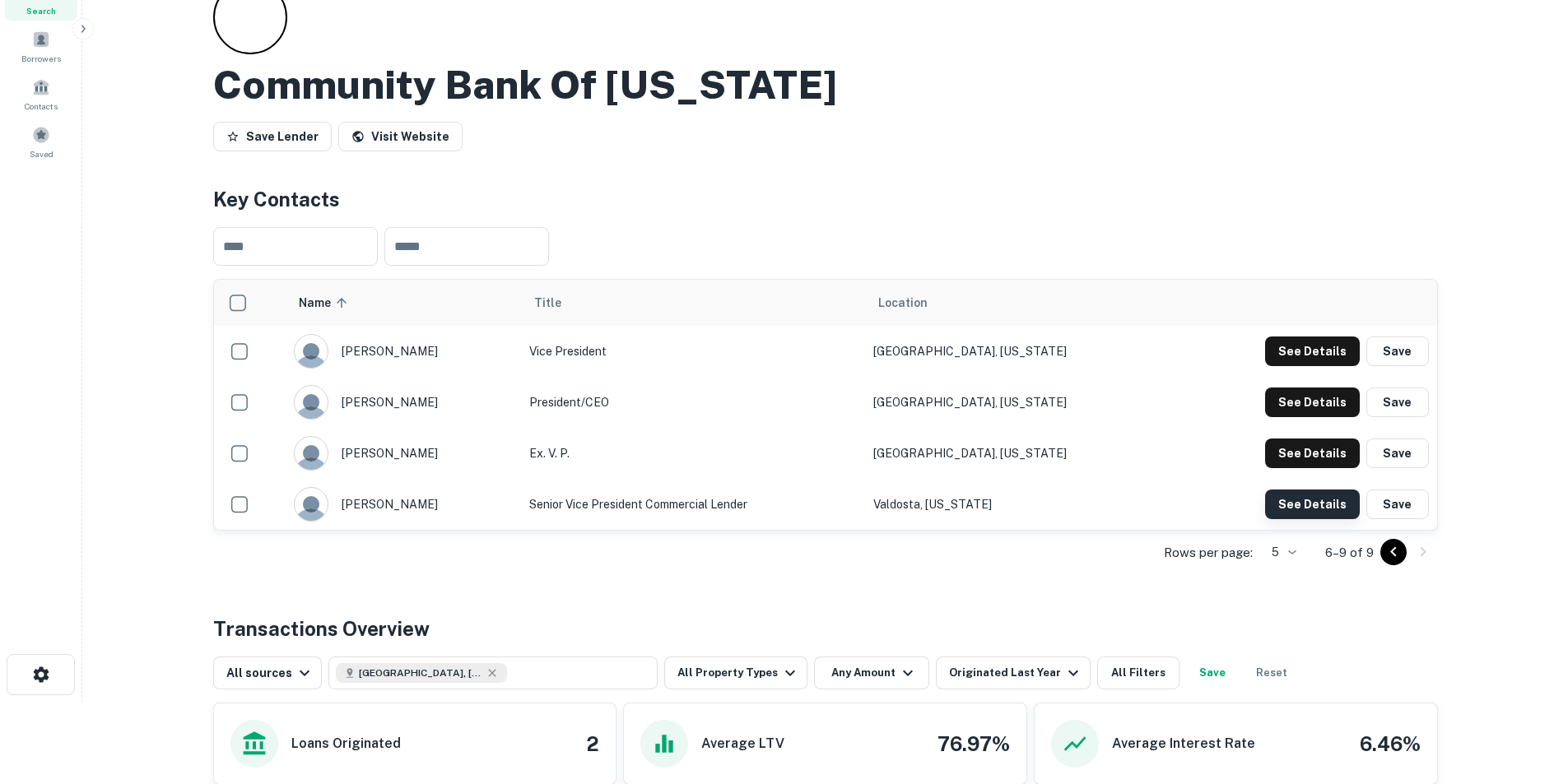
click at [1298, 509] on button "See Details" at bounding box center [1312, 504] width 95 height 29
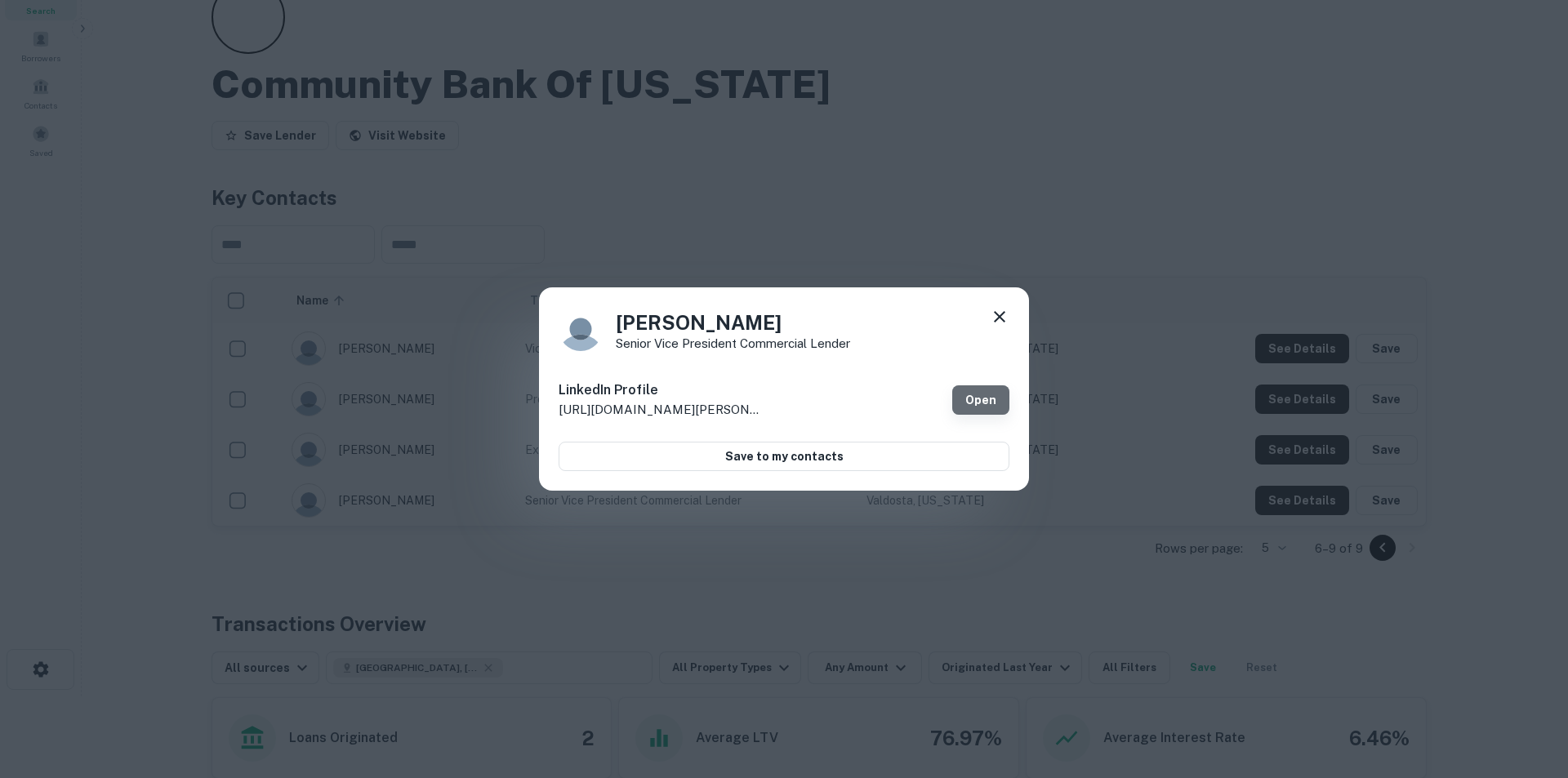
click at [981, 394] on link "Open" at bounding box center [980, 400] width 58 height 29
click at [998, 317] on icon at bounding box center [999, 316] width 20 height 20
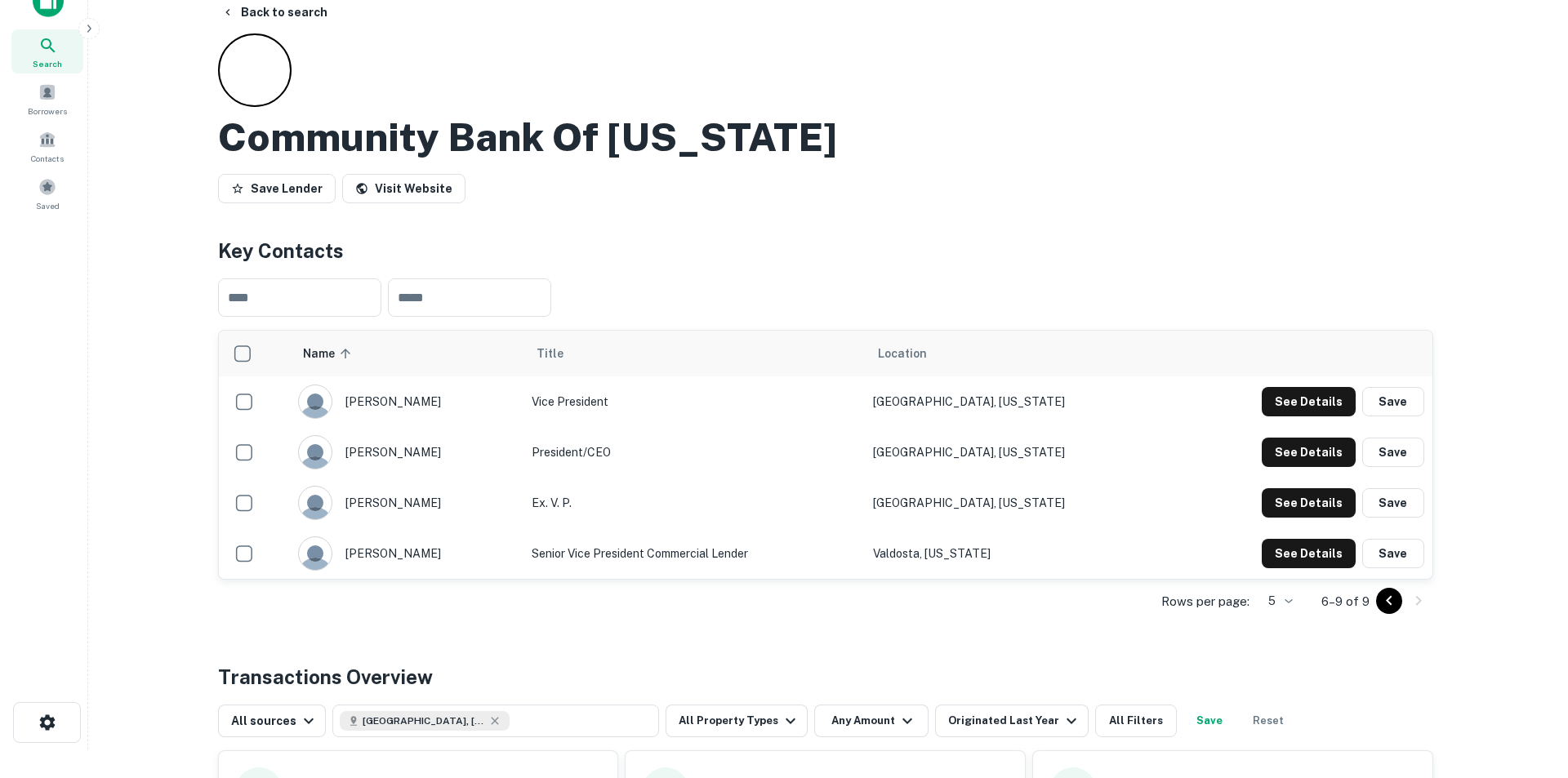
scroll to position [0, 0]
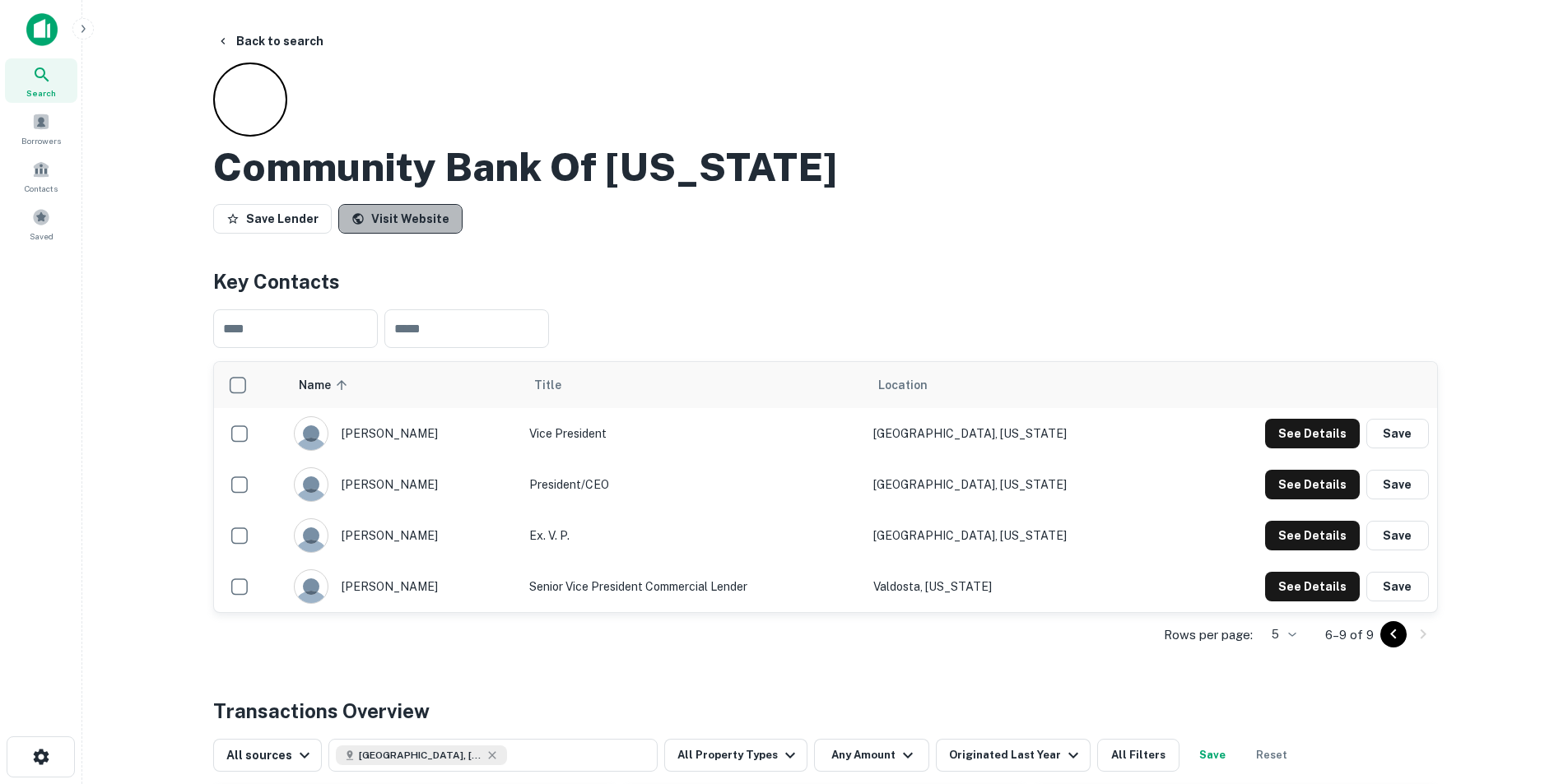
click at [408, 213] on link "Visit Website" at bounding box center [400, 219] width 125 height 29
click at [261, 35] on button "Back to search" at bounding box center [270, 41] width 120 height 29
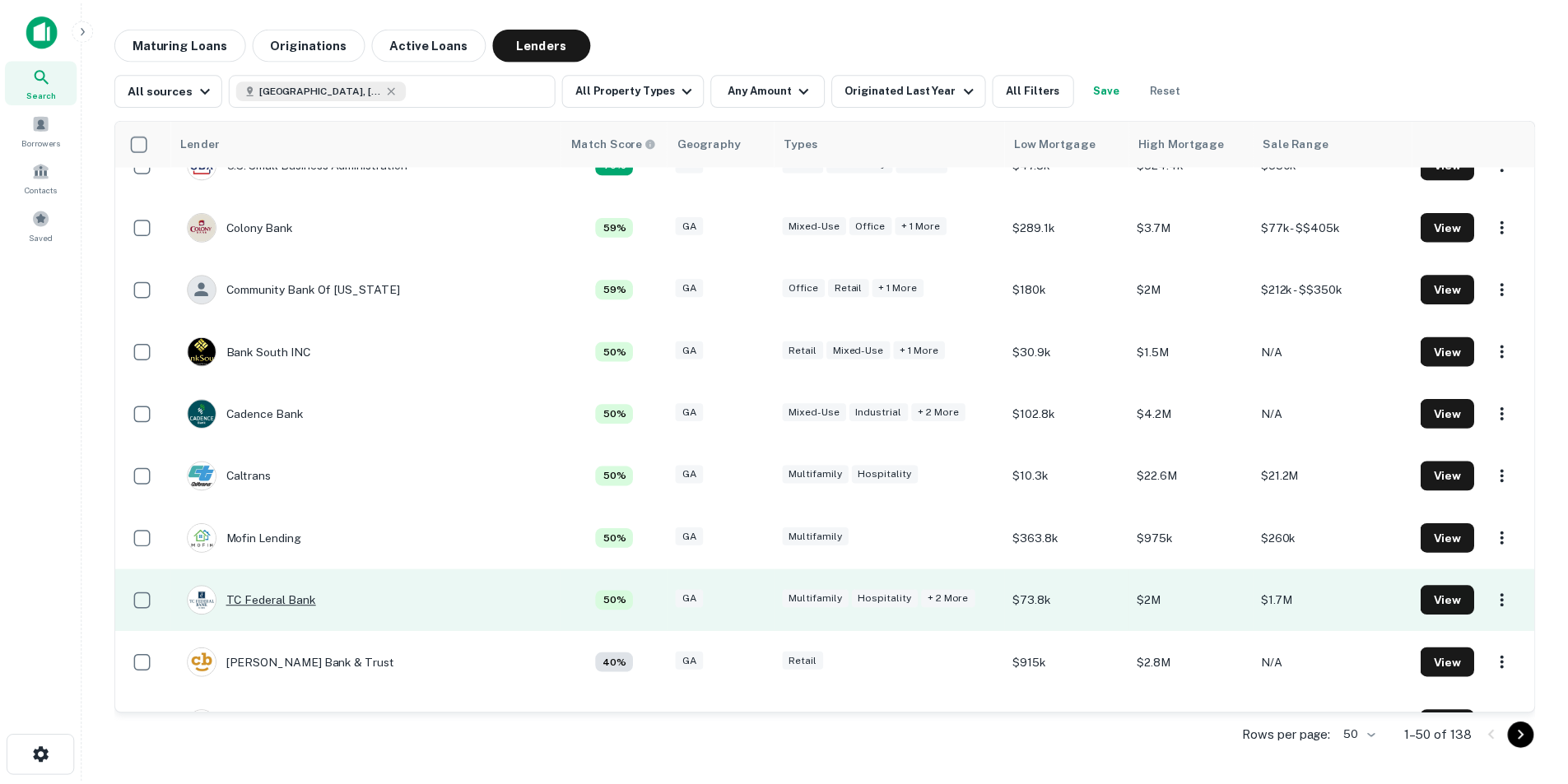
scroll to position [740, 0]
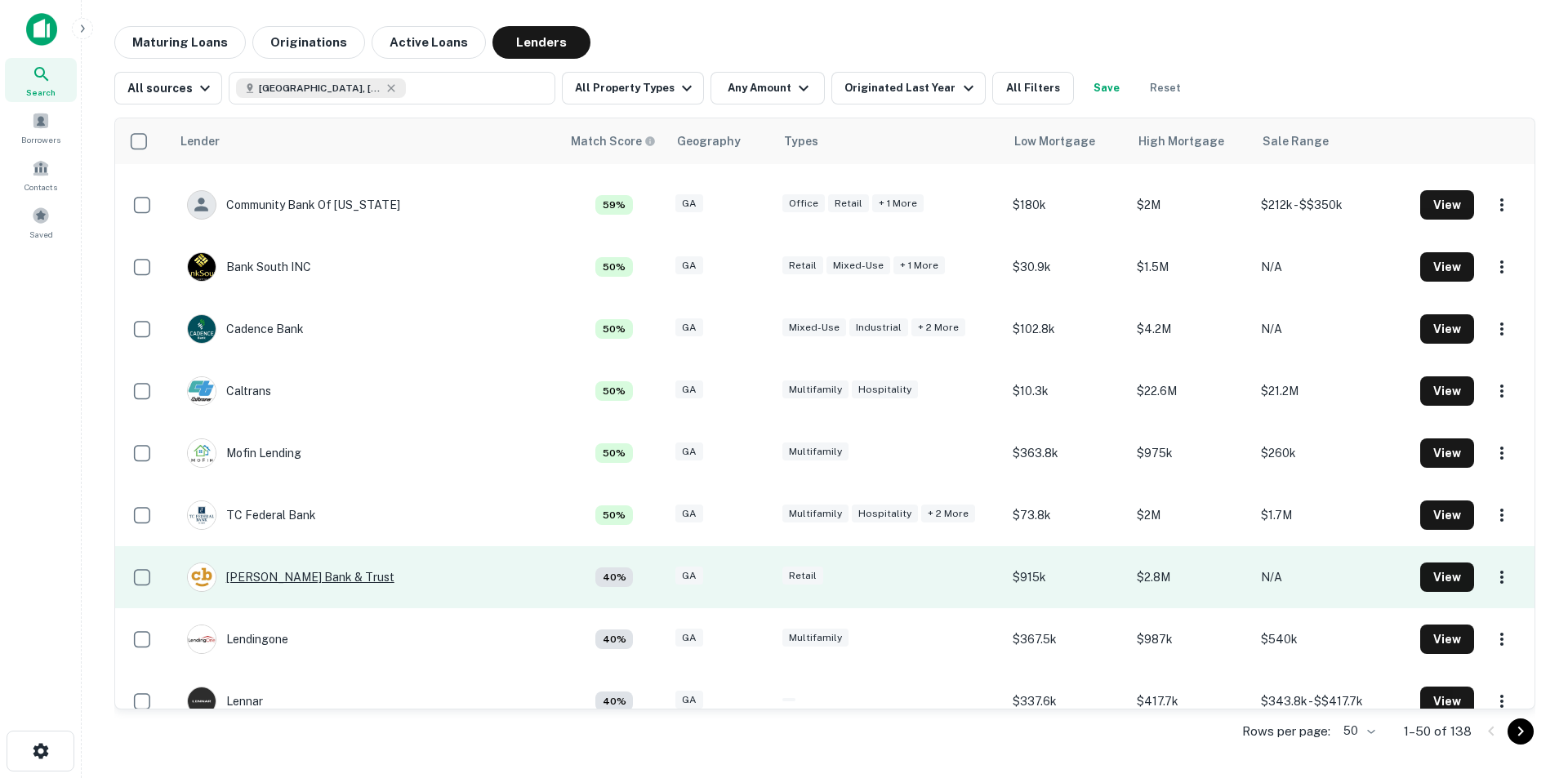
click at [276, 581] on div "[PERSON_NAME] Bank & Trust" at bounding box center [291, 576] width 208 height 29
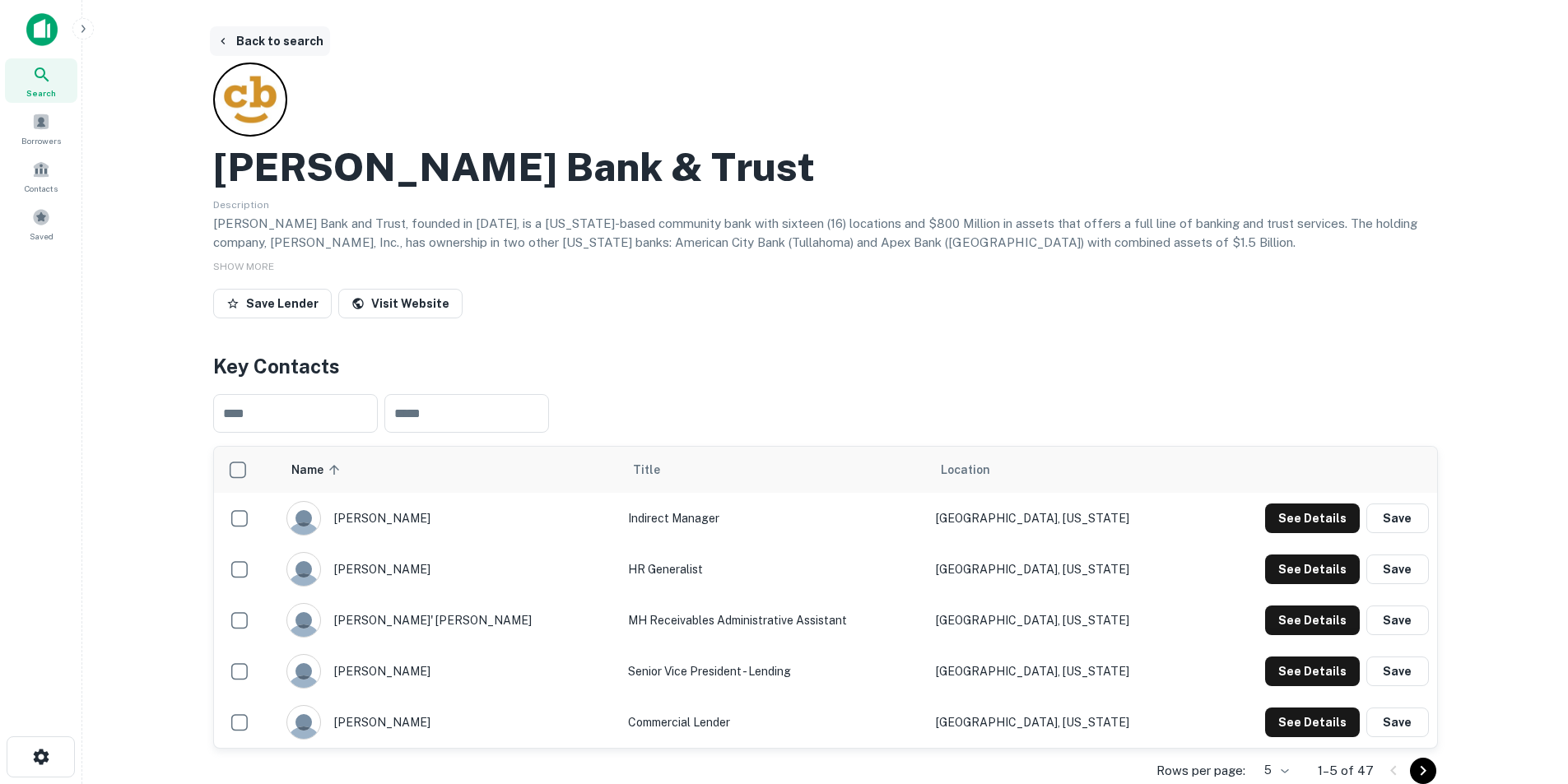
click at [272, 44] on button "Back to search" at bounding box center [270, 41] width 120 height 29
